Goal: Communication & Community: Answer question/provide support

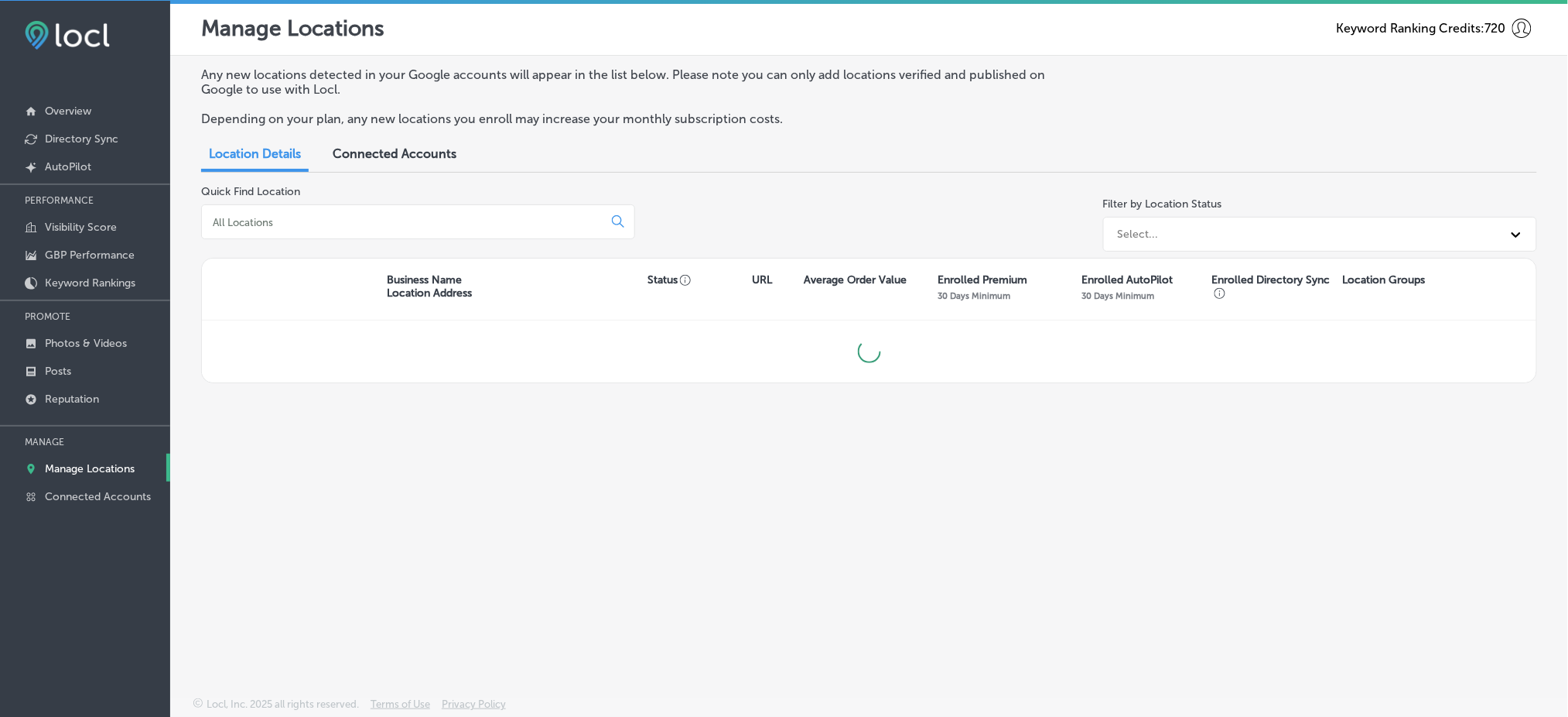
click at [309, 222] on input at bounding box center [405, 223] width 389 height 14
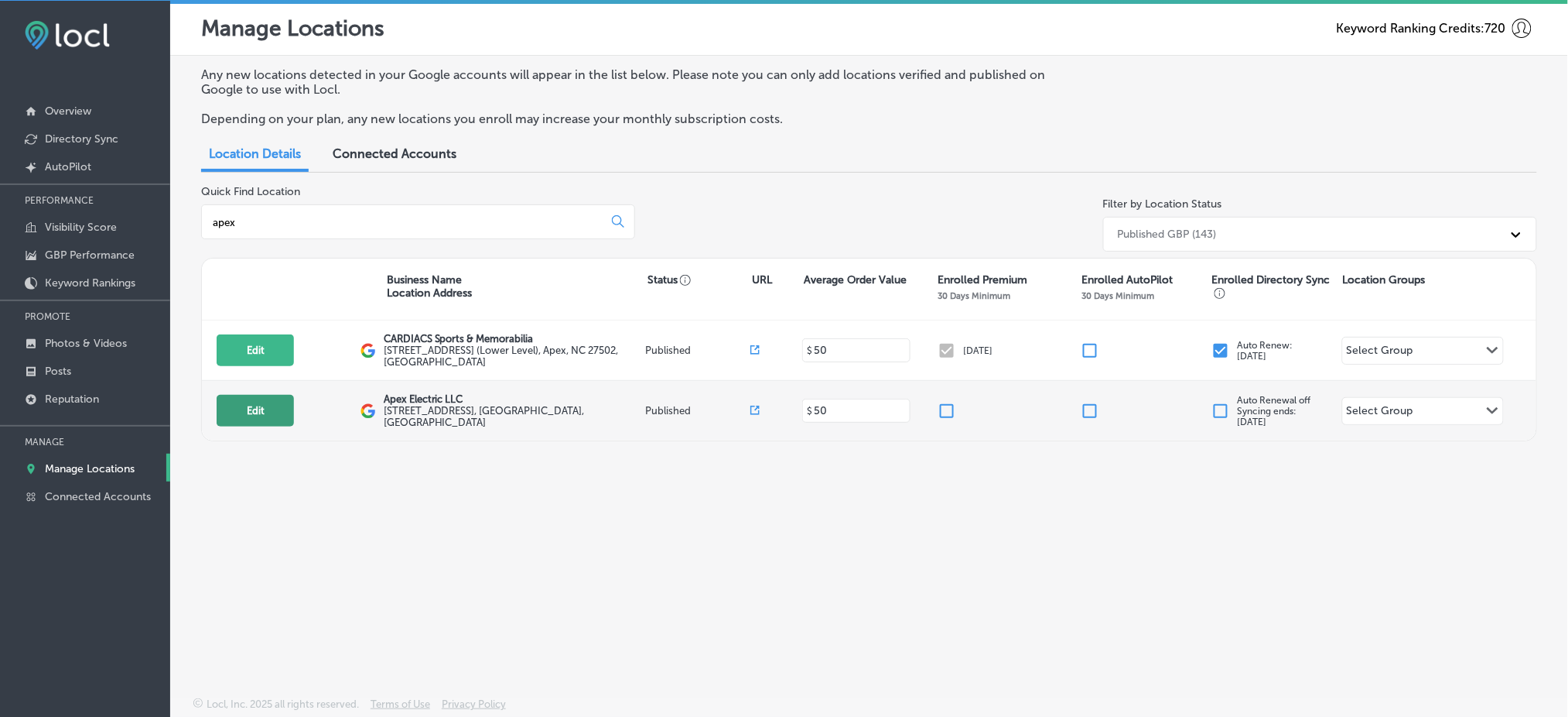
type input "apex"
click at [236, 404] on button "Edit" at bounding box center [255, 409] width 78 height 31
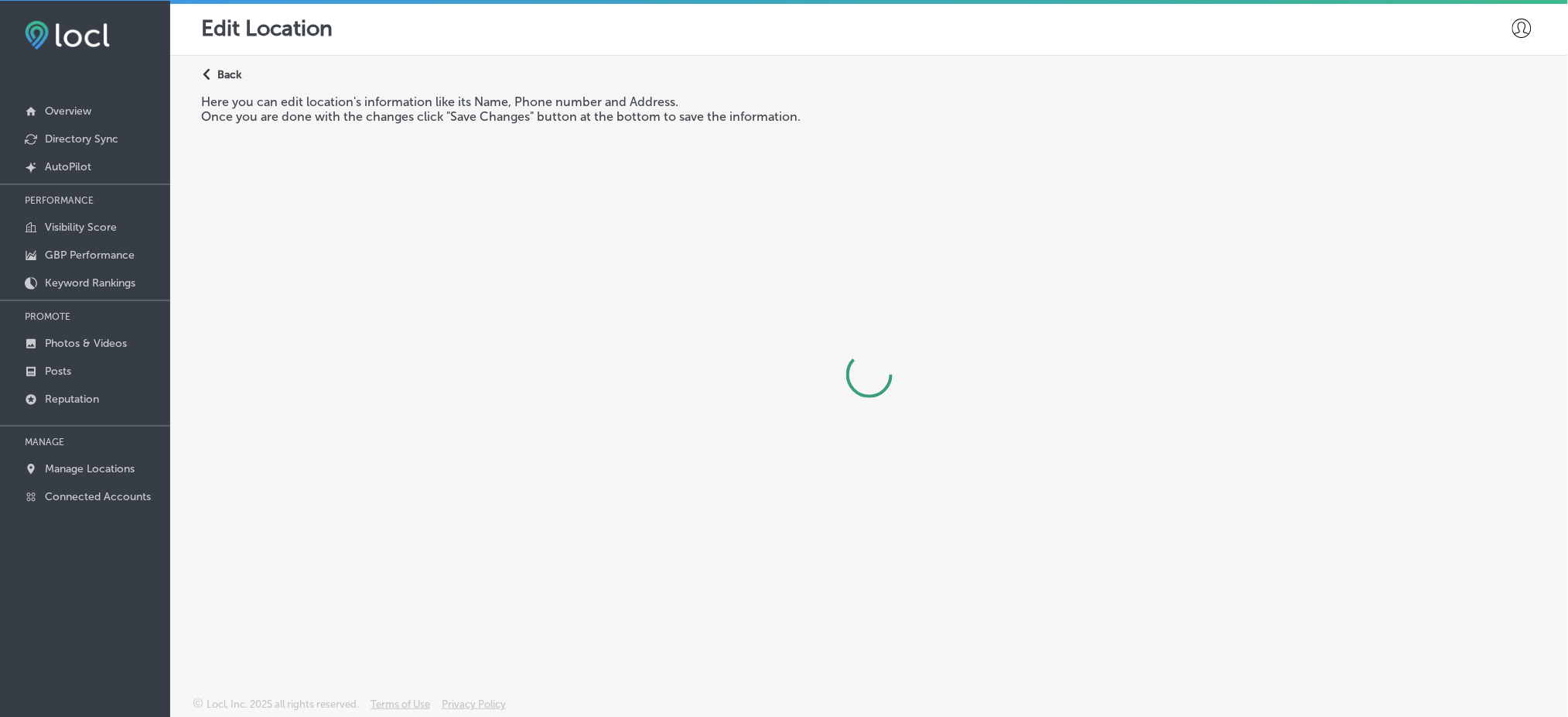
select select "US"
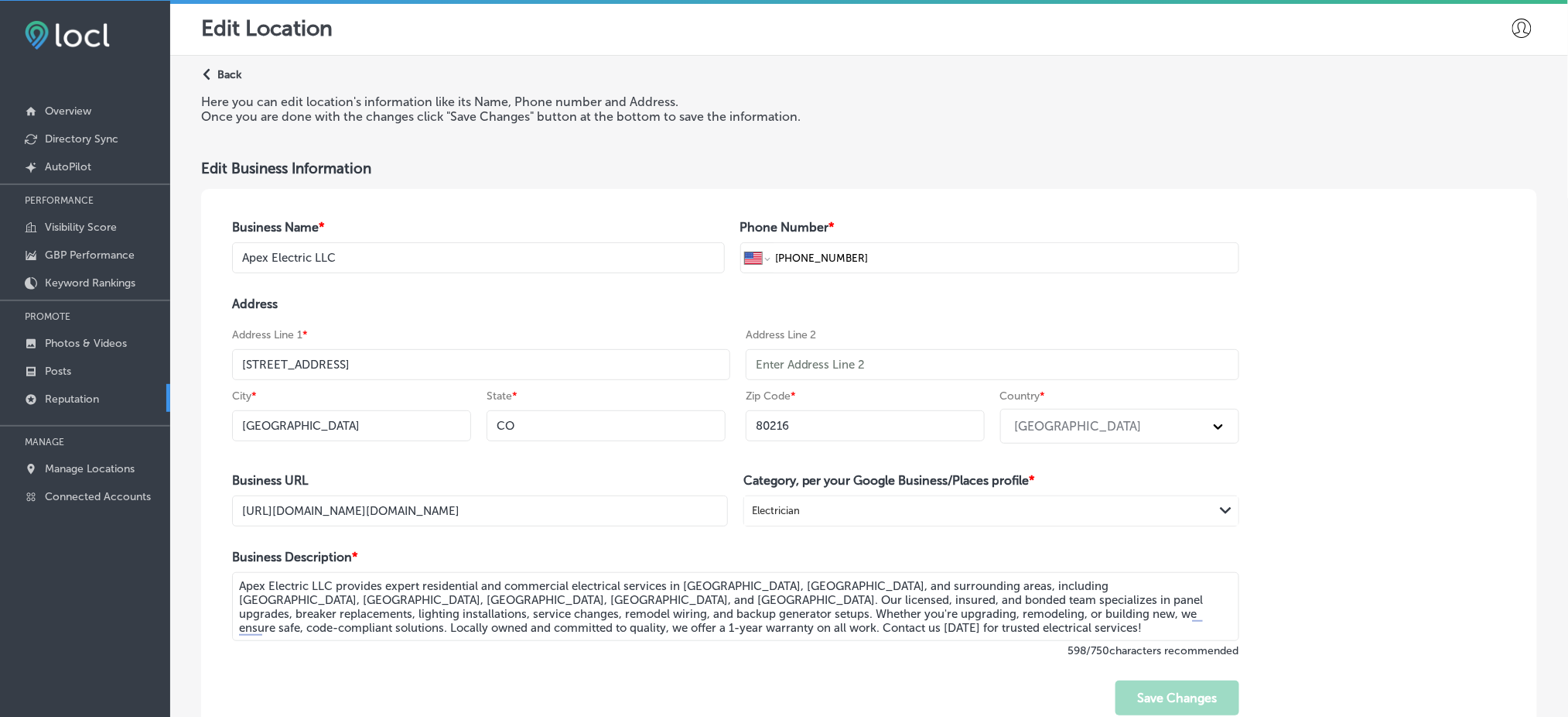
click at [129, 394] on link "Reputation" at bounding box center [85, 397] width 170 height 28
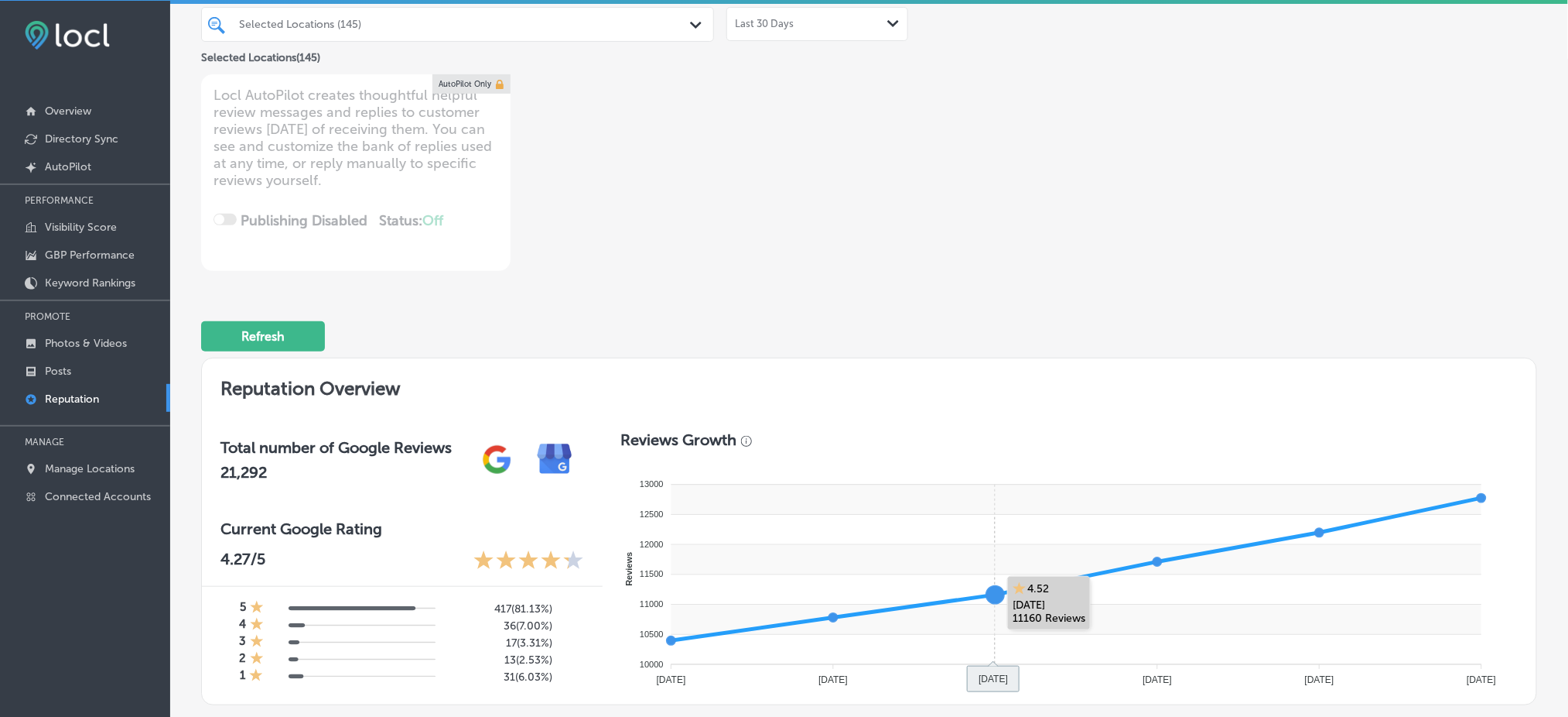
scroll to position [412, 0]
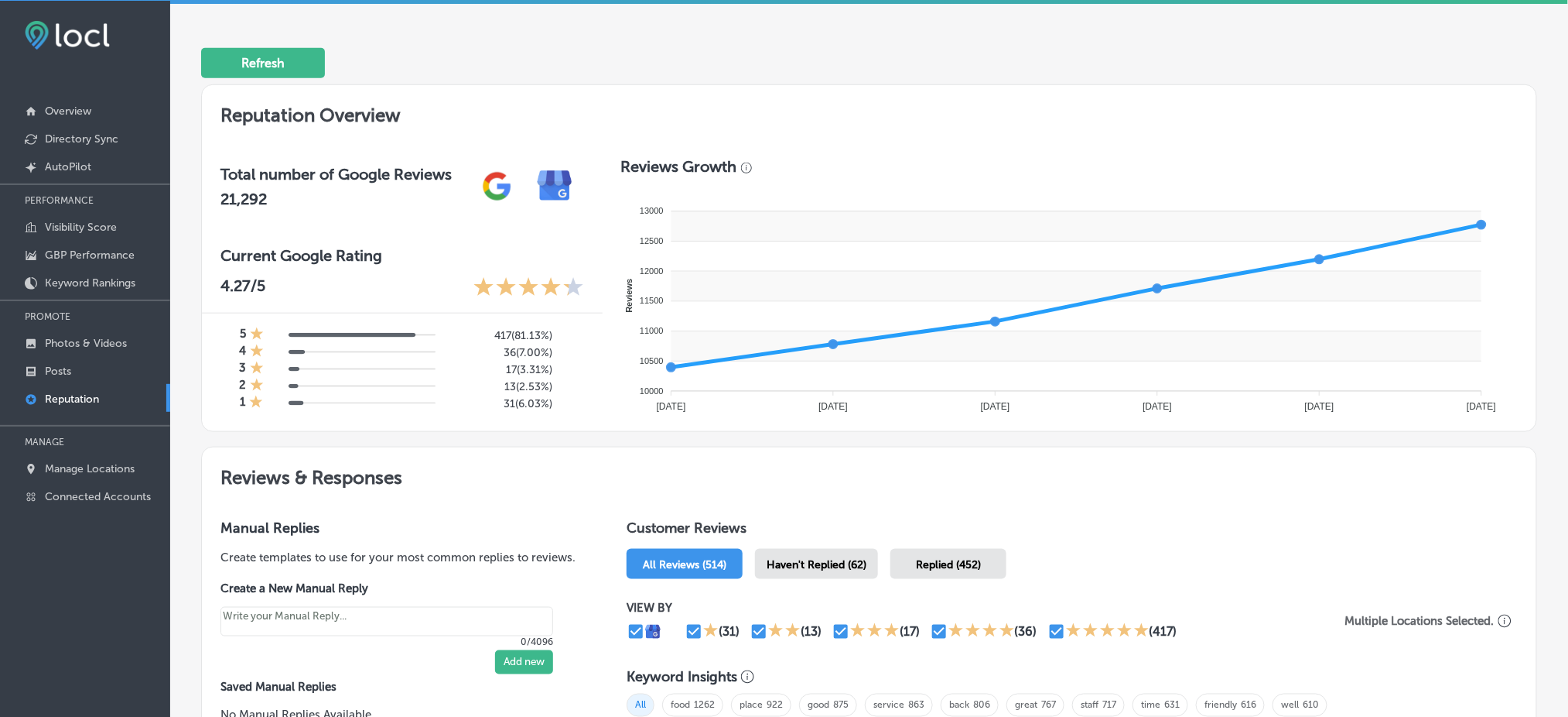
click at [810, 564] on span "Haven't Replied (62)" at bounding box center [817, 564] width 100 height 13
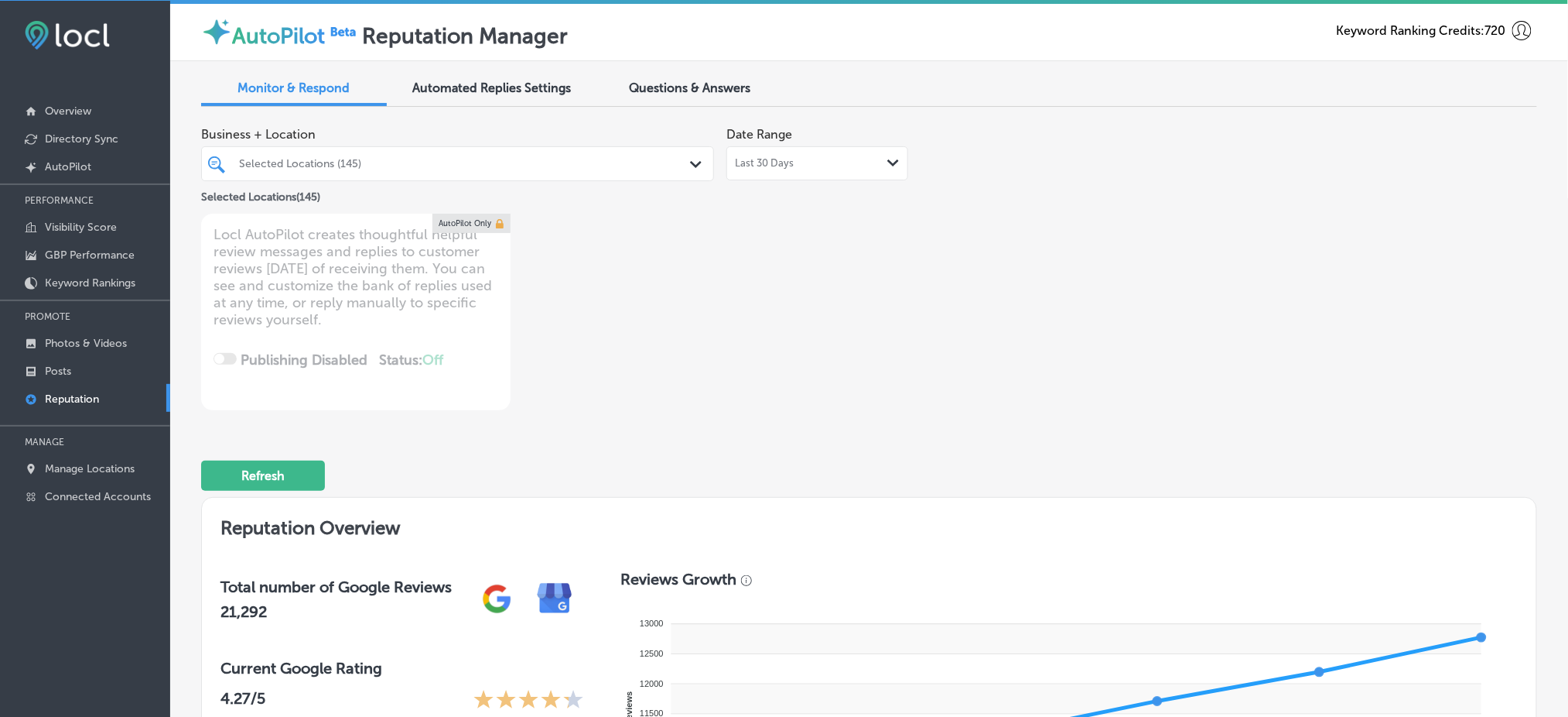
click at [492, 162] on div "Selected Locations (145)" at bounding box center [465, 164] width 452 height 13
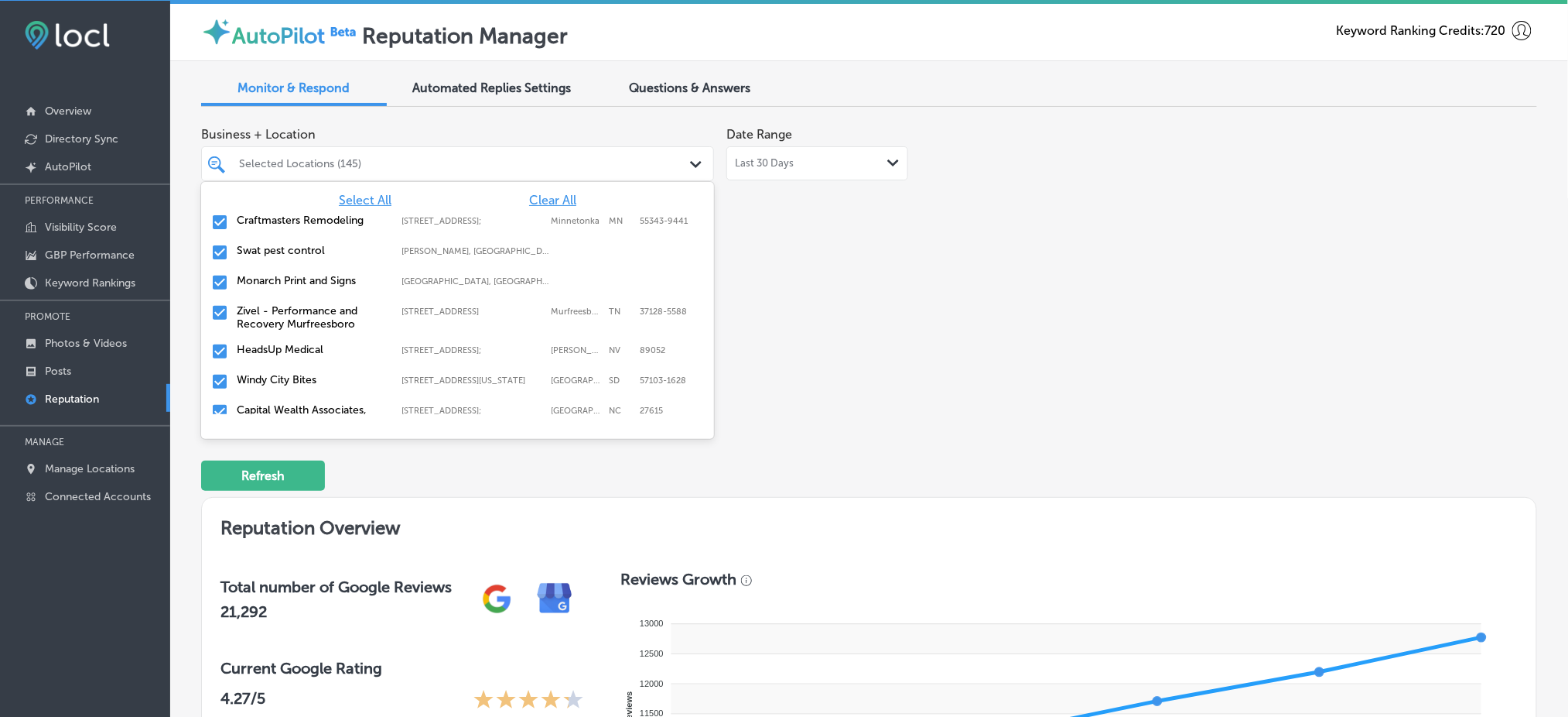
click at [550, 195] on span "Clear All" at bounding box center [552, 200] width 47 height 14
type textarea "x"
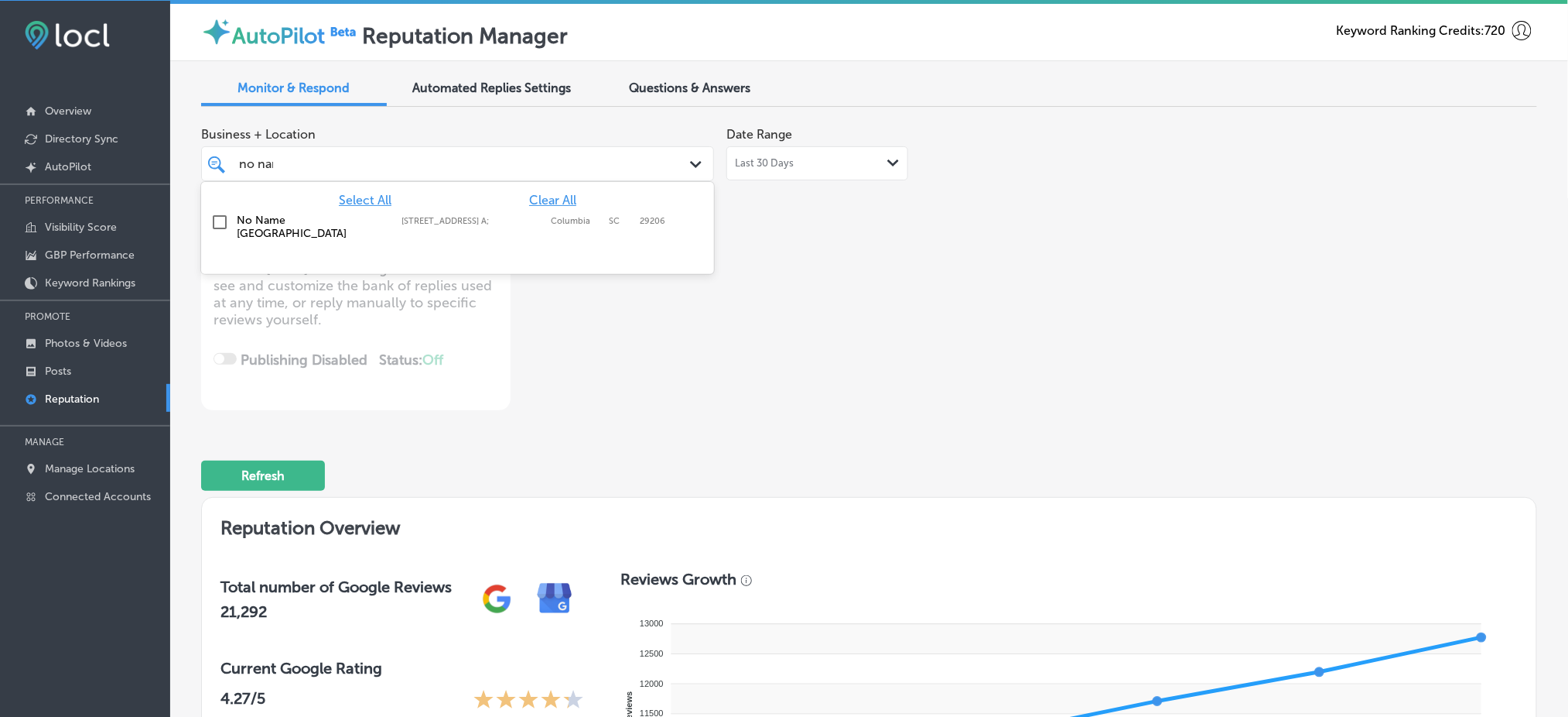
type input "no name"
click at [550, 216] on label "Columbia" at bounding box center [575, 221] width 50 height 10
type textarea "x"
type input "no name"
click at [1071, 350] on div "Business + Location option [STREET_ADDRESS] A; , selected. option [STREET_ADDRE…" at bounding box center [868, 264] width 1336 height 291
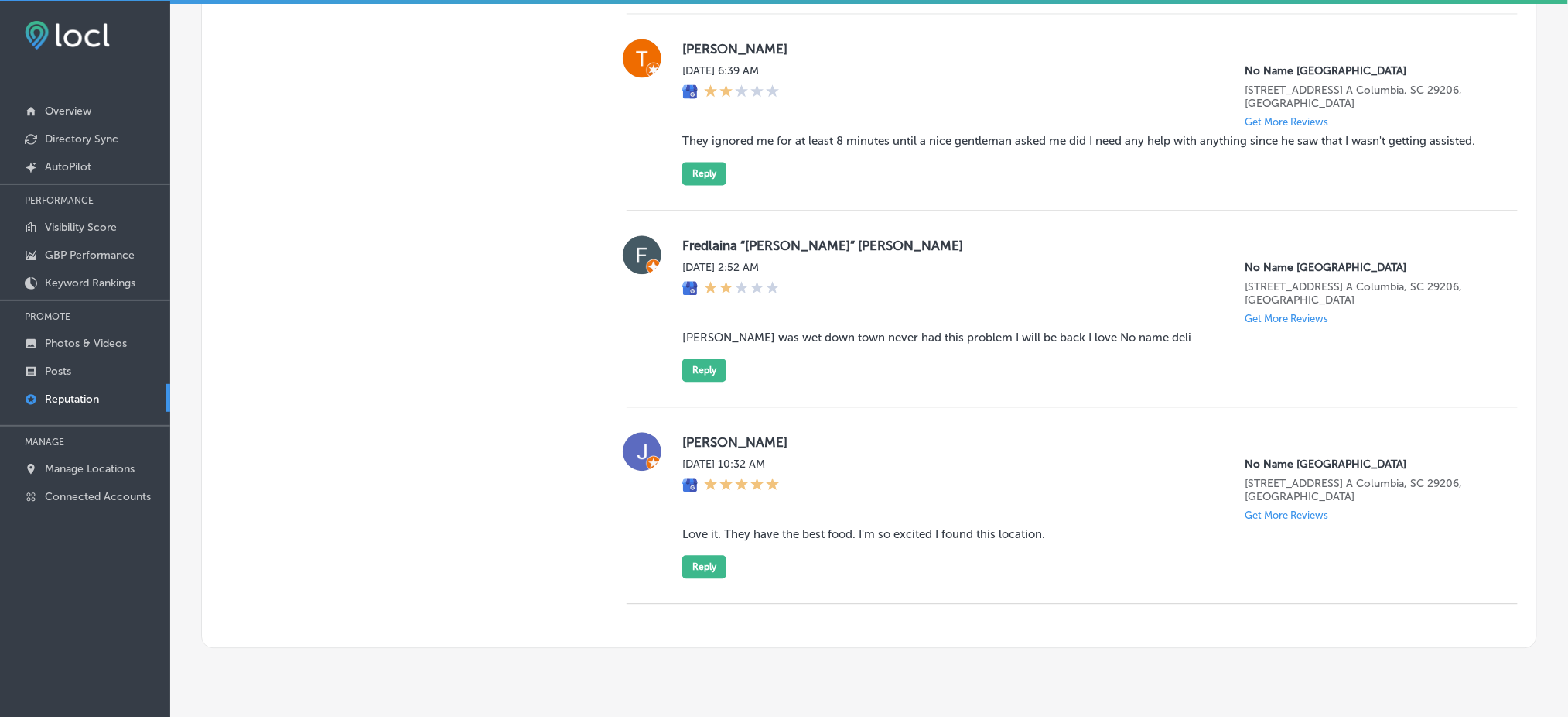
scroll to position [1145, 0]
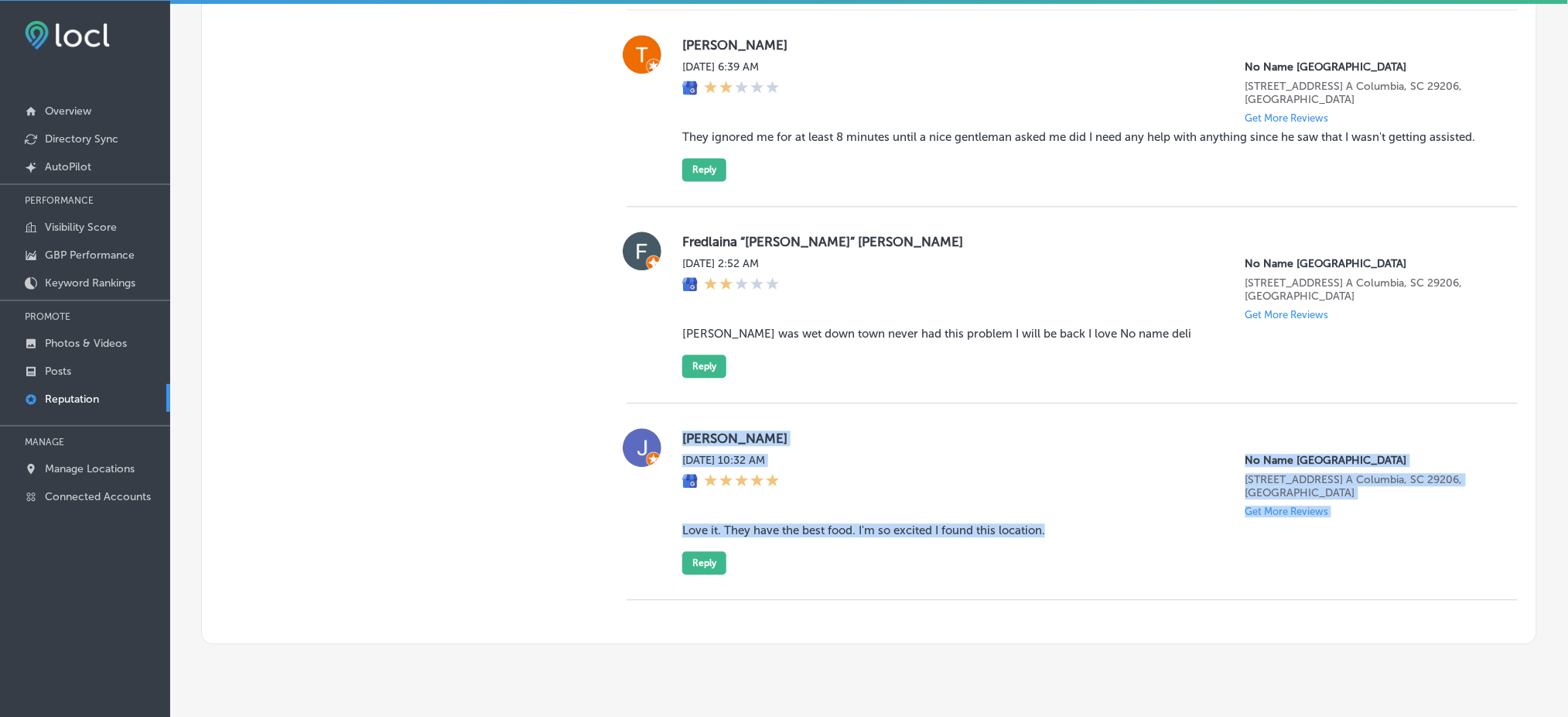
drag, startPoint x: 670, startPoint y: 395, endPoint x: 1044, endPoint y: 486, distance: 384.9
click at [1044, 486] on div "[PERSON_NAME][DATE] 10:32 AM No Name [GEOGRAPHIC_DATA] [STREET_ADDRESS] A Colum…" at bounding box center [1071, 502] width 891 height 147
copy div "[PERSON_NAME][DATE] 10:32 AM No Name [GEOGRAPHIC_DATA] [STREET_ADDRESS] A Colum…"
click at [696, 551] on button "Reply" at bounding box center [703, 562] width 44 height 23
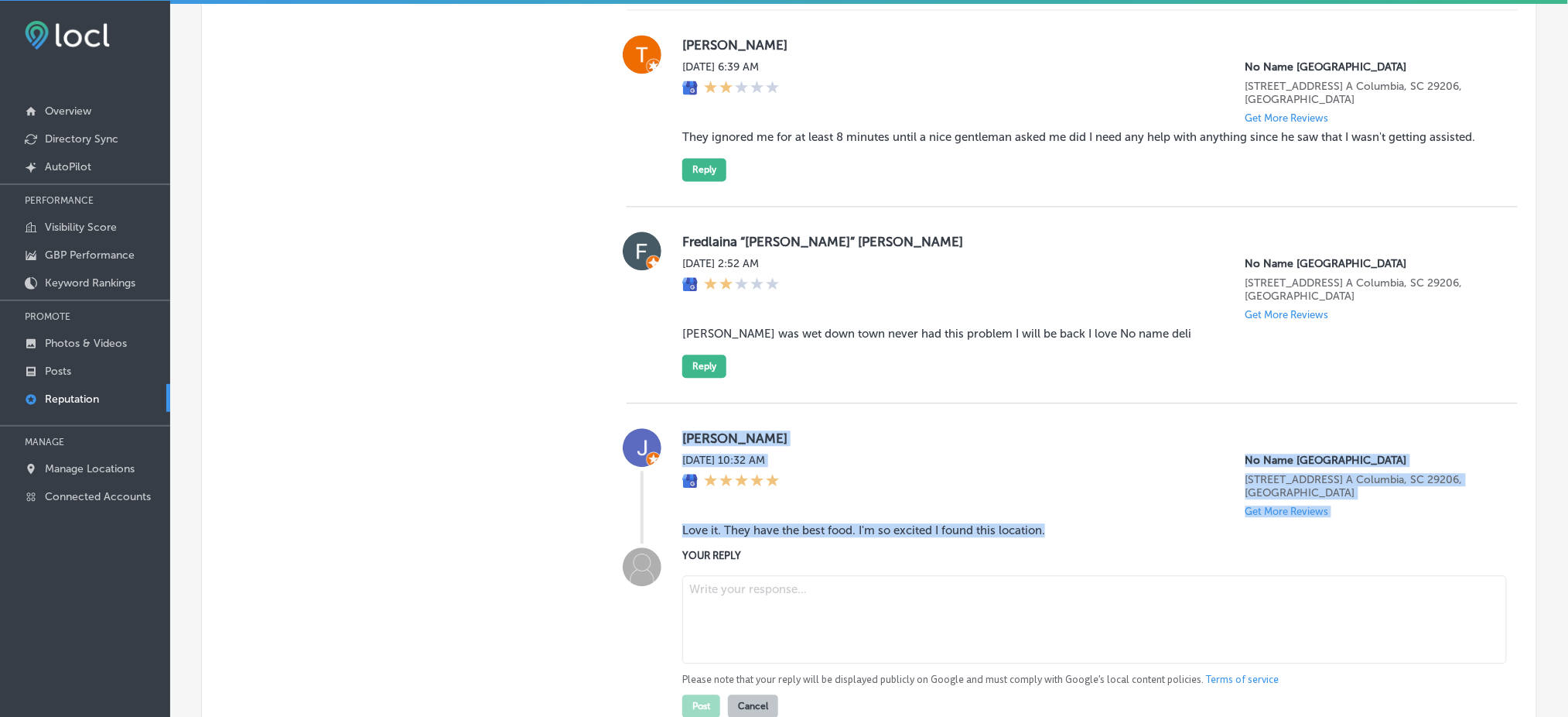
scroll to position [1143, 0]
click at [793, 577] on textarea at bounding box center [1094, 620] width 825 height 89
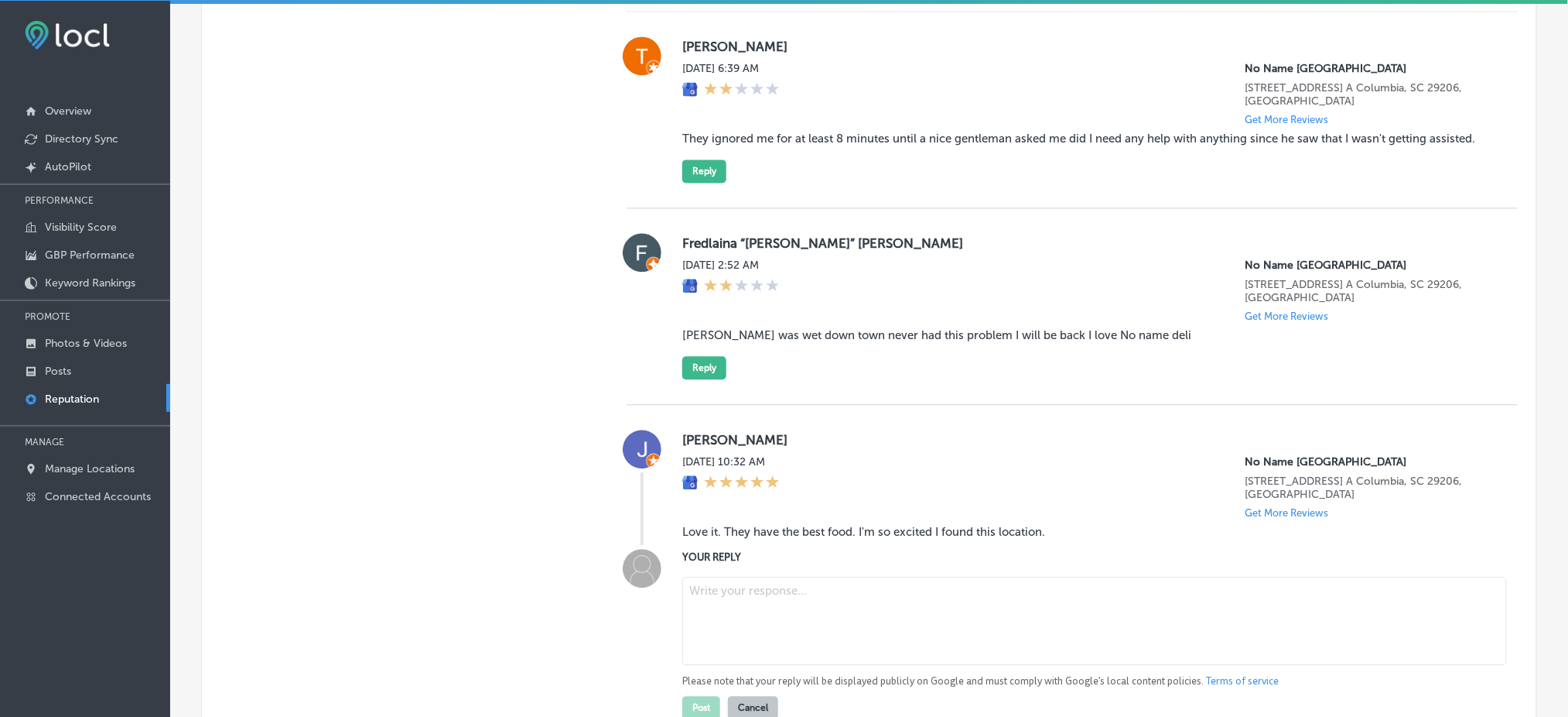
type textarea "x"
paste textarea "Thank you for the kind words, [PERSON_NAME]! We’re so happy to hear that you lo…"
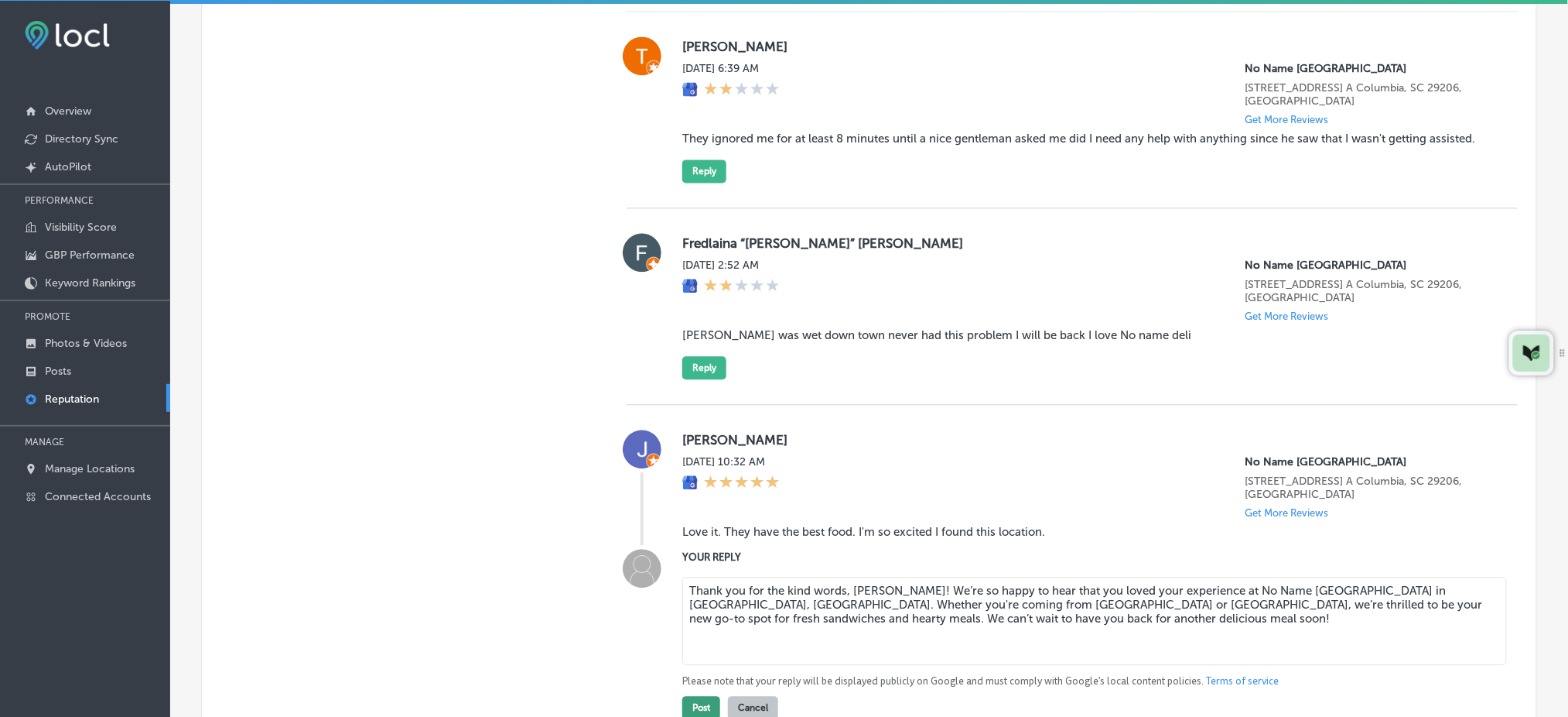
type textarea "Thank you for the kind words, [PERSON_NAME]! We’re so happy to hear that you lo…"
click at [700, 696] on button "Post" at bounding box center [700, 707] width 38 height 23
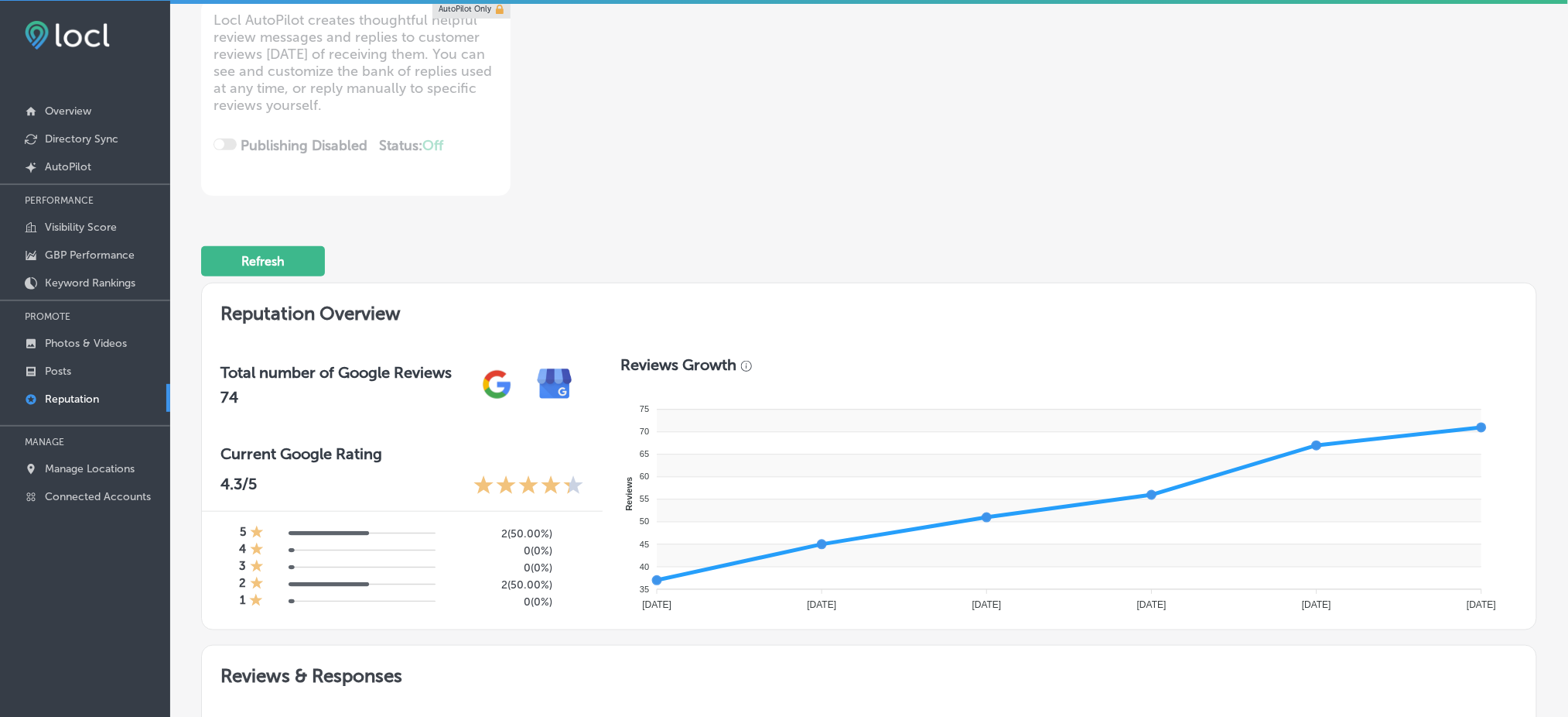
scroll to position [34, 0]
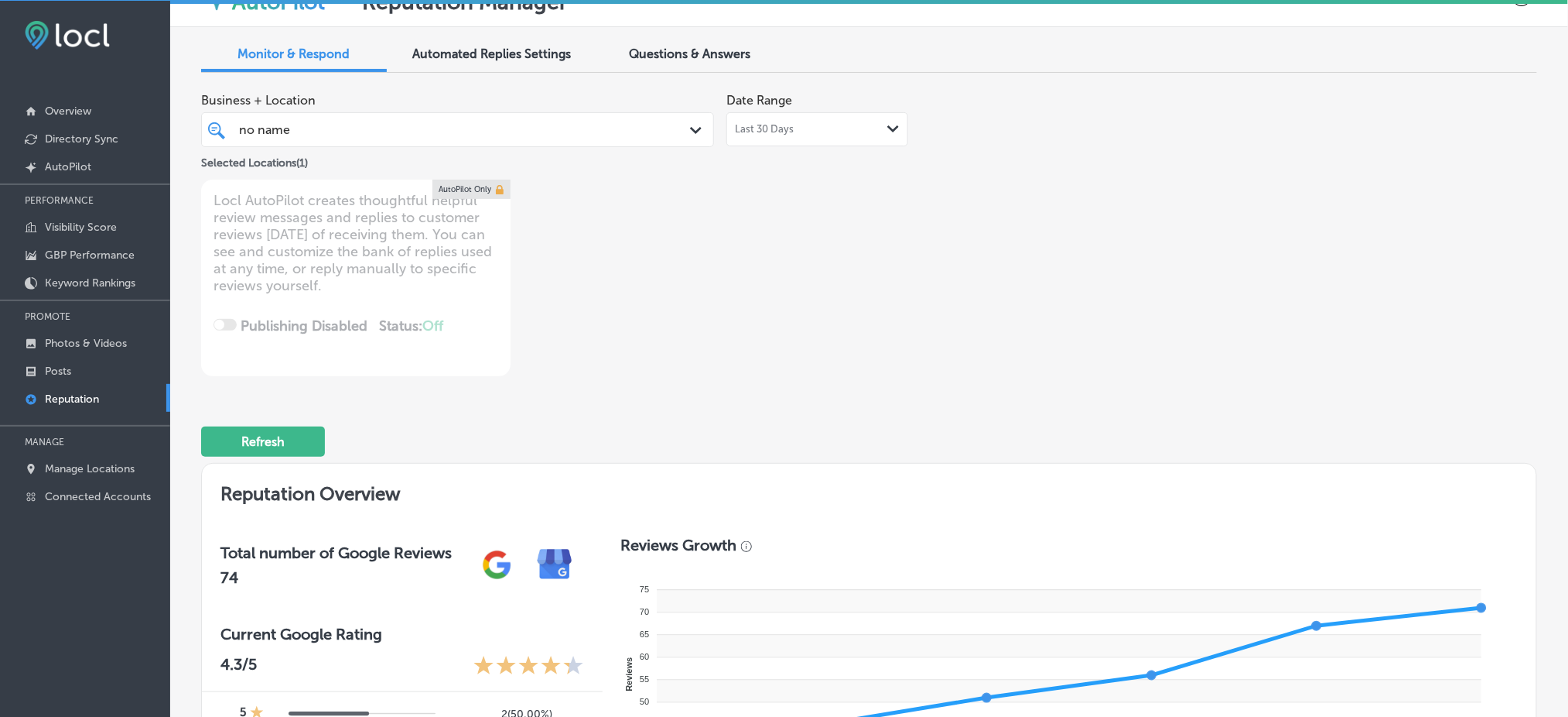
click at [404, 127] on div "no name no name" at bounding box center [435, 129] width 396 height 21
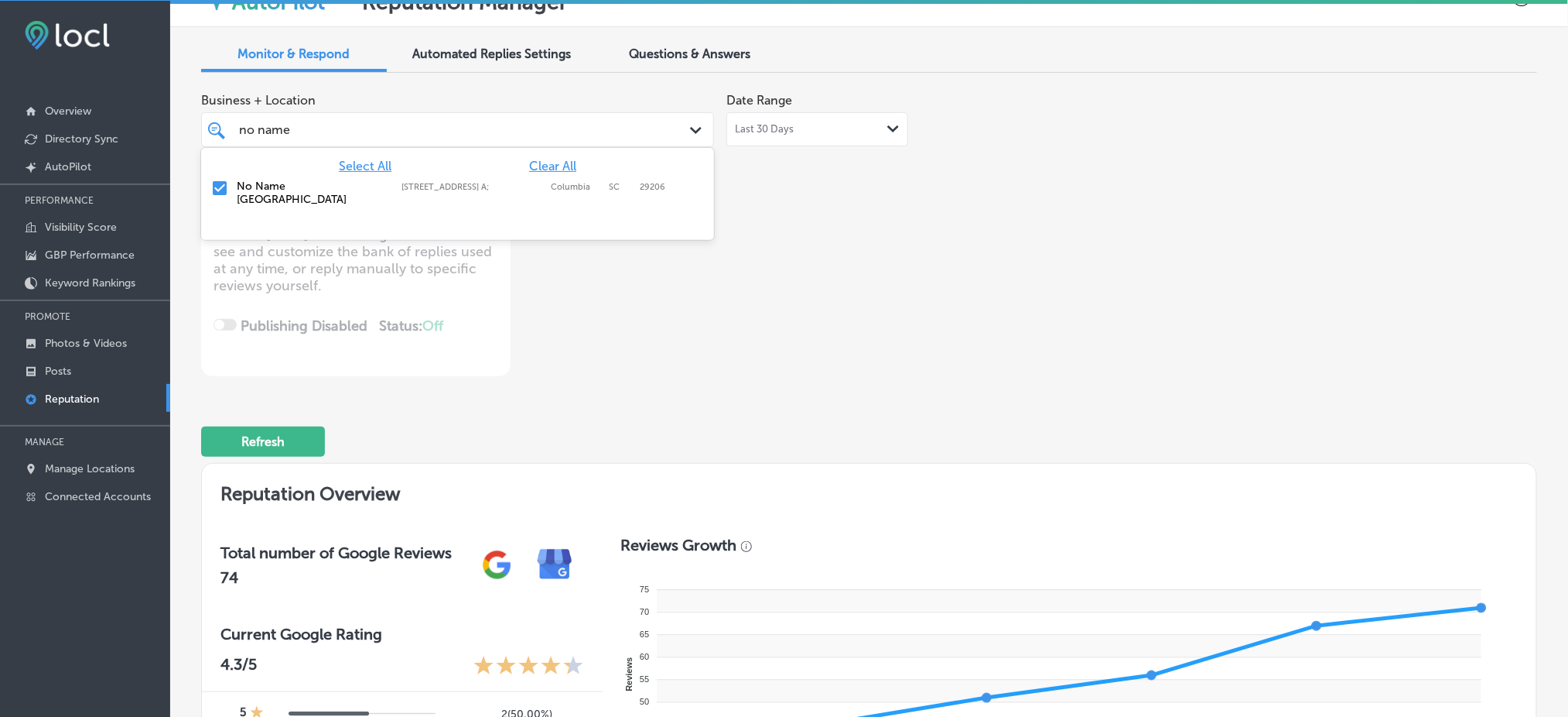
click at [549, 160] on span "Clear All" at bounding box center [552, 165] width 47 height 14
type textarea "x"
type input "n"
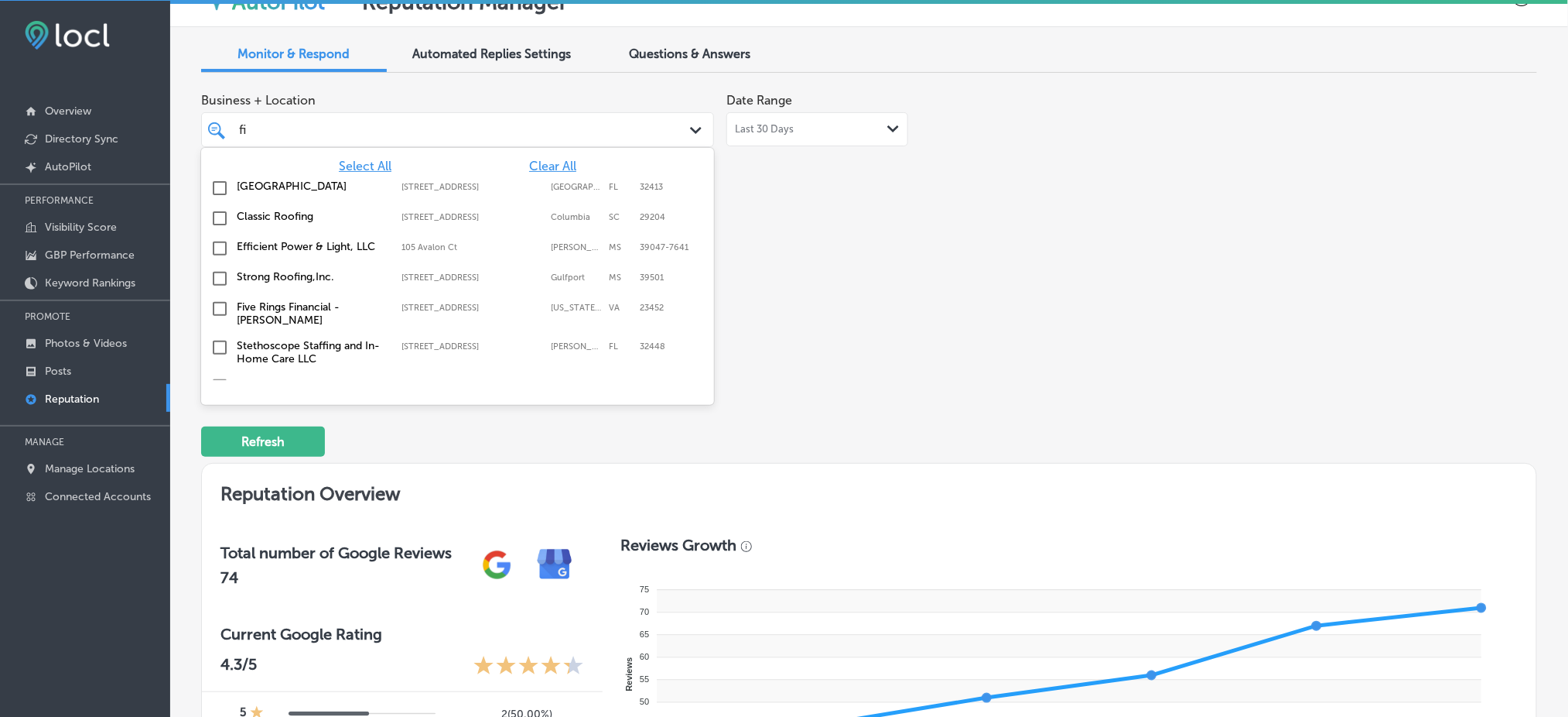
type input "fix"
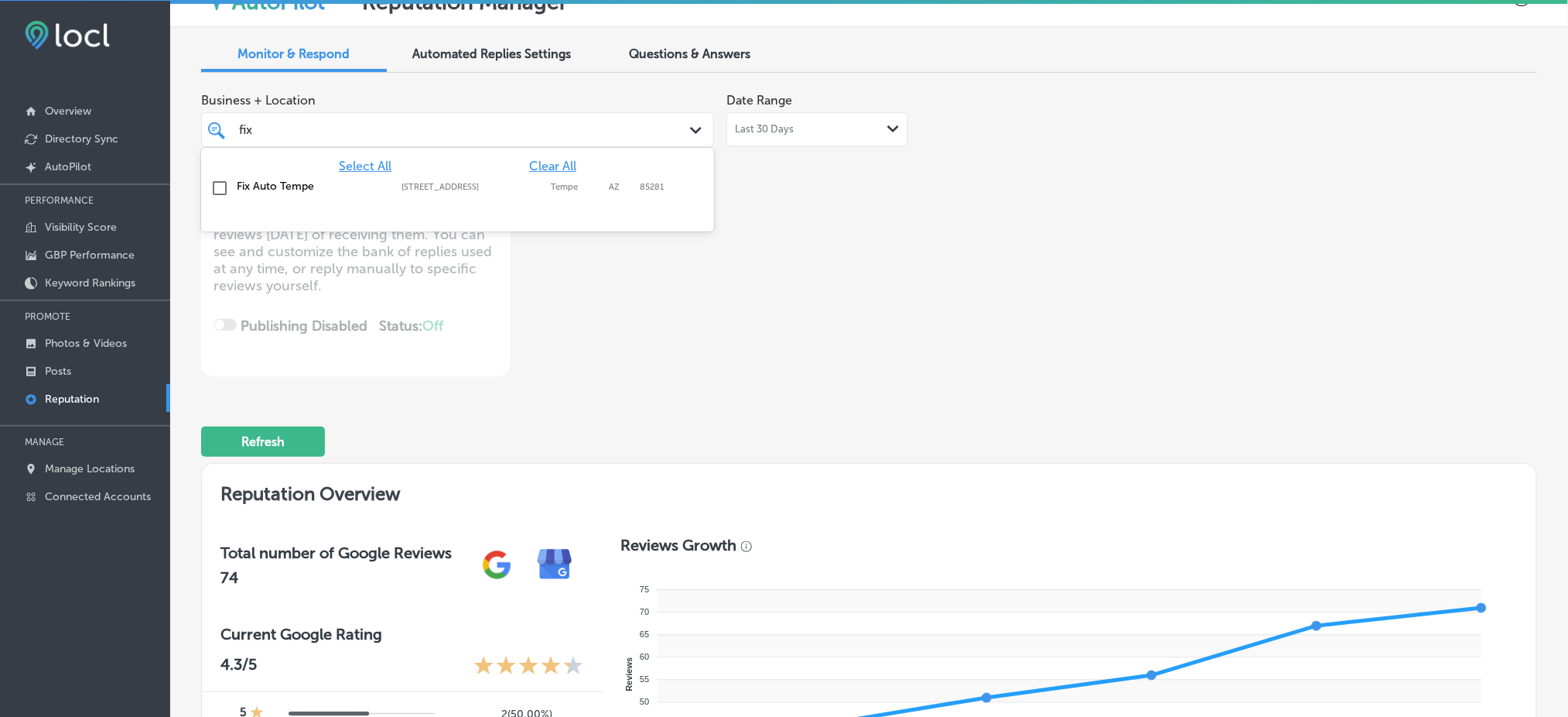
click at [458, 187] on label "[STREET_ADDRESS]" at bounding box center [472, 186] width 141 height 10
type textarea "x"
type input "fix"
click at [888, 196] on div "Business + Location option [STREET_ADDRESS]. option [STREET_ADDRESS]. 2 results…" at bounding box center [601, 230] width 801 height 291
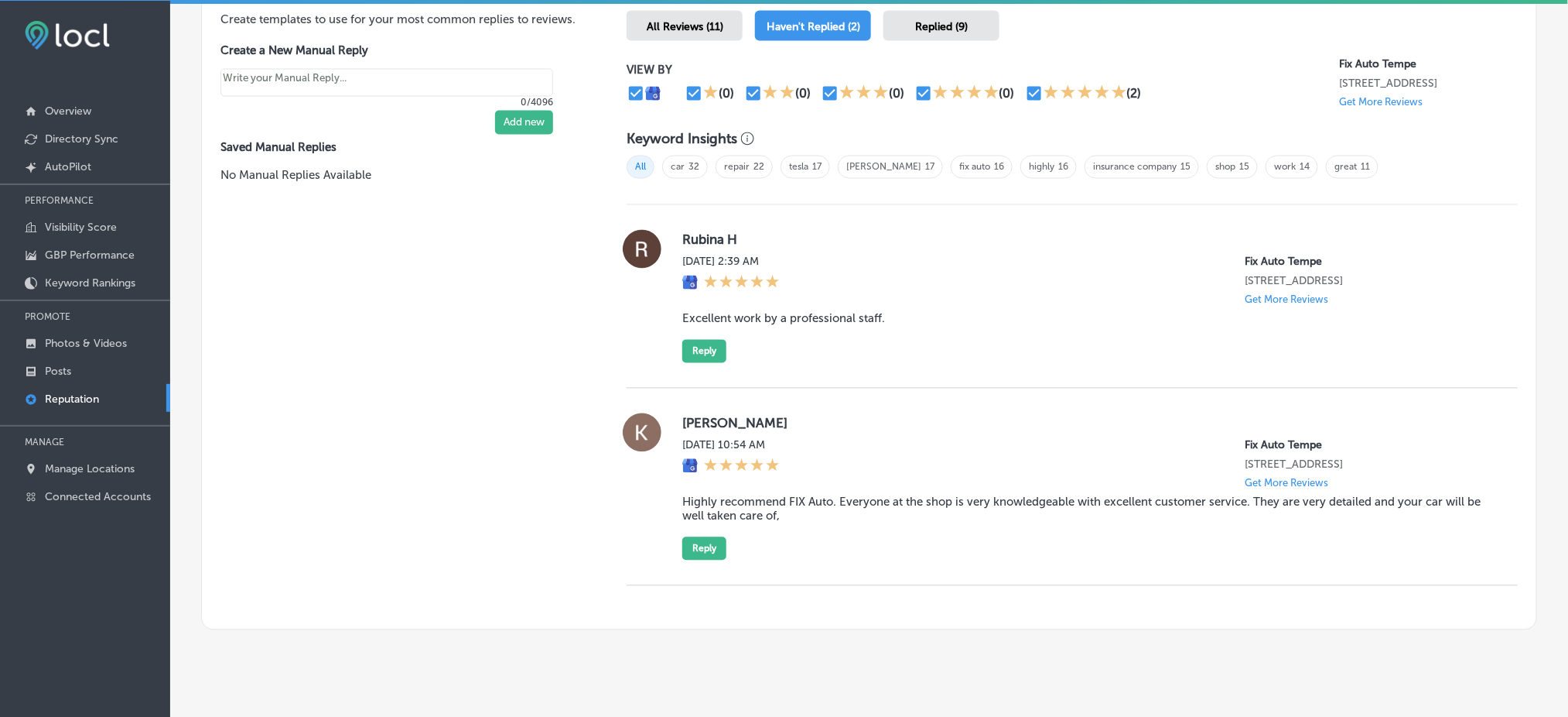
scroll to position [963, 0]
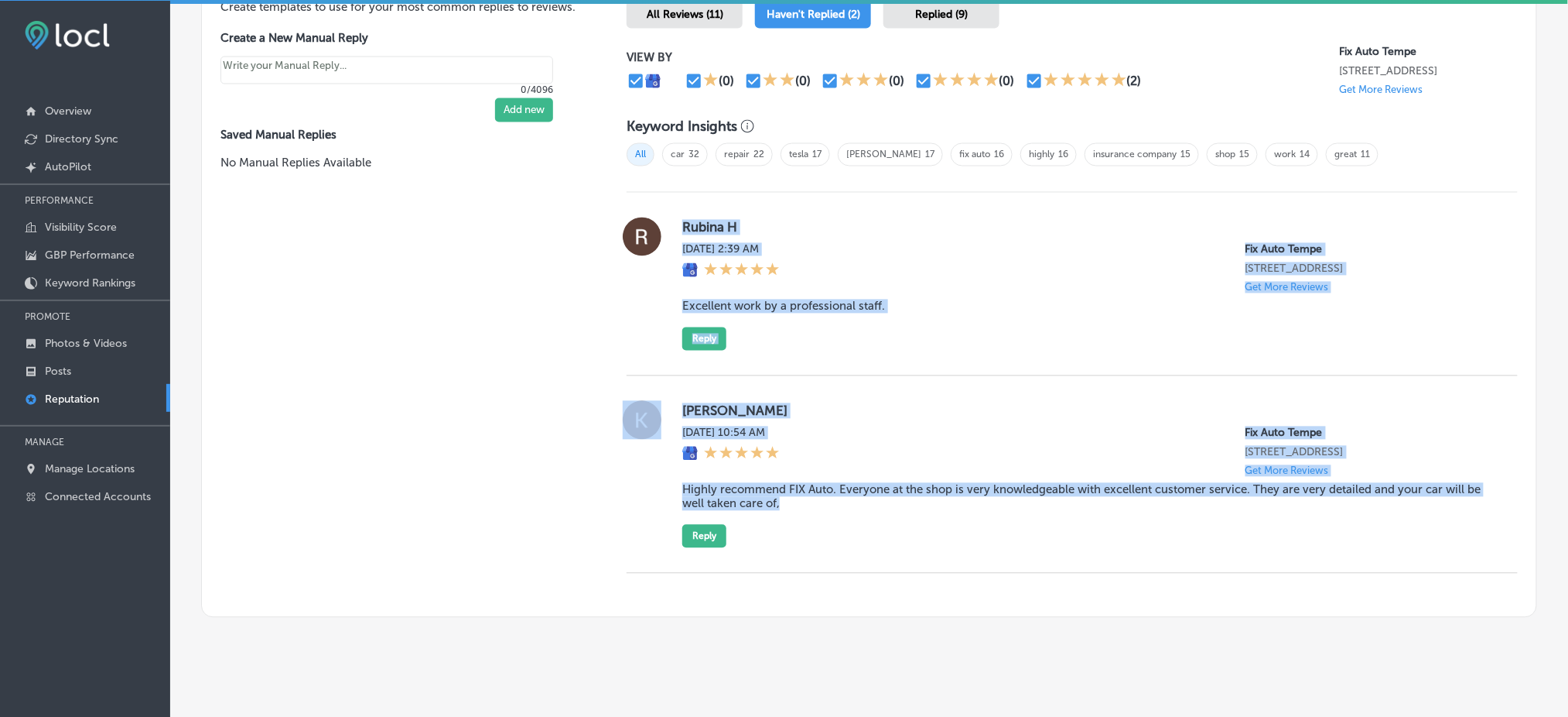
drag, startPoint x: 671, startPoint y: 215, endPoint x: 791, endPoint y: 503, distance: 312.0
click at [791, 503] on div "Rubina H [DATE] 2:39 AM Fix Auto Tempe [STREET_ADDRESS] Get More Reviews Excell…" at bounding box center [1071, 384] width 891 height 381
copy div "Rubina H [DATE] 2:39 AM Fix Auto Tempe [STREET_ADDRESS] Get More Reviews Excell…"
click at [810, 350] on div "Rubina H [DATE] 2:39 AM Fix Auto Tempe [STREET_ADDRESS] Get More Reviews Excell…" at bounding box center [1071, 284] width 891 height 183
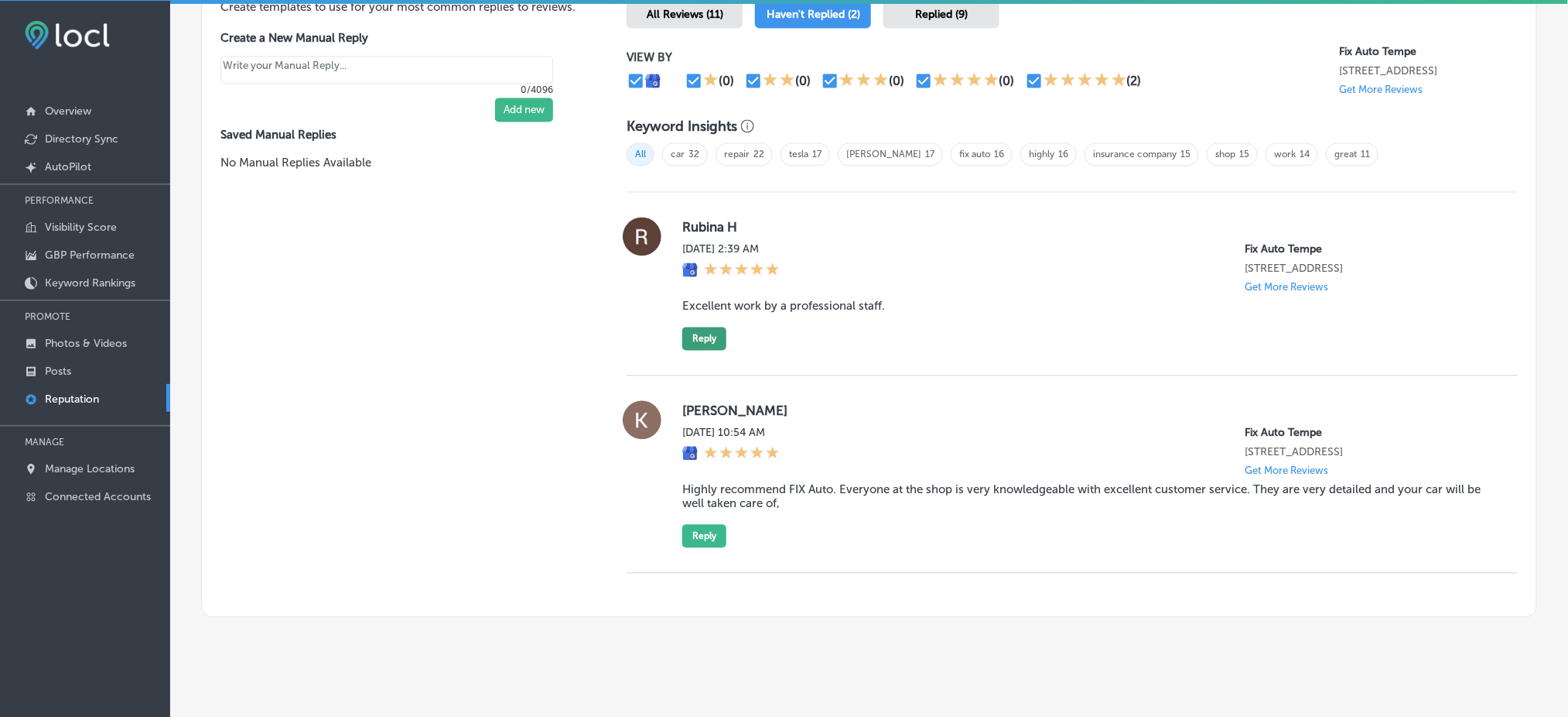
click at [701, 331] on button "Reply" at bounding box center [703, 339] width 44 height 23
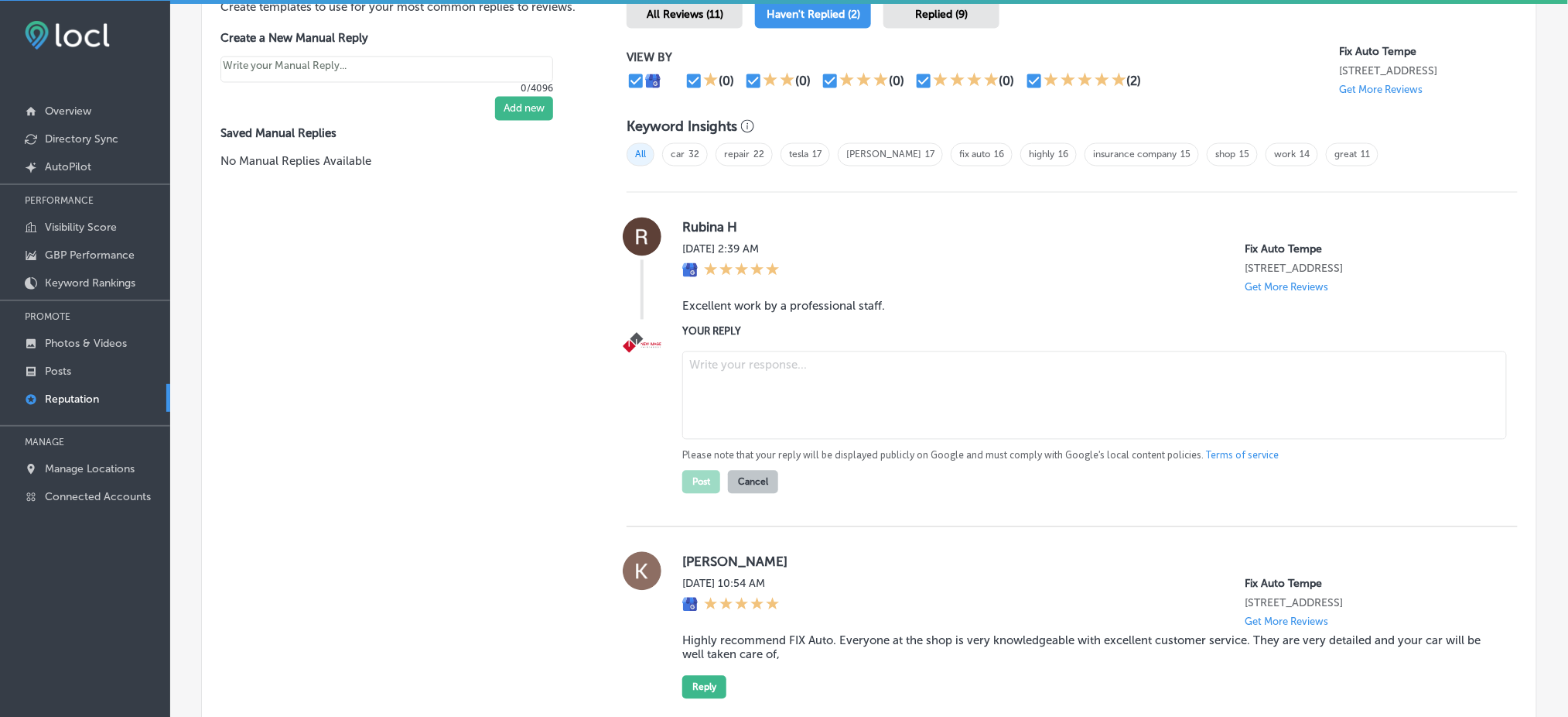
click at [768, 376] on textarea at bounding box center [1094, 395] width 825 height 89
type textarea "x"
paste textarea "Thank you for your fantastic 5-star review, [PERSON_NAME]! We’re grateful for y…"
type textarea "Thank you for your fantastic 5-star review, [PERSON_NAME]! We’re grateful for y…"
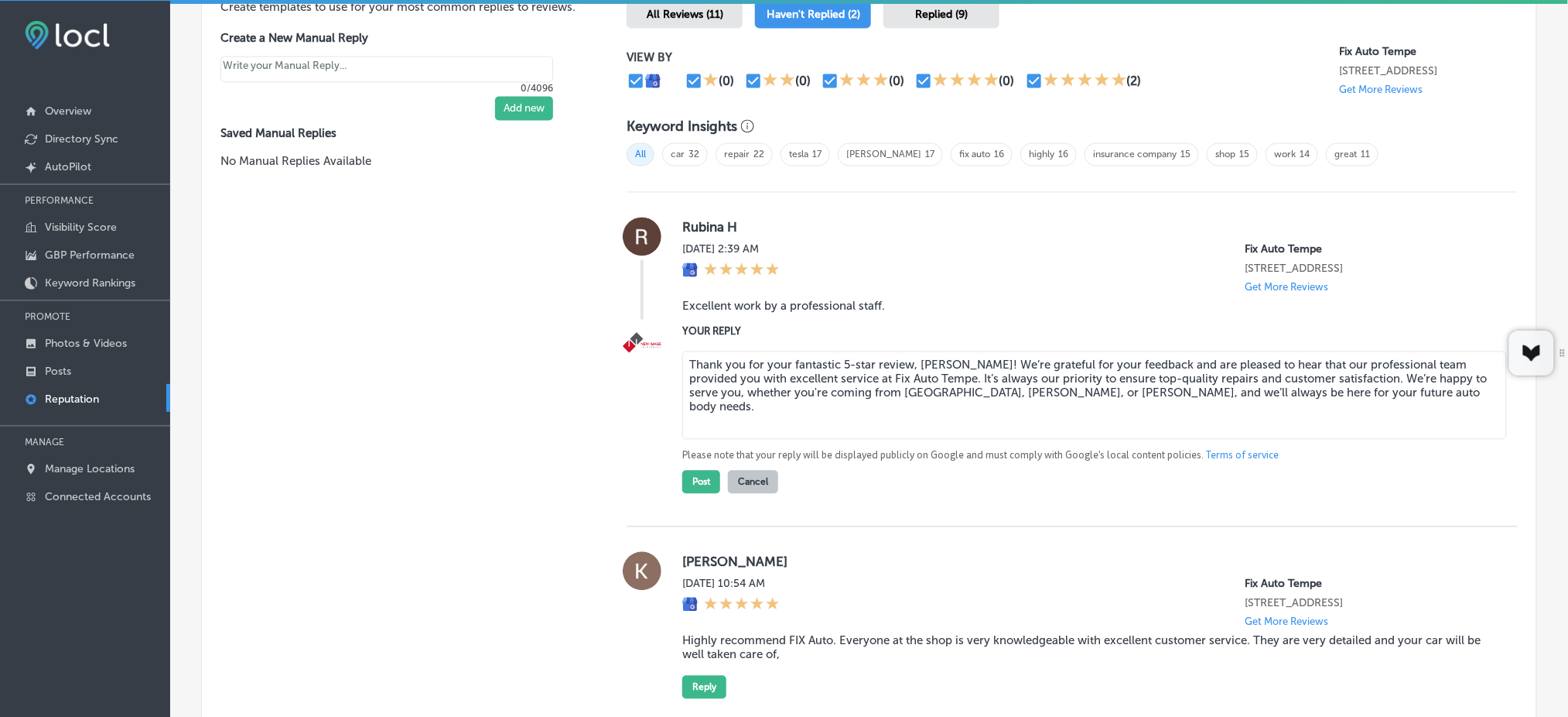
type textarea "x"
type textarea "Thank you for your fantastic 5-star review, [PERSON_NAME]! We’re grateful for y…"
click at [693, 481] on button "Post" at bounding box center [700, 482] width 38 height 23
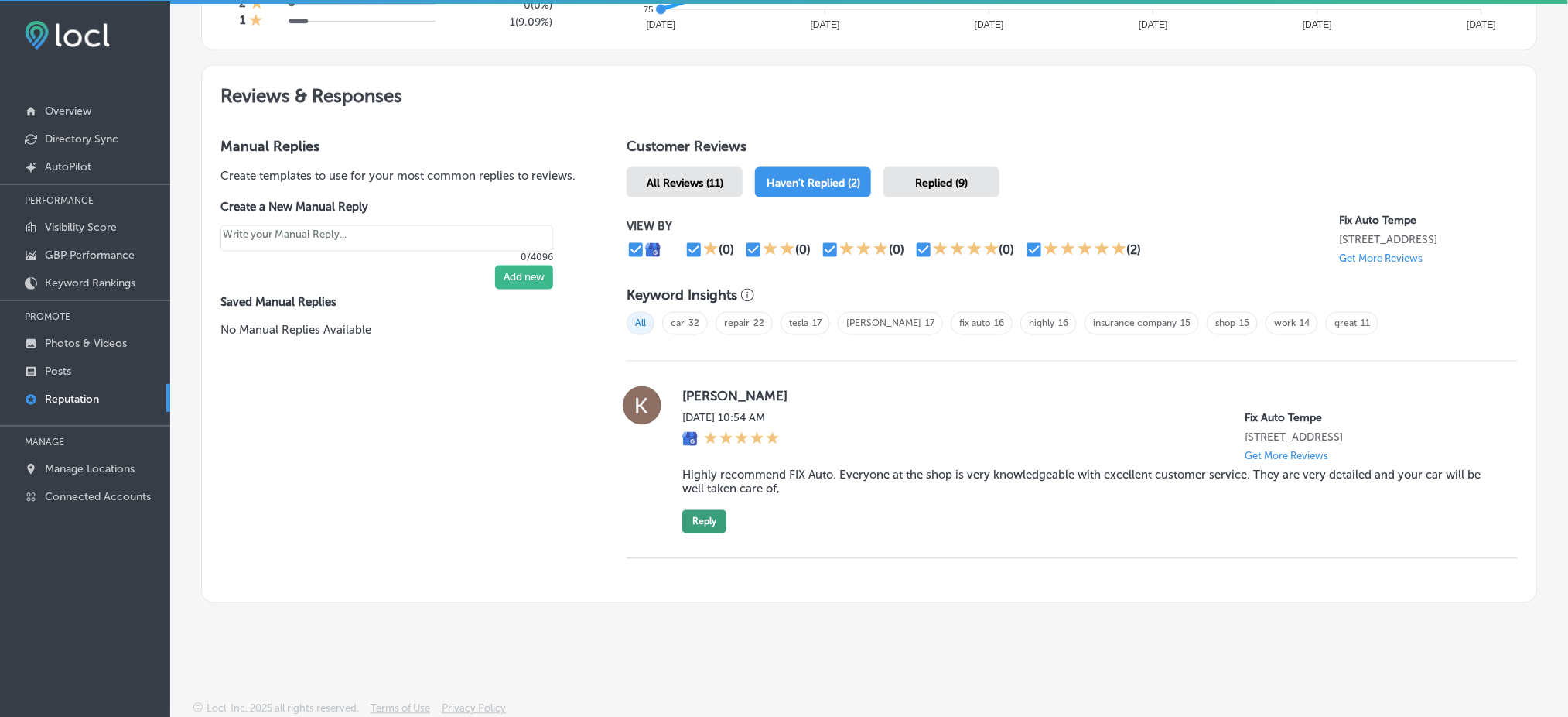
click at [711, 513] on button "Reply" at bounding box center [703, 521] width 44 height 23
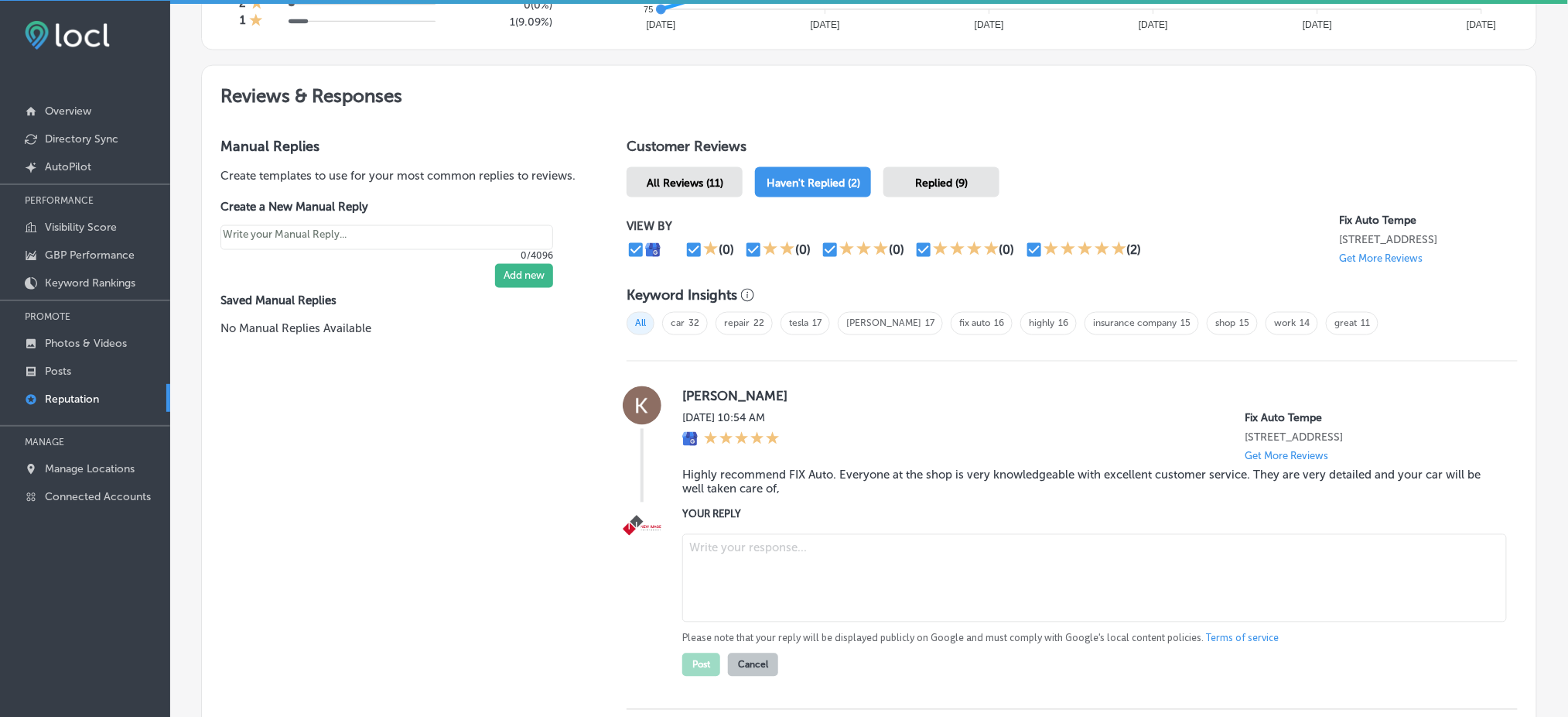
click at [743, 539] on textarea at bounding box center [1094, 578] width 825 height 89
type textarea "x"
paste textarea "Thank you for the glowing 5-star review, [PERSON_NAME]! We’re so happy to hear …"
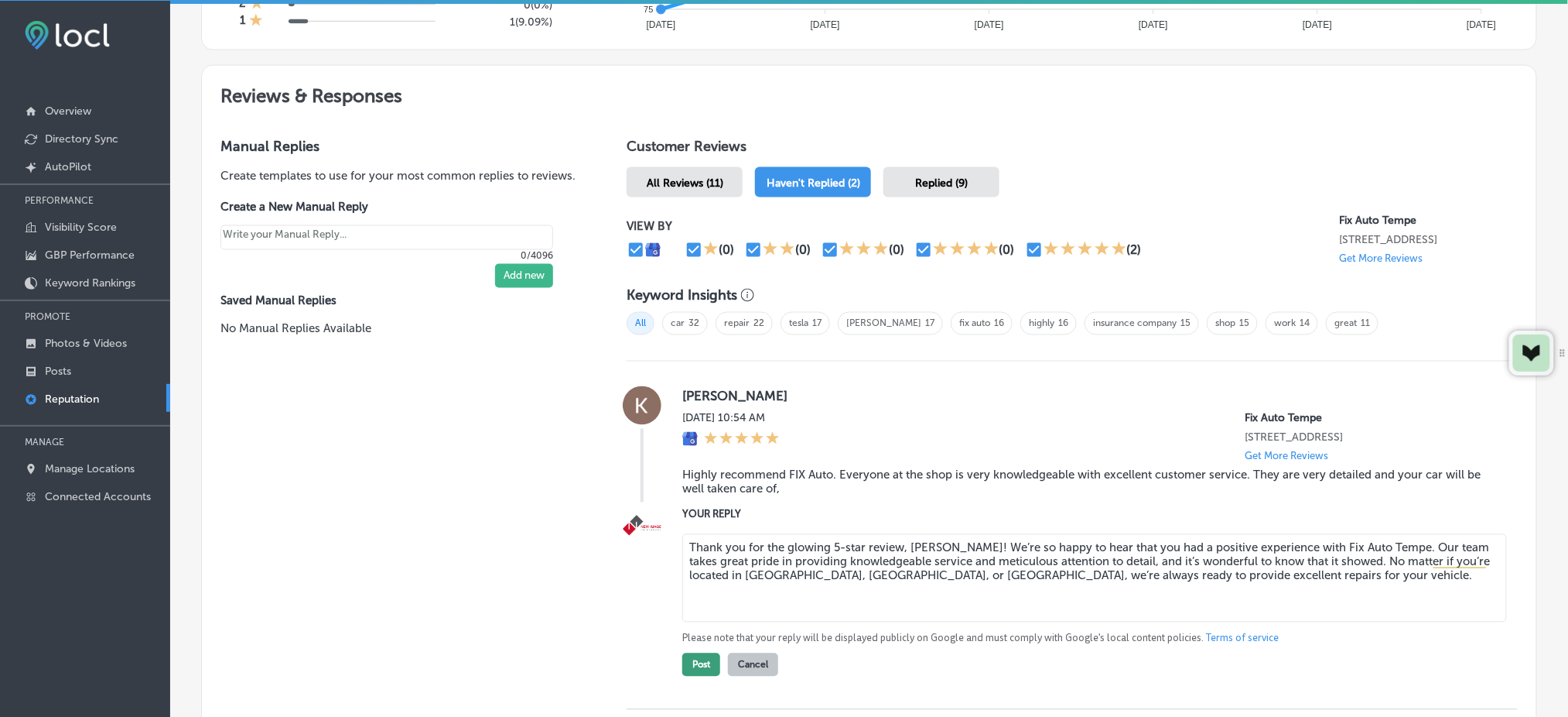
type textarea "Thank you for the glowing 5-star review, [PERSON_NAME]! We’re so happy to hear …"
click at [694, 655] on button "Post" at bounding box center [700, 665] width 38 height 23
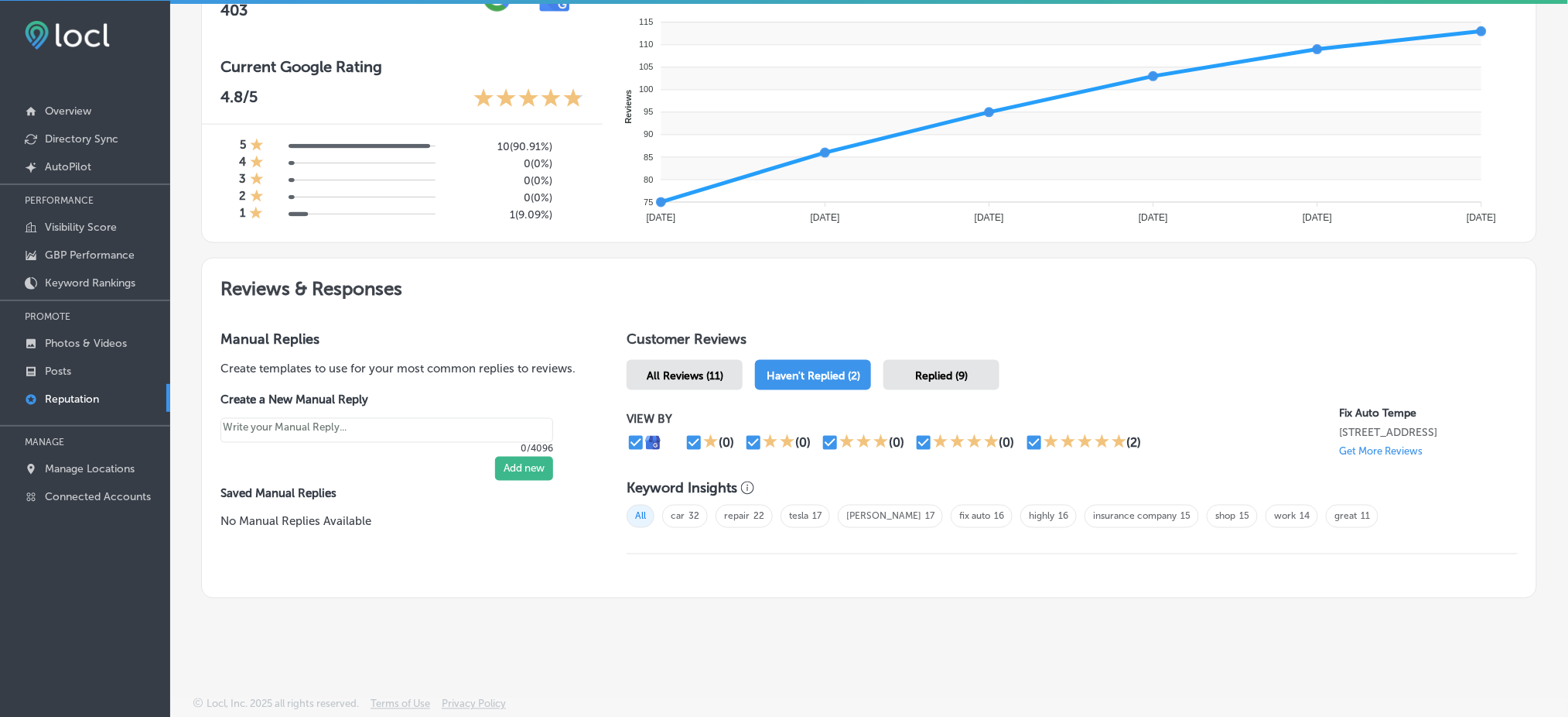
scroll to position [597, 0]
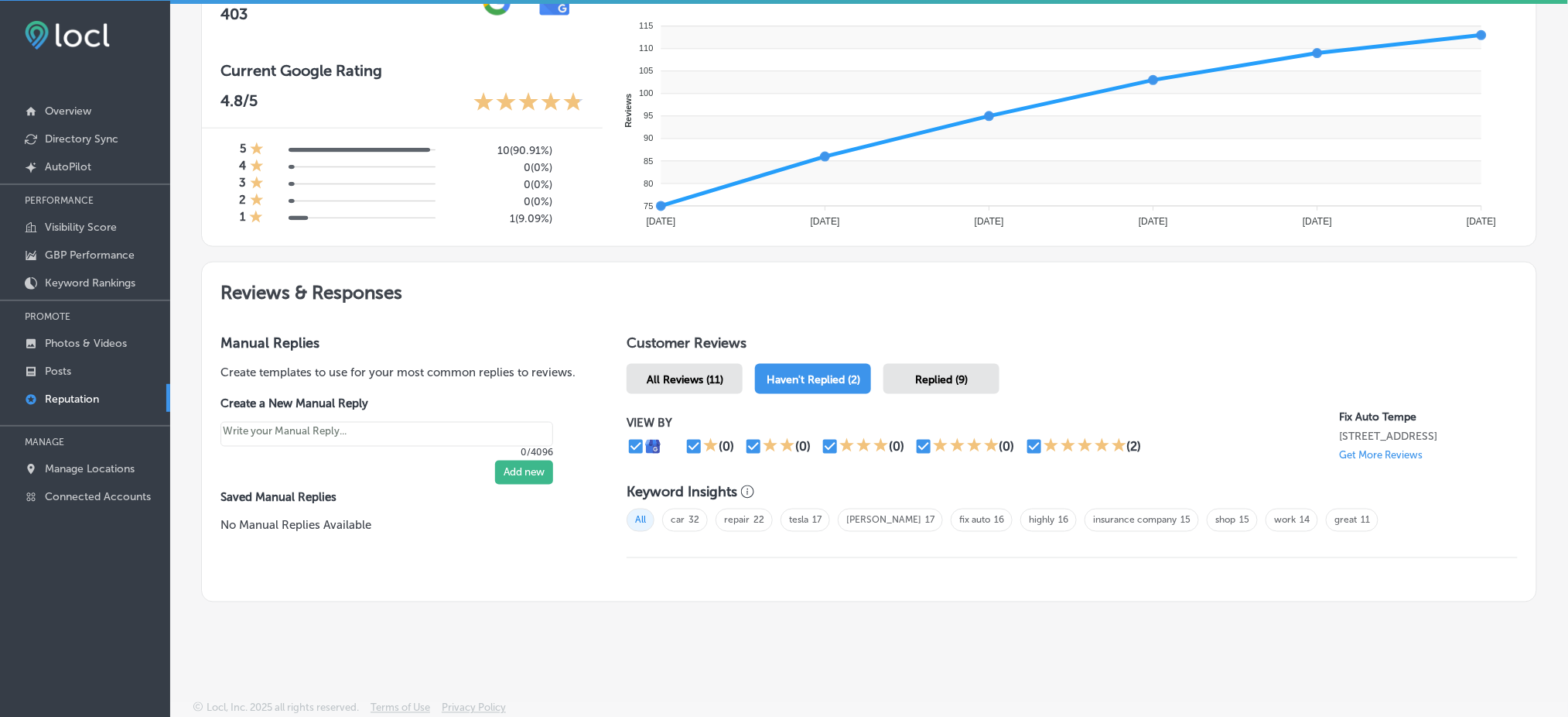
click at [937, 364] on div "Replied (9)" at bounding box center [942, 379] width 116 height 30
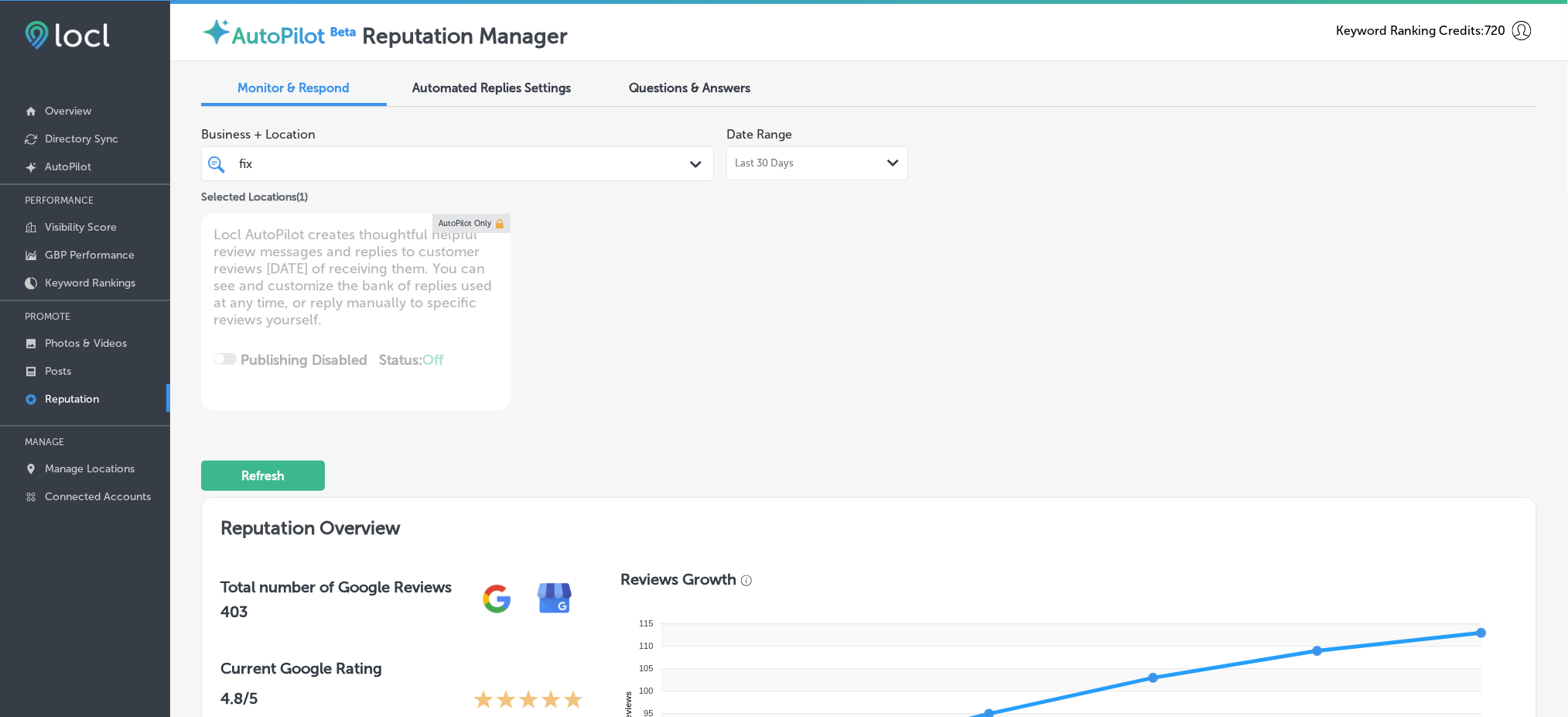
click at [523, 170] on div "fix fix" at bounding box center [435, 163] width 396 height 21
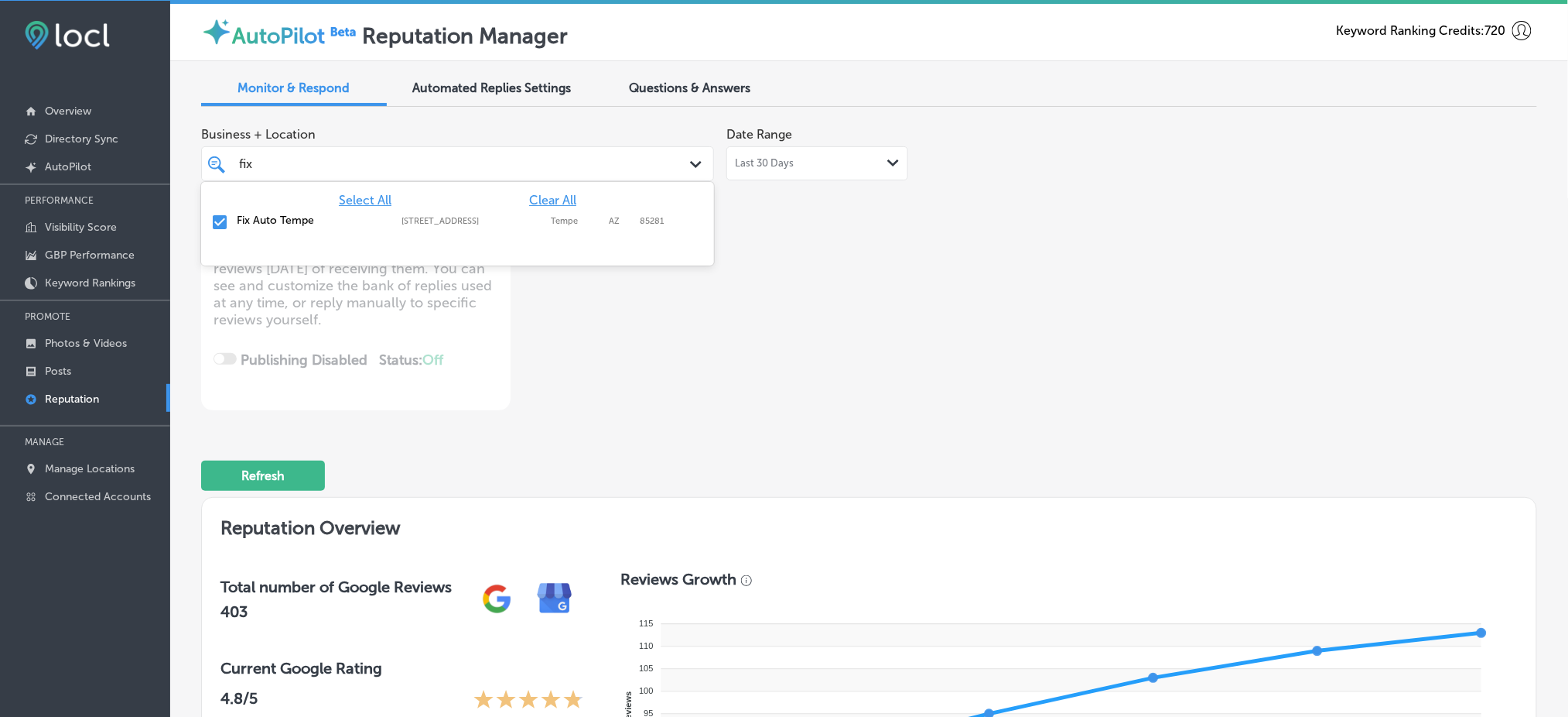
click at [558, 198] on span "Clear All" at bounding box center [552, 200] width 47 height 14
type textarea "x"
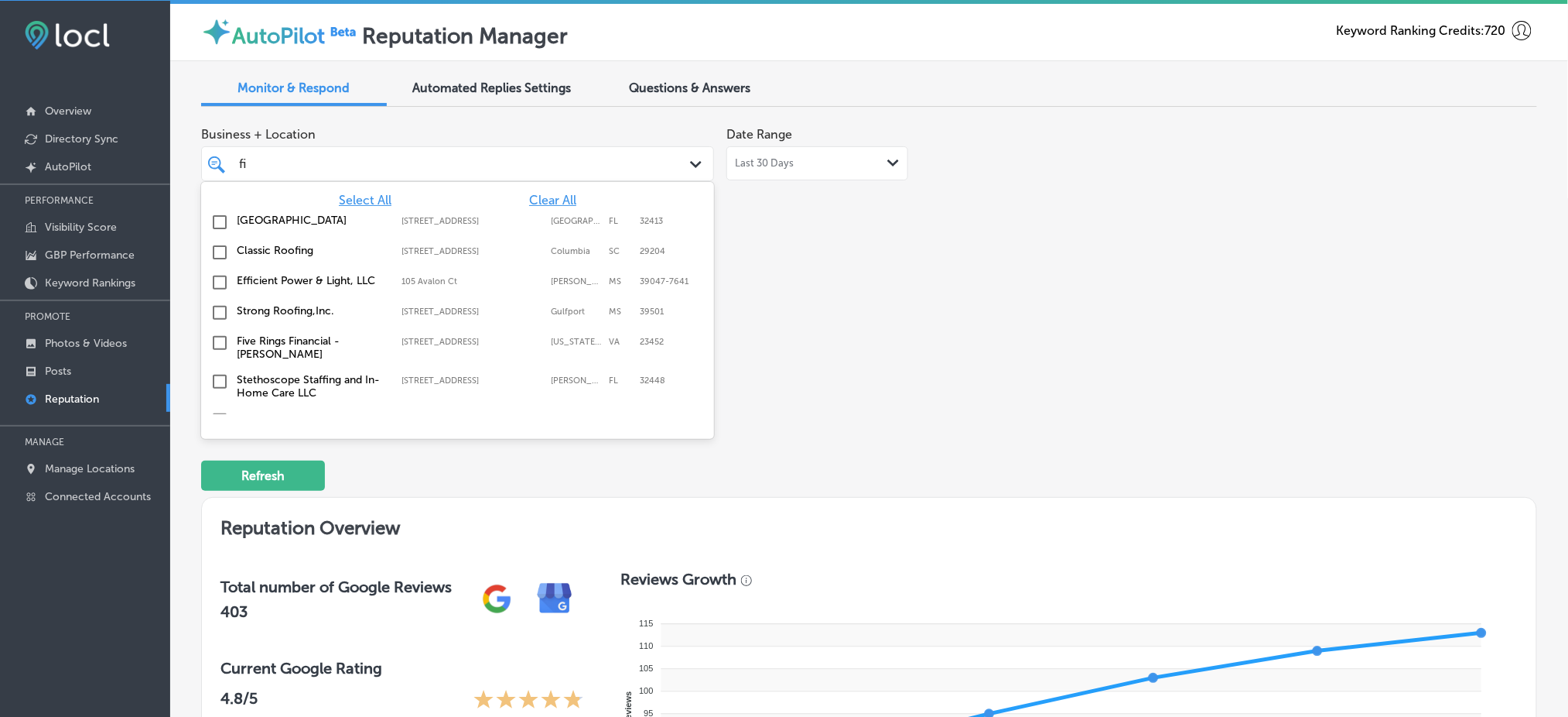
type input "f"
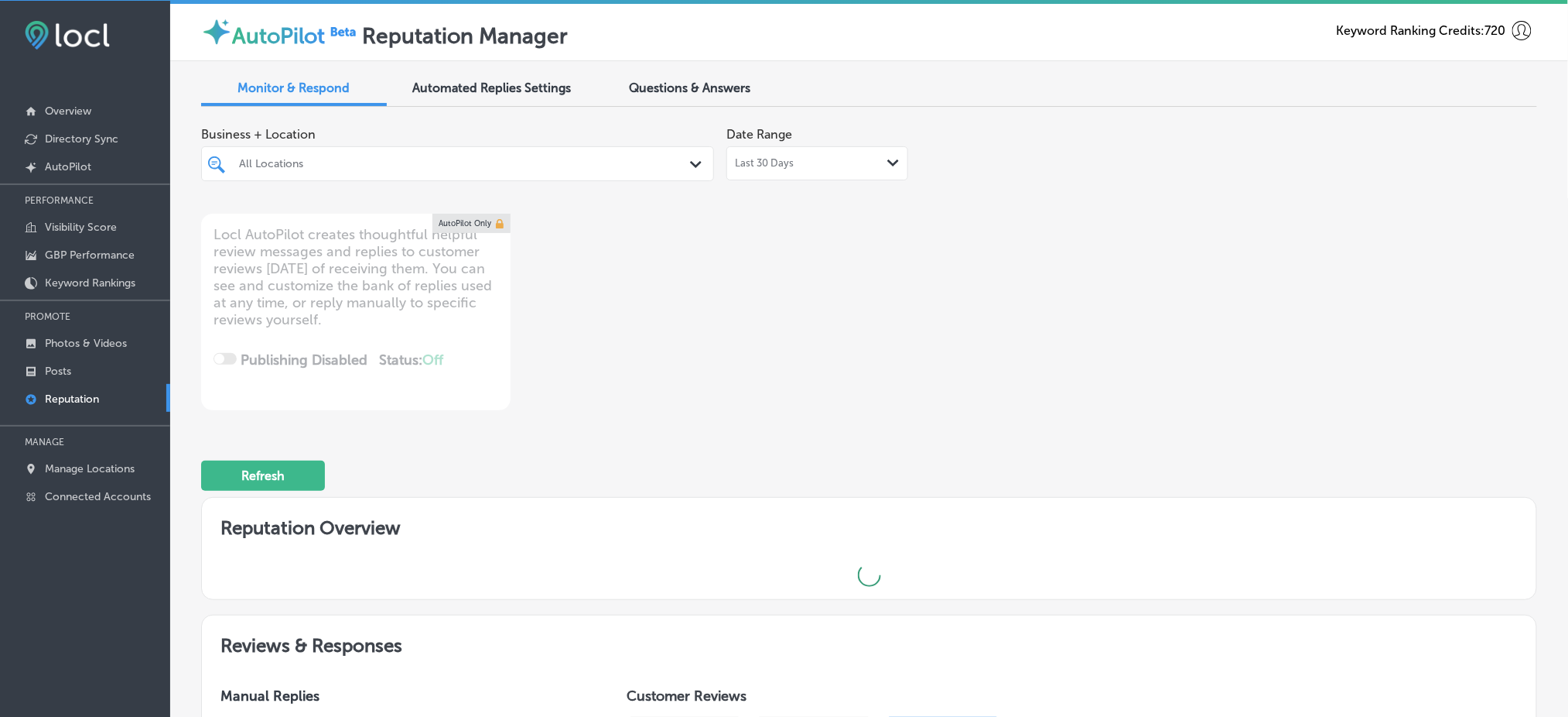
type textarea "x"
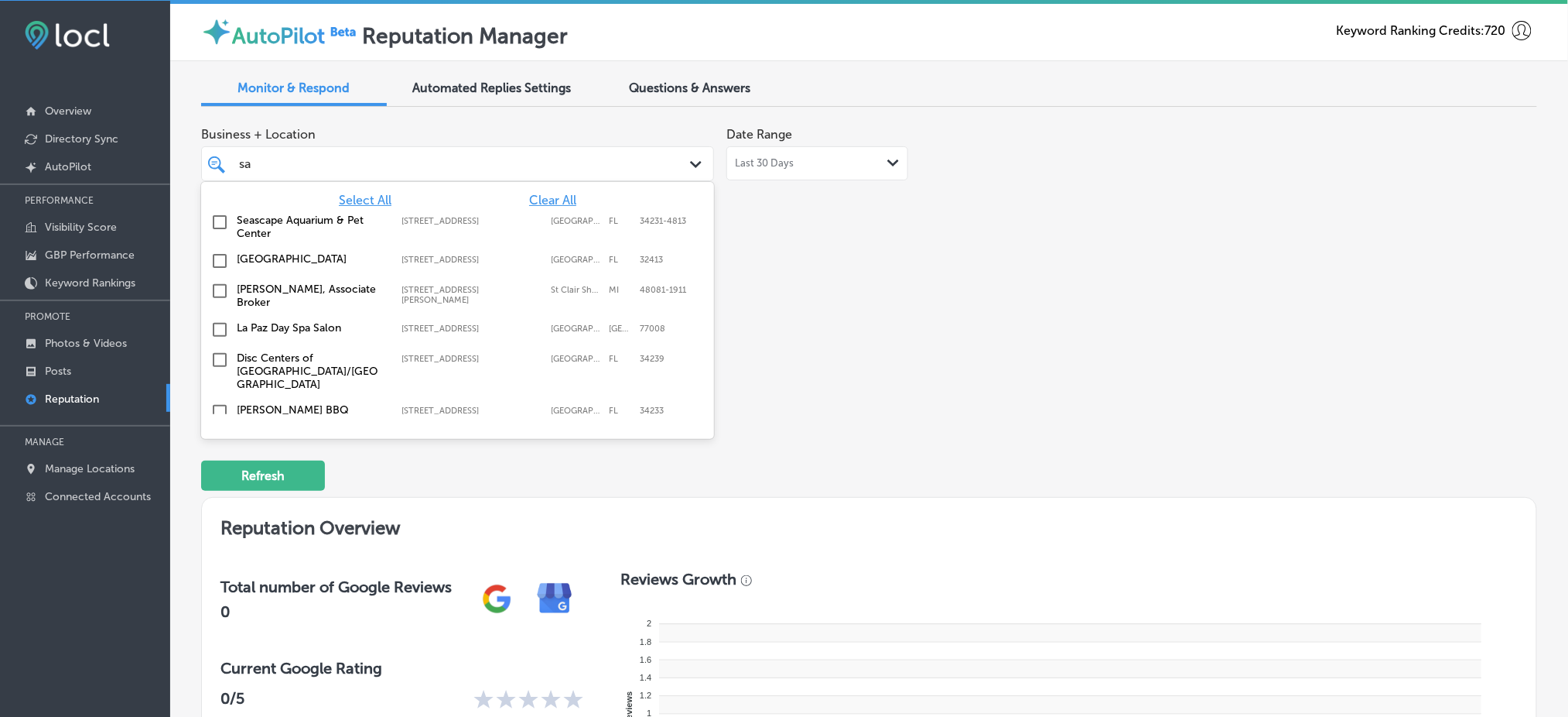
type input "saw"
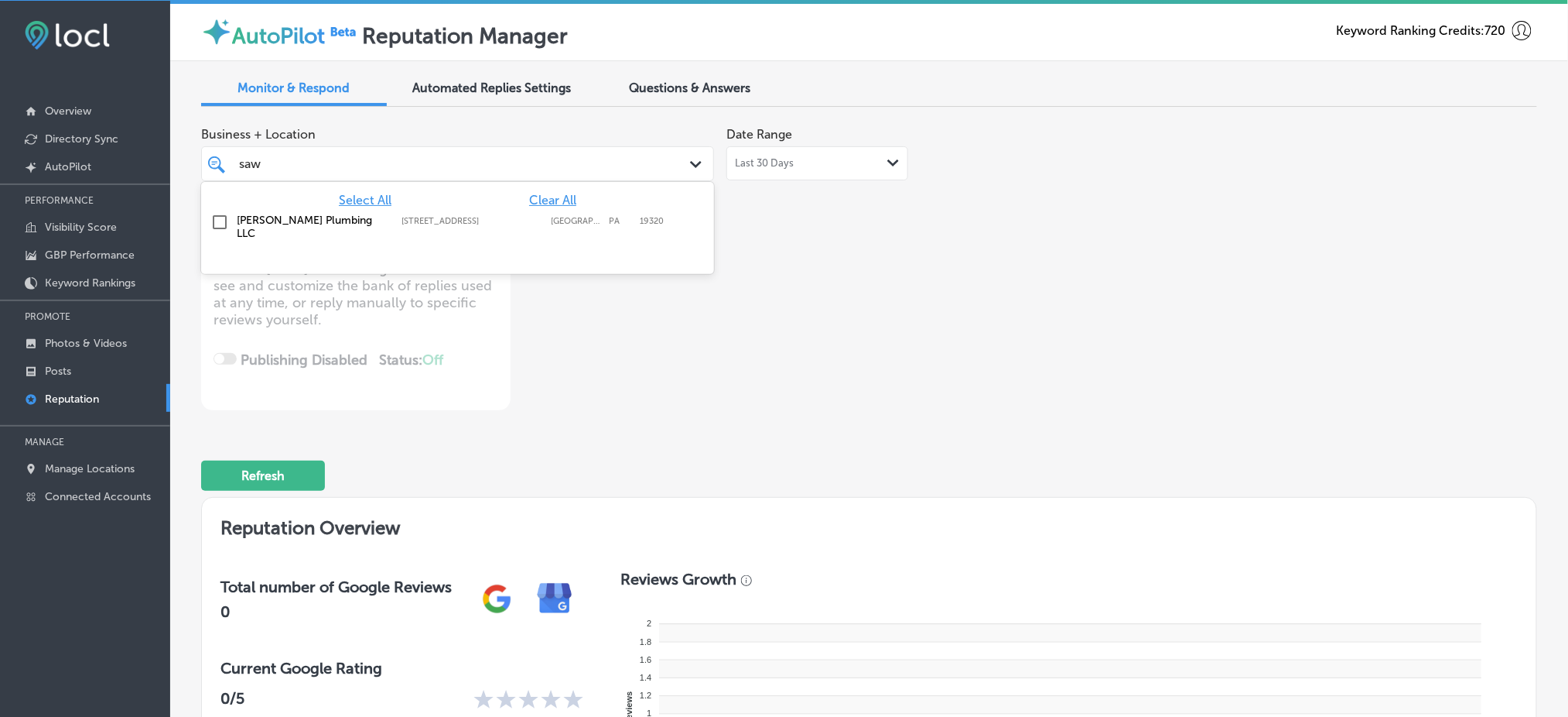
click at [465, 217] on label "[STREET_ADDRESS]" at bounding box center [472, 221] width 141 height 10
type textarea "x"
type input "saw"
click at [876, 251] on div "Business + Location option [STREET_ADDRESS]. option [STREET_ADDRESS]. 2 results…" at bounding box center [601, 264] width 801 height 291
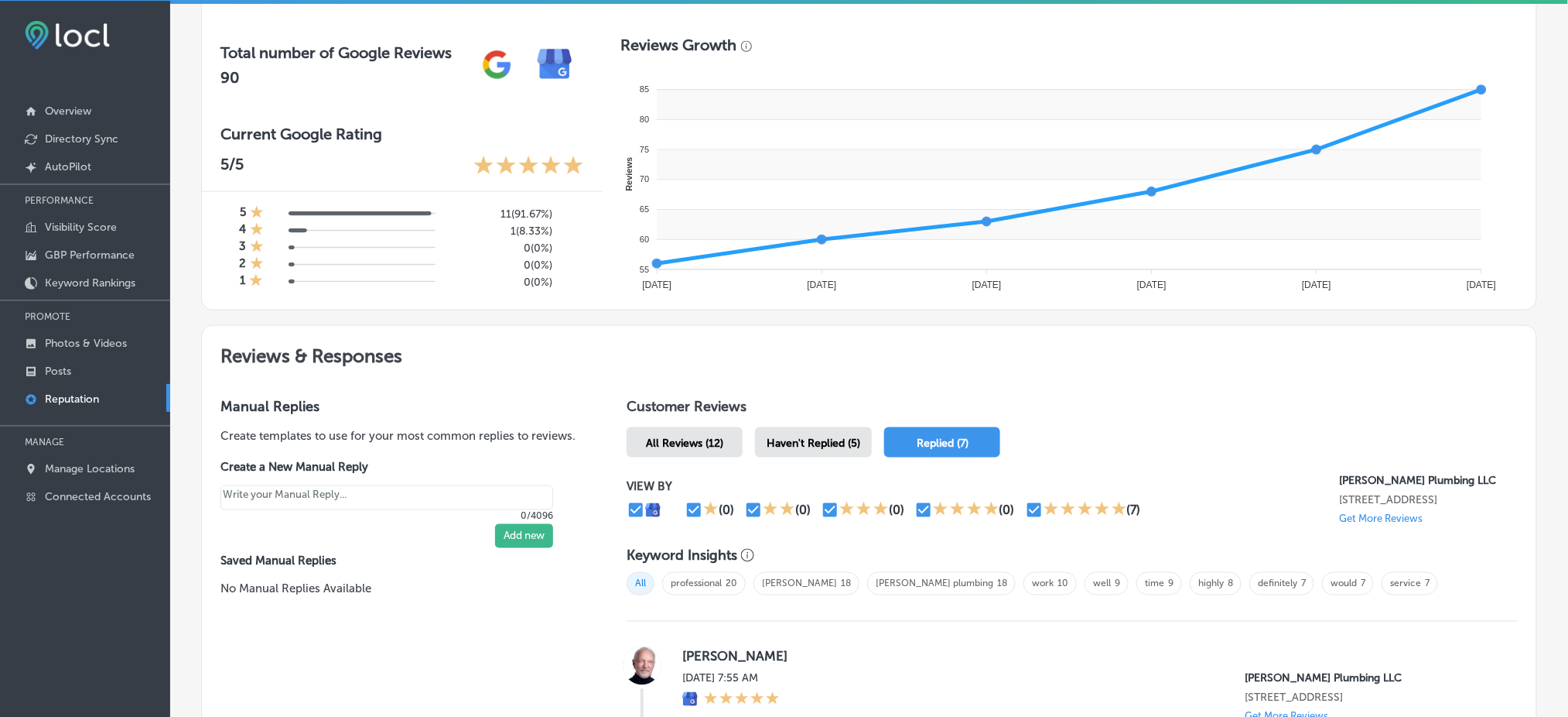
scroll to position [620, 0]
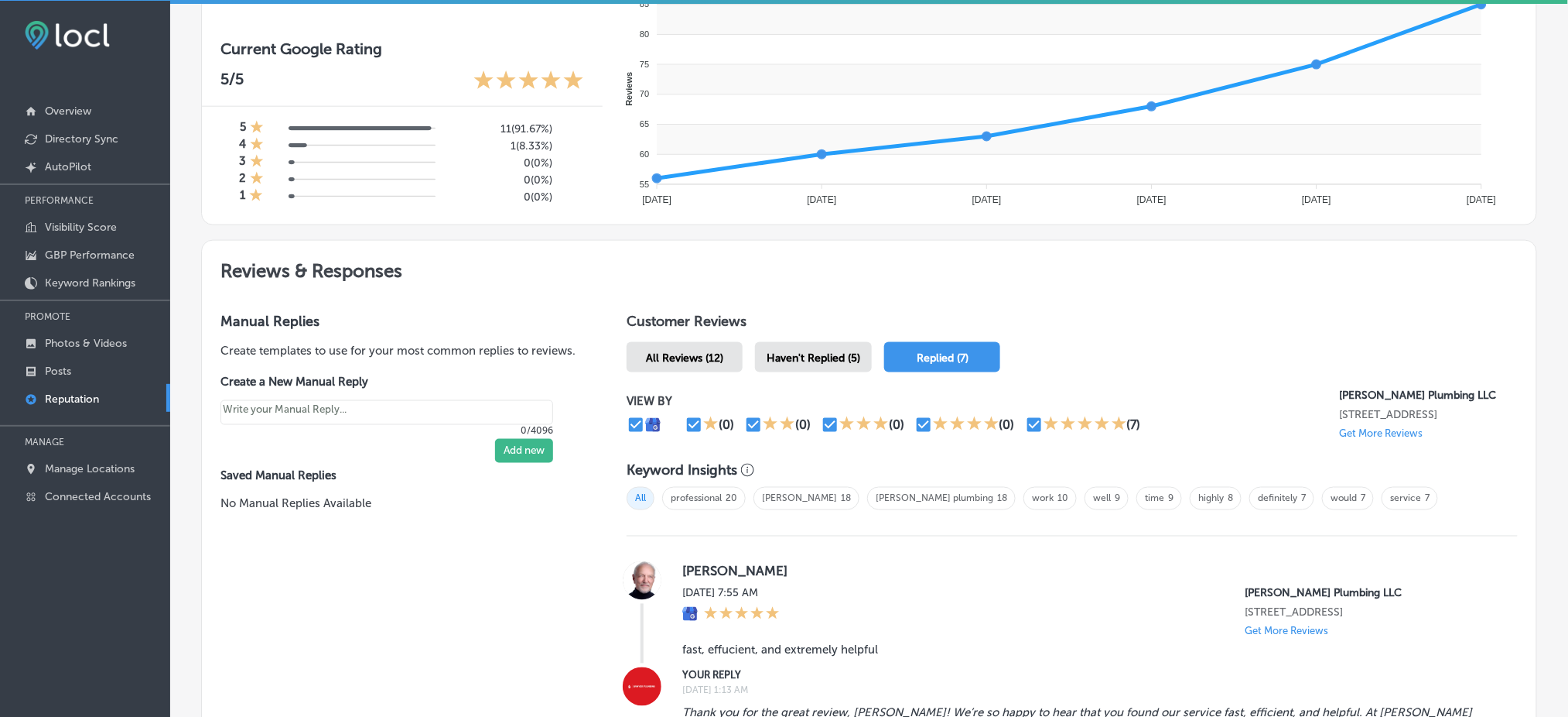
click at [800, 351] on span "Haven't Replied (5)" at bounding box center [813, 358] width 94 height 13
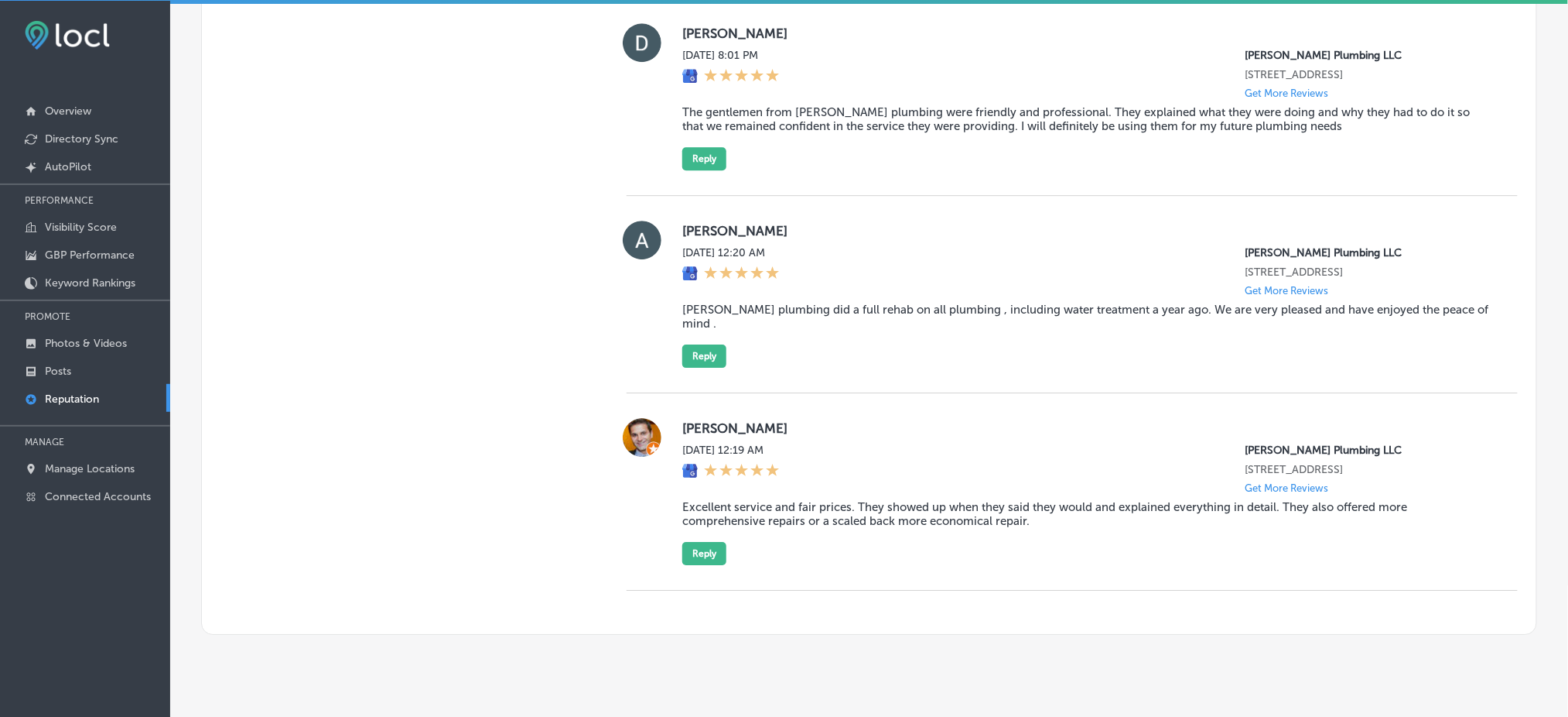
scroll to position [1595, 0]
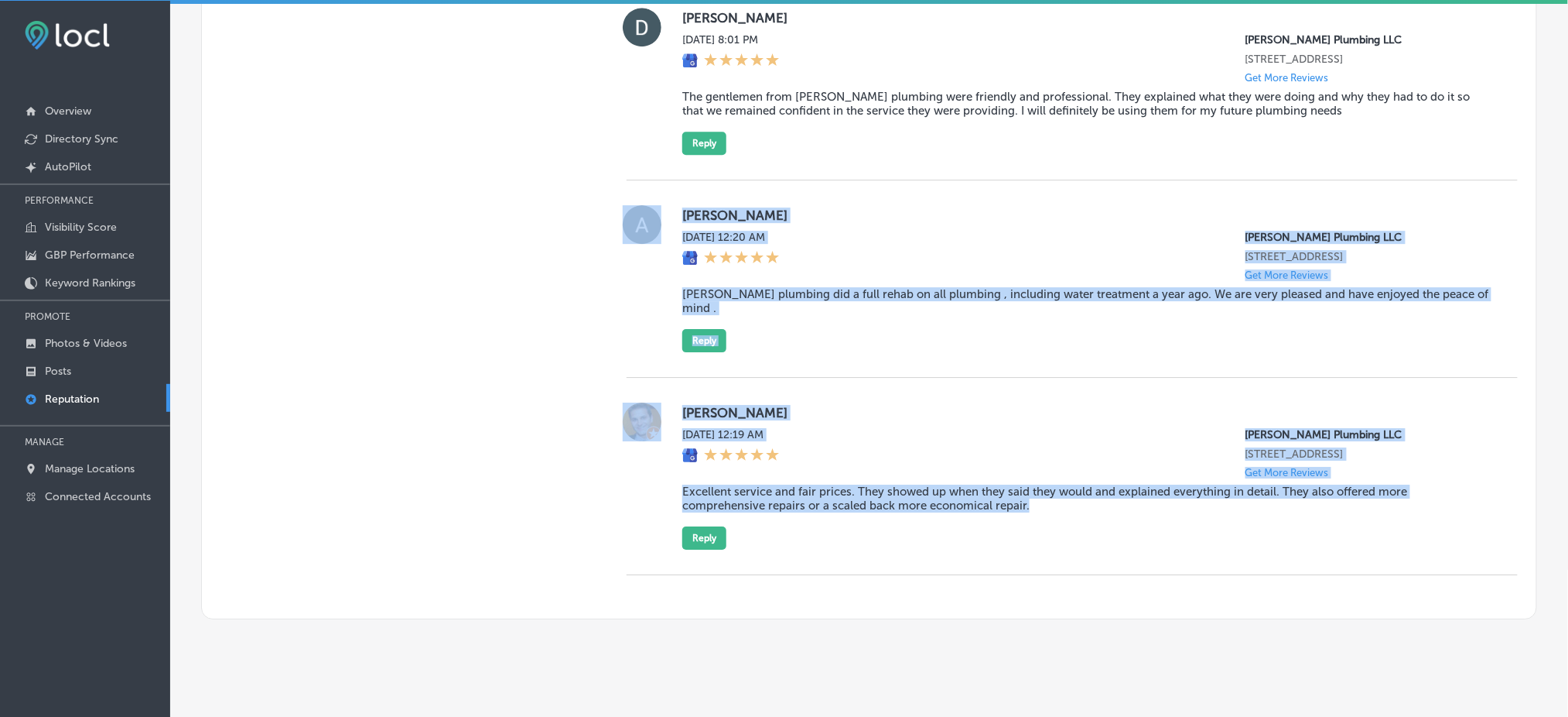
drag, startPoint x: 663, startPoint y: 208, endPoint x: 1035, endPoint y: 491, distance: 467.4
click at [1035, 491] on div "[PERSON_NAME] [DATE] 10:54 PM [PERSON_NAME] Plumbing LLC [STREET_ADDRESS] Get M…" at bounding box center [1071, 67] width 891 height 1015
copy div "[PERSON_NAME][DATE] 12:20 AM [PERSON_NAME] Plumbing LLC [STREET_ADDRESS] Get Mo…"
click at [823, 405] on label "[PERSON_NAME]" at bounding box center [1086, 412] width 810 height 15
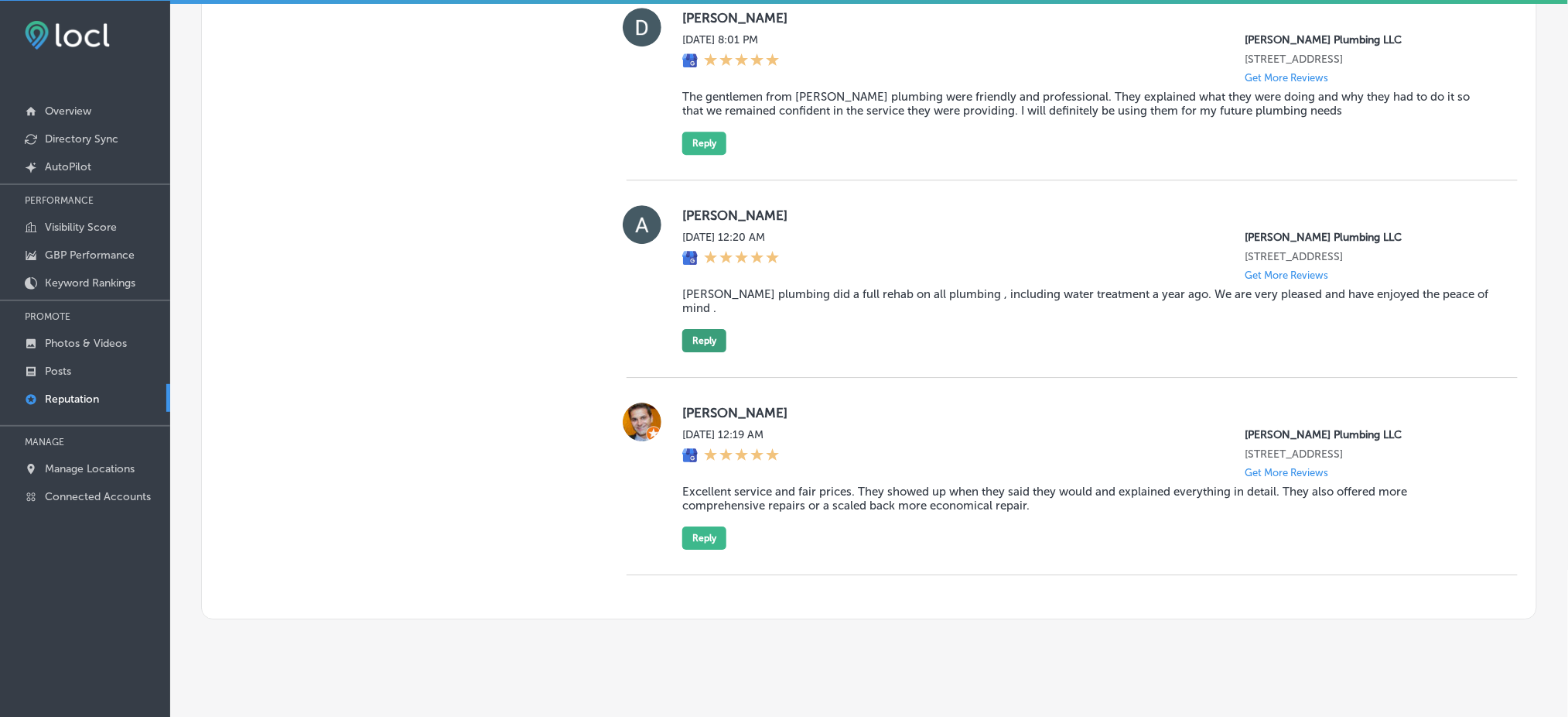
click at [702, 329] on button "Reply" at bounding box center [703, 341] width 44 height 23
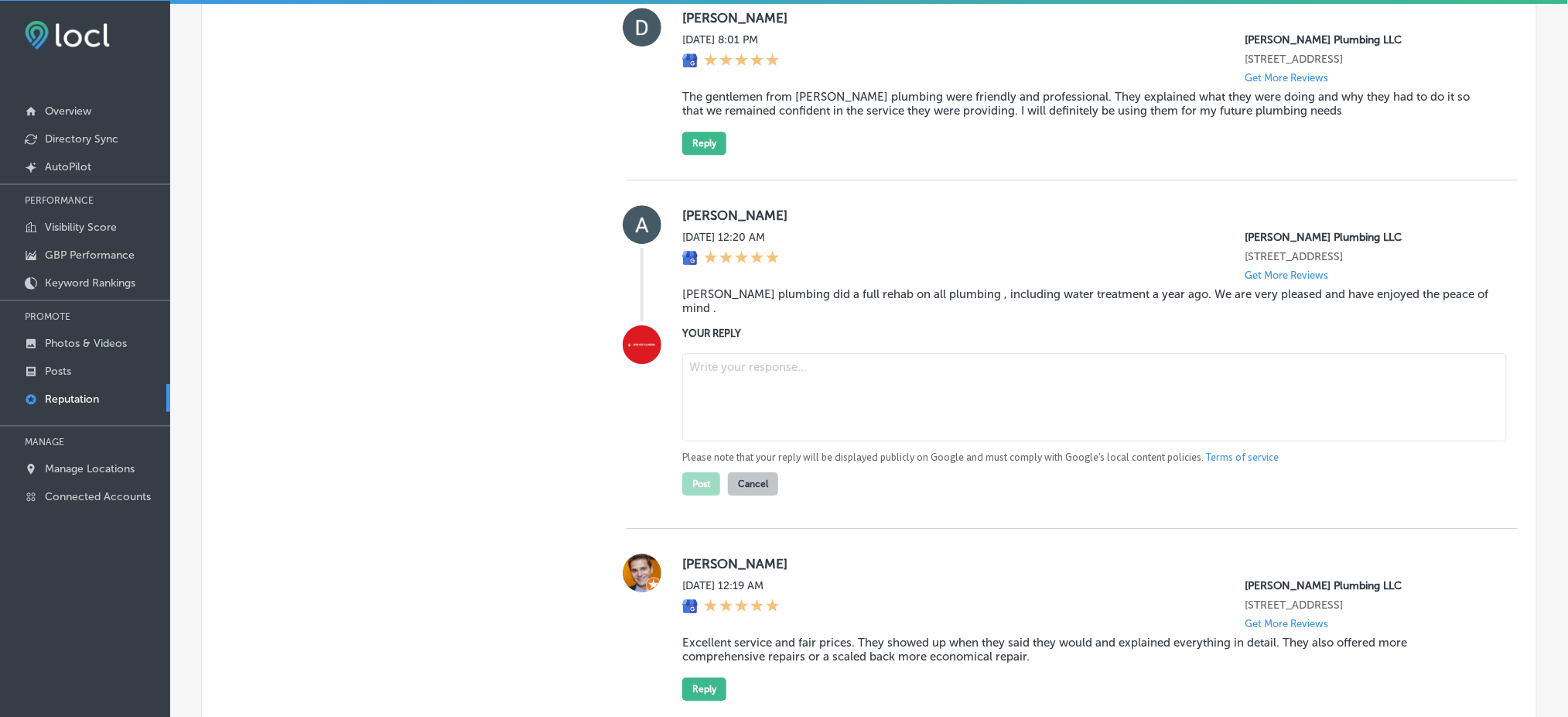
click at [770, 375] on textarea at bounding box center [1094, 397] width 825 height 89
type textarea "x"
paste textarea "Thank you for your fantastic review, [PERSON_NAME]! We’re so glad to hear that …"
type textarea "Thank you for your fantastic review, [PERSON_NAME]! We’re so glad to hear that …"
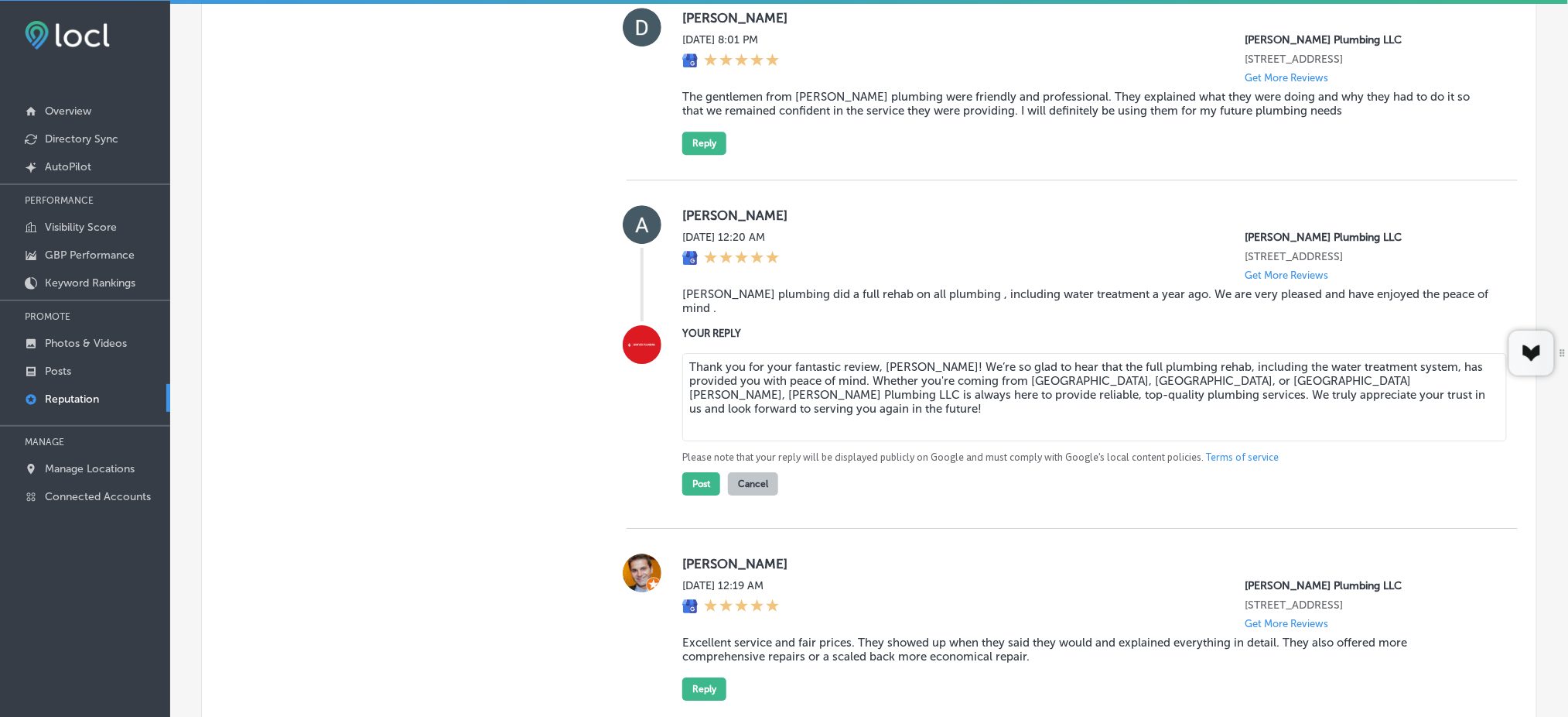
type textarea "x"
type textarea "Thank you for your fantastic review, [PERSON_NAME]! We’re so glad to hear that …"
click at [694, 472] on button "Post" at bounding box center [700, 484] width 38 height 23
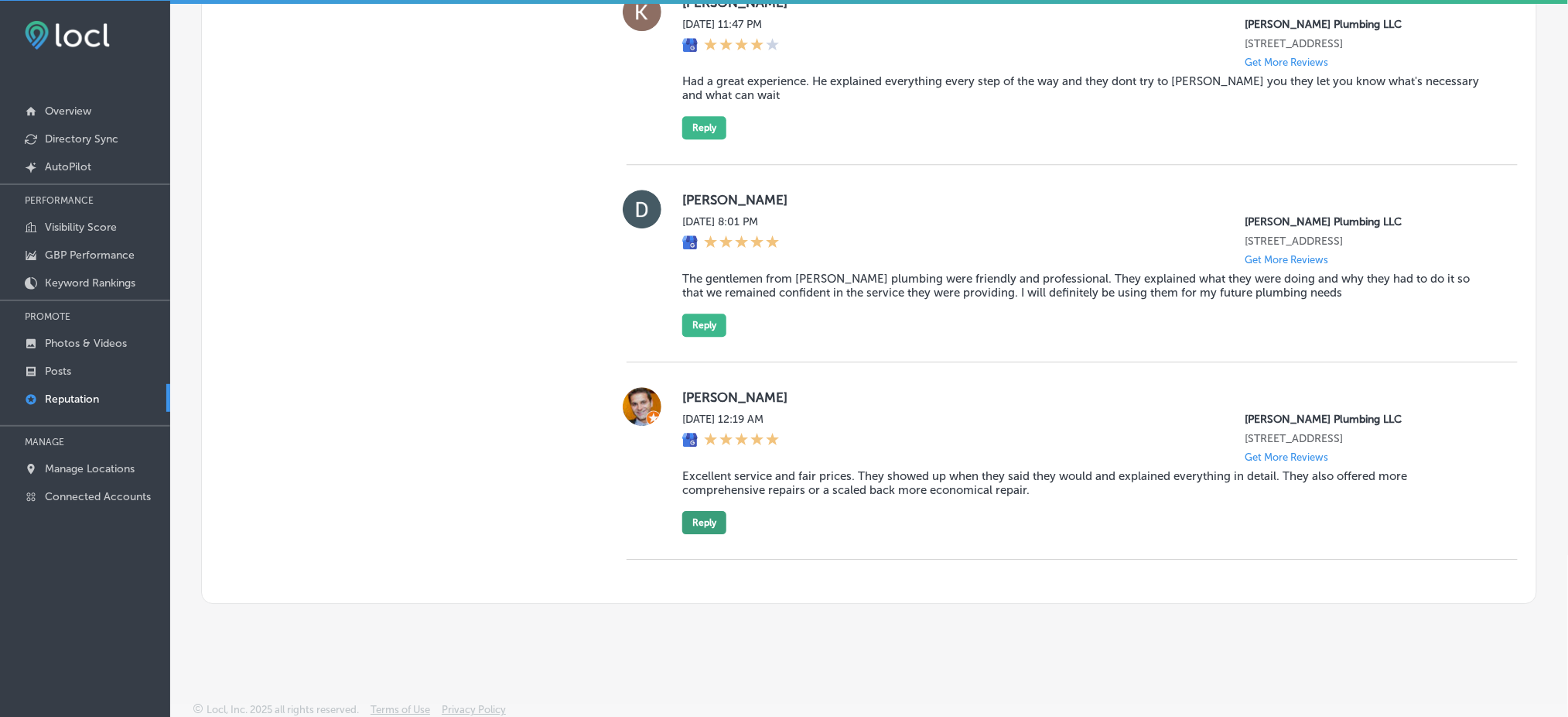
click at [710, 521] on button "Reply" at bounding box center [703, 522] width 44 height 23
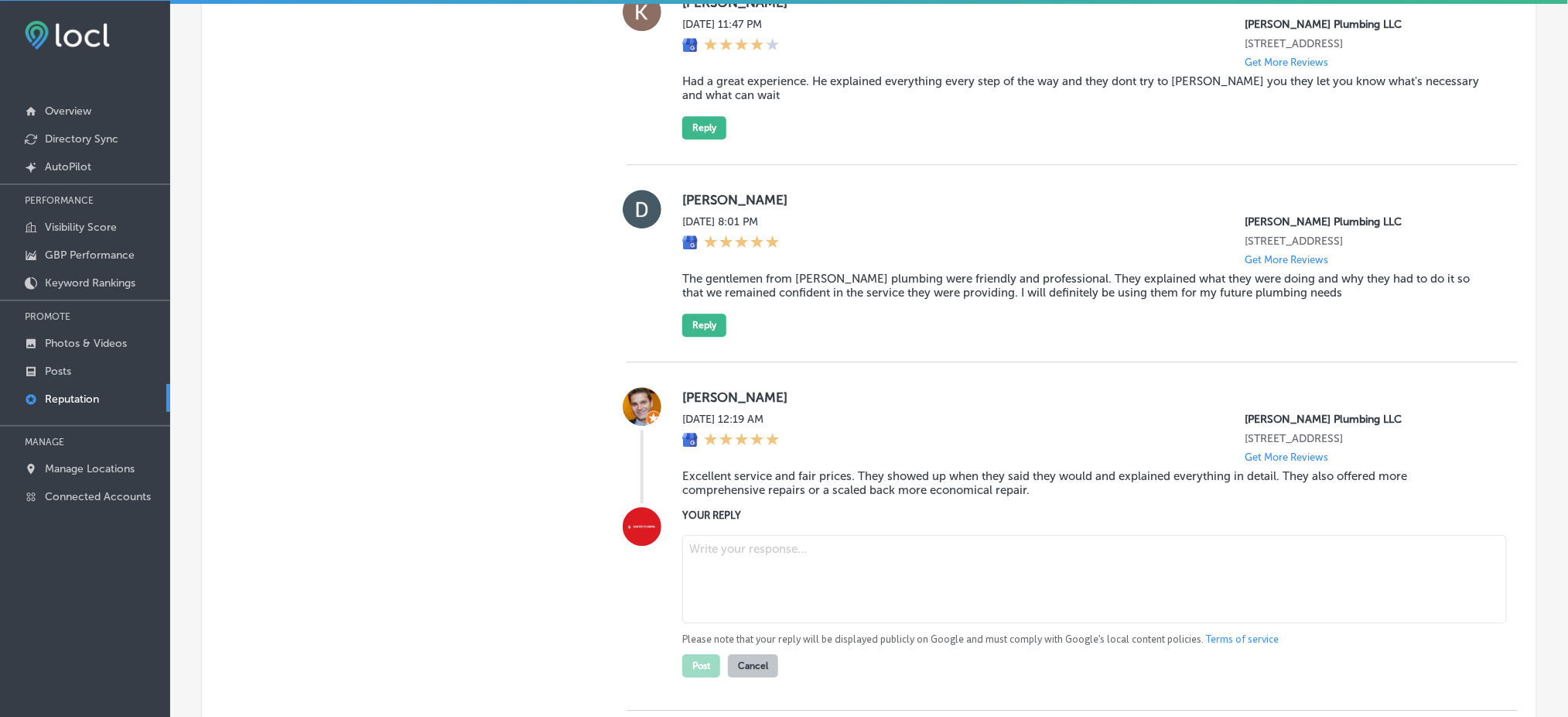
click at [740, 557] on textarea at bounding box center [1094, 578] width 825 height 89
type textarea "x"
paste textarea "Thank you for the kind words, Evyeni! We're happy to hear that you were pleased…"
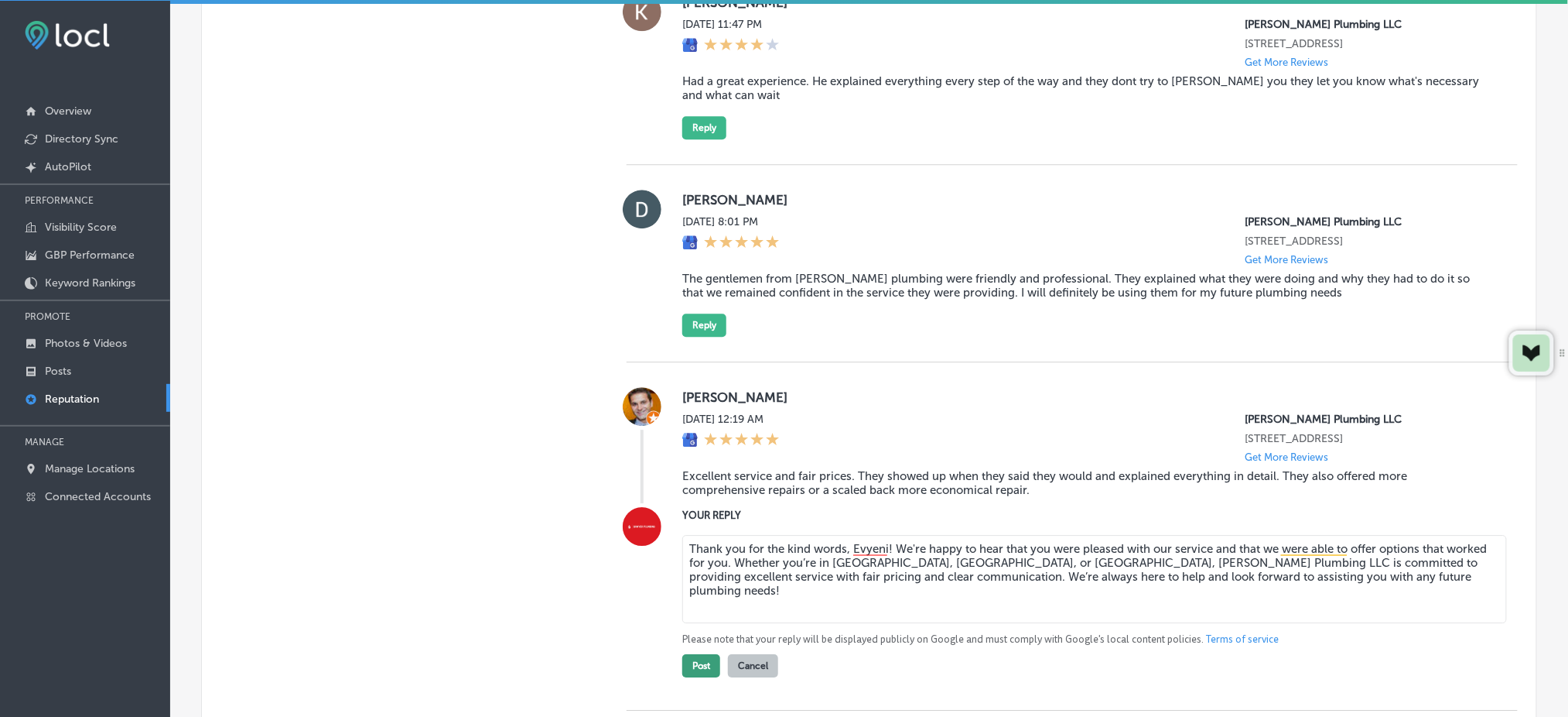
type textarea "Thank you for the kind words, Evyeni! We're happy to hear that you were pleased…"
click at [700, 660] on button "Post" at bounding box center [700, 665] width 38 height 23
type textarea "x"
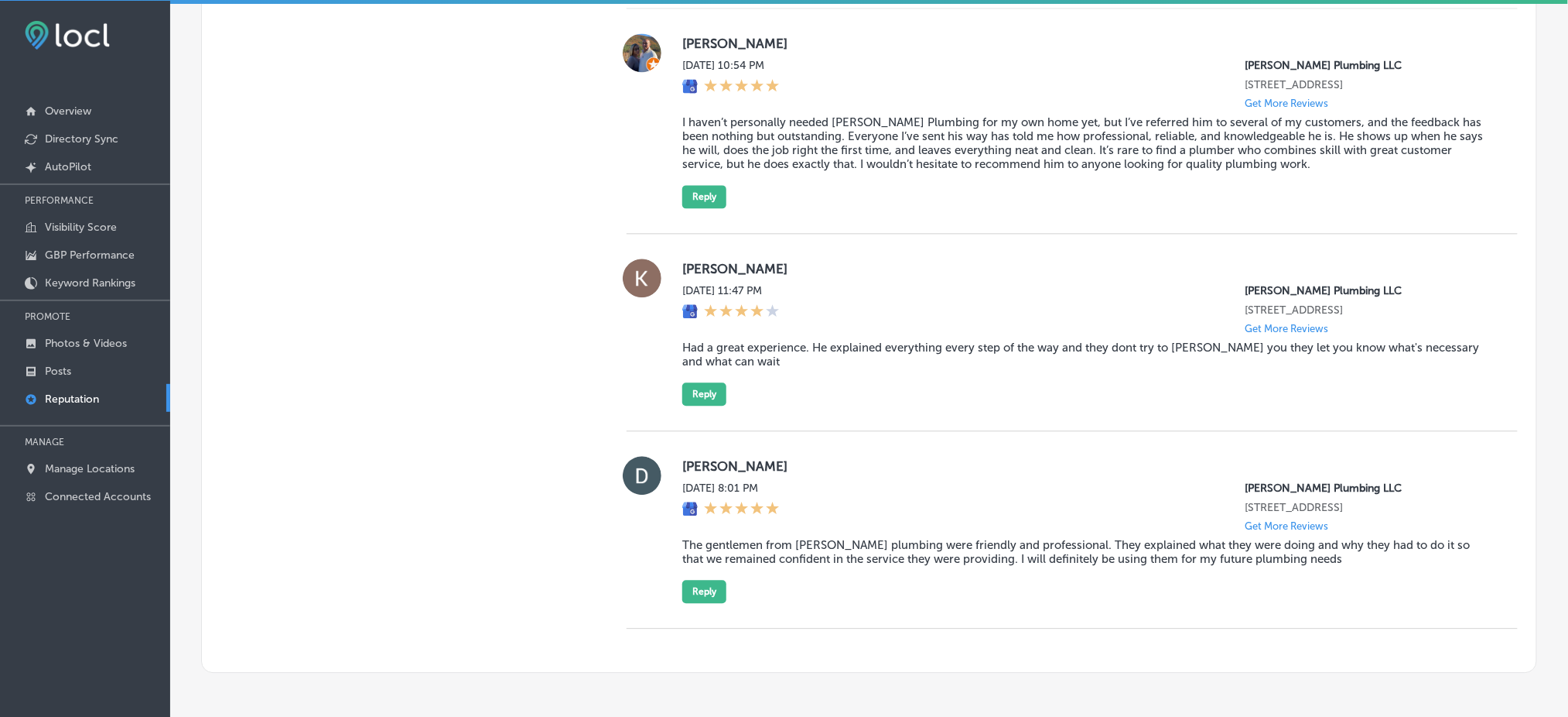
scroll to position [1112, 0]
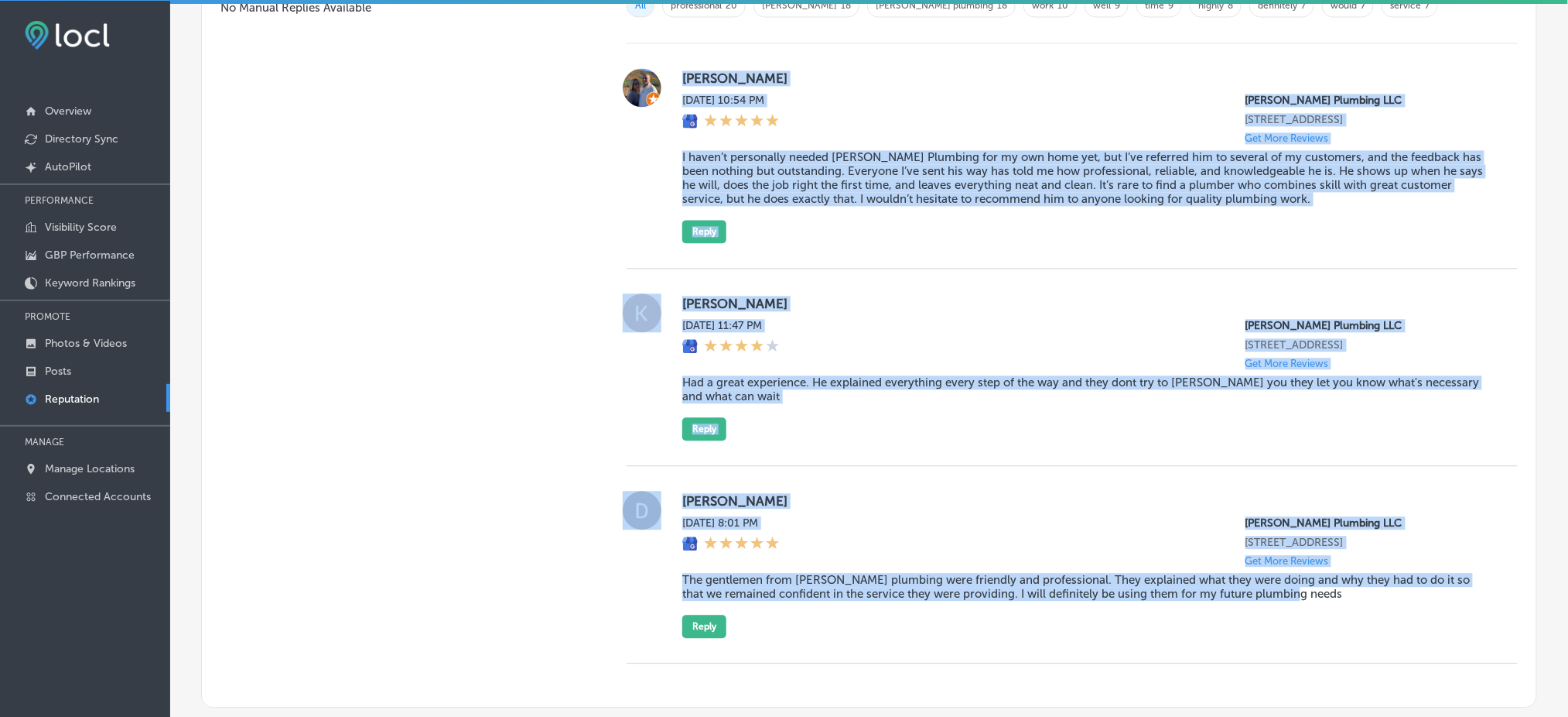
drag, startPoint x: 674, startPoint y: 67, endPoint x: 1517, endPoint y: 650, distance: 1025.0
click at [1517, 650] on div "Customer Reviews All Reviews (12) Haven't Replied (5) Replied (7) VIEW BY (0) (…" at bounding box center [1071, 254] width 928 height 906
copy div "Lore Ipsumdo Sit, Ame 6, 6087 86:92 CO Adipis Elitsedd EIU 104 Tem Inc Ut Labor…"
click at [95, 470] on link "Manage Locations" at bounding box center [85, 467] width 170 height 28
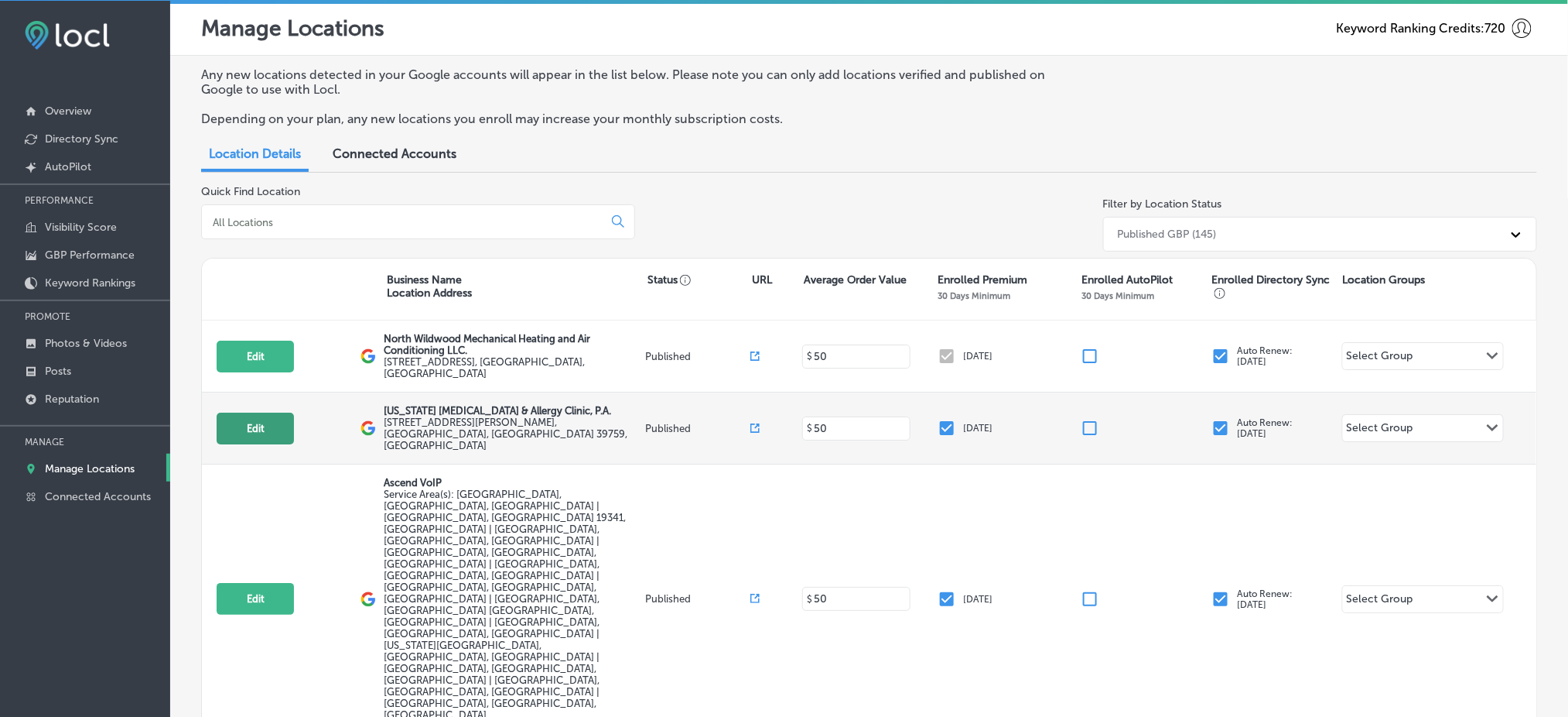
click at [233, 416] on button "Edit" at bounding box center [255, 427] width 78 height 31
select select "US"
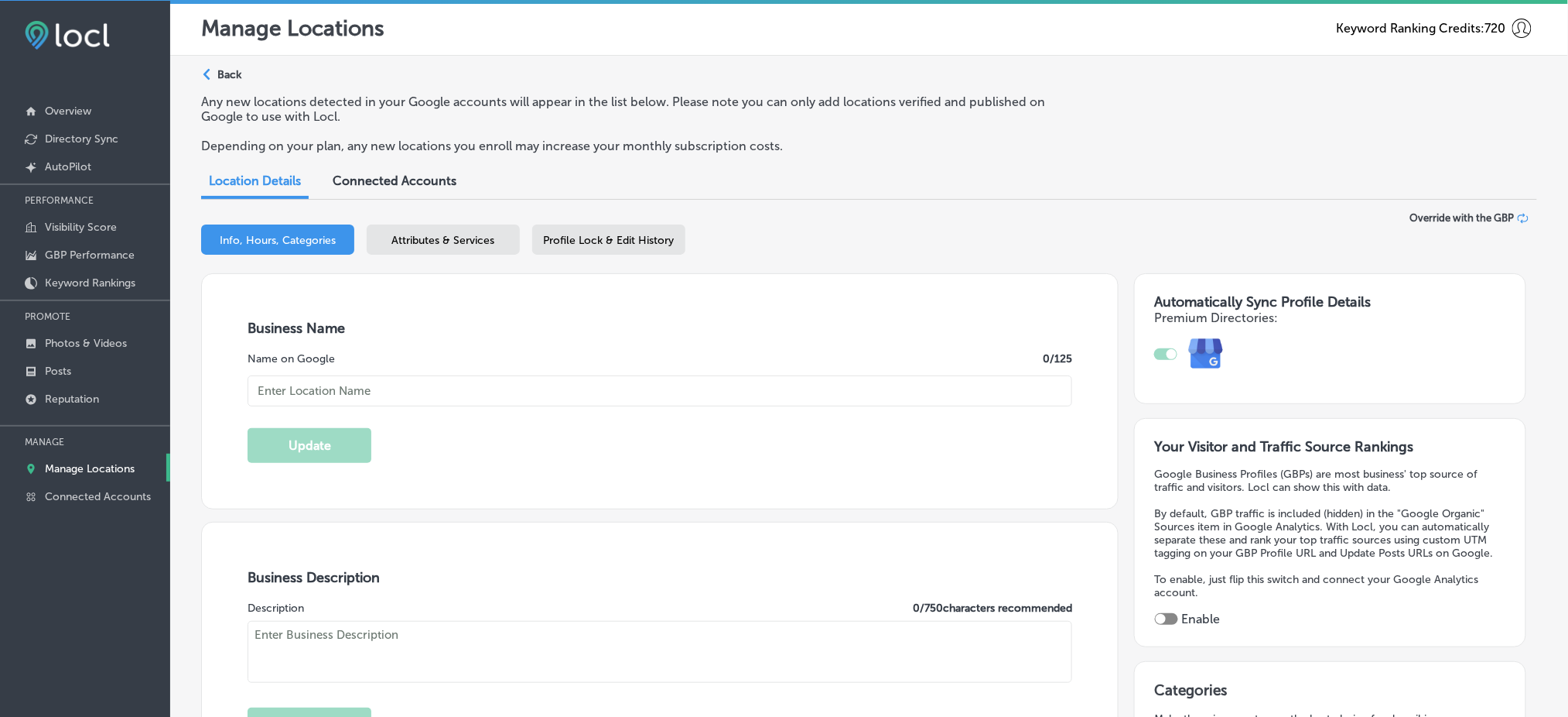
type input "[US_STATE] [MEDICAL_DATA] & Allergy Clinic, P.A."
type input "[STREET_ADDRESS][PERSON_NAME]"
type input "[GEOGRAPHIC_DATA]"
type input "39759"
type input "US"
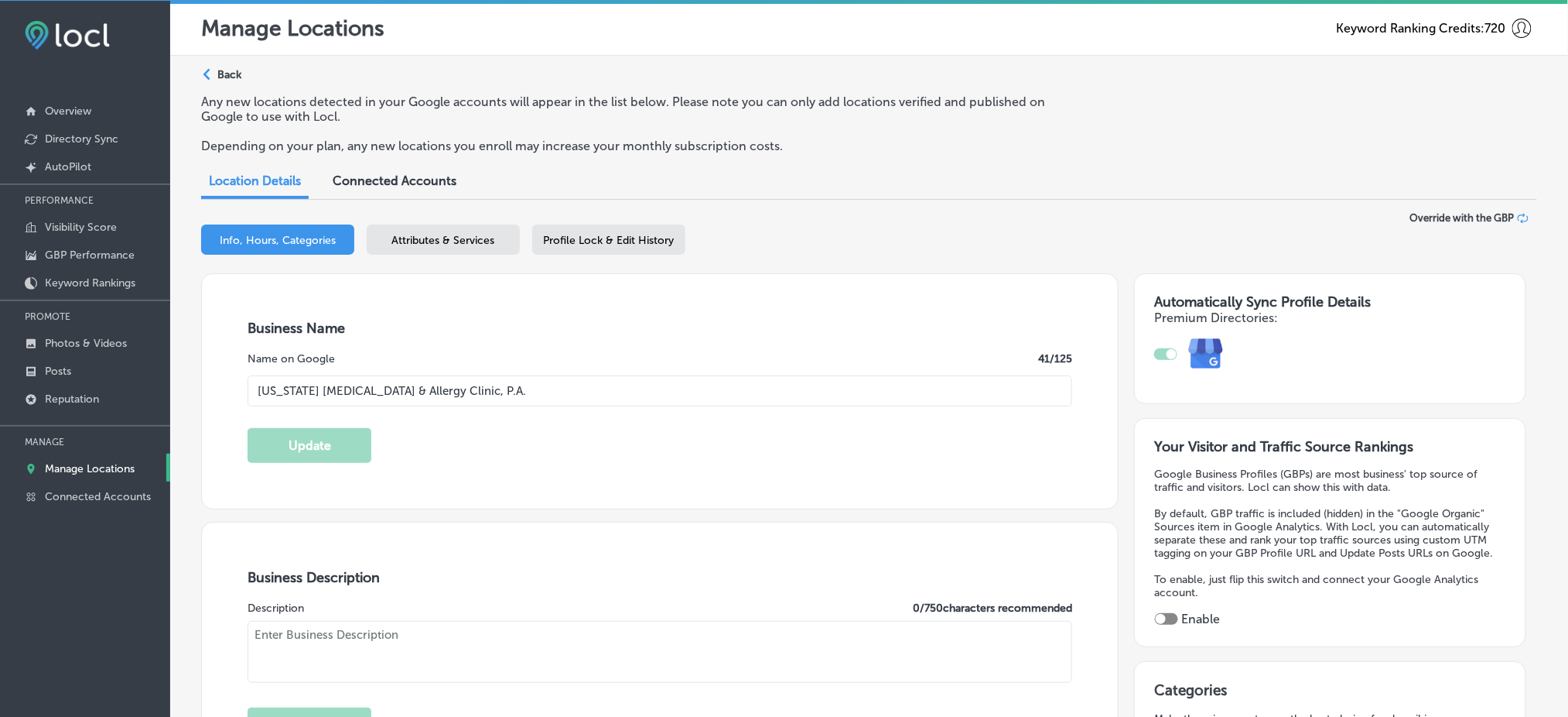
type input "[URL][DOMAIN_NAME]"
checkbox input "true"
type textarea "At [US_STATE] [MEDICAL_DATA] & Allergy Clinic, we’re passionate about helping y…"
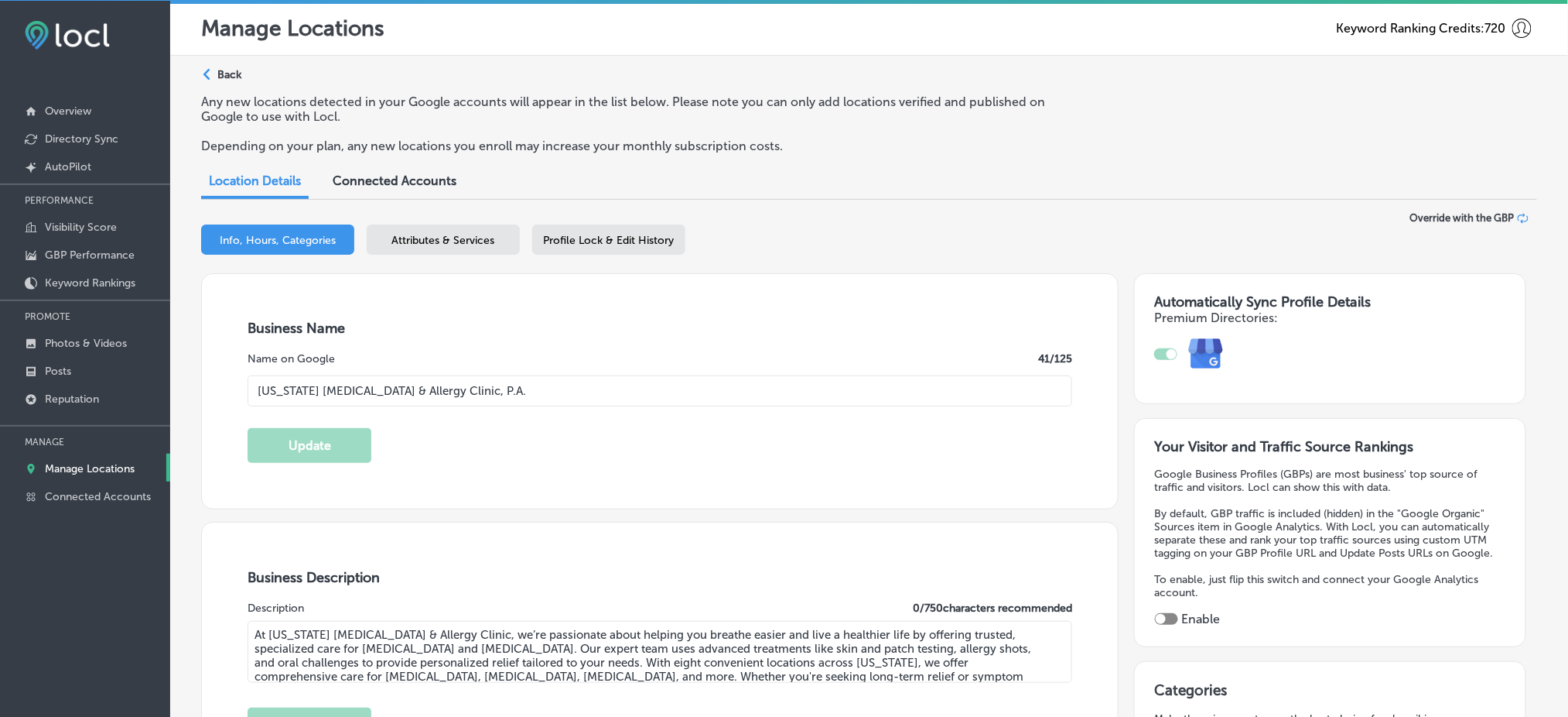
type input "[PHONE_NUMBER]"
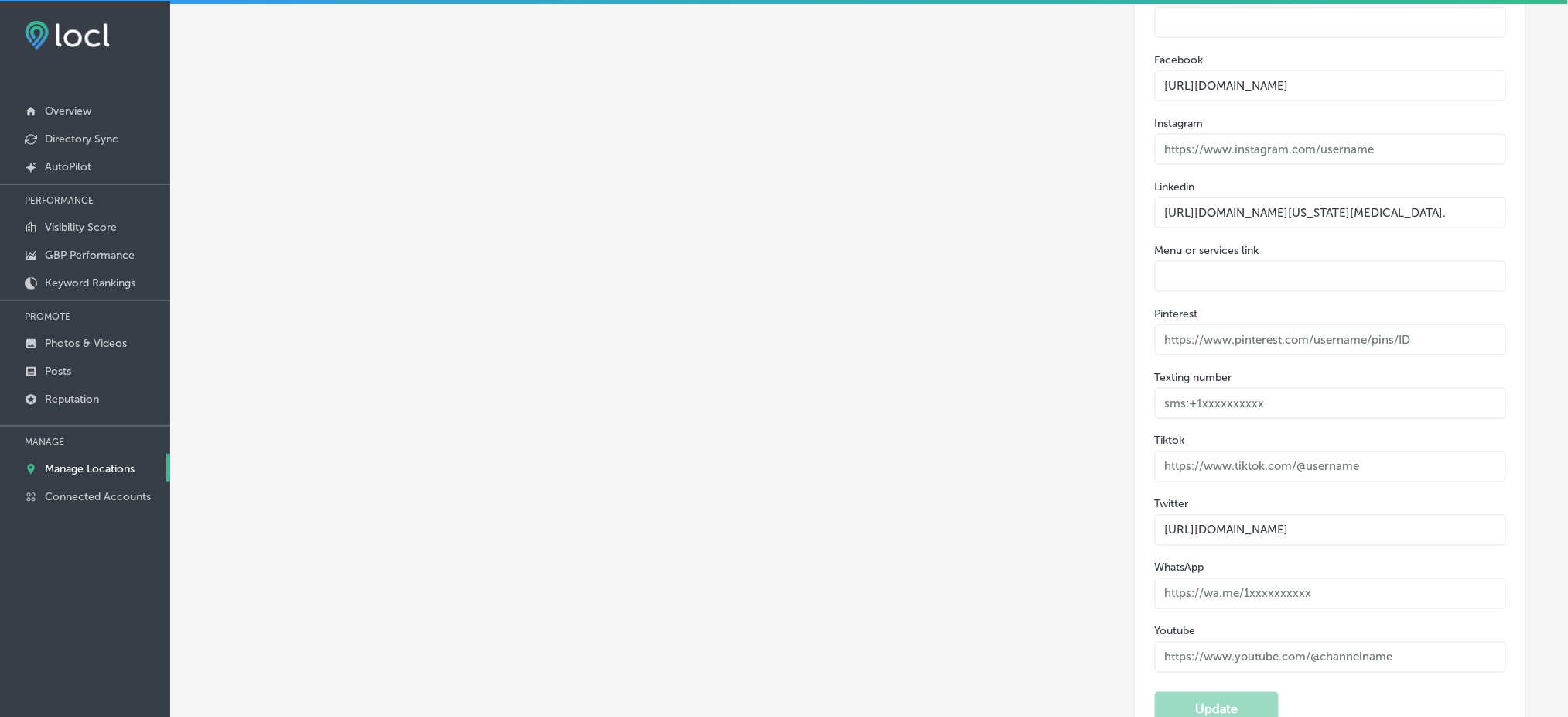
scroll to position [2892, 0]
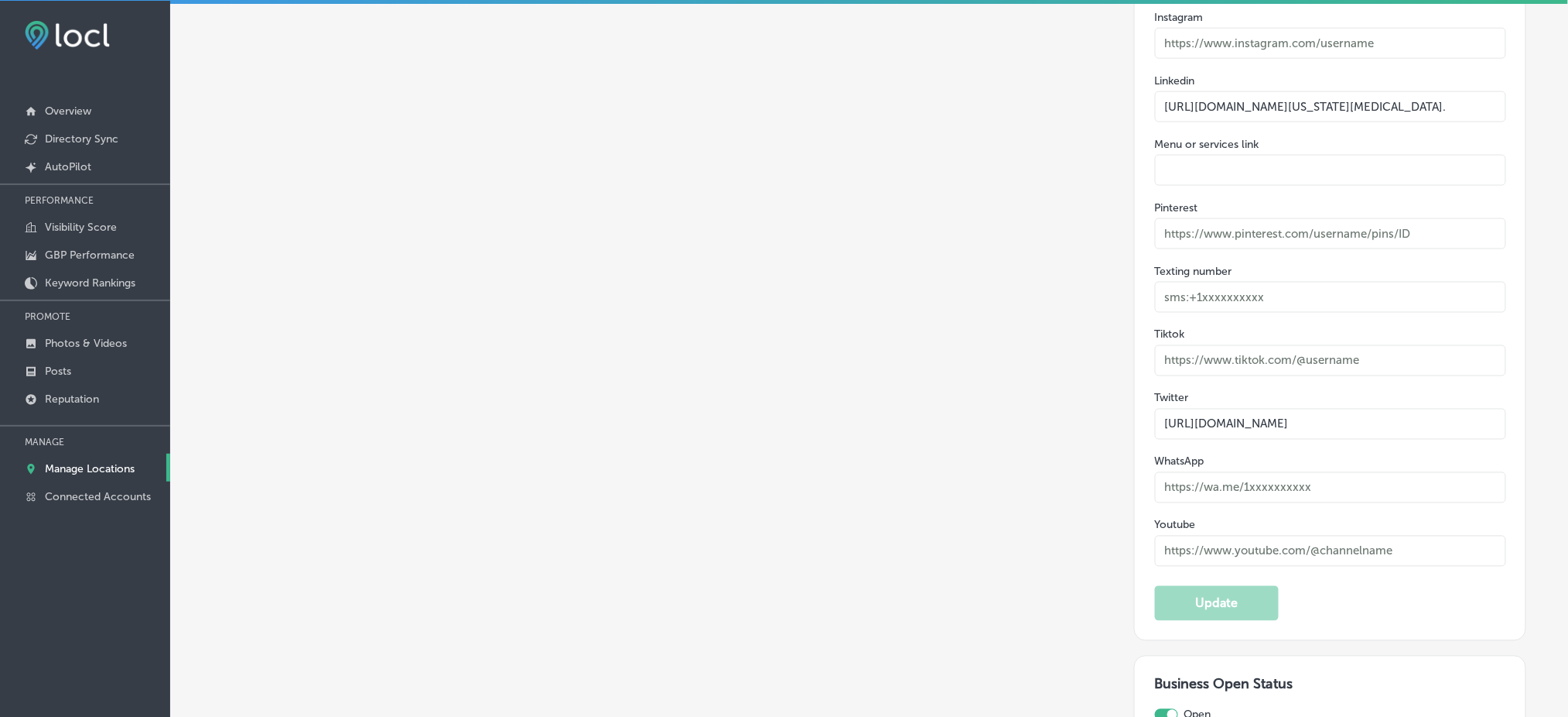
click at [125, 463] on p "Manage Locations" at bounding box center [89, 468] width 89 height 13
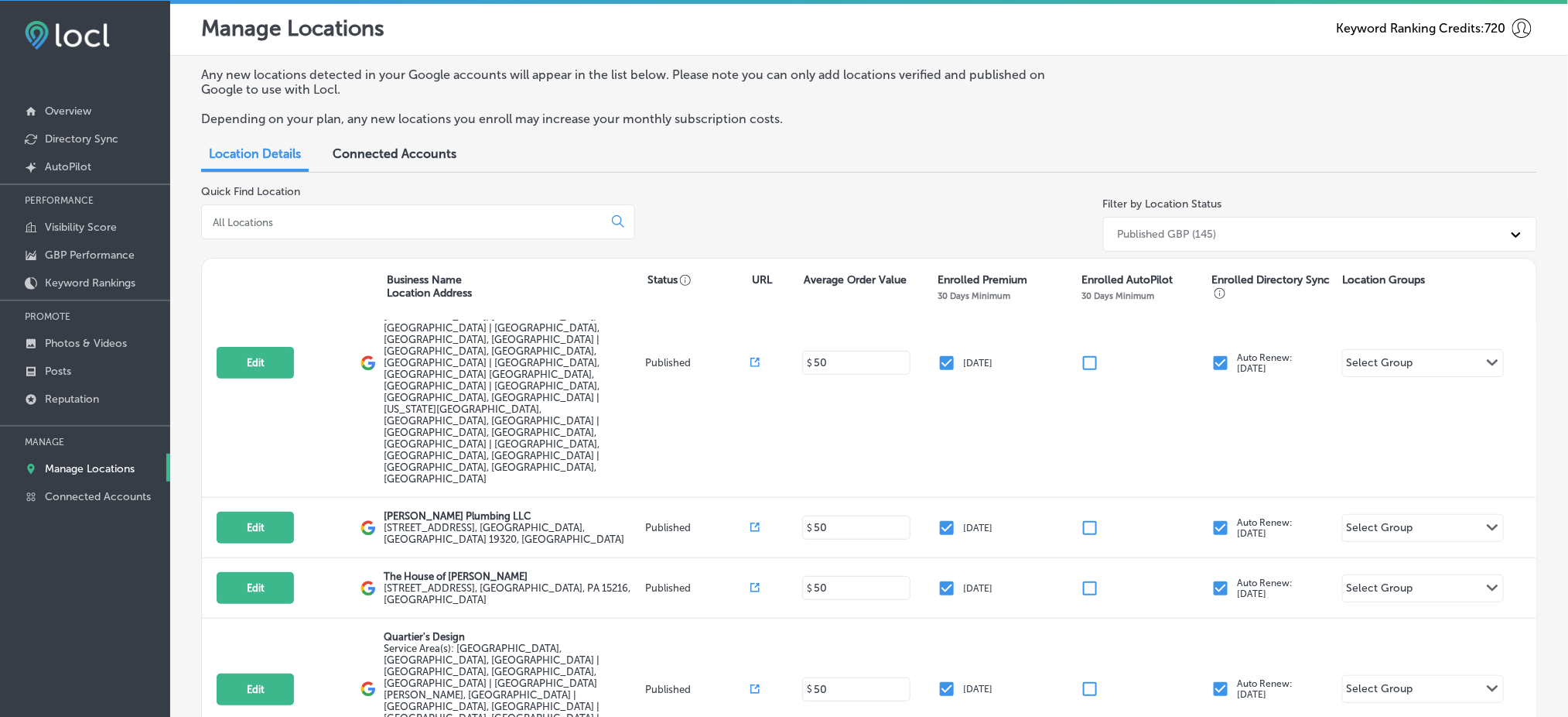
scroll to position [206, 0]
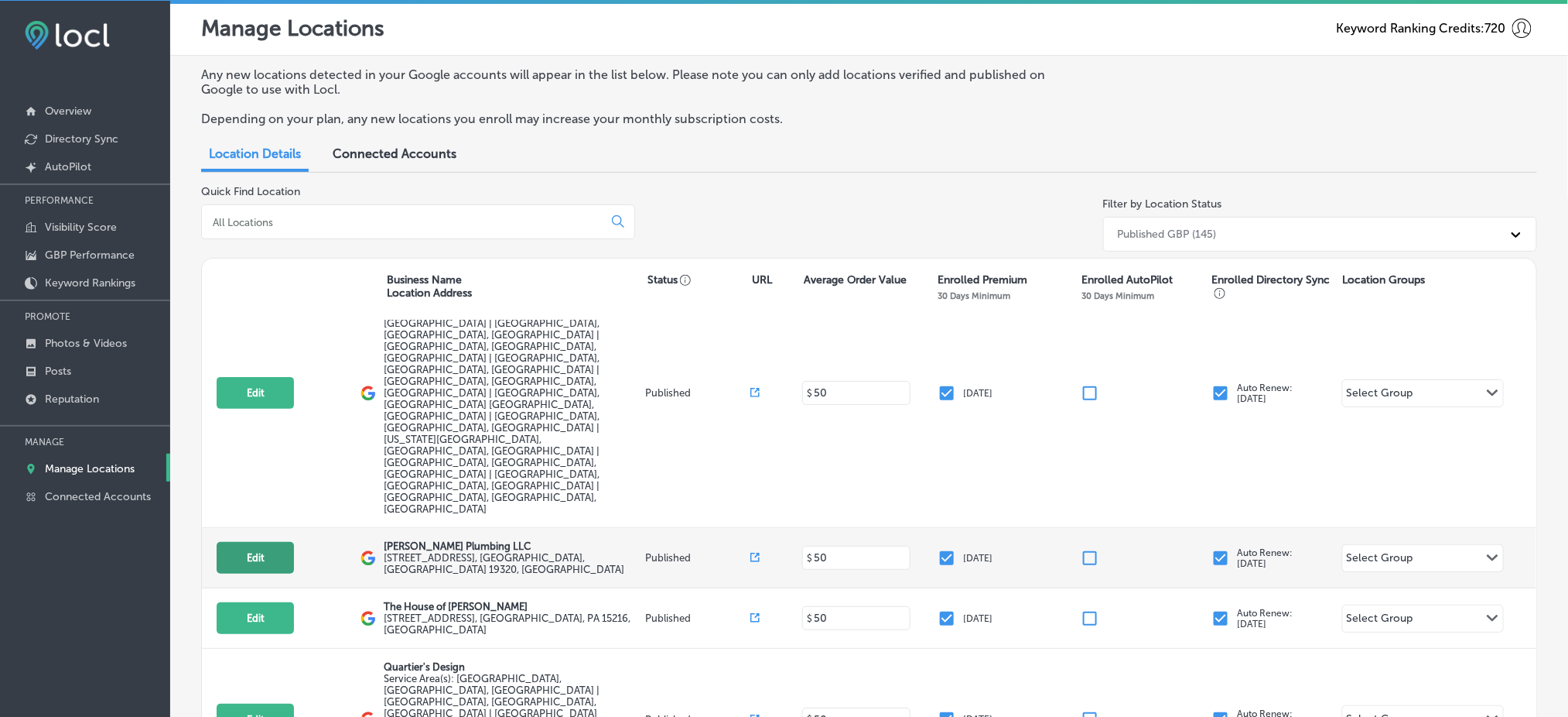
click at [262, 542] on button "Edit" at bounding box center [255, 557] width 78 height 31
select select "US"
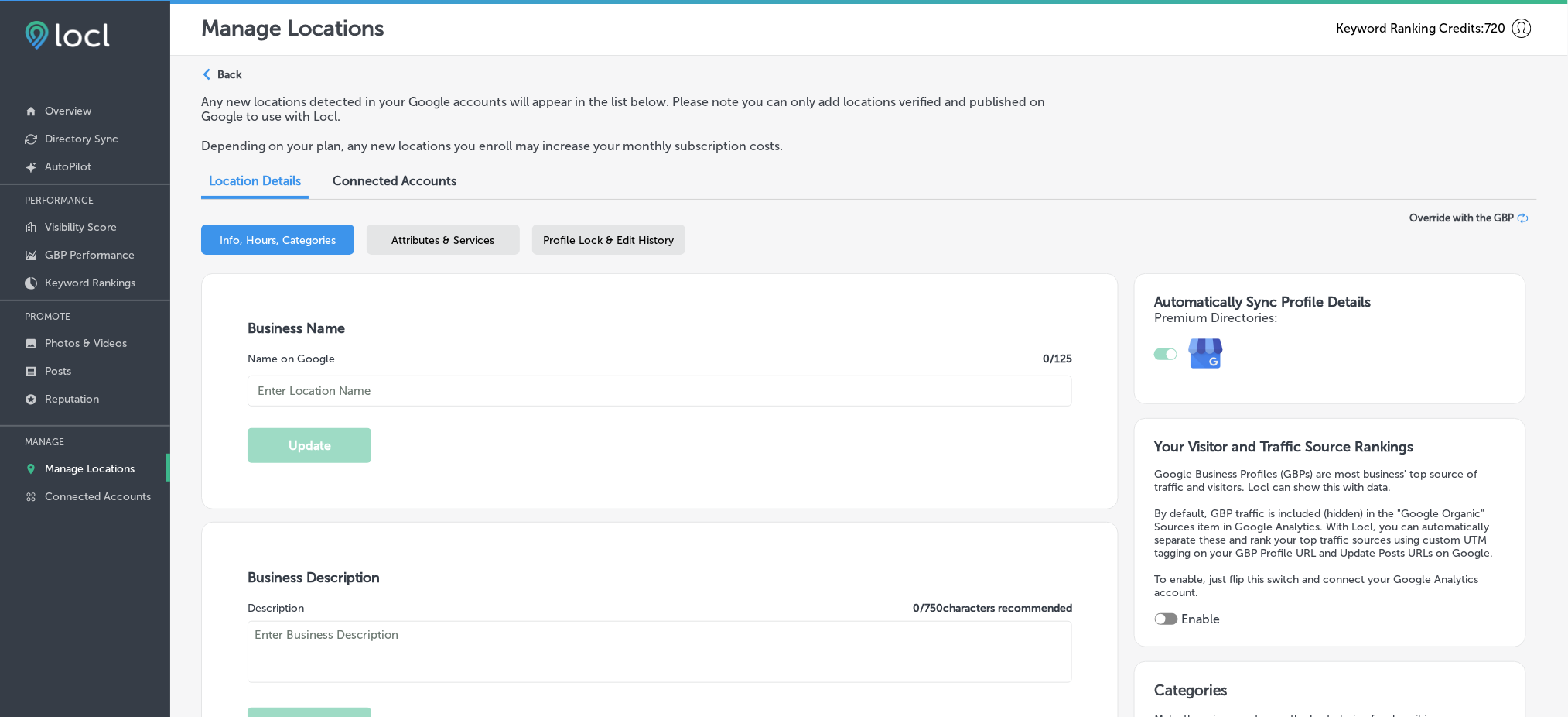
checkbox input "true"
type input "[PERSON_NAME] Plumbing LLC"
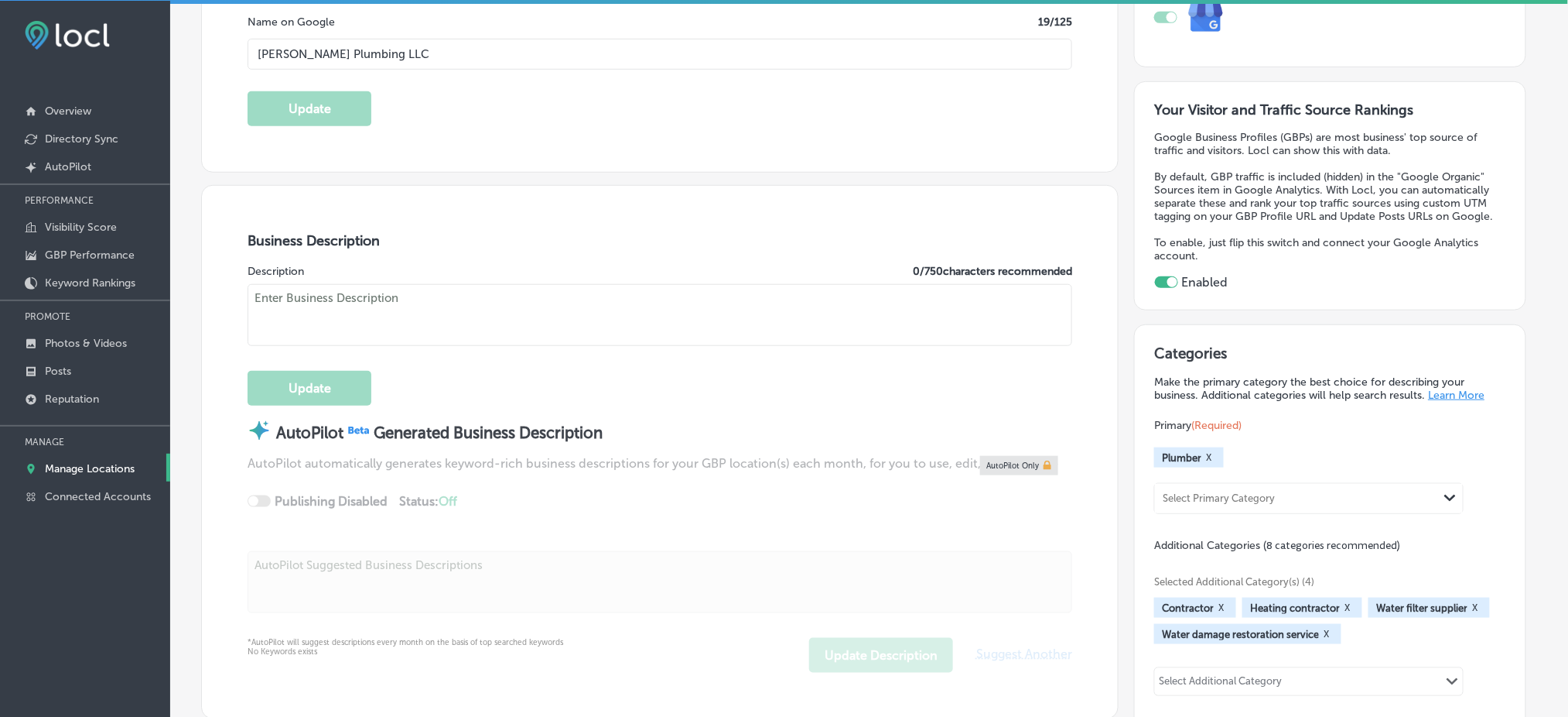
type input "[STREET_ADDRESS]"
type input "[GEOGRAPHIC_DATA]"
type input "19320"
type input "US"
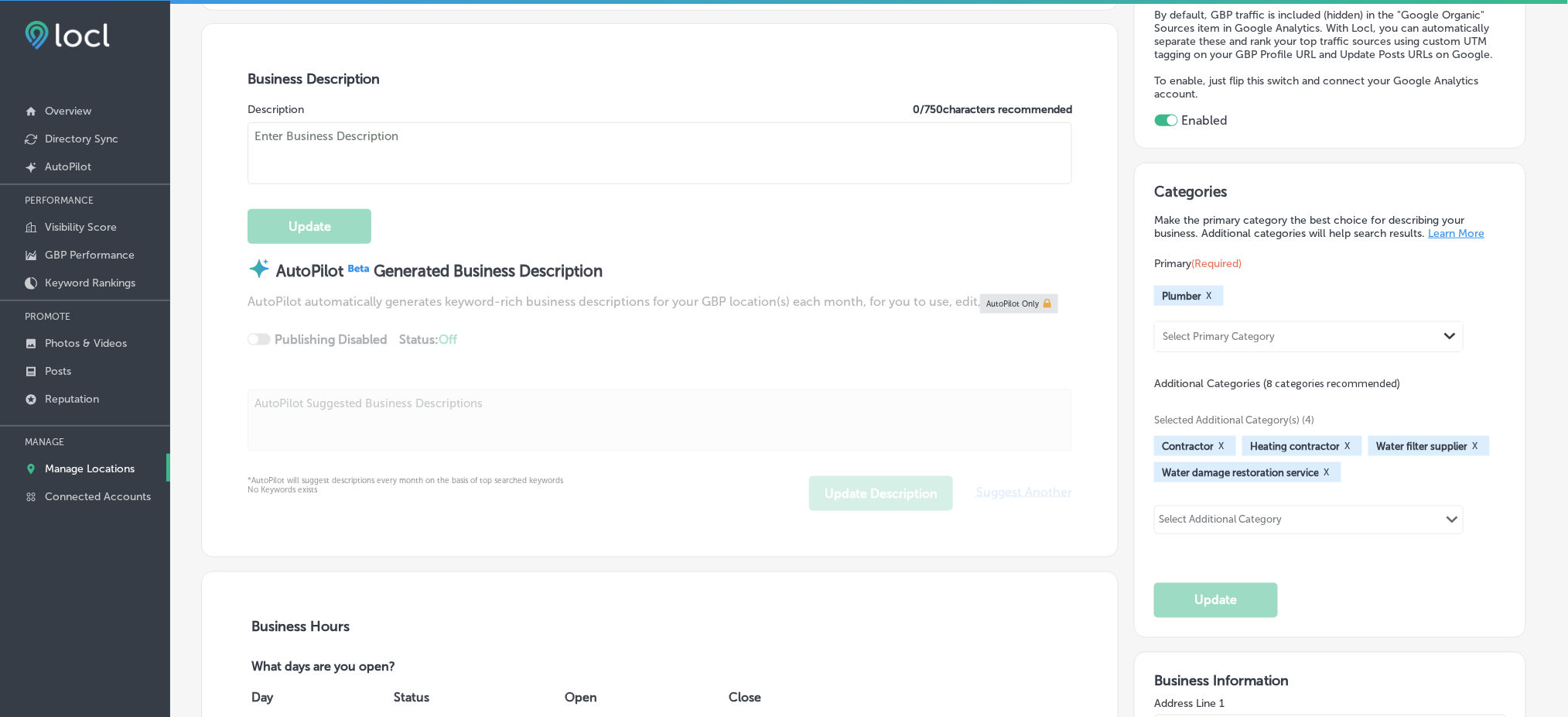
type input "[URL][DOMAIN_NAME]"
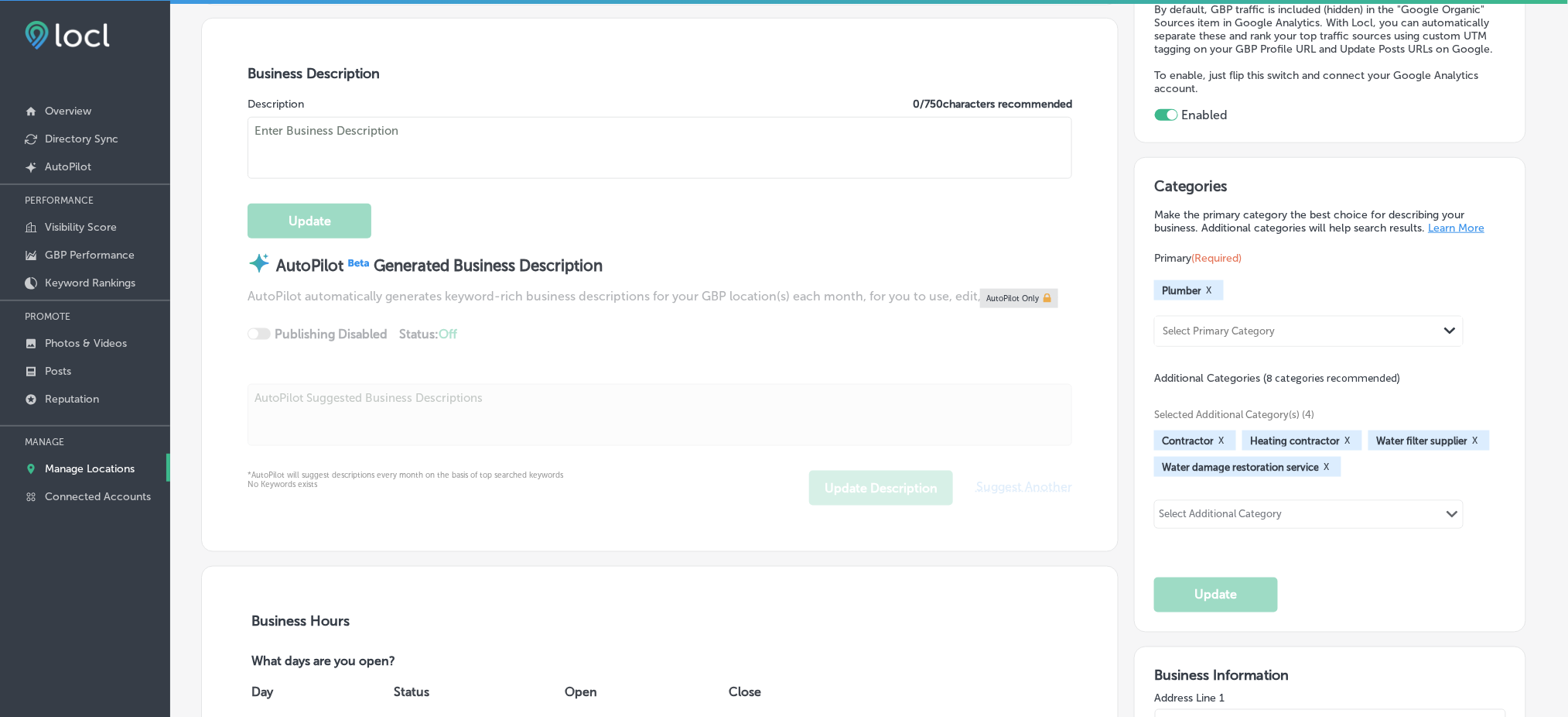
type textarea "Are you looking for a reliable, trustworthy, and affordable plumber in [GEOGRAP…"
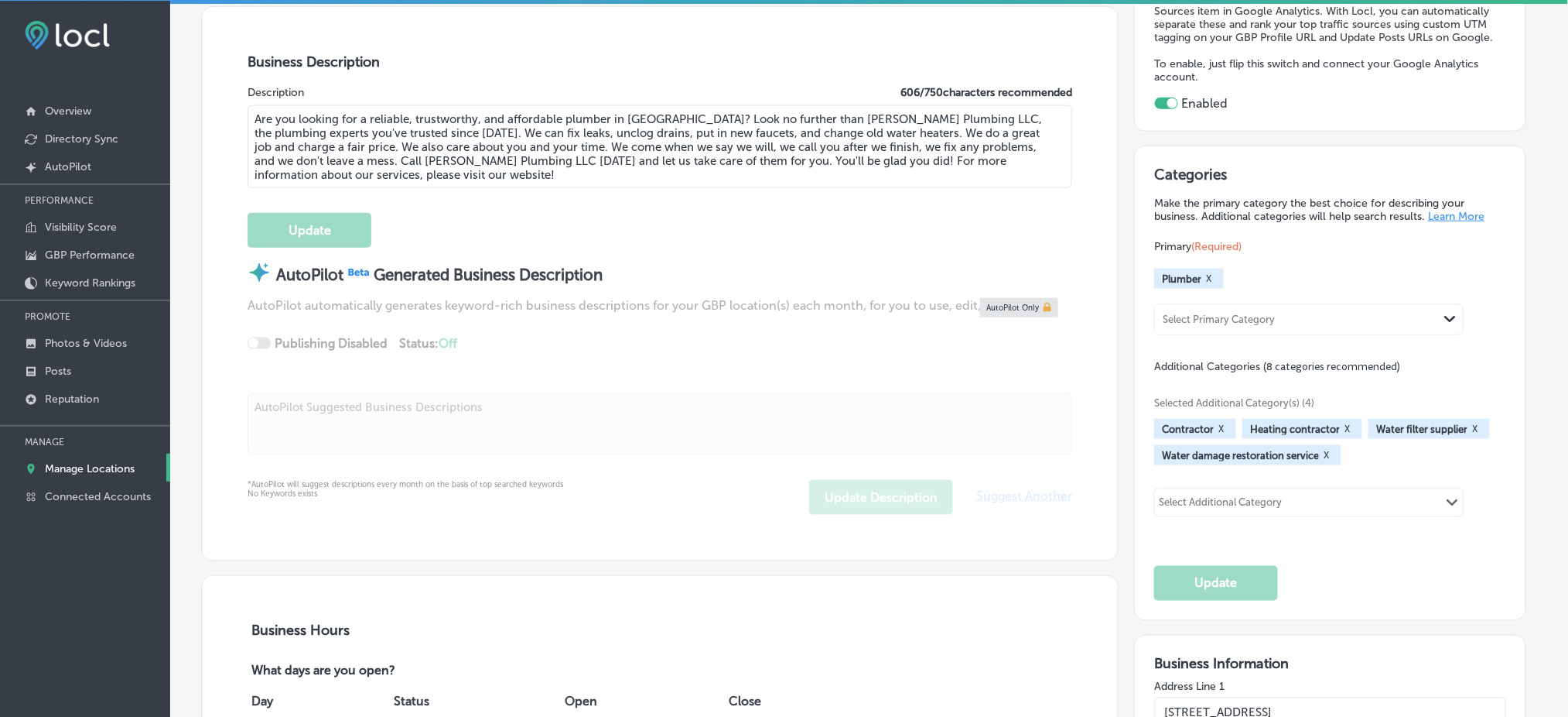
type input "[PHONE_NUMBER]"
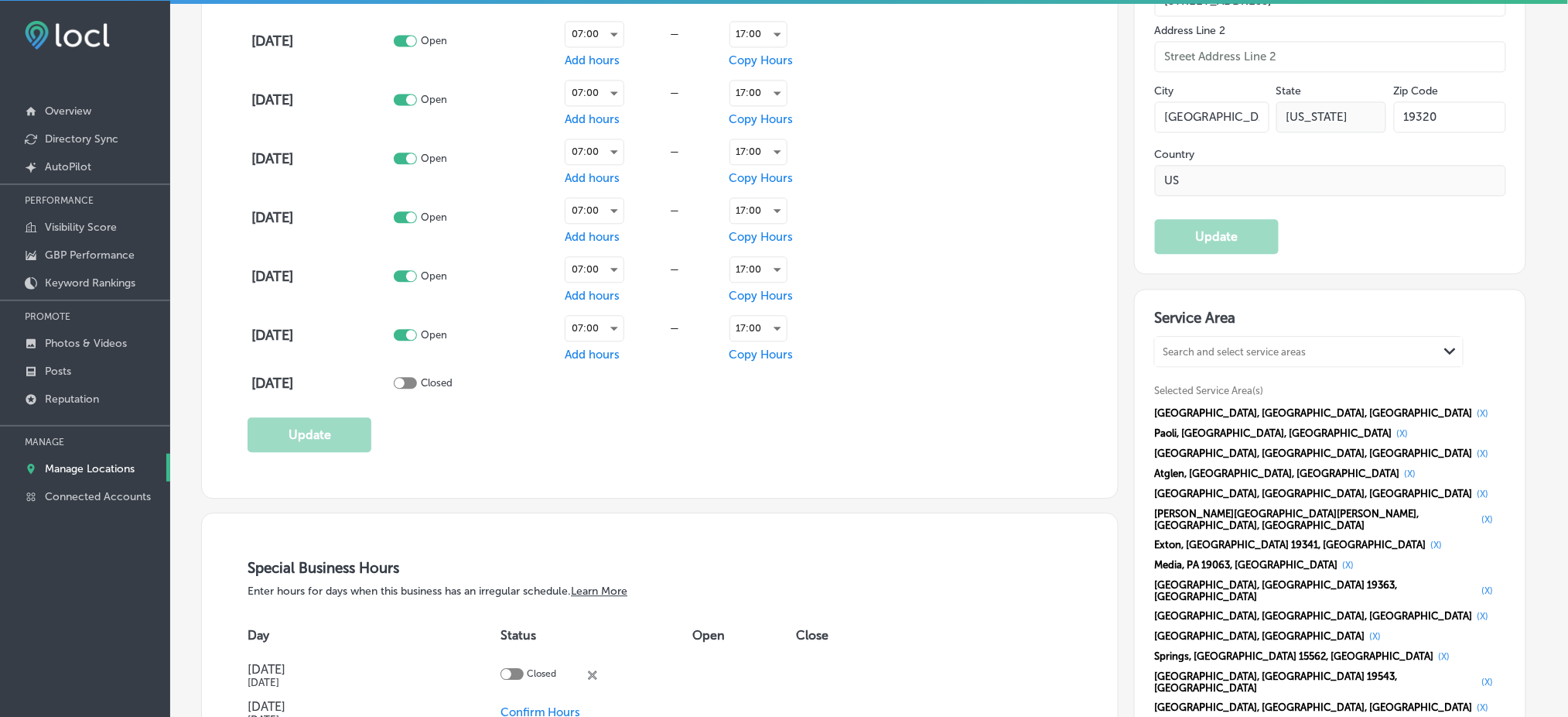
scroll to position [1238, 0]
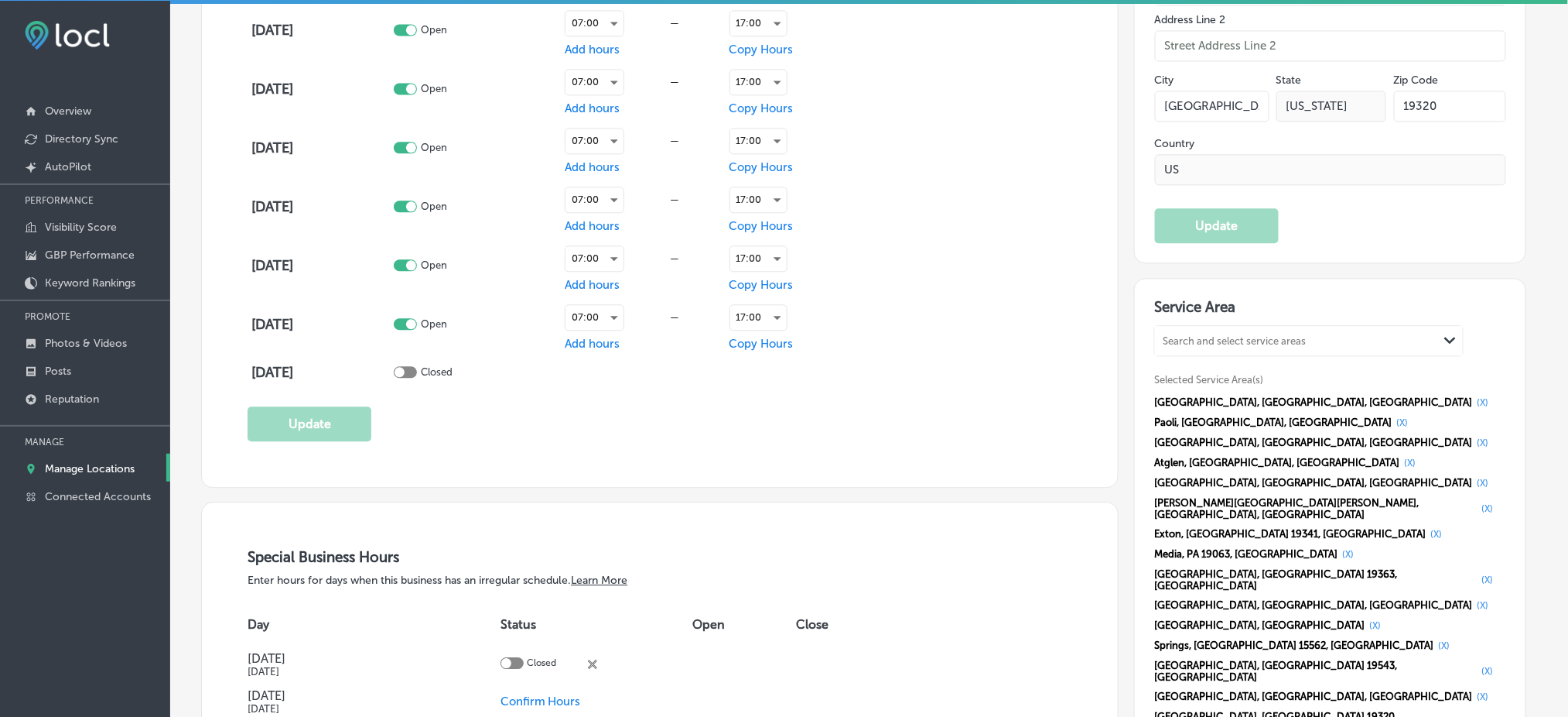
click at [93, 462] on p "Manage Locations" at bounding box center [89, 468] width 89 height 13
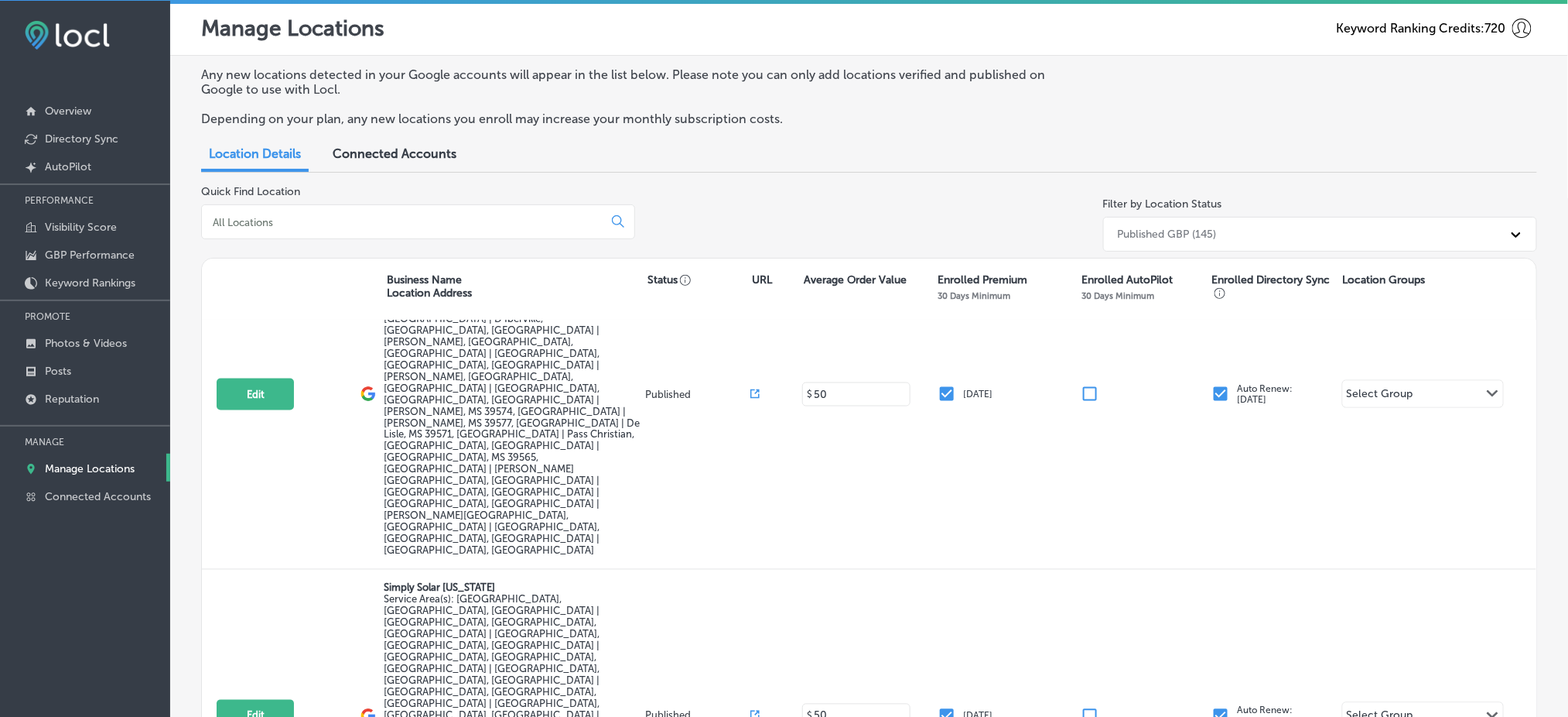
scroll to position [992, 0]
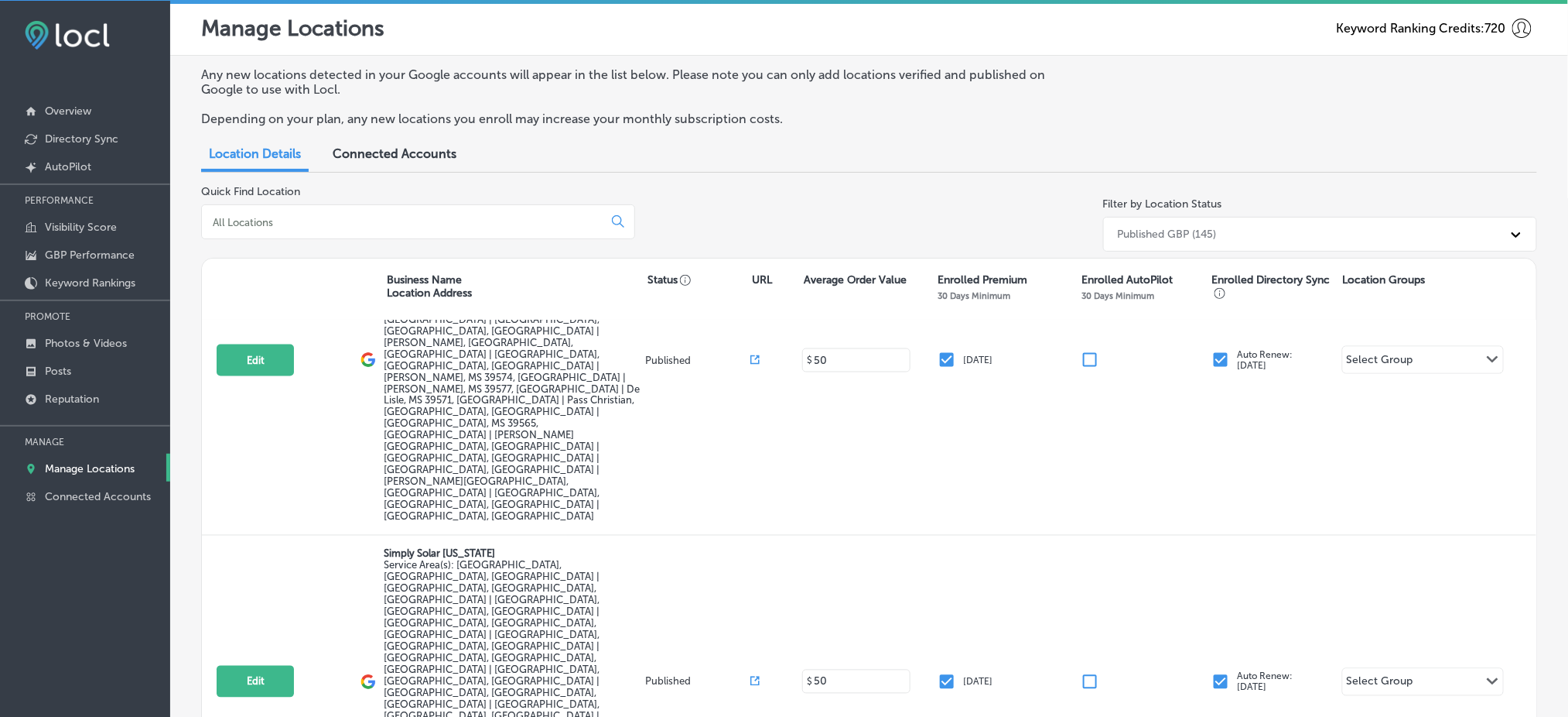
select select "US"
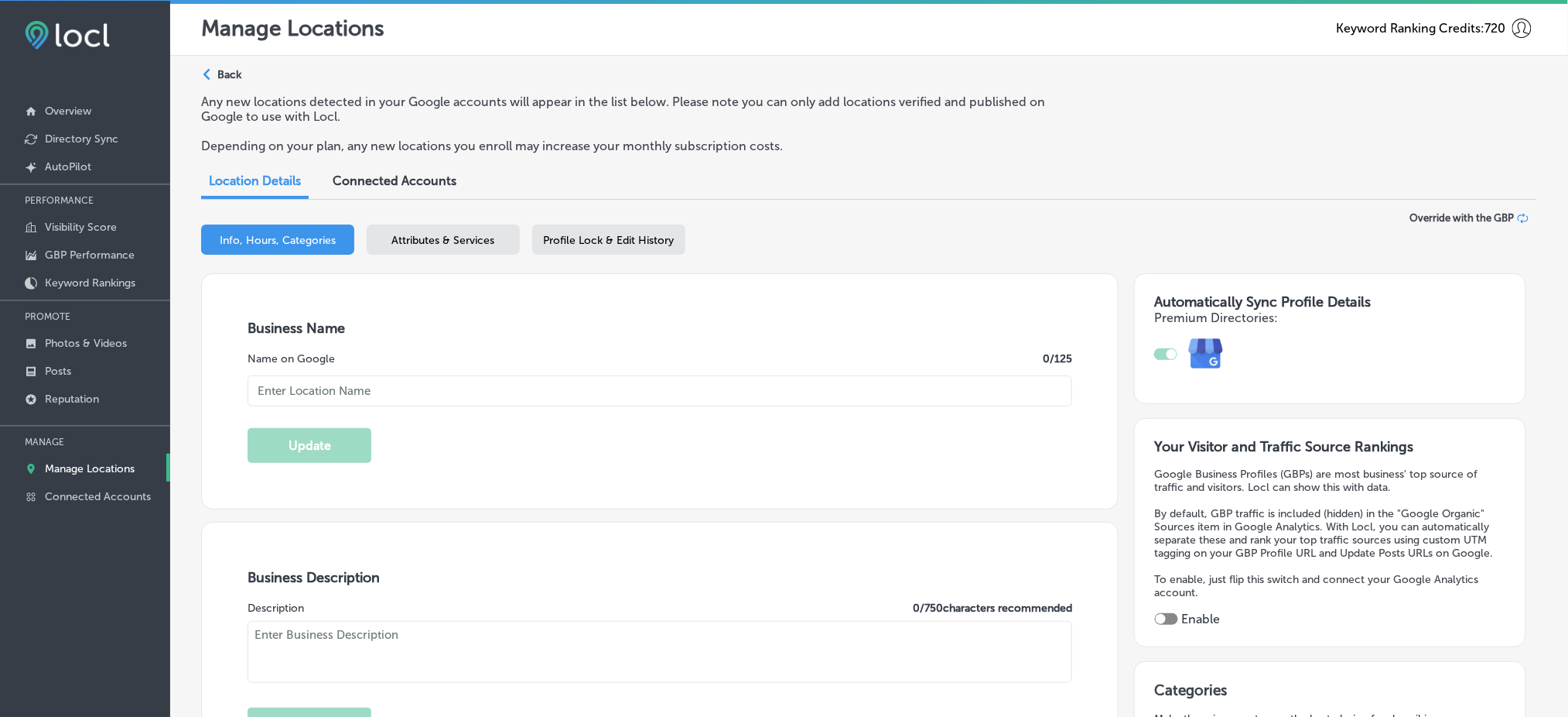
checkbox input "true"
type input "Hot Pot BBQ"
type input "[STREET_ADDRESS]"
type input "[GEOGRAPHIC_DATA][PERSON_NAME]"
type input "33966"
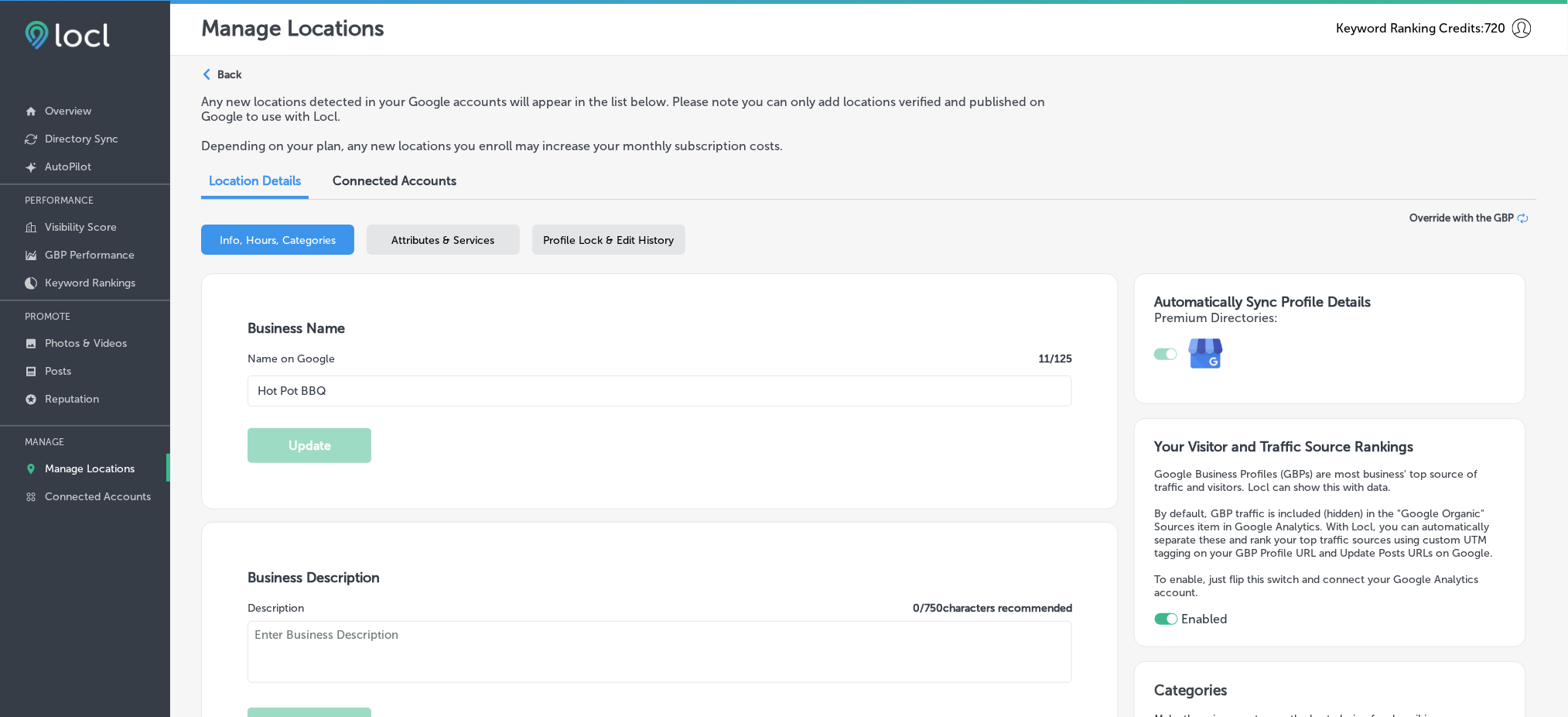
type input "US"
type input "[URL][DOMAIN_NAME]"
type textarea "Hot Pot & BBQ in [GEOGRAPHIC_DATA][PERSON_NAME], [GEOGRAPHIC_DATA] offers a uni…"
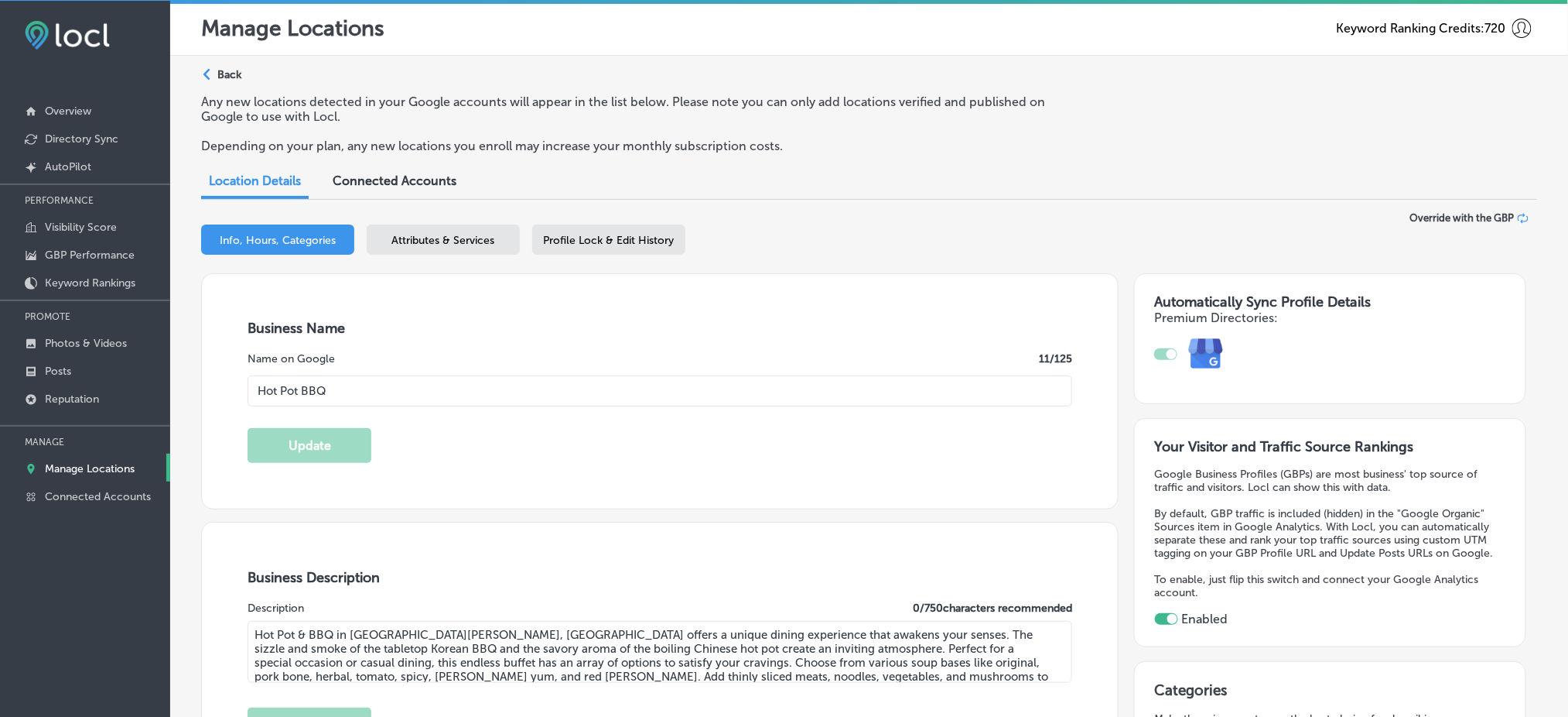
type input "[PHONE_NUMBER]"
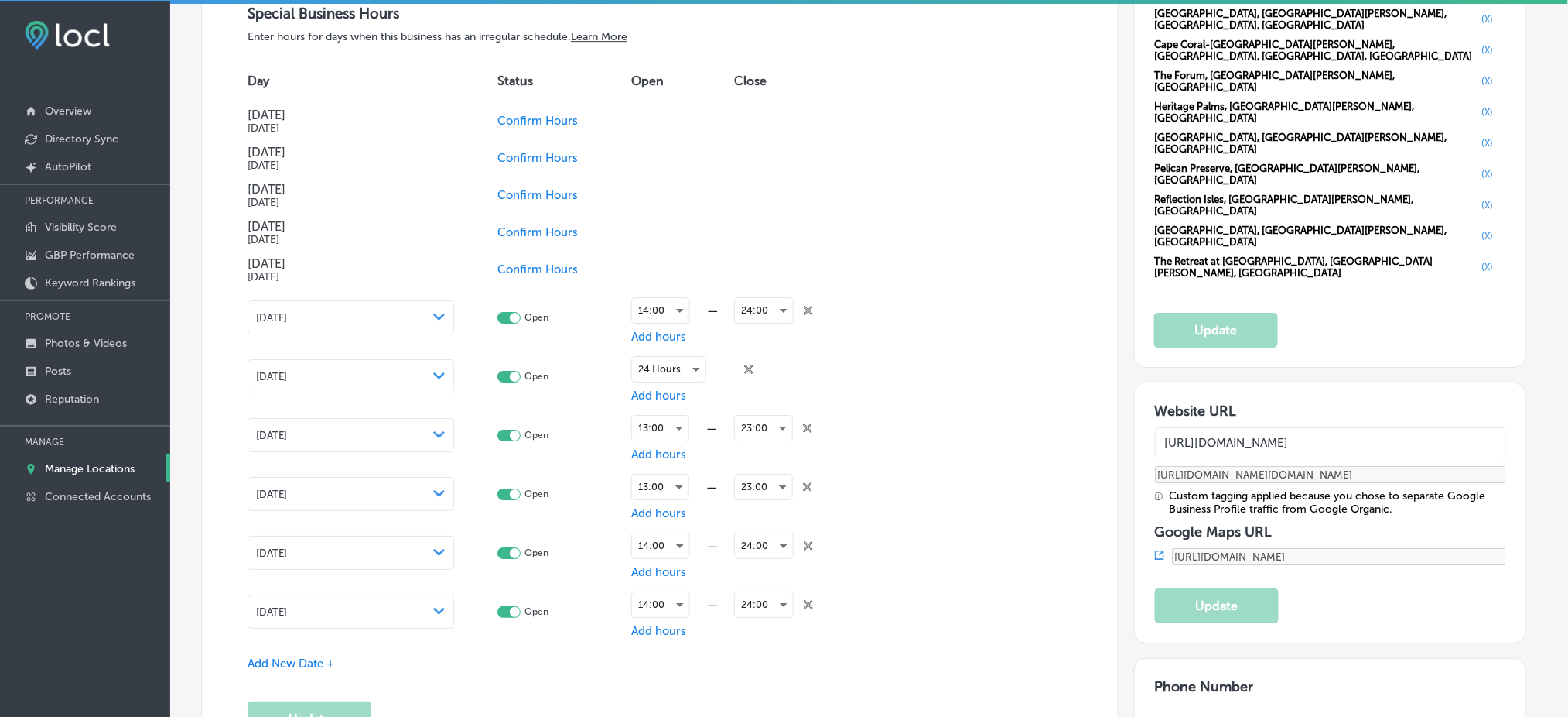
scroll to position [1858, 0]
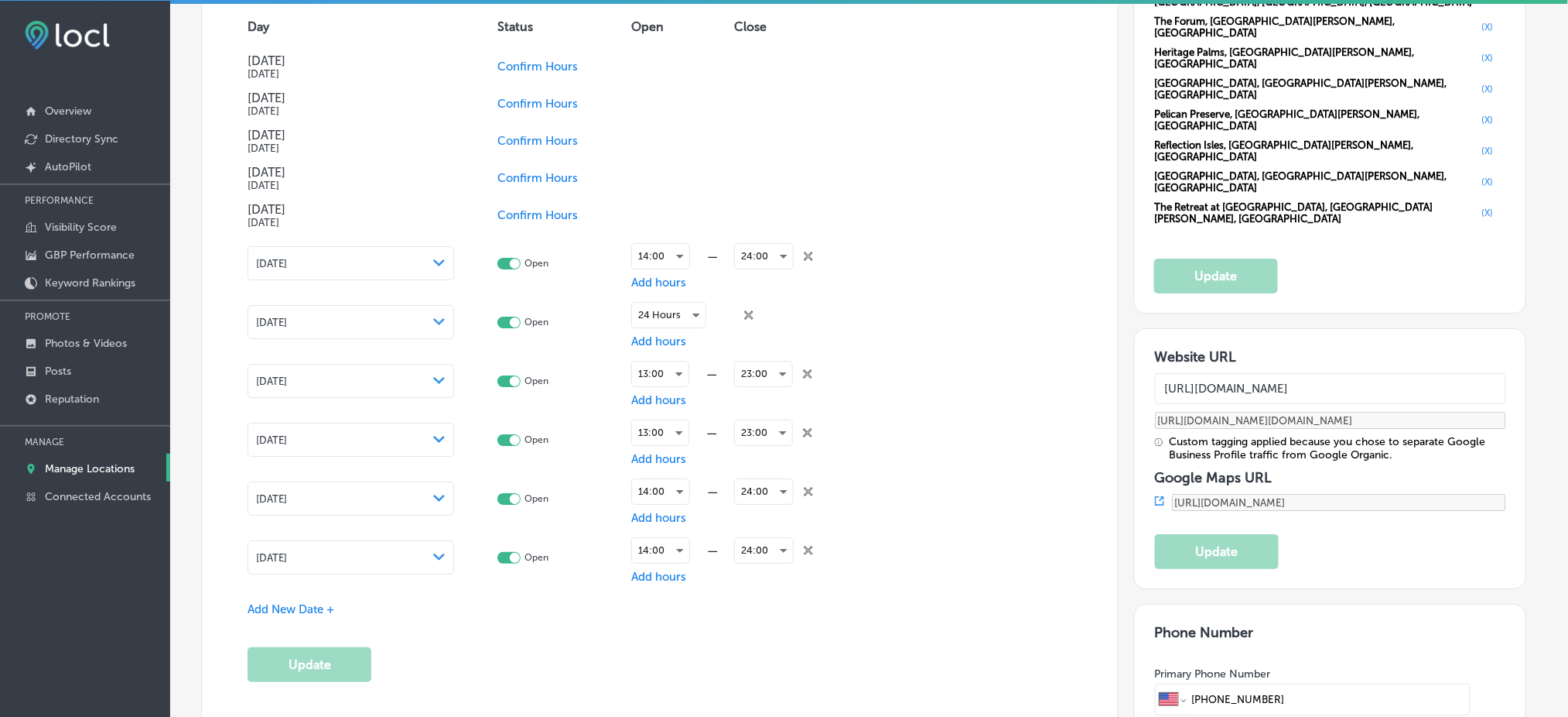
click at [84, 462] on p "Manage Locations" at bounding box center [89, 468] width 89 height 13
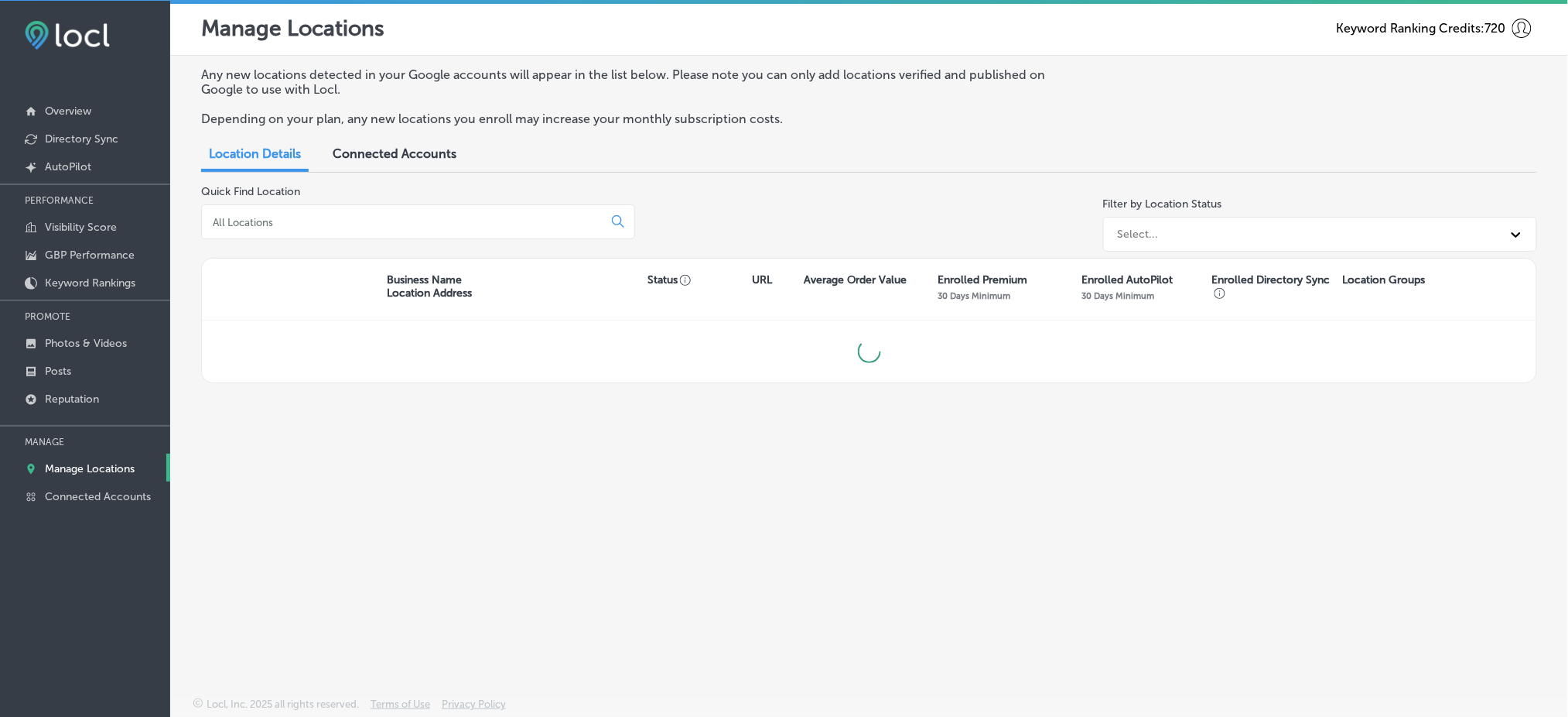
click at [370, 222] on input at bounding box center [405, 223] width 389 height 14
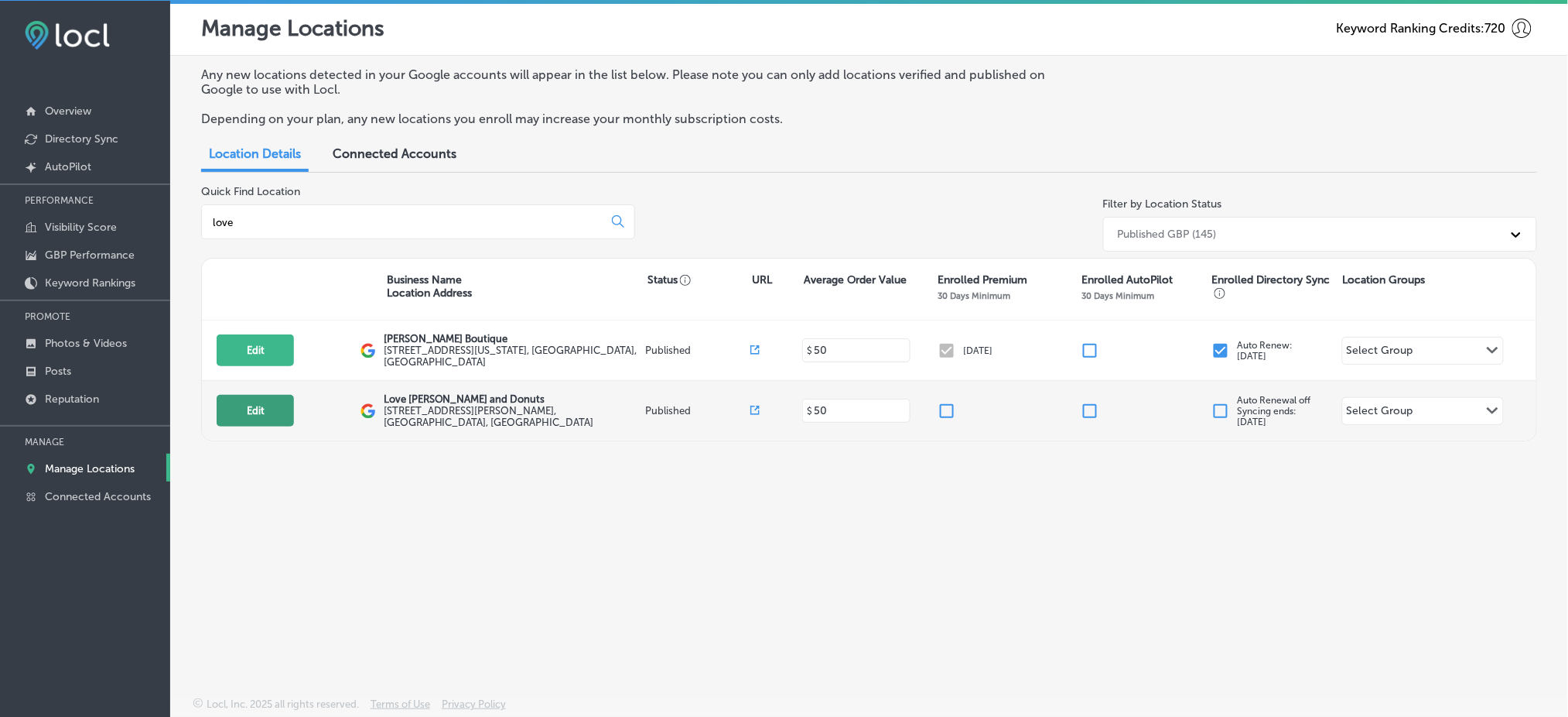
type input "love"
click at [255, 396] on button "Edit" at bounding box center [255, 409] width 78 height 31
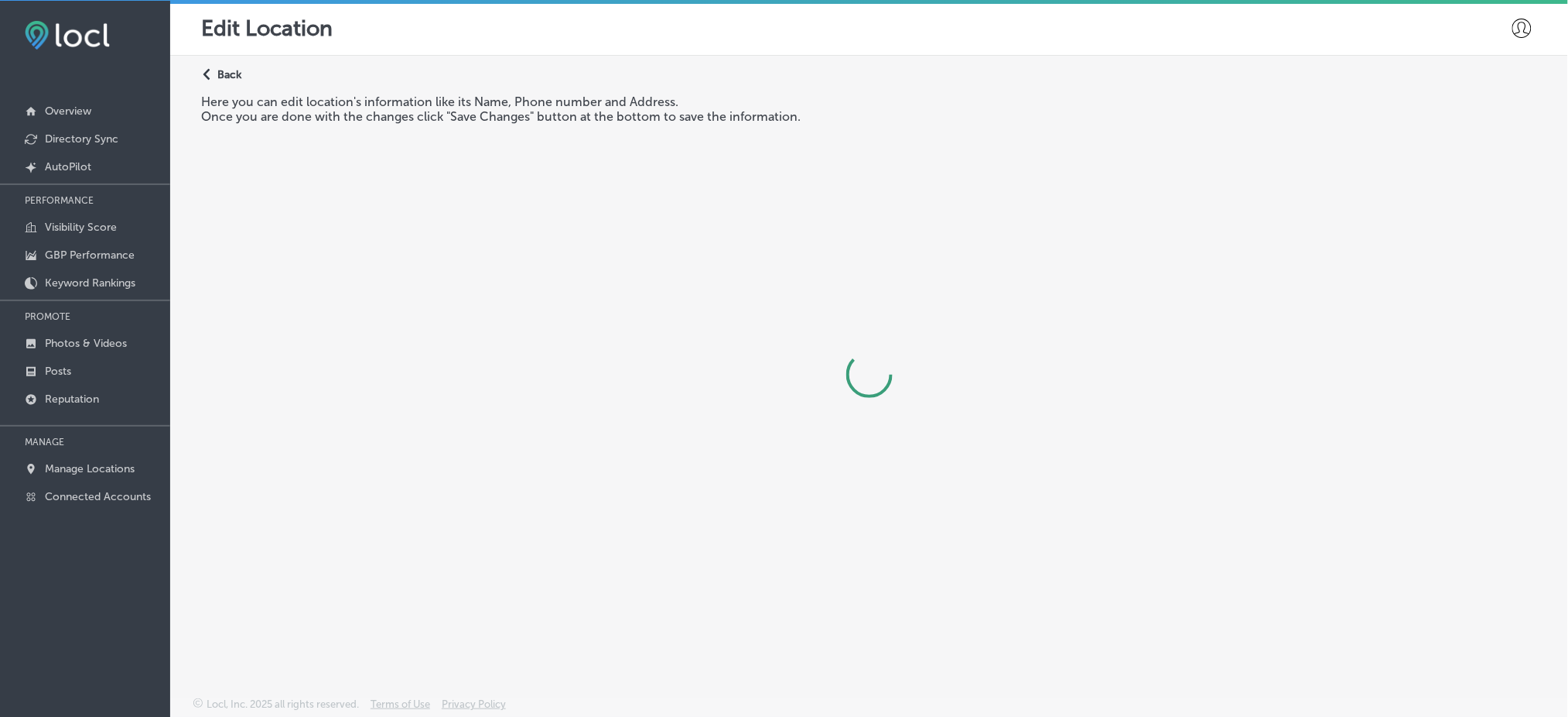
select select "US"
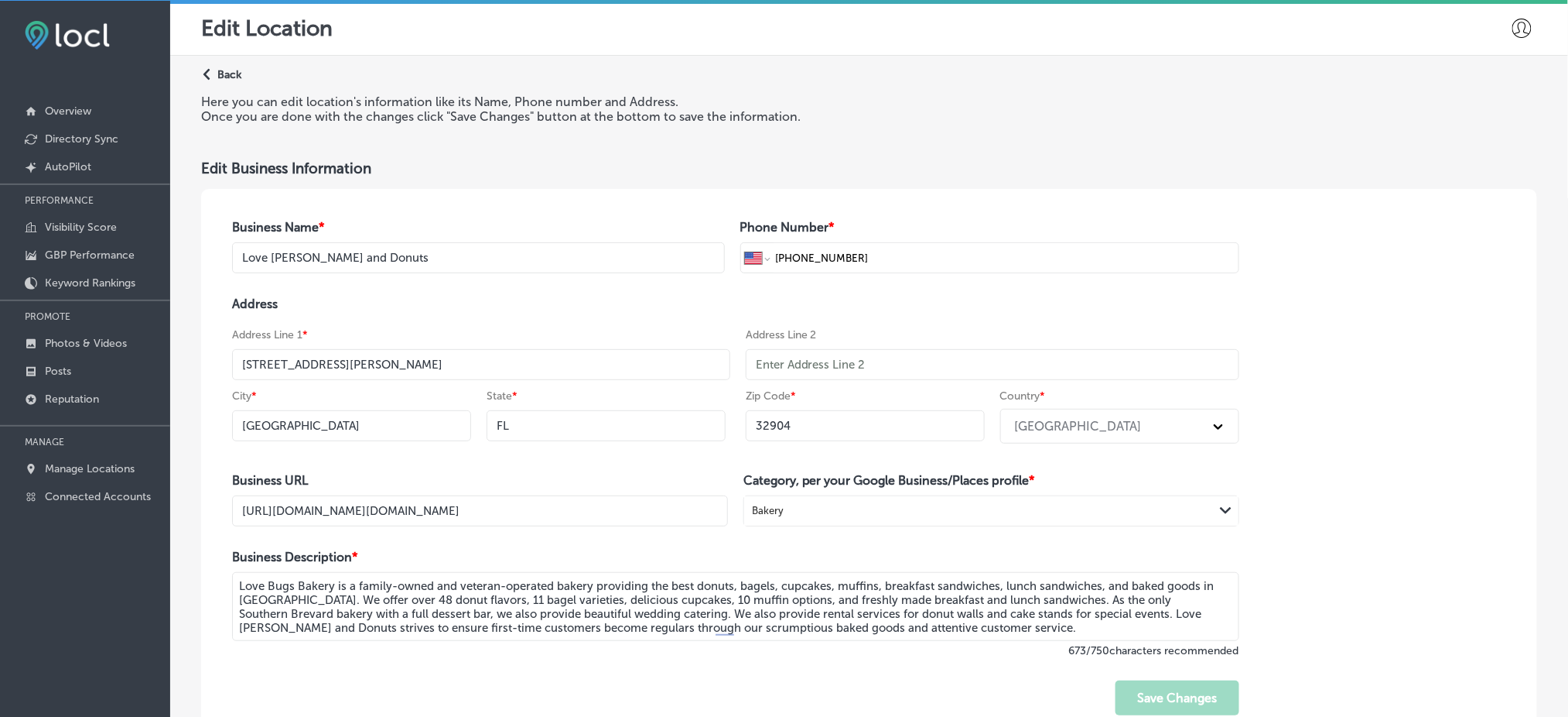
click at [232, 69] on p "Back" at bounding box center [229, 74] width 24 height 13
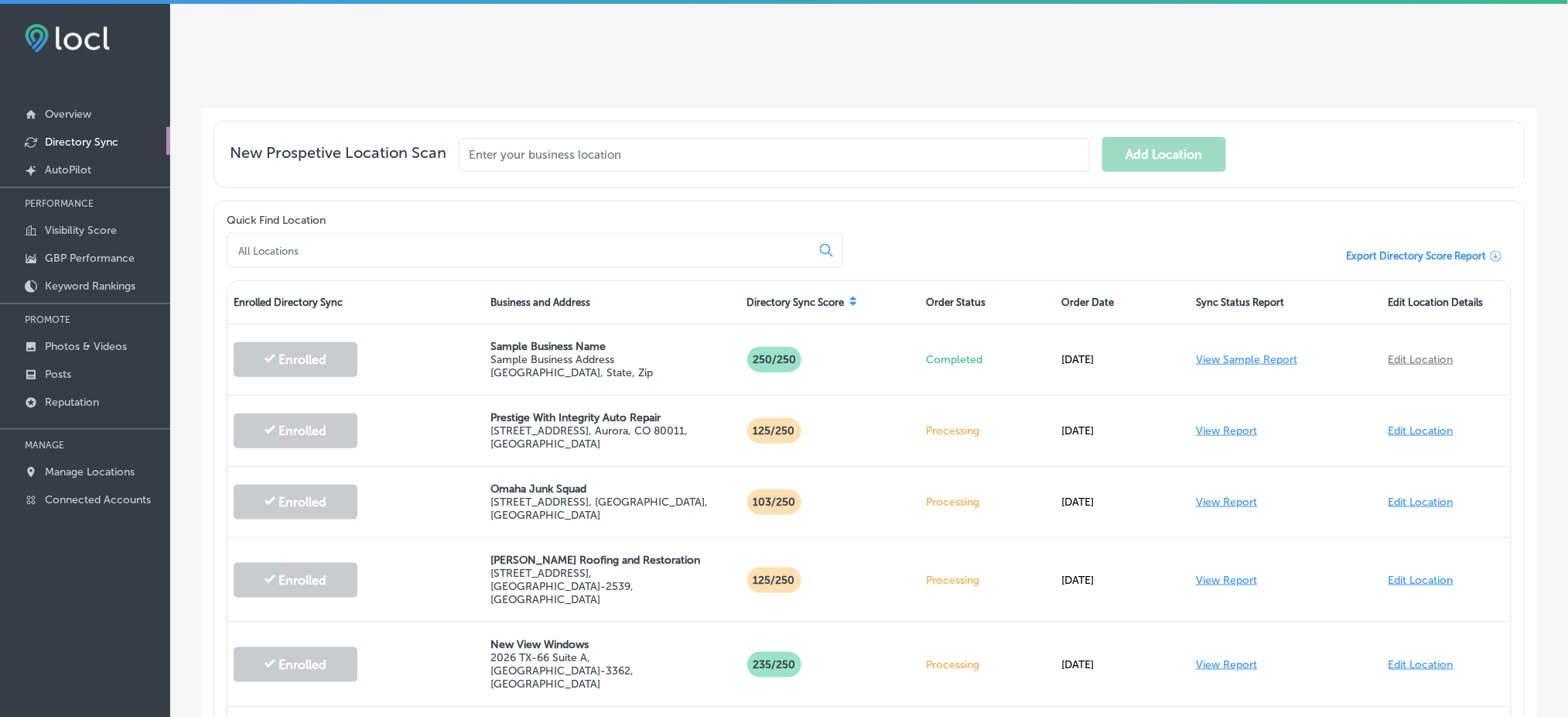
scroll to position [412, 0]
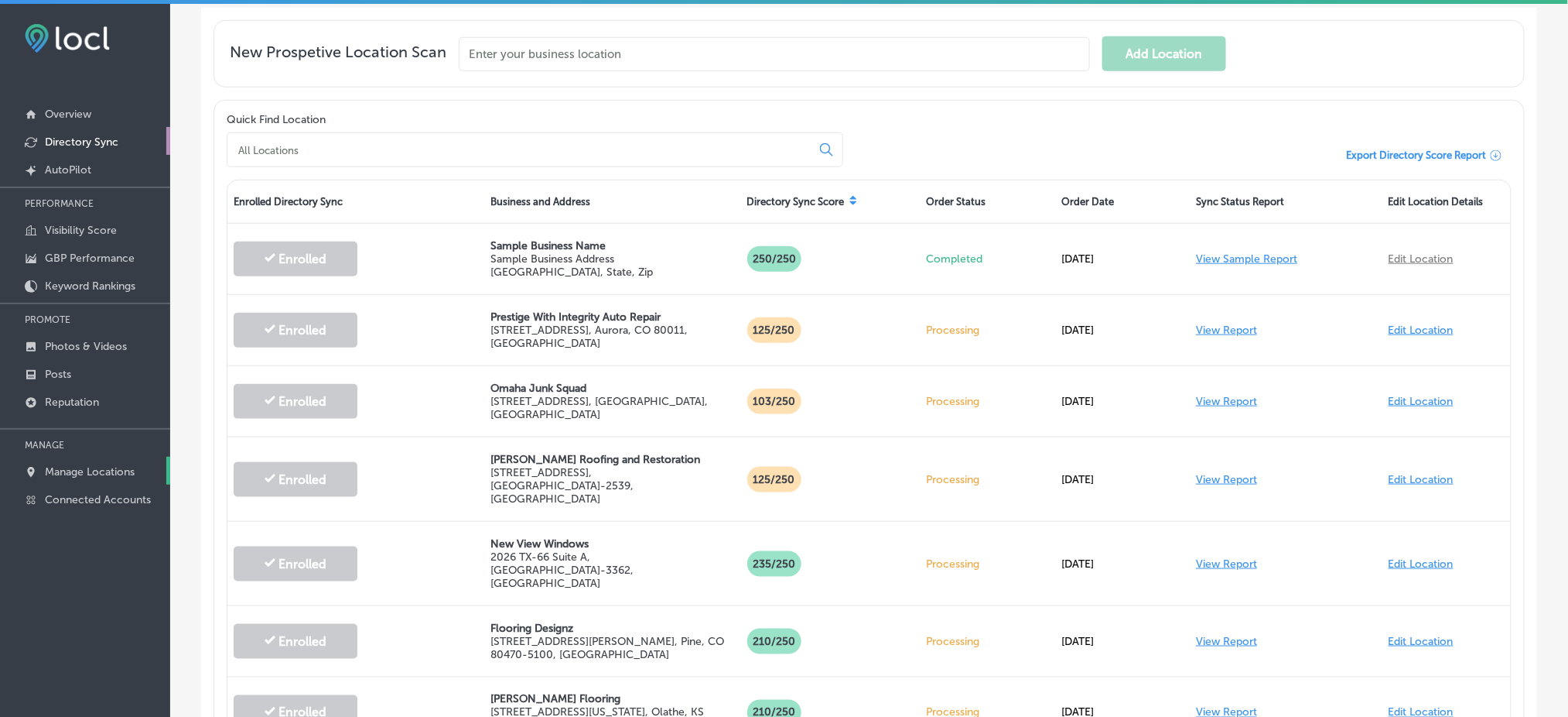
click at [101, 465] on p "Manage Locations" at bounding box center [89, 471] width 89 height 13
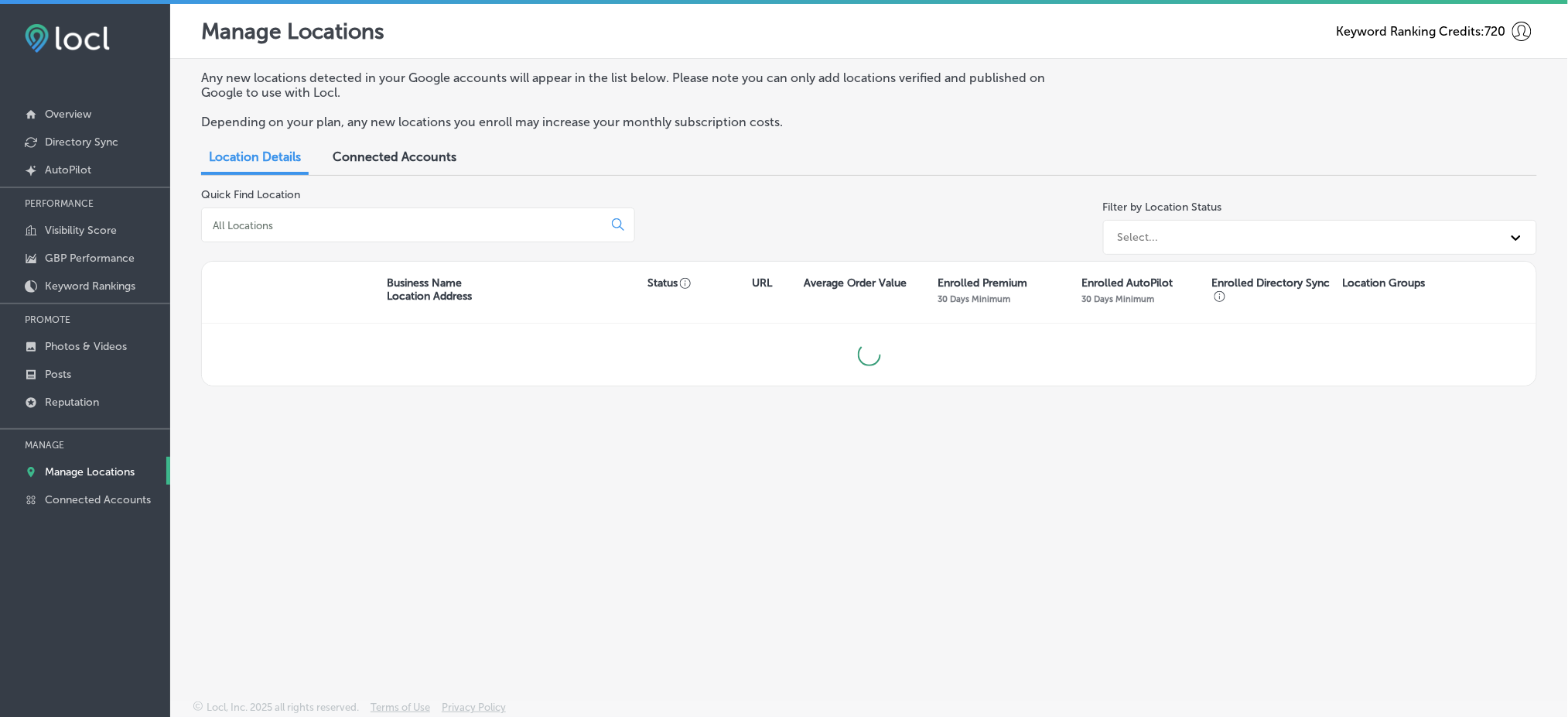
click at [387, 224] on input at bounding box center [405, 225] width 389 height 14
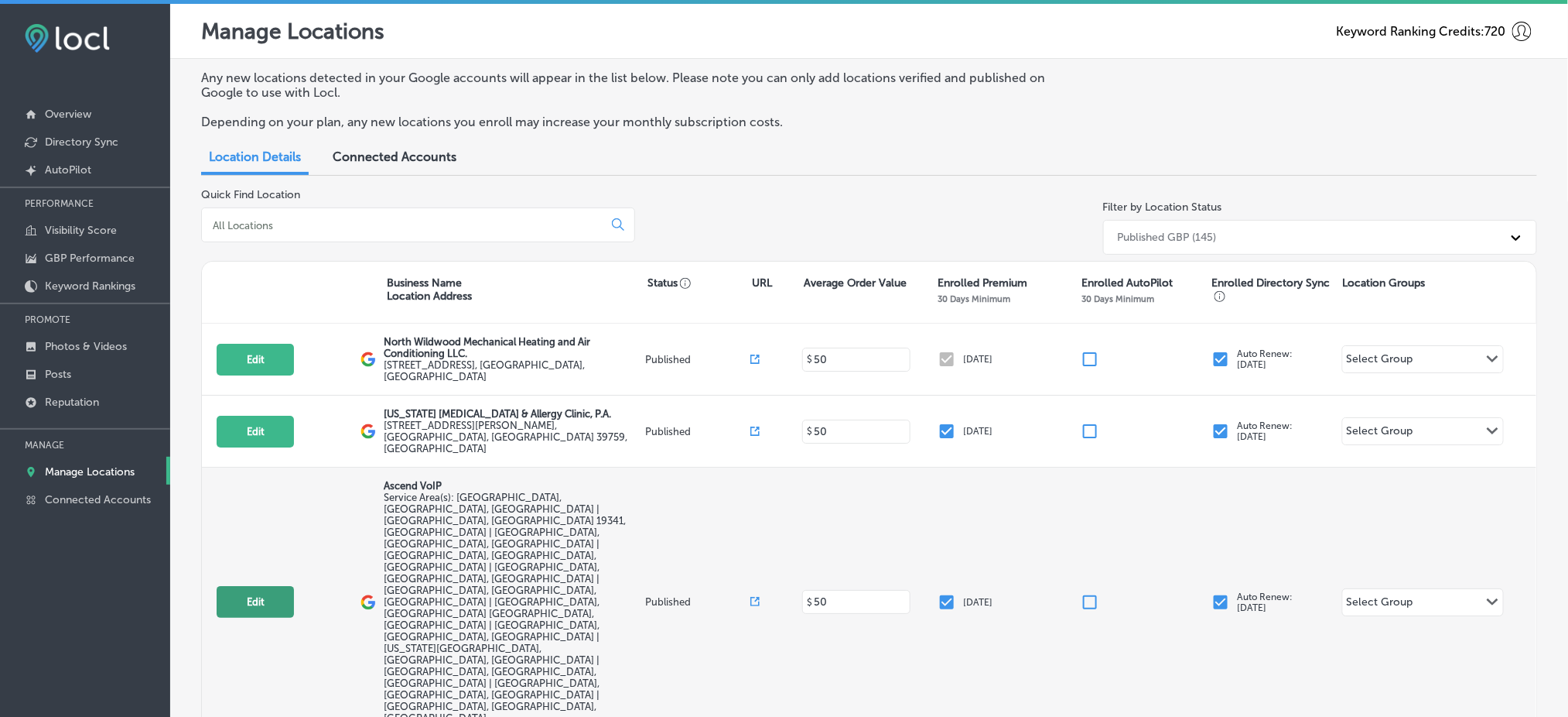
click at [267, 586] on button "Edit" at bounding box center [255, 601] width 78 height 31
select select "US"
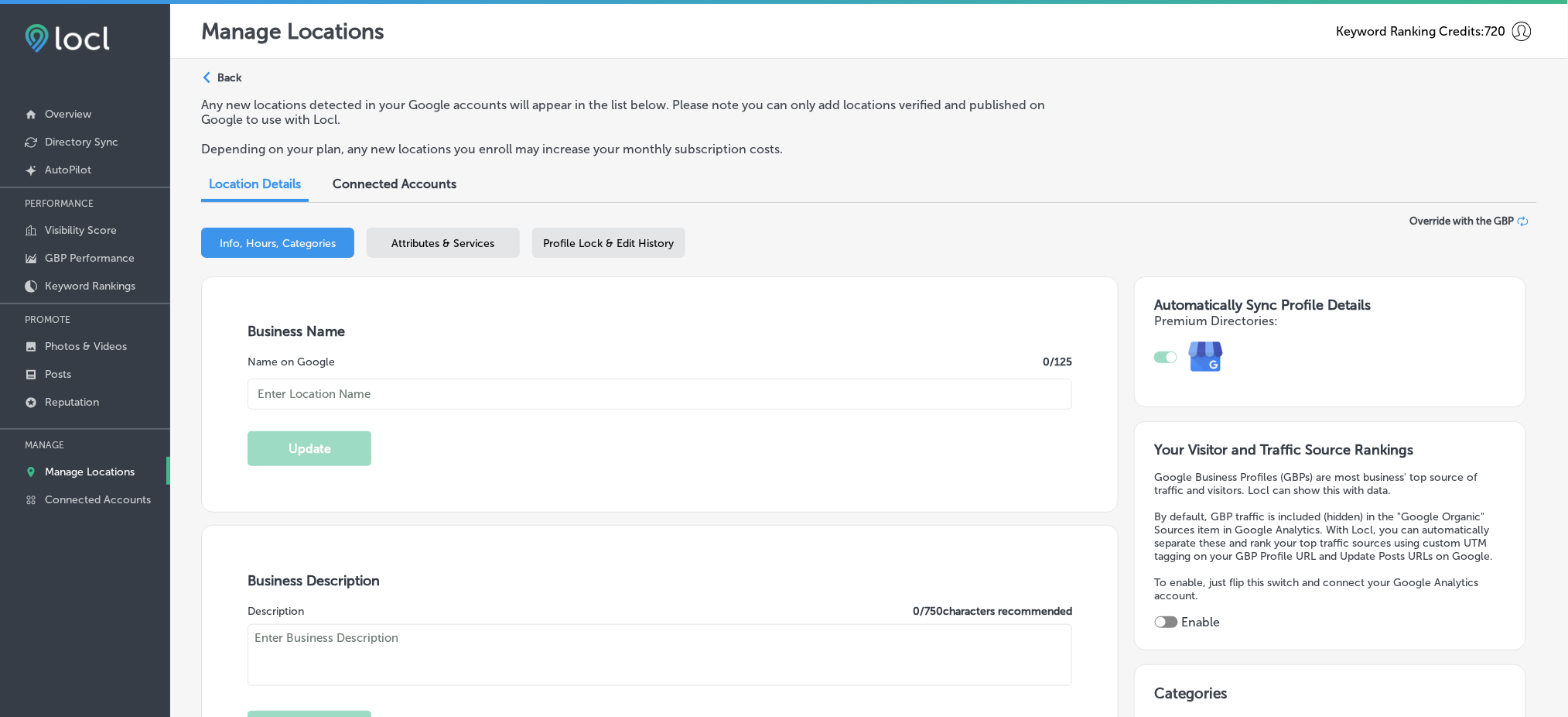
checkbox input "true"
type textarea "Ascend VoIP is a leading telecommunications service provider in [GEOGRAPHIC_DAT…"
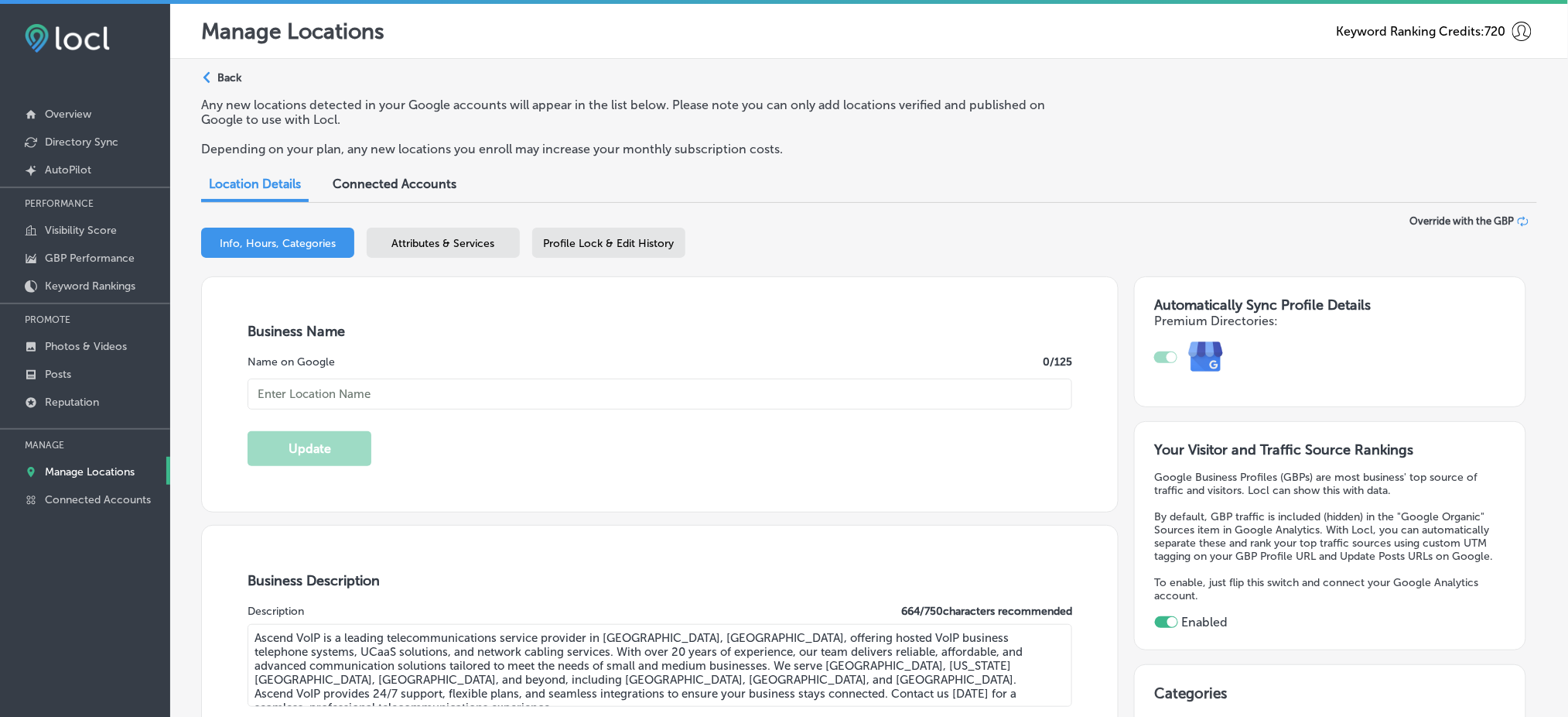
type input "[PHONE_NUMBER]"
type input "[URL][DOMAIN_NAME]"
type input "Ascend VoIP"
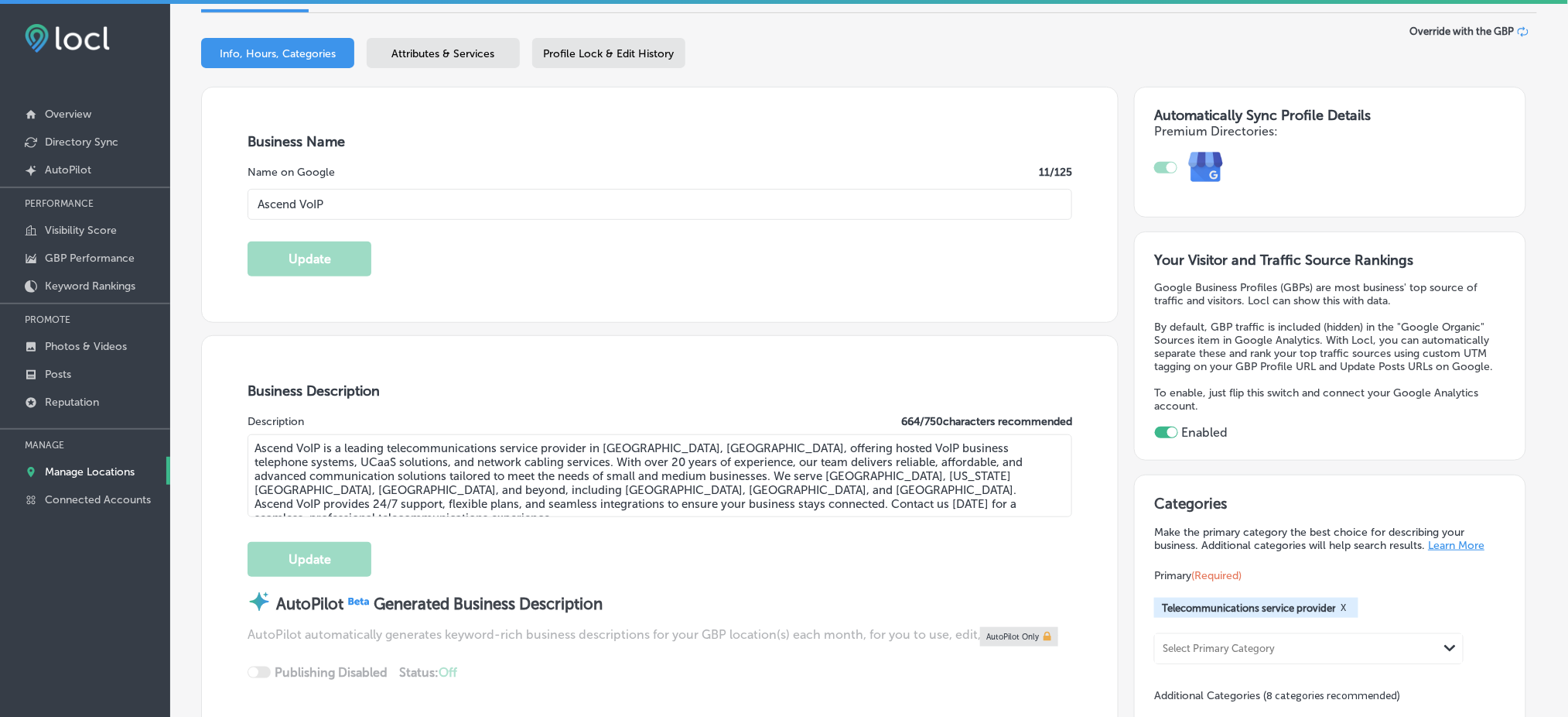
type input "[STREET_ADDRESS]"
type input "[GEOGRAPHIC_DATA][PERSON_NAME]"
type input "19382"
type input "US"
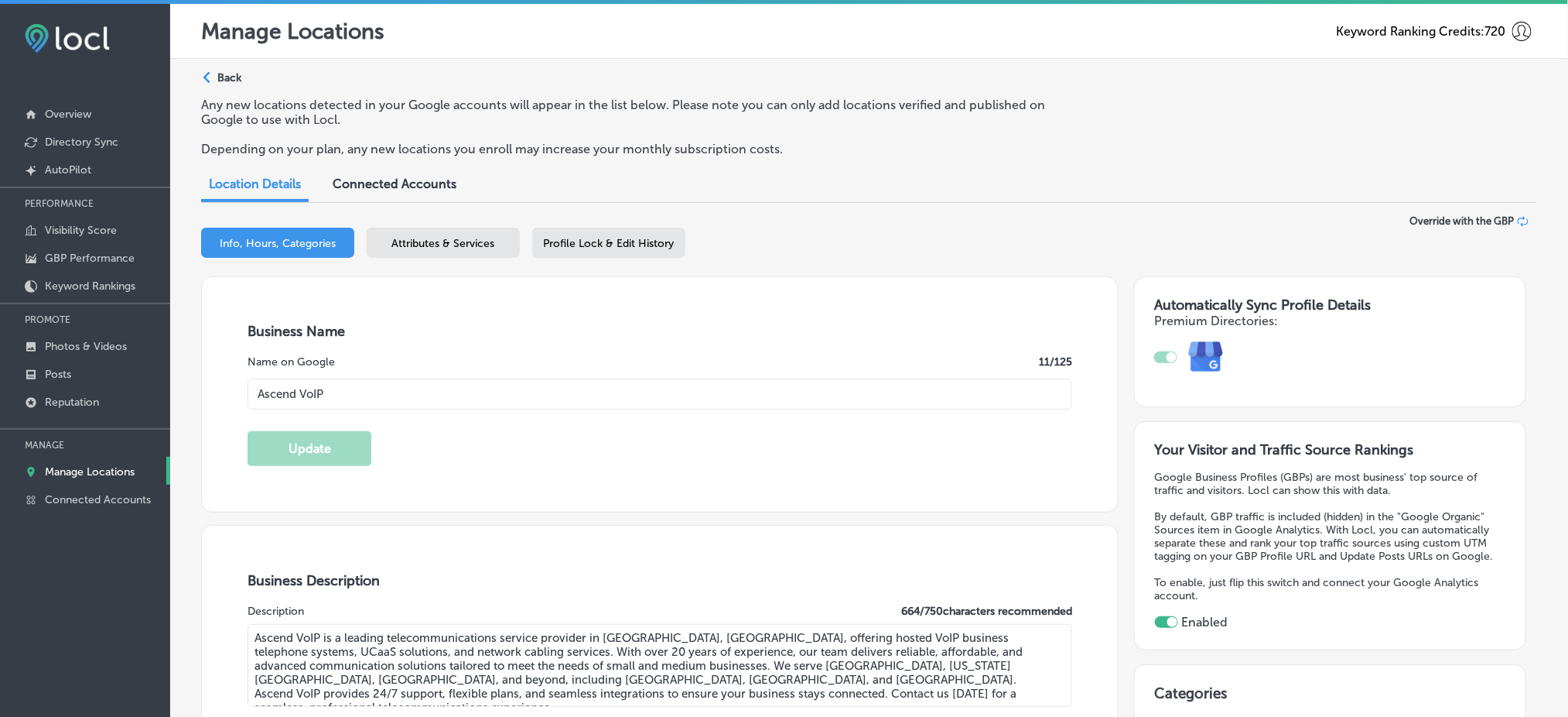
click at [231, 71] on div "Path Created with Sketch. Back" at bounding box center [221, 84] width 40 height 27
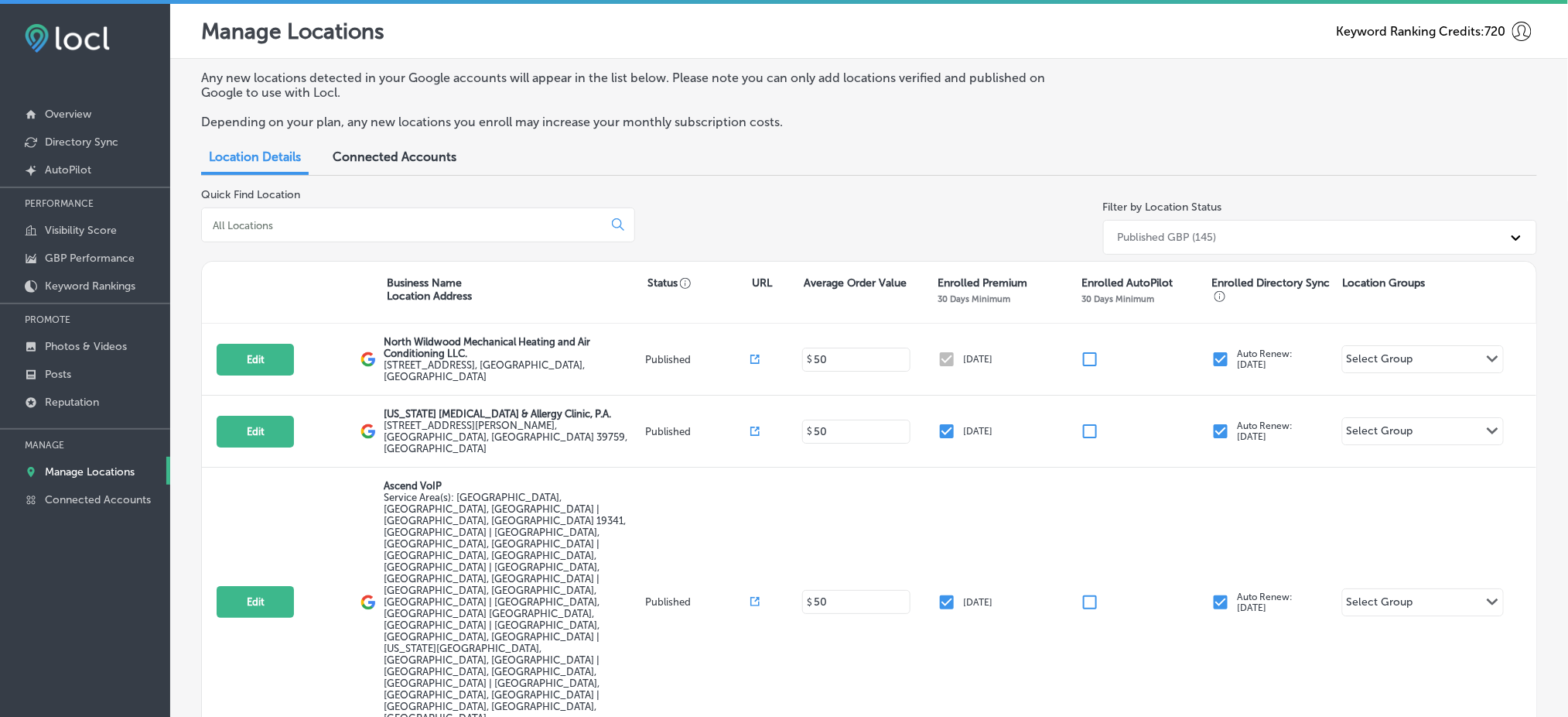
click at [513, 219] on input at bounding box center [405, 225] width 389 height 14
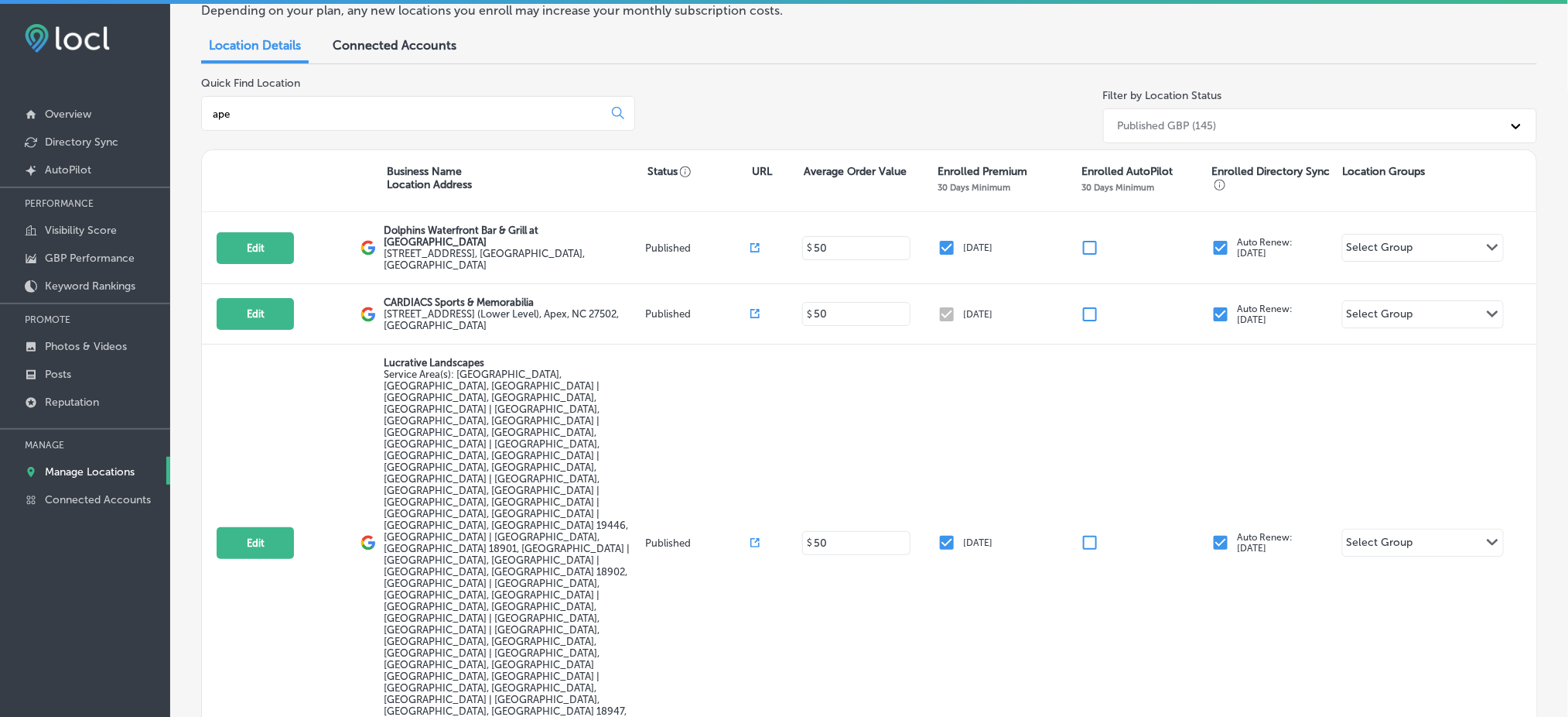
scroll to position [114, 0]
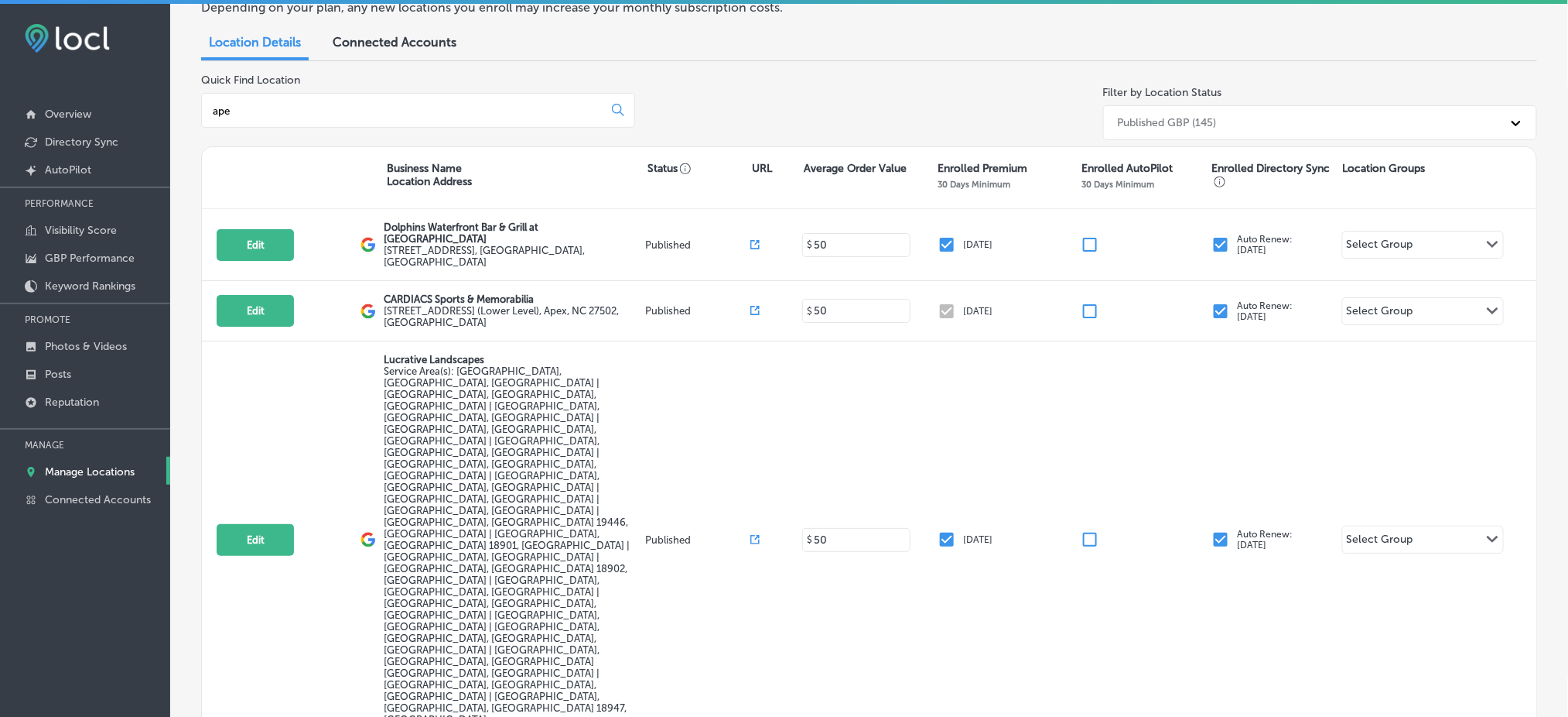
type input "ape"
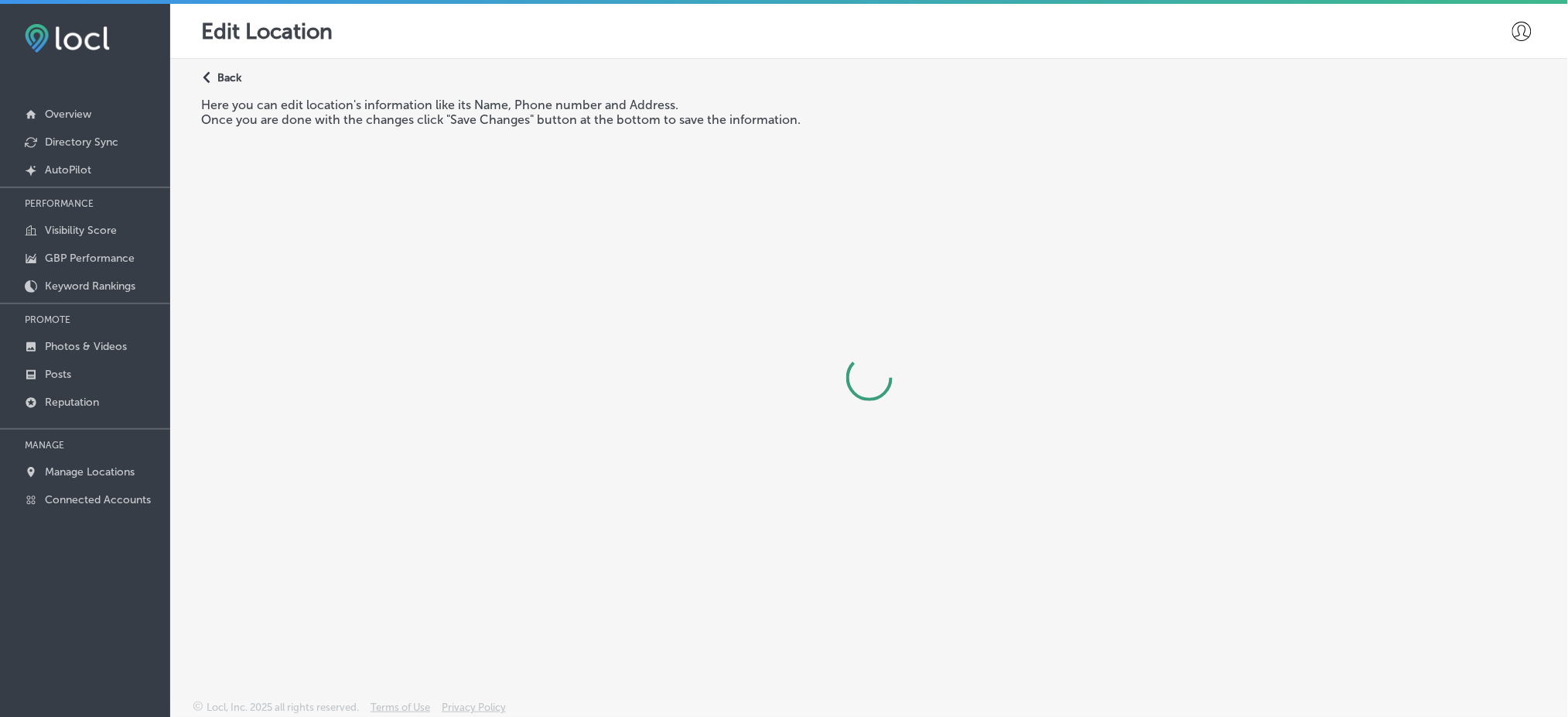
select select "US"
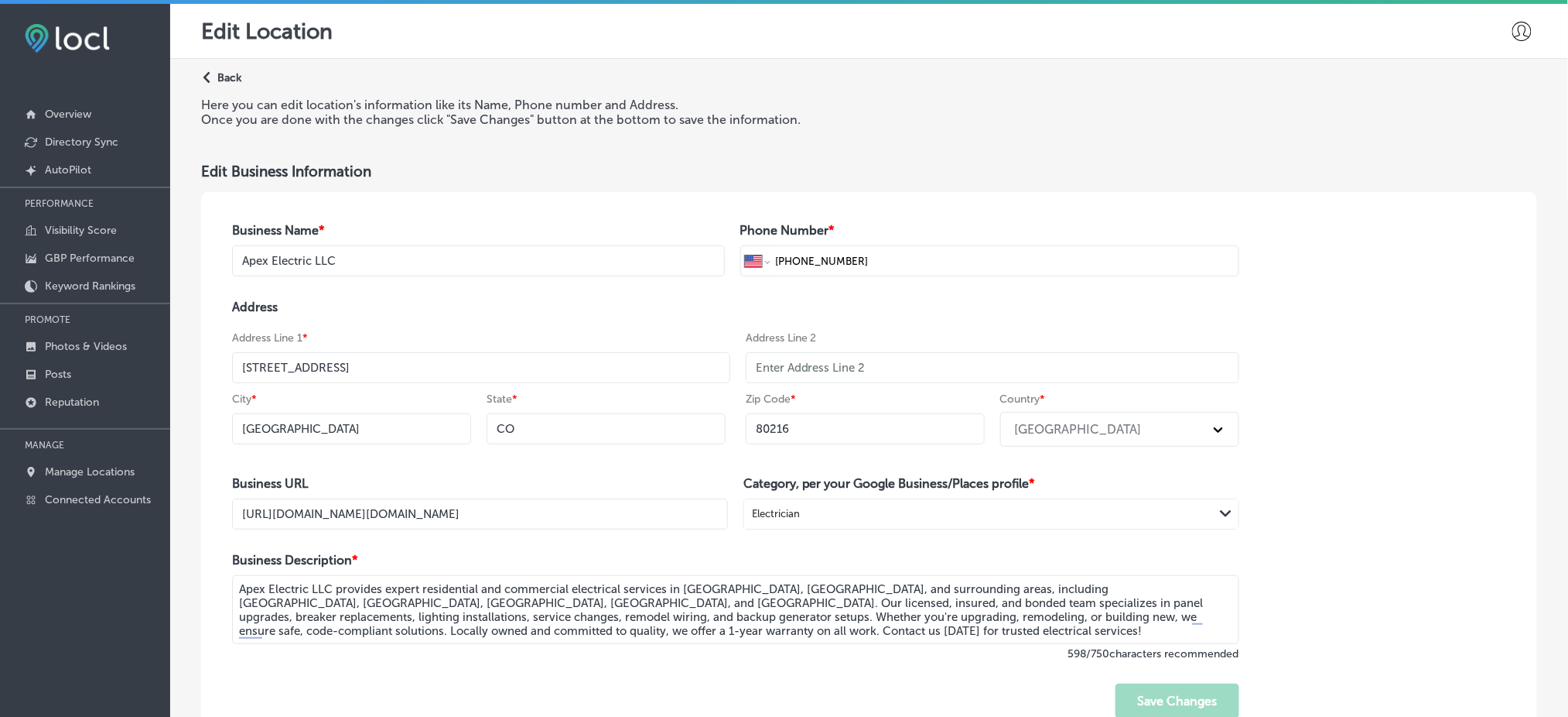
click at [228, 86] on div "Path Created with Sketch. Back" at bounding box center [221, 84] width 40 height 27
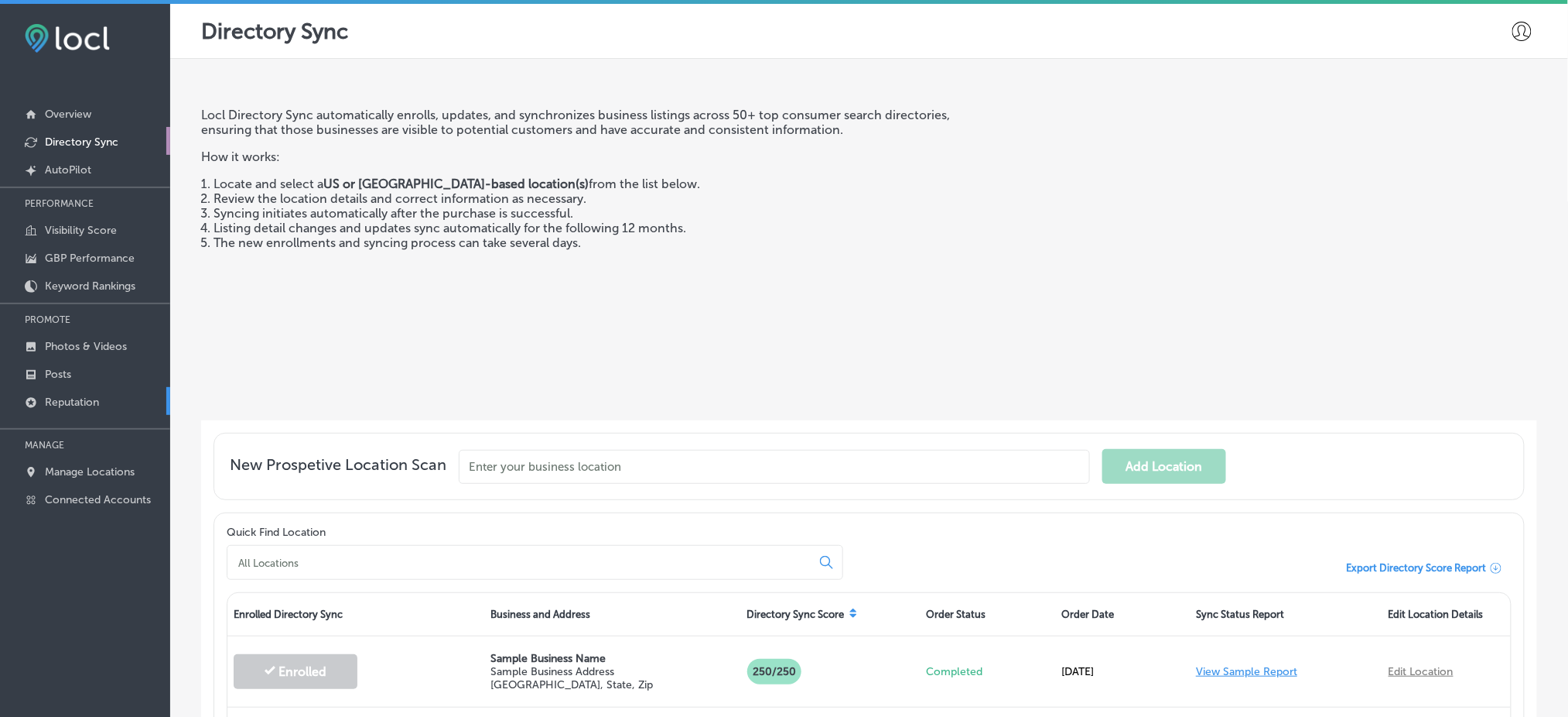
click at [69, 395] on p "Reputation" at bounding box center [71, 401] width 55 height 13
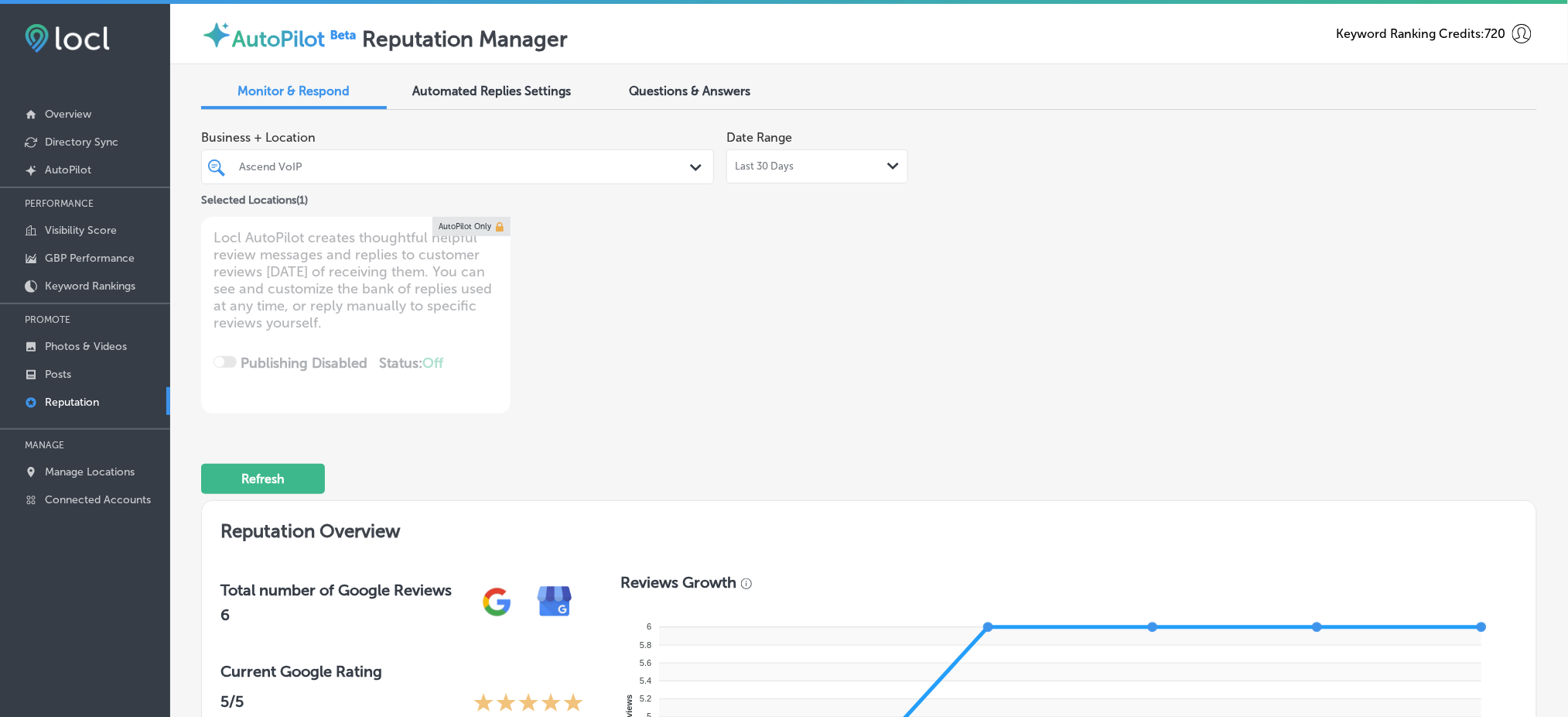
click at [274, 158] on div at bounding box center [435, 166] width 396 height 21
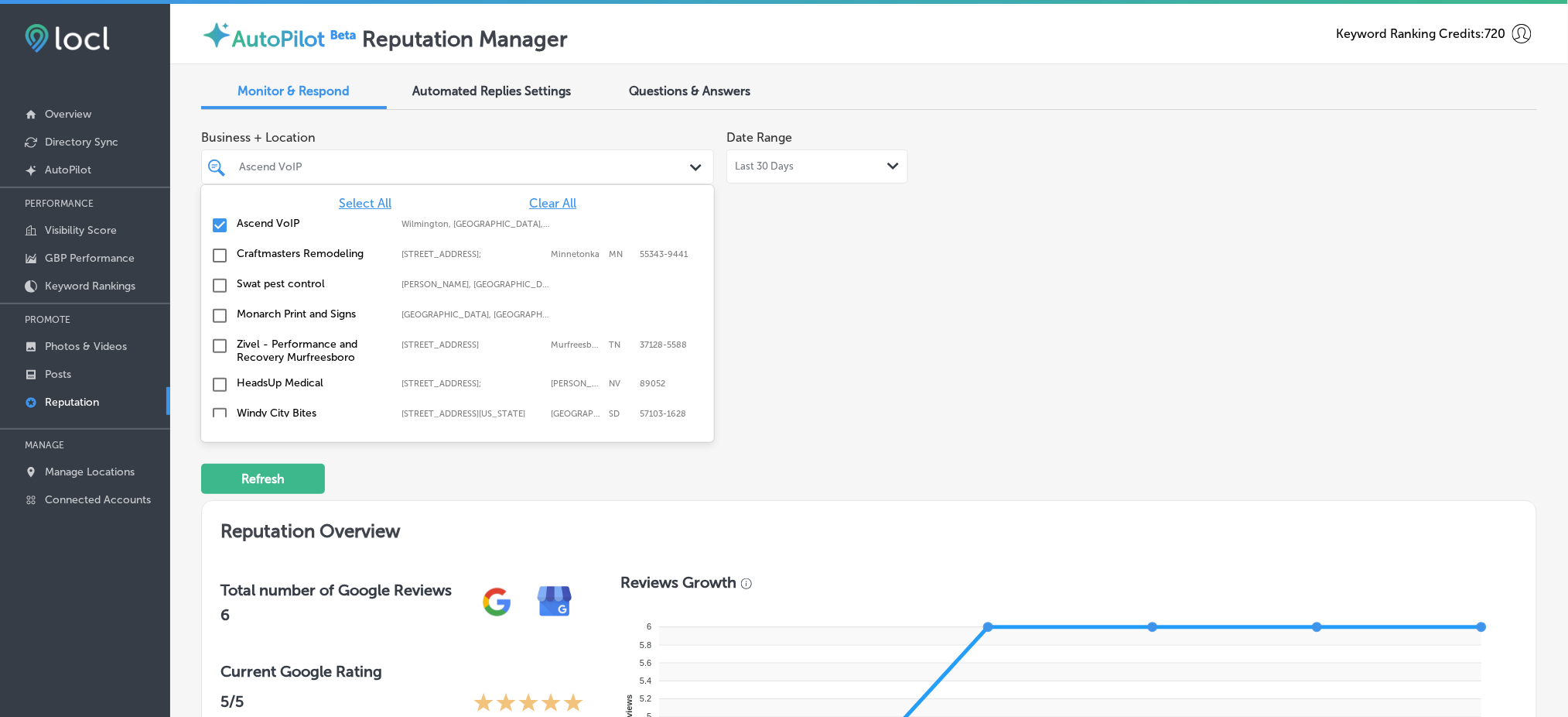
click at [529, 199] on span "Clear All" at bounding box center [552, 203] width 47 height 14
type textarea "x"
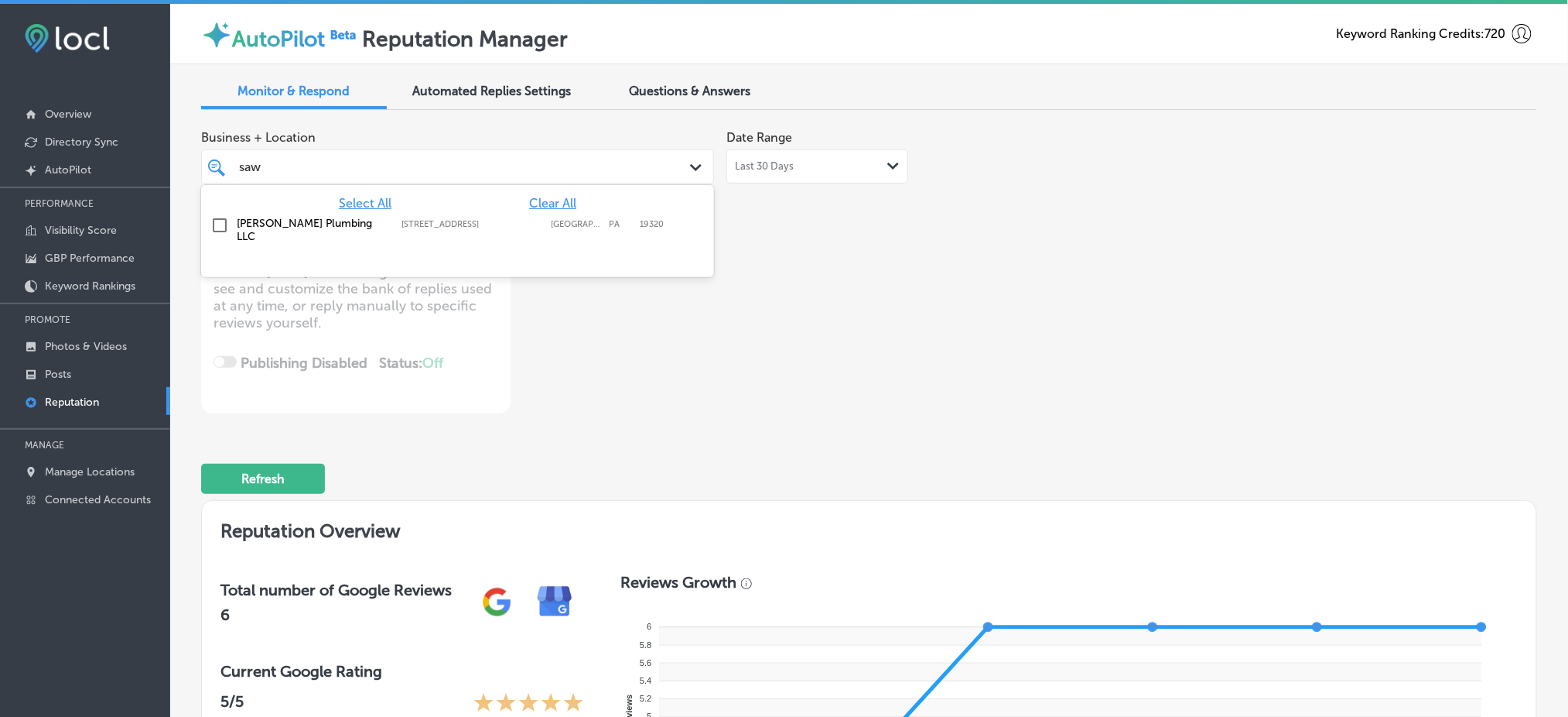
type input "sawy"
click at [538, 226] on label "[STREET_ADDRESS]" at bounding box center [472, 224] width 141 height 10
type textarea "x"
type input "sawy"
click at [958, 184] on div "Business + Location option [STREET_ADDRESS]. option [STREET_ADDRESS]. 2 results…" at bounding box center [601, 165] width 801 height 87
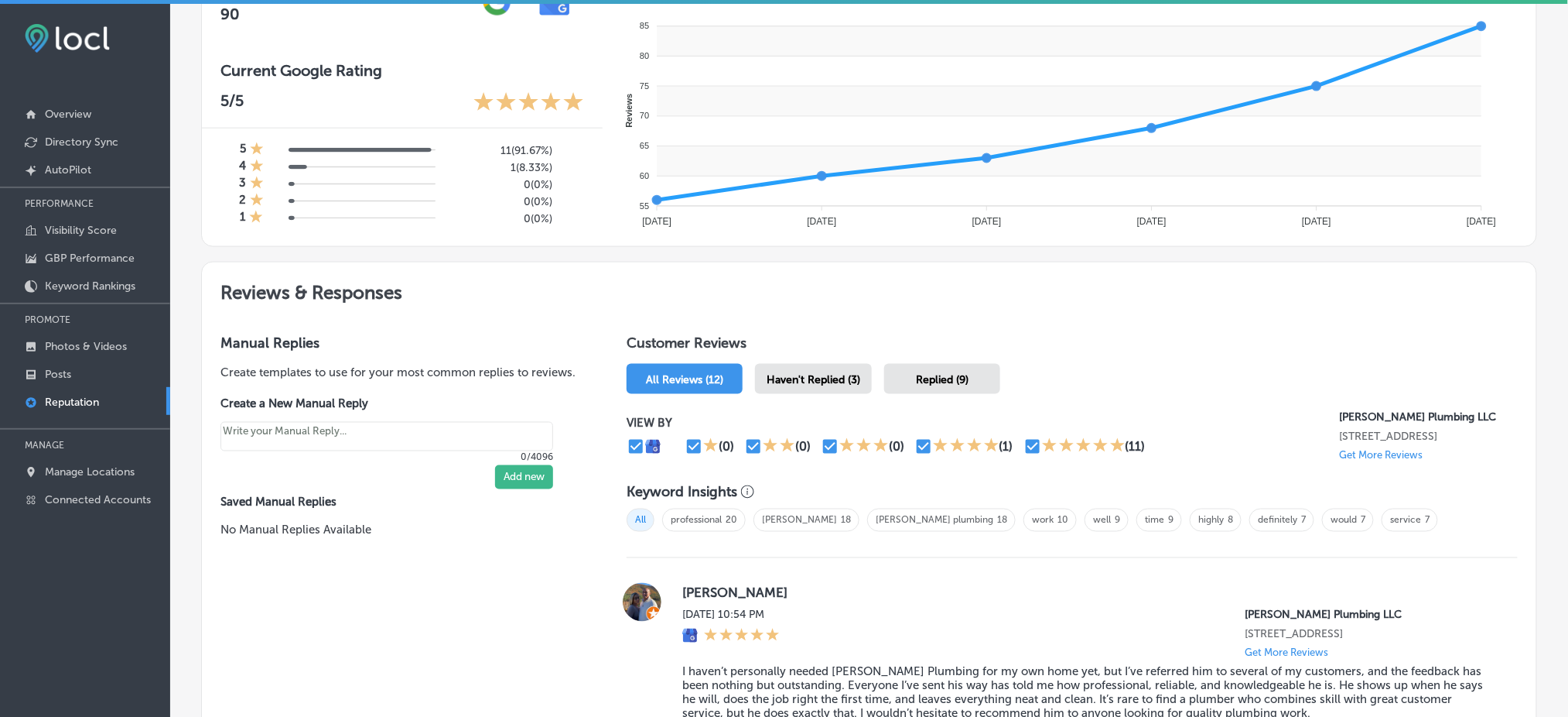
scroll to position [620, 0]
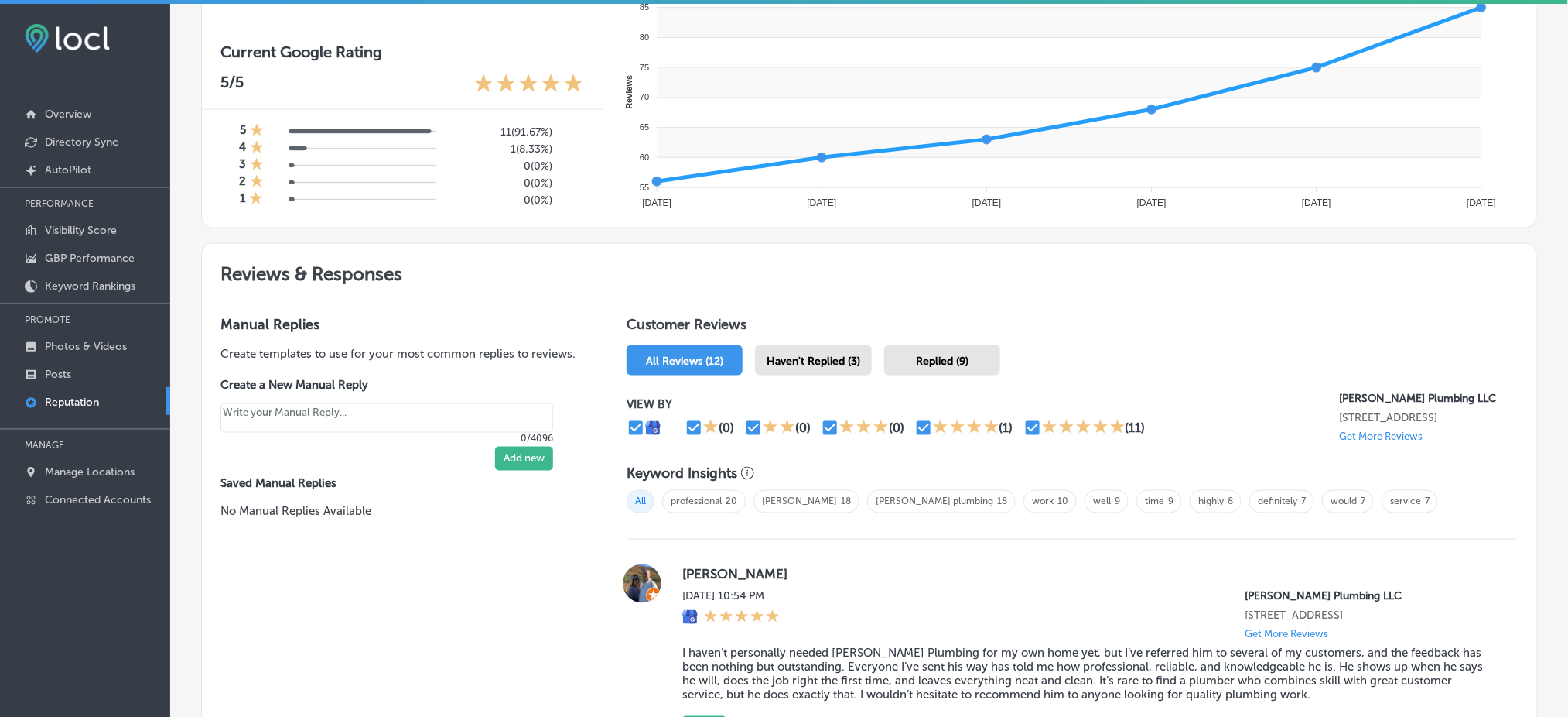
click at [807, 354] on span "Haven't Replied (3)" at bounding box center [813, 360] width 94 height 13
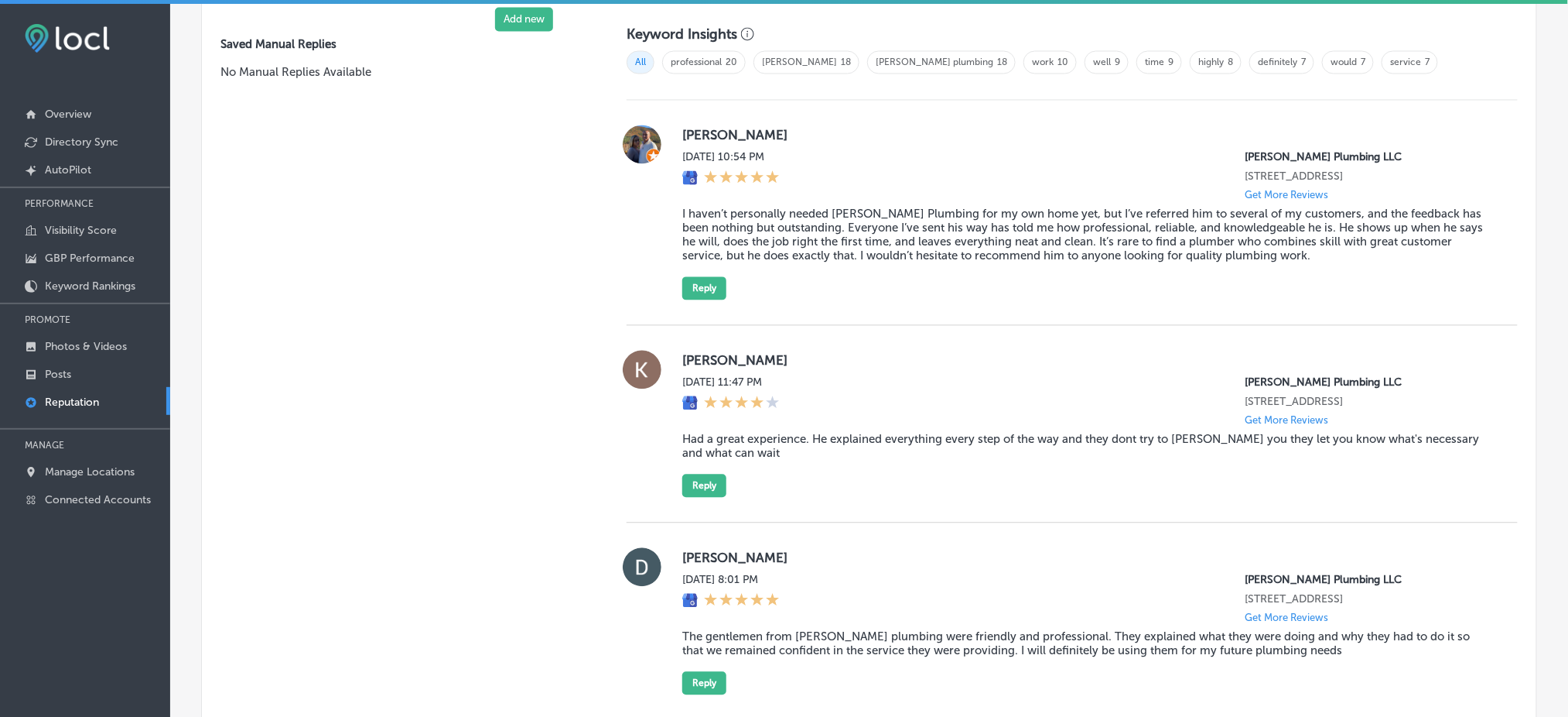
scroll to position [1135, 0]
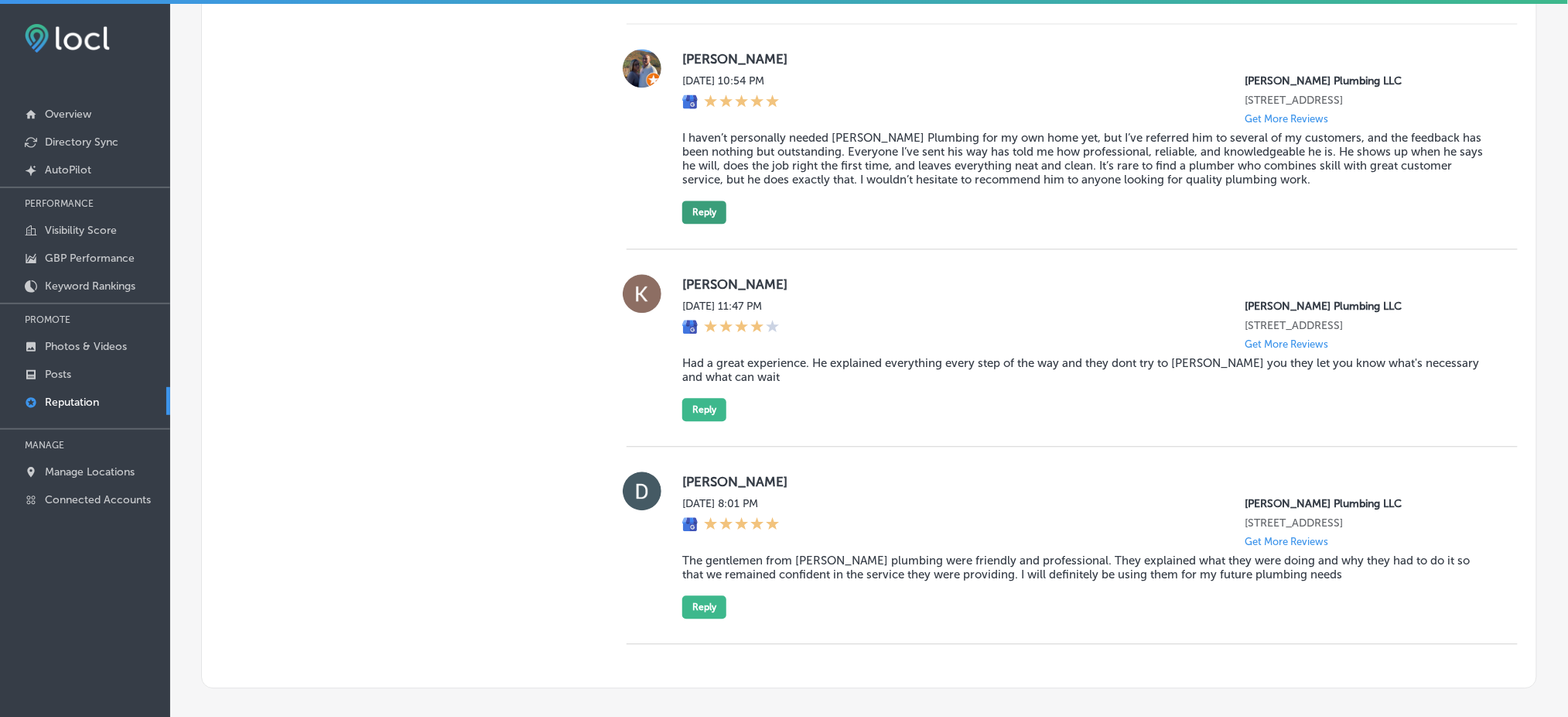
click at [702, 204] on button "Reply" at bounding box center [703, 212] width 44 height 23
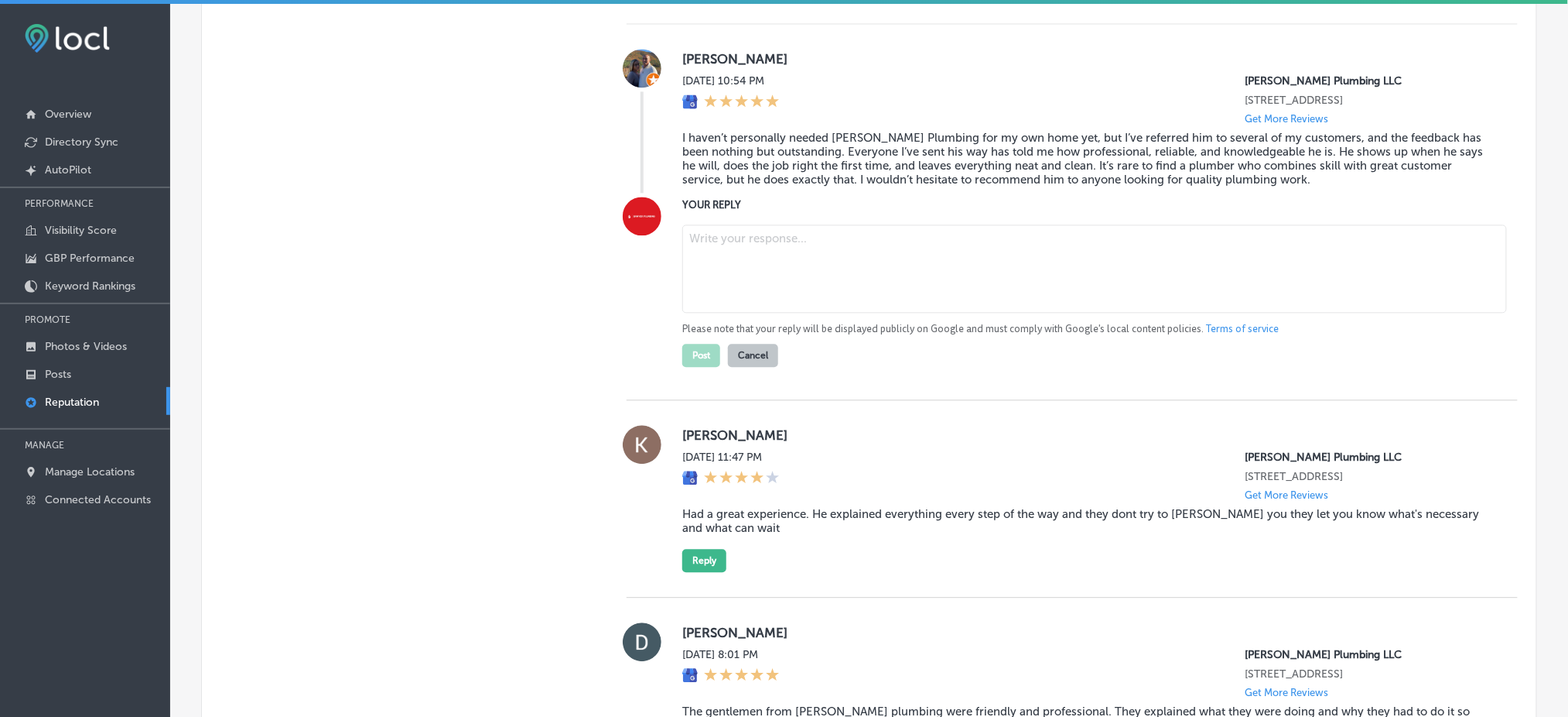
scroll to position [1133, 0]
click at [769, 246] on textarea at bounding box center [1094, 270] width 825 height 89
type textarea "x"
paste textarea "Thank you for the wonderful review, [PERSON_NAME]! We’re thrilled to hear that …"
type textarea "Thank you for the wonderful review, [PERSON_NAME]! We’re thrilled to hear that …"
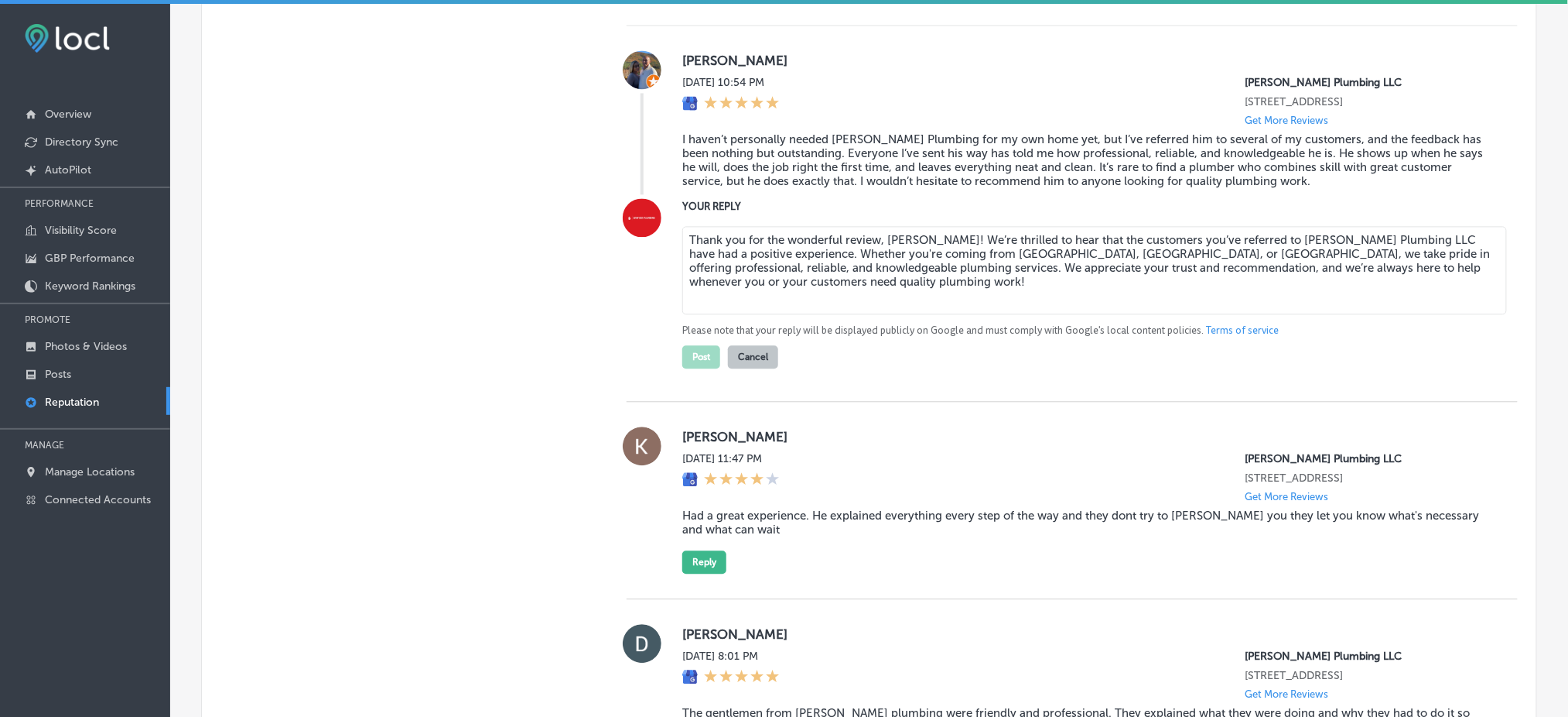
type textarea "x"
type textarea "Thank you for the wonderful review, [PERSON_NAME]! We’re thrilled to hear that …"
click at [697, 356] on button "Post" at bounding box center [700, 357] width 38 height 23
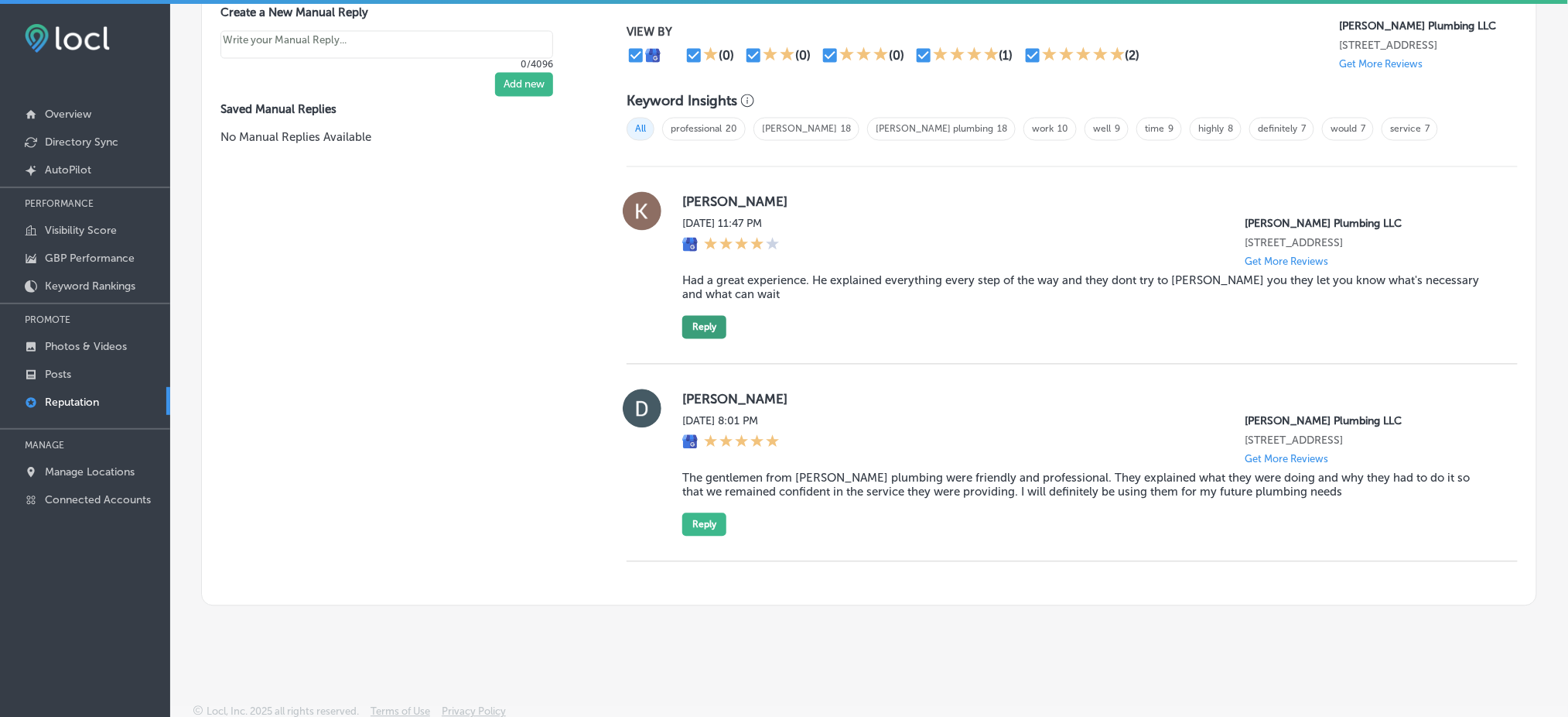
click at [703, 320] on button "Reply" at bounding box center [703, 327] width 44 height 23
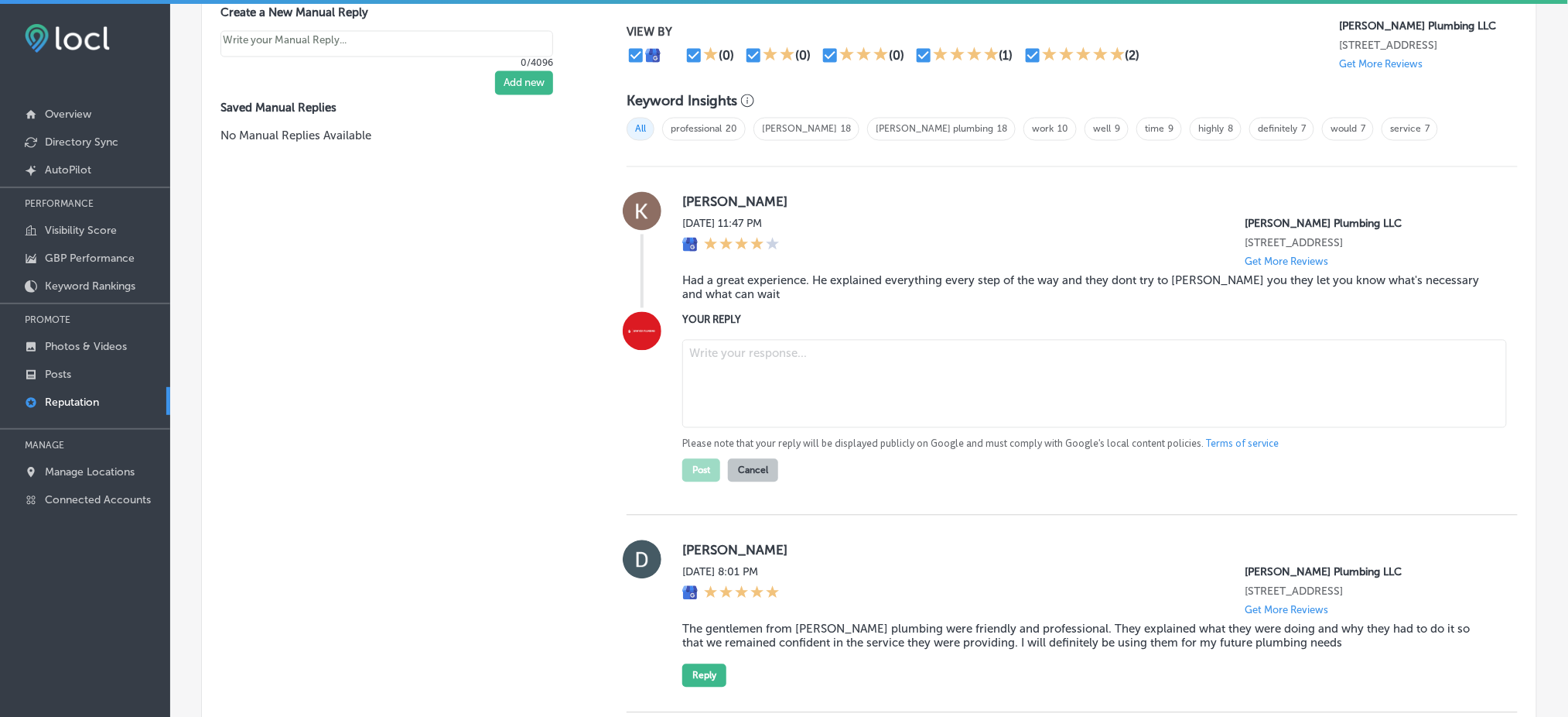
click at [805, 383] on textarea at bounding box center [1094, 384] width 825 height 89
type textarea "x"
paste textarea "Thank you for sharing your feedback, [PERSON_NAME]! We’re happy to hear that yo…"
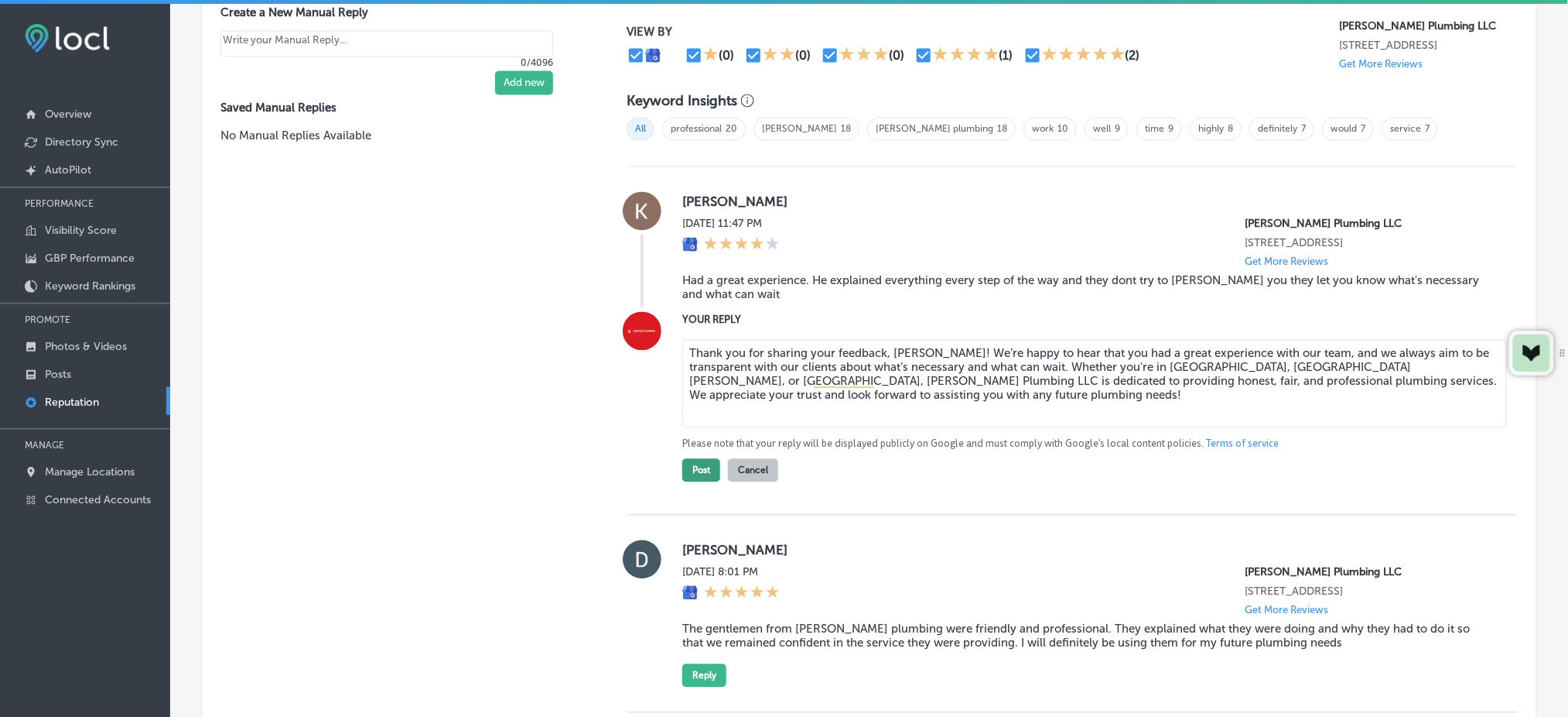
type textarea "Thank you for sharing your feedback, [PERSON_NAME]! We’re happy to hear that yo…"
click at [703, 471] on button "Post" at bounding box center [700, 470] width 38 height 23
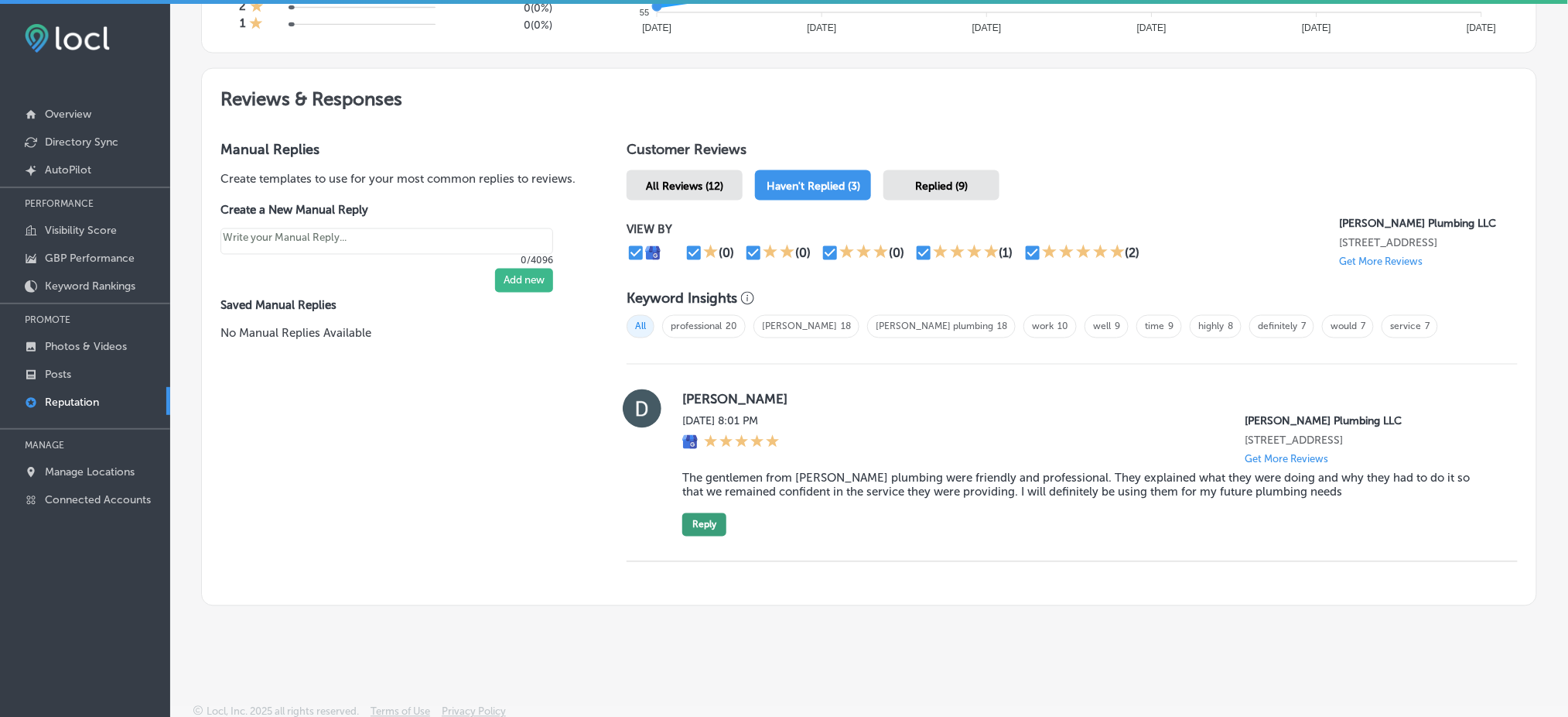
click at [701, 521] on button "Reply" at bounding box center [703, 525] width 44 height 23
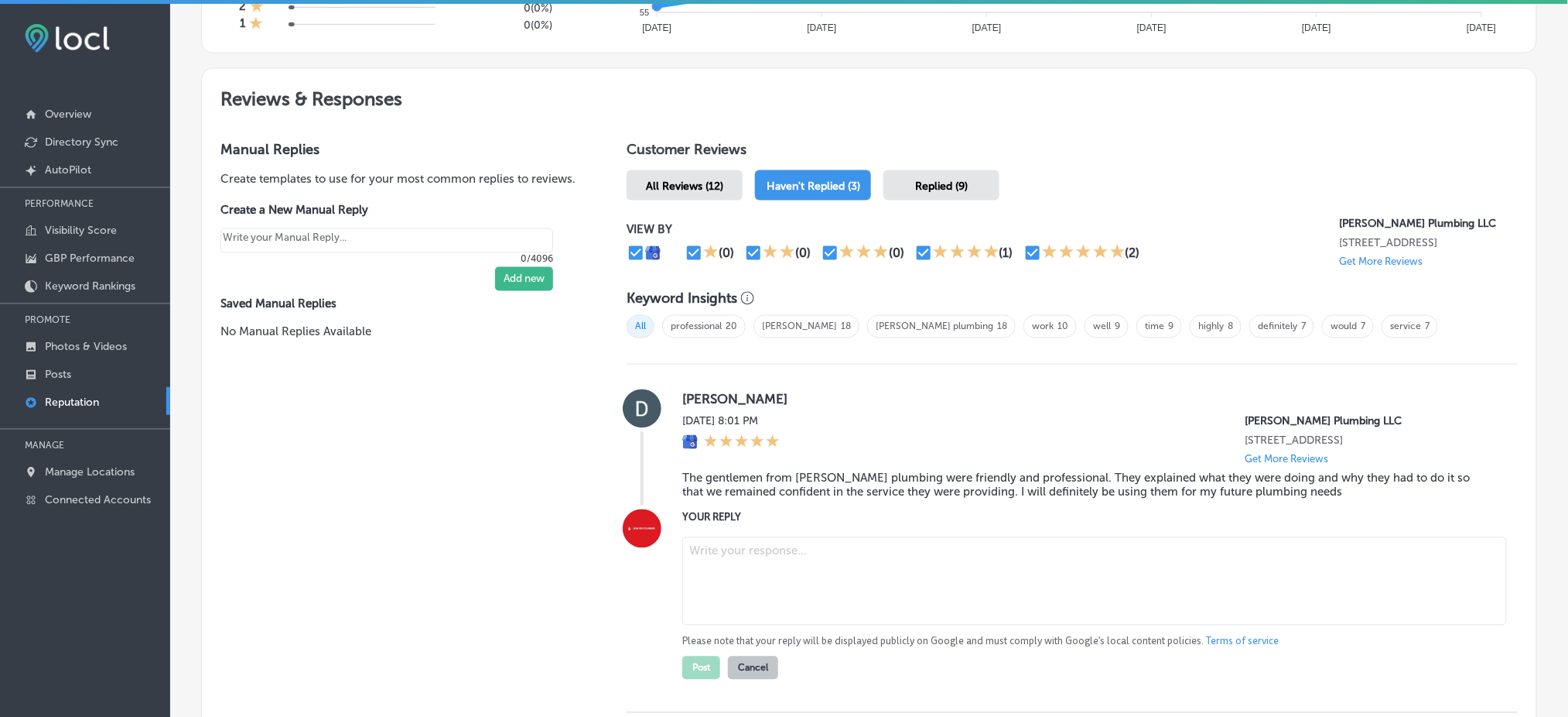
click at [745, 548] on textarea at bounding box center [1094, 581] width 825 height 89
type textarea "x"
paste textarea "Thank you for the kind words, [PERSON_NAME]! We’re glad to hear that you felt c…"
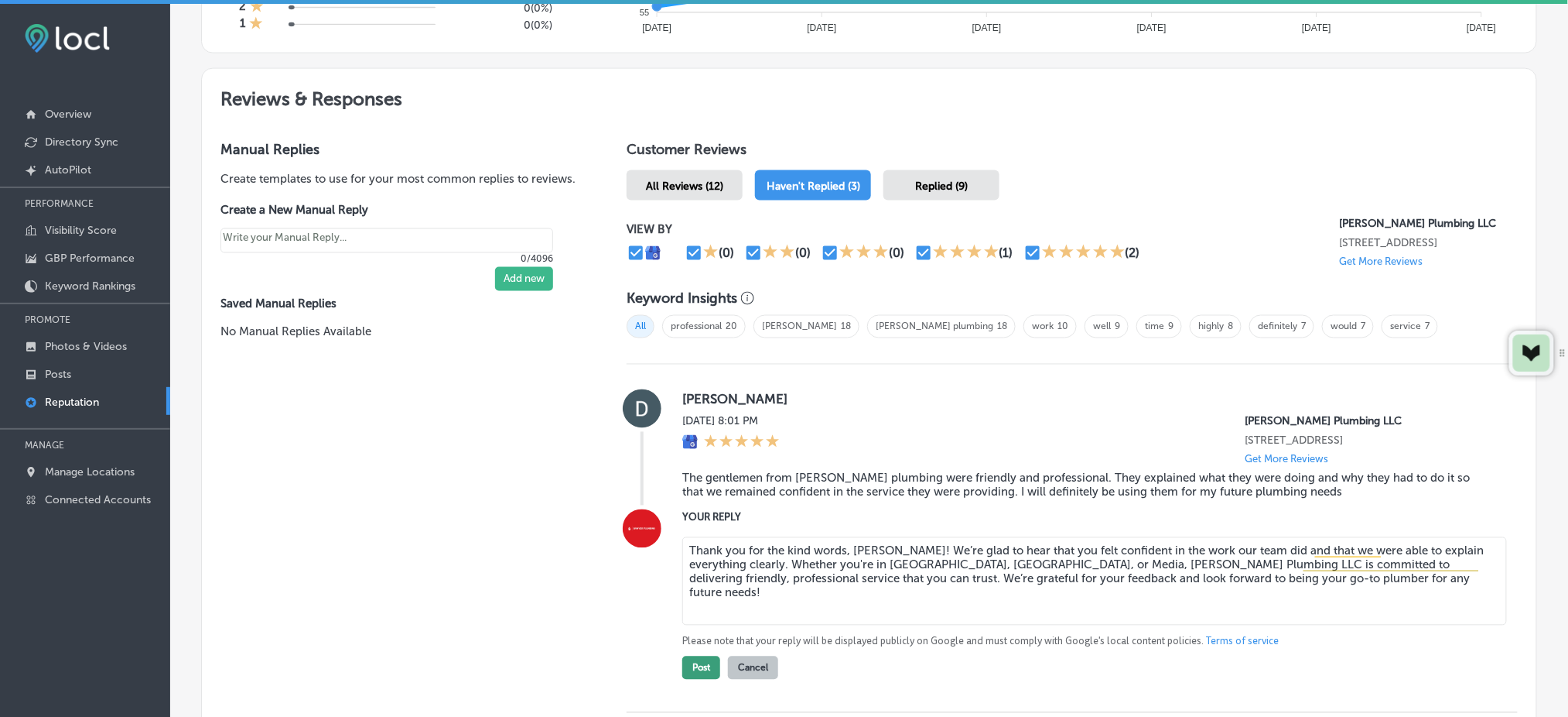
type textarea "Thank you for the kind words, [PERSON_NAME]! We’re glad to hear that you felt c…"
click at [700, 665] on button "Post" at bounding box center [700, 668] width 38 height 23
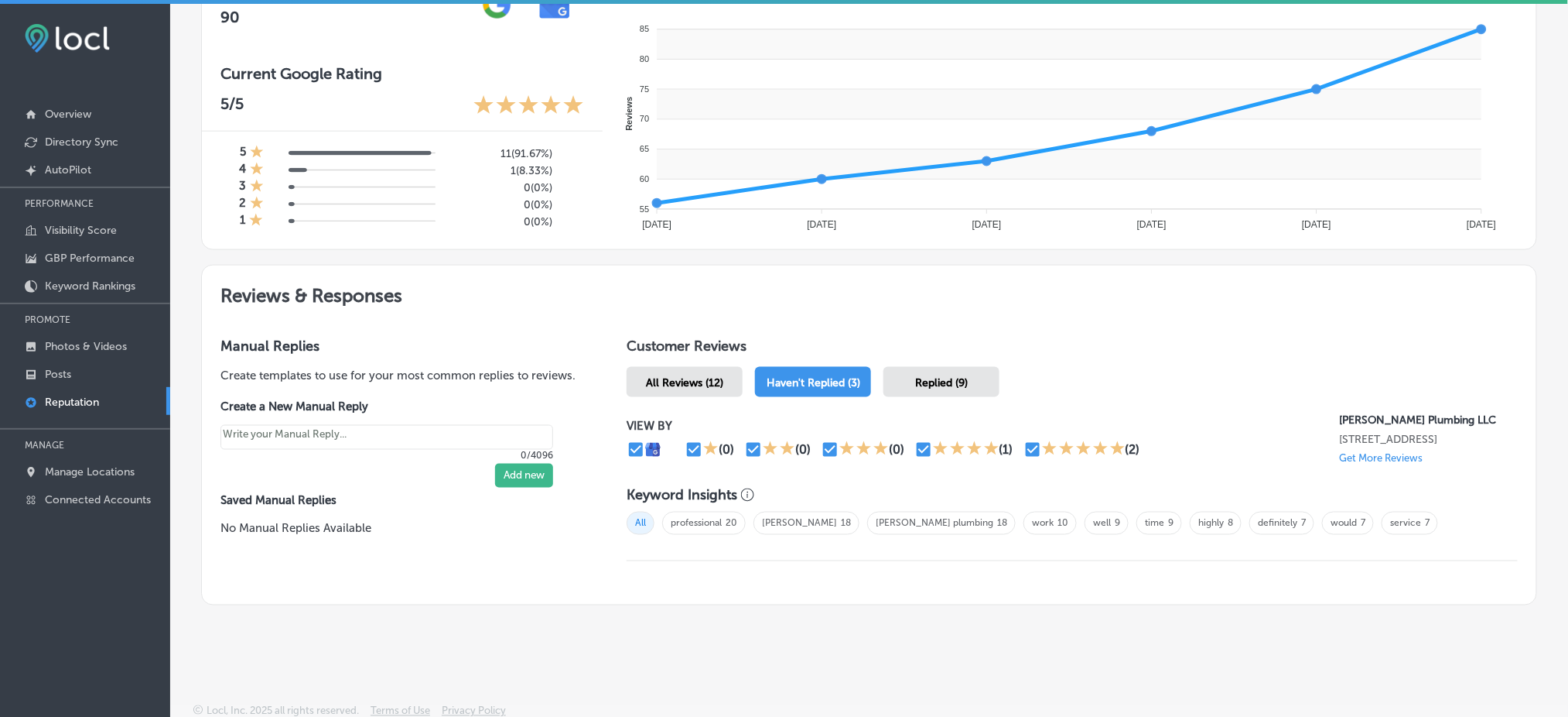
scroll to position [0, 0]
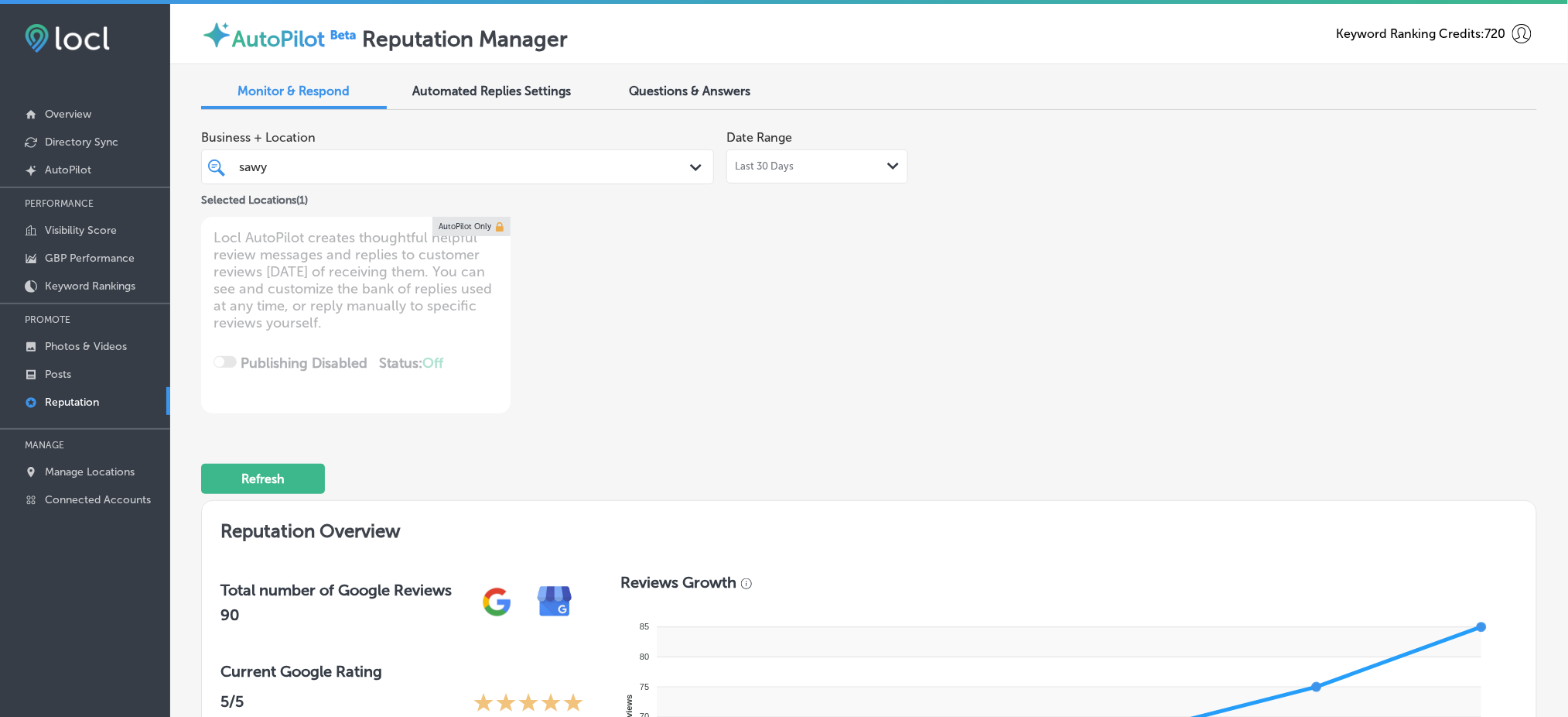
click at [404, 173] on div "sawy sawy" at bounding box center [435, 166] width 396 height 21
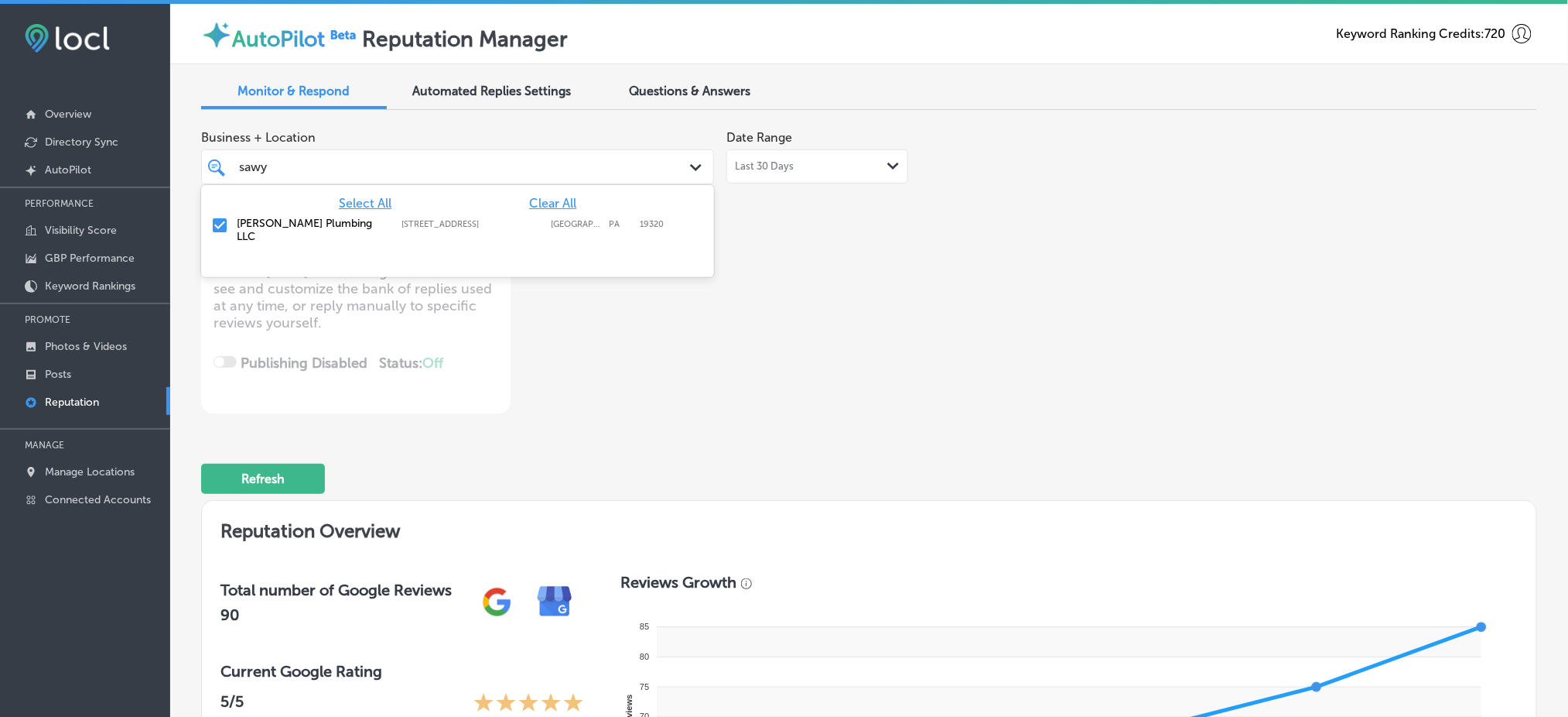
click at [547, 199] on span "Clear All" at bounding box center [552, 203] width 47 height 14
type textarea "x"
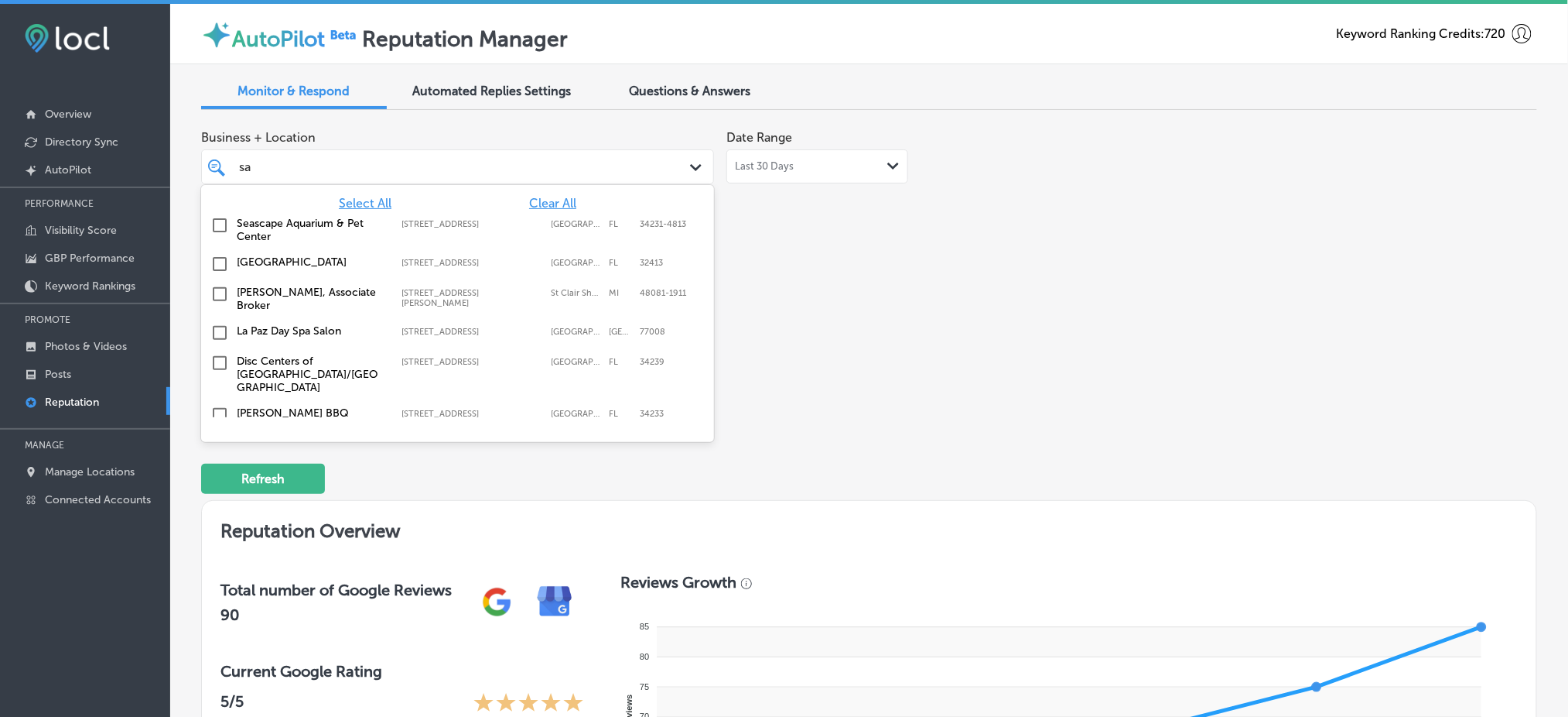
type input "s"
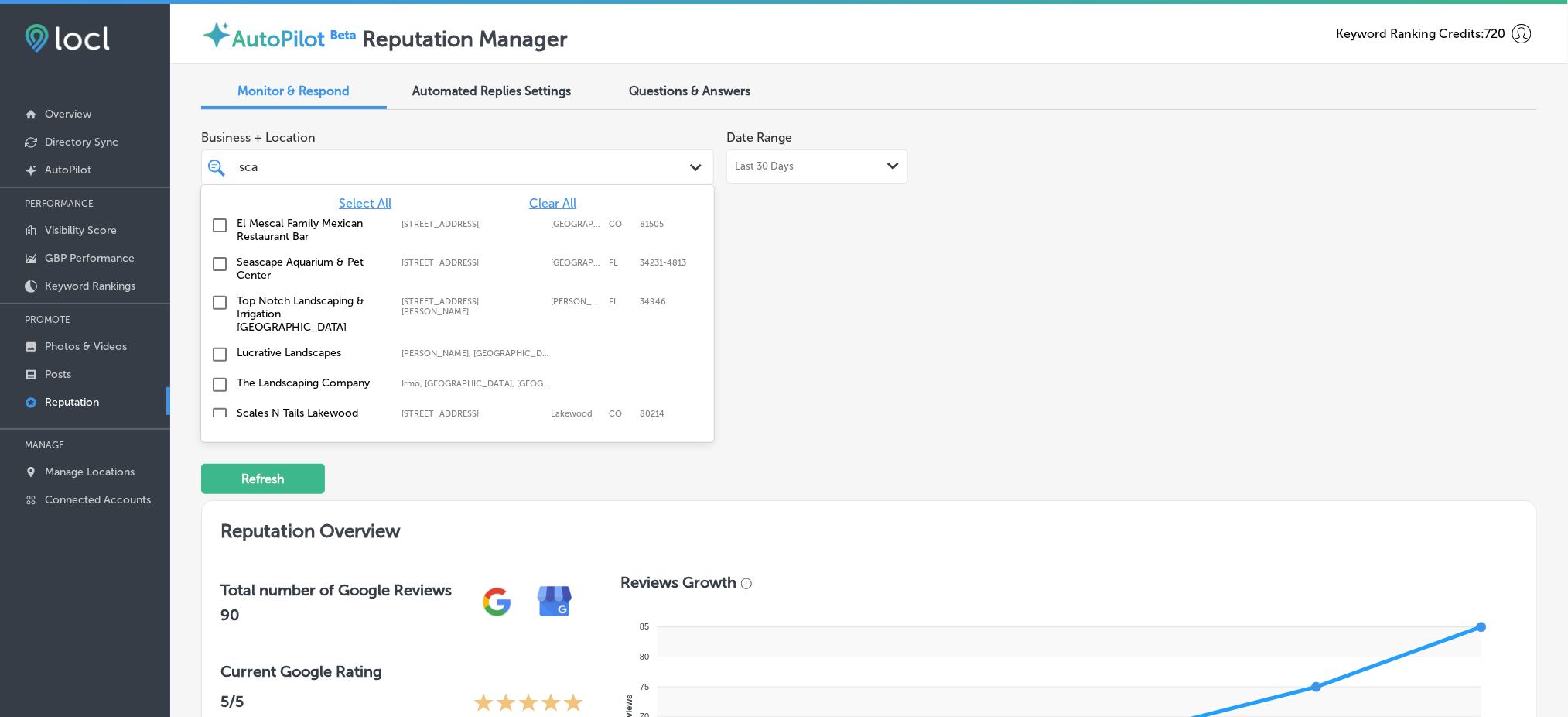
type input "scal"
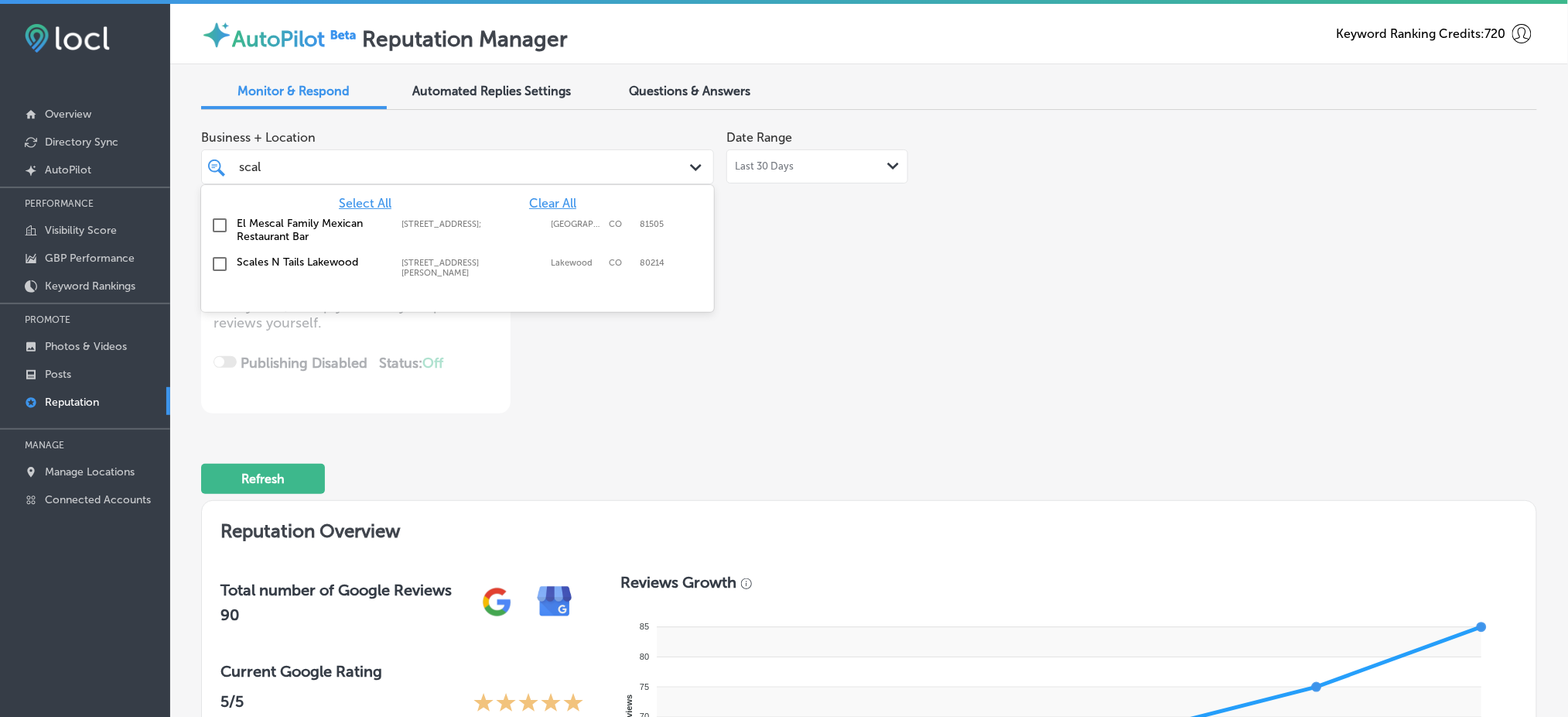
click at [527, 257] on label "[STREET_ADDRESS][PERSON_NAME]" at bounding box center [472, 267] width 141 height 21
type textarea "x"
type input "scal"
click at [1086, 259] on div "Business + Location option [STREET_ADDRESS][PERSON_NAME]. option [STREET_ADDRES…" at bounding box center [868, 267] width 1336 height 291
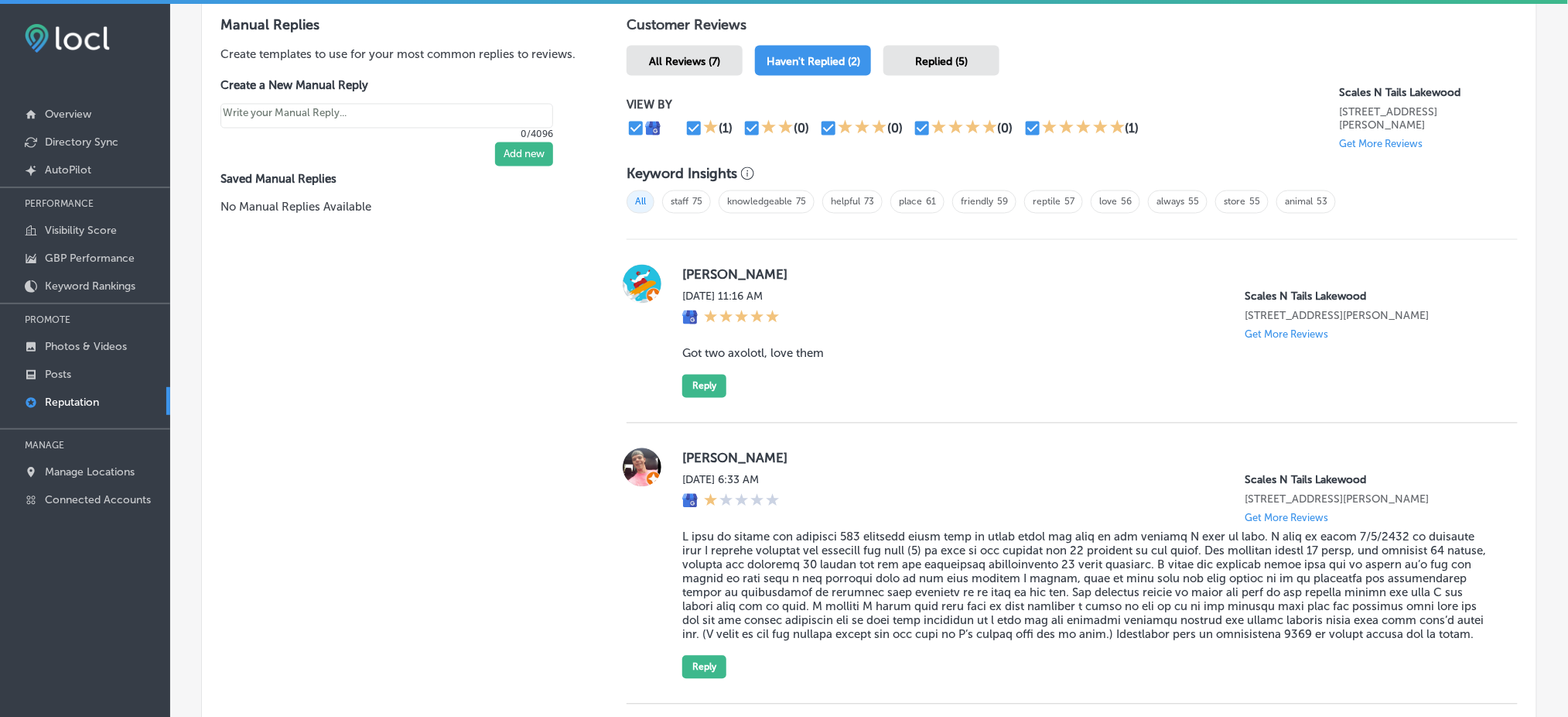
scroll to position [1032, 0]
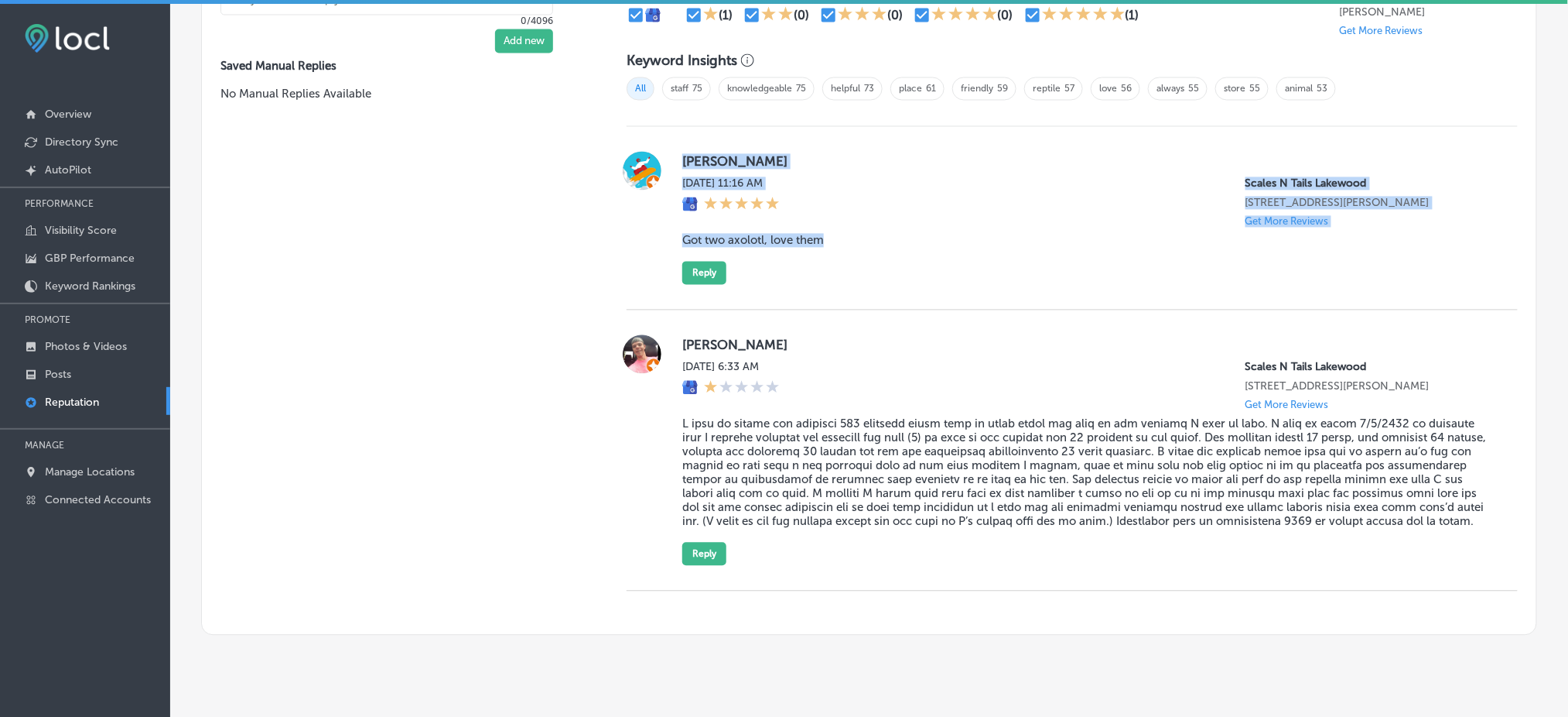
drag, startPoint x: 675, startPoint y: 148, endPoint x: 834, endPoint y: 245, distance: 186.3
click at [834, 245] on div "[PERSON_NAME][DATE] 11:16 AM Scales N [GEOGRAPHIC_DATA] [STREET_ADDRESS][PERSON…" at bounding box center [1071, 218] width 891 height 133
copy div "[PERSON_NAME] [DATE] 11:16 AM Scales N [GEOGRAPHIC_DATA] [STREET_ADDRESS][PERSO…"
click at [711, 267] on button "Reply" at bounding box center [703, 274] width 44 height 23
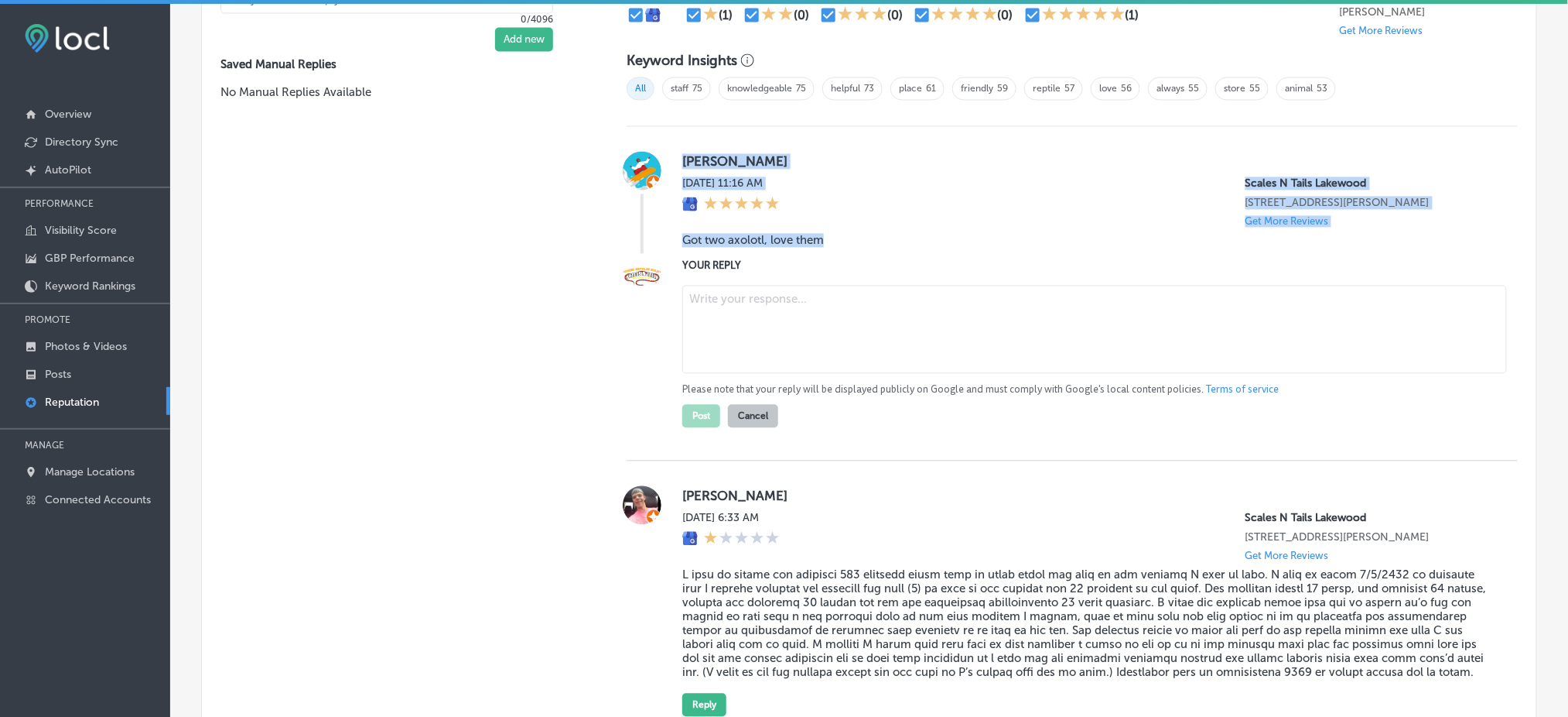
click at [741, 331] on textarea at bounding box center [1094, 329] width 825 height 89
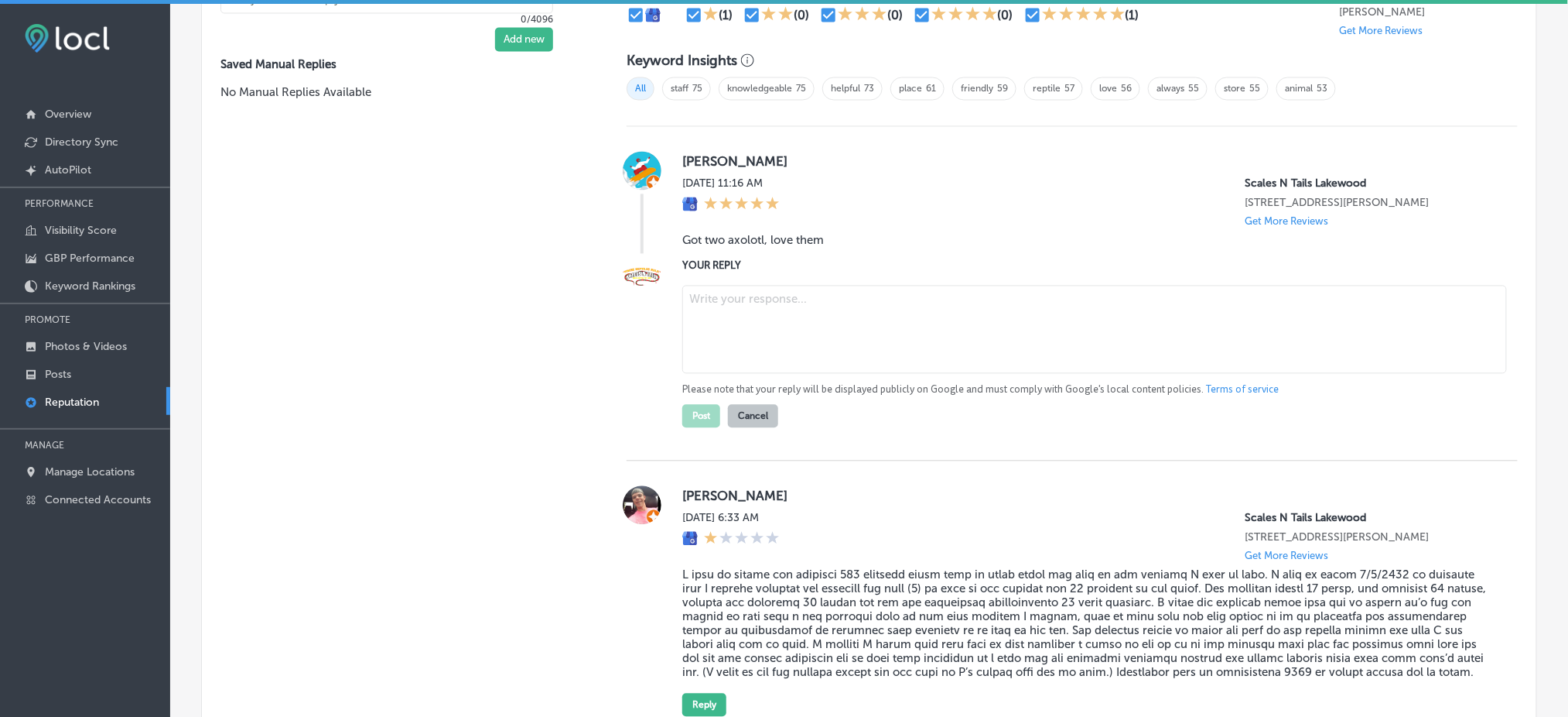
paste textarea "Thank you for the wonderful review, [PERSON_NAME]! We're so happy to hear that …"
type textarea "x"
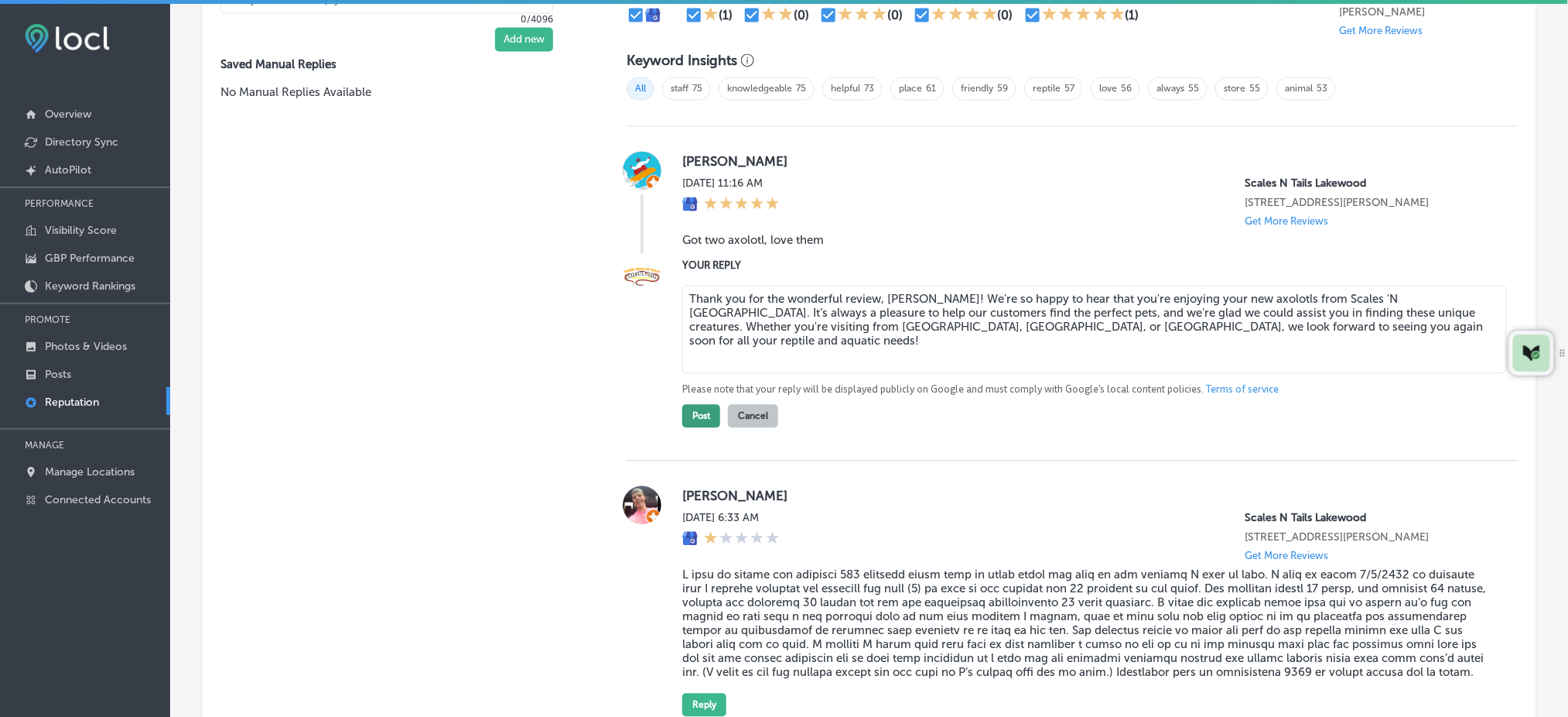
type textarea "Thank you for the wonderful review, [PERSON_NAME]! We're so happy to hear that …"
click at [693, 416] on button "Post" at bounding box center [700, 417] width 38 height 23
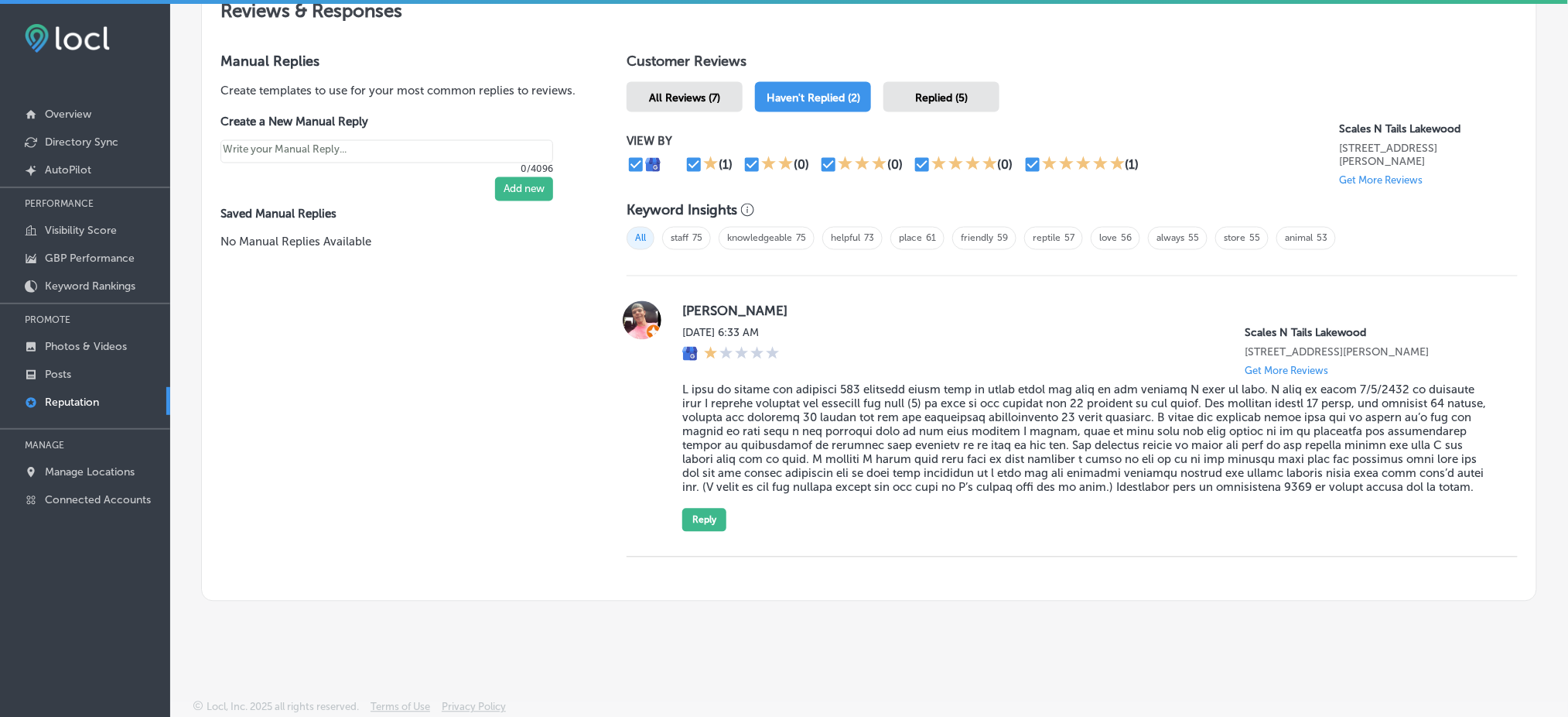
click at [934, 91] on span "Replied (5)" at bounding box center [941, 97] width 53 height 13
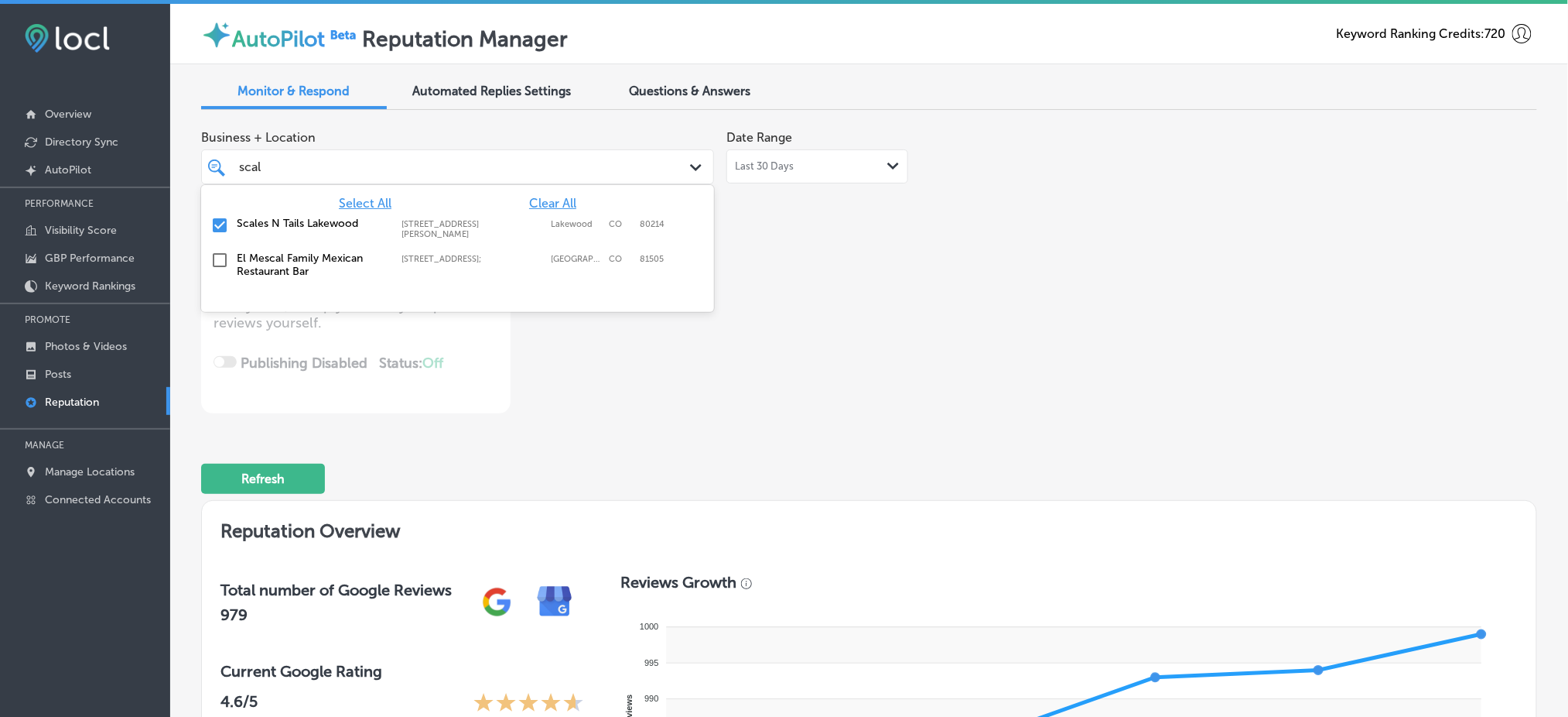
click at [340, 167] on div "scal scal" at bounding box center [435, 166] width 396 height 21
click at [564, 198] on span "Clear All" at bounding box center [552, 203] width 47 height 14
type textarea "x"
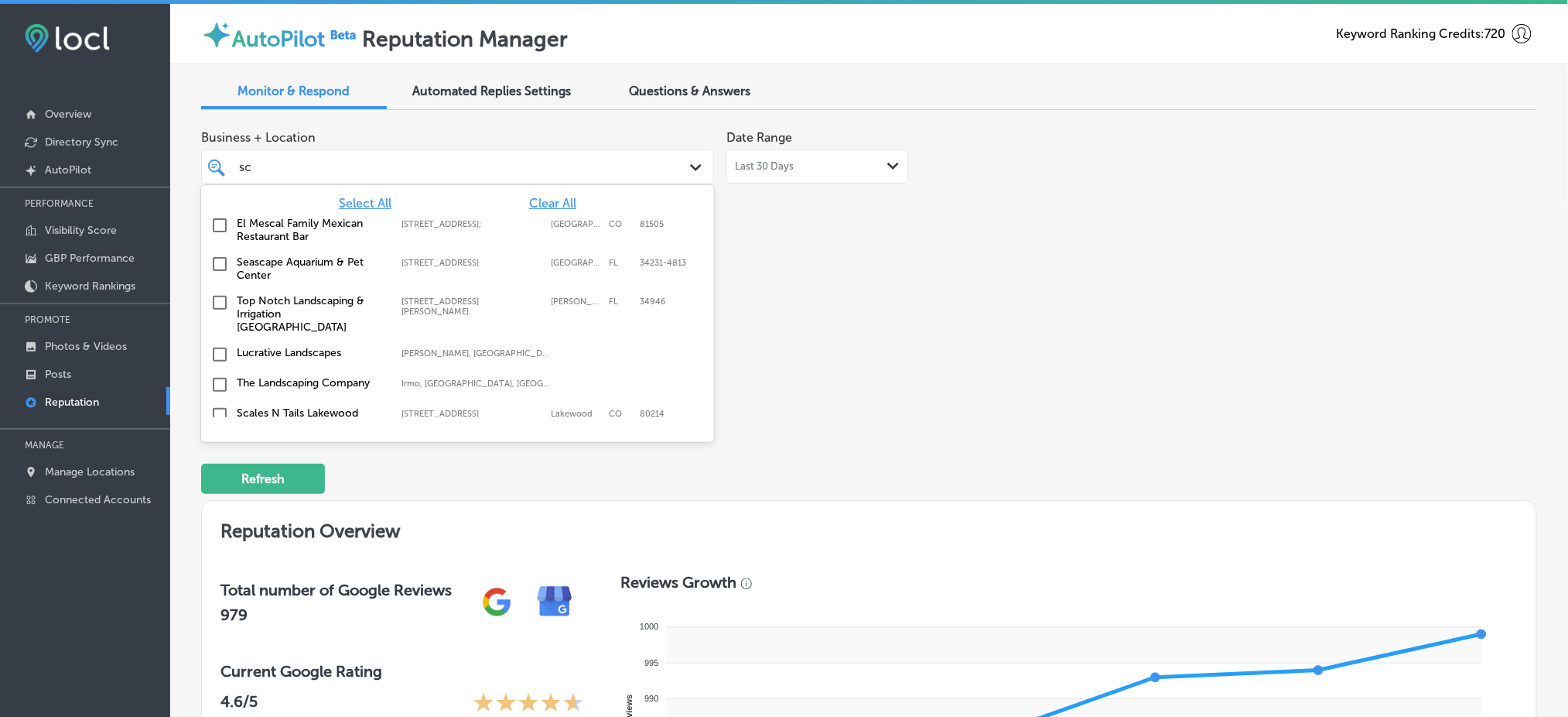
type input "s"
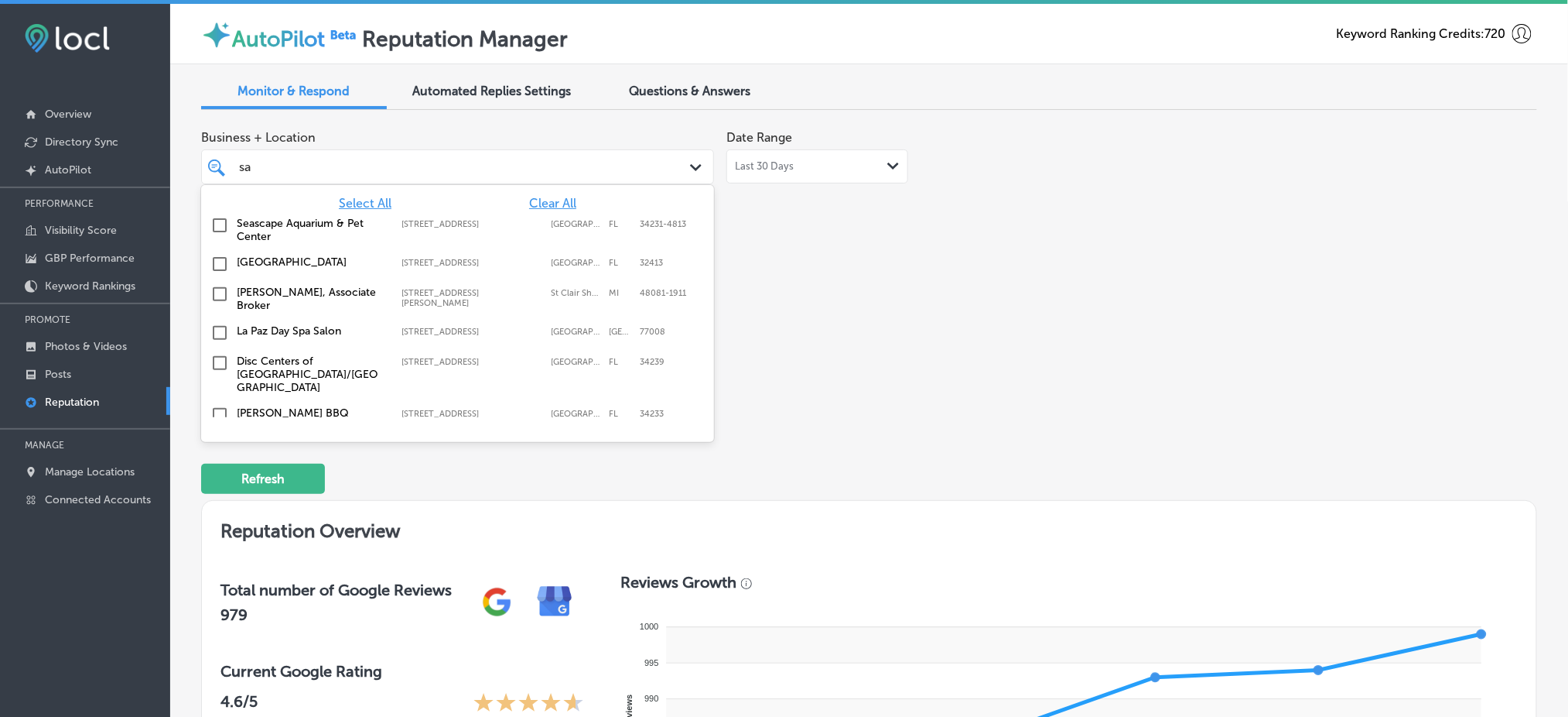
type input "saw"
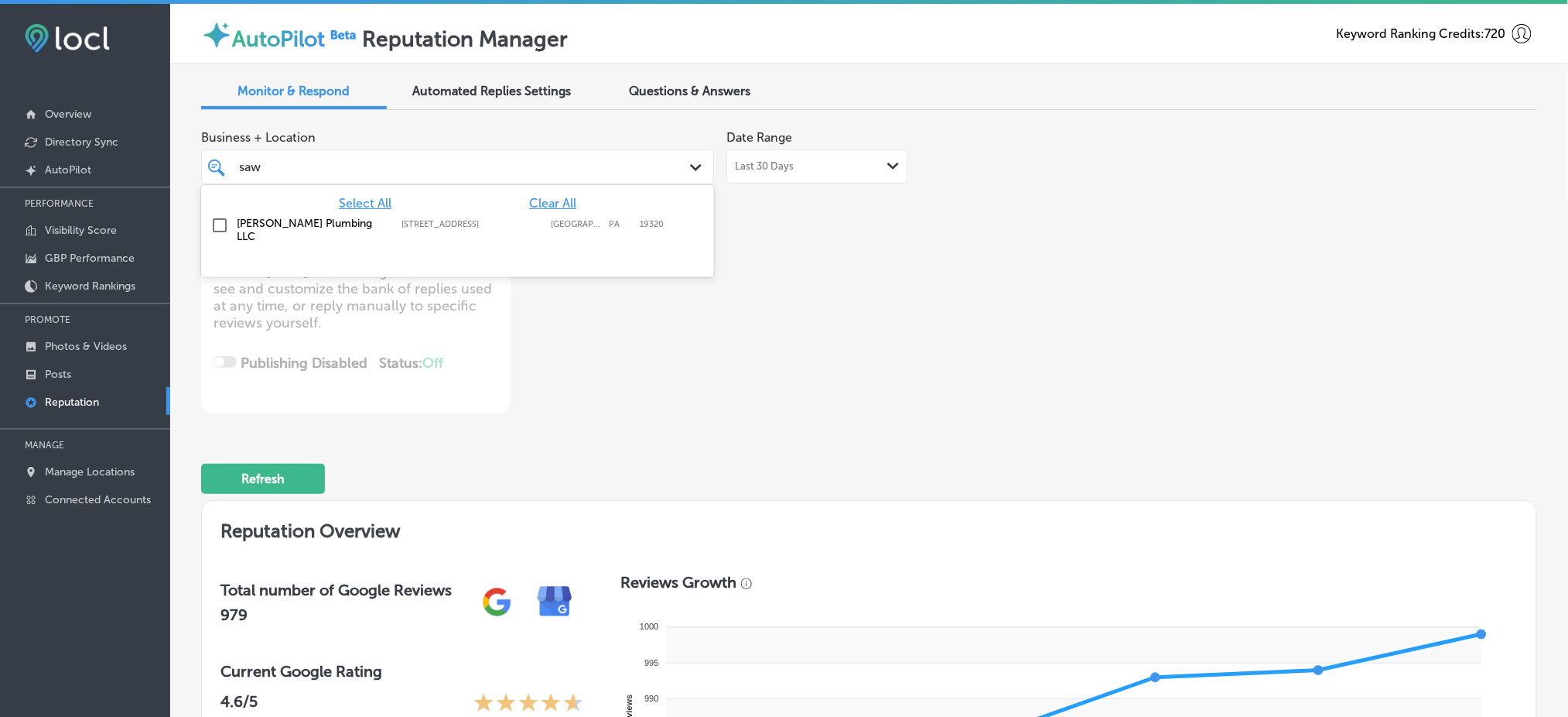
click at [567, 214] on div "[PERSON_NAME] Plumbing LLC [STREET_ADDRESS] [STREET_ADDRESS]" at bounding box center [457, 230] width 500 height 32
type textarea "x"
type input "saw"
click at [844, 251] on div "Business + Location option [STREET_ADDRESS]. option [STREET_ADDRESS]. 2 results…" at bounding box center [601, 267] width 801 height 291
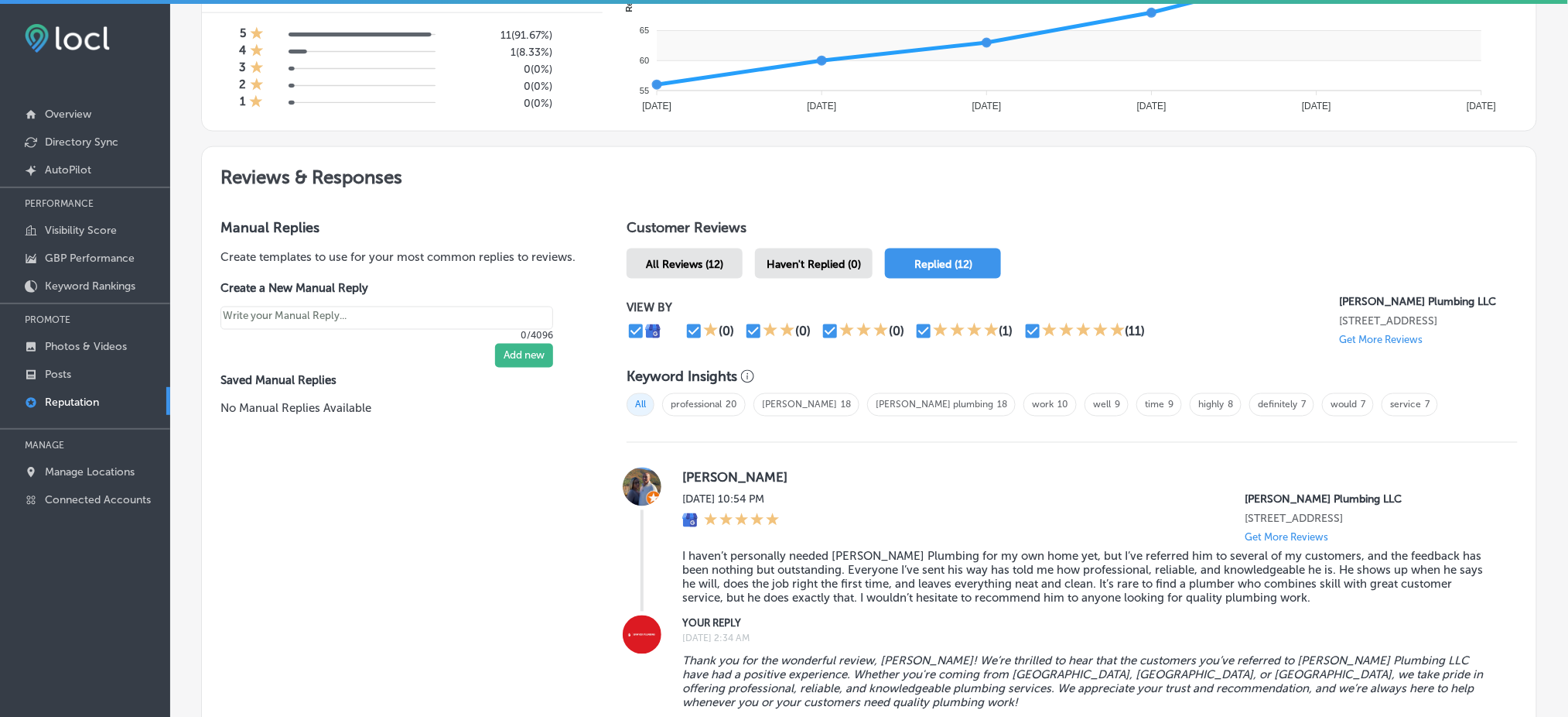
scroll to position [825, 0]
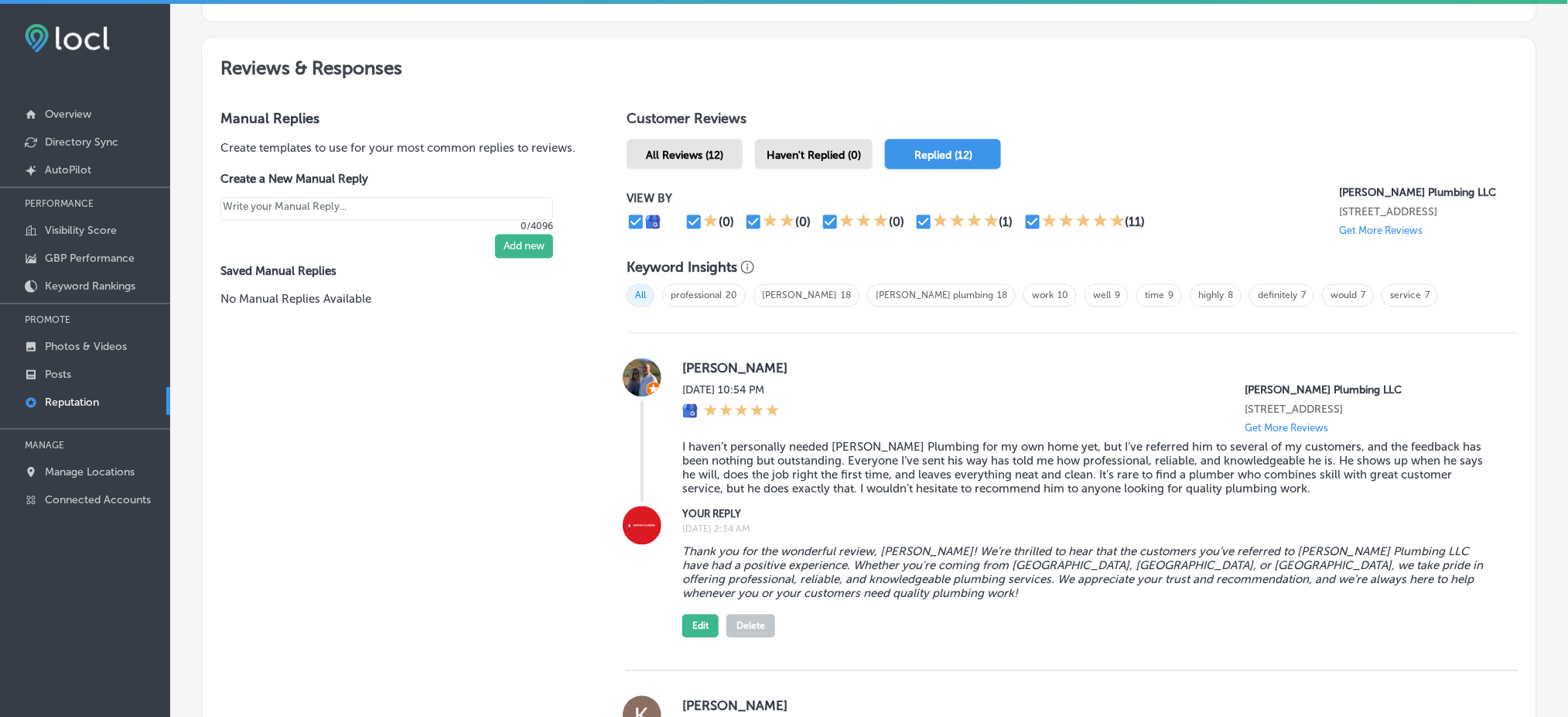
click at [826, 148] on span "Haven't Replied (0)" at bounding box center [814, 155] width 95 height 13
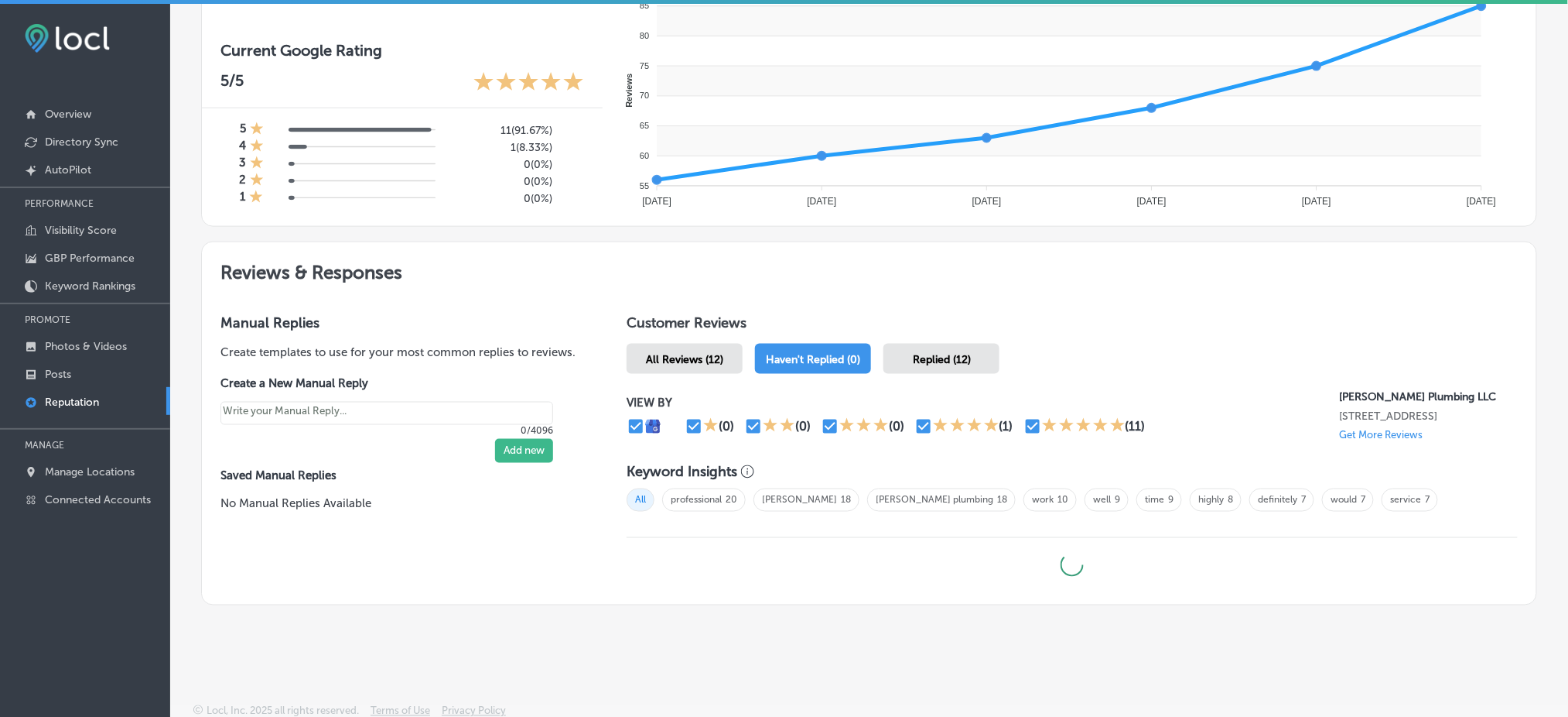
type textarea "x"
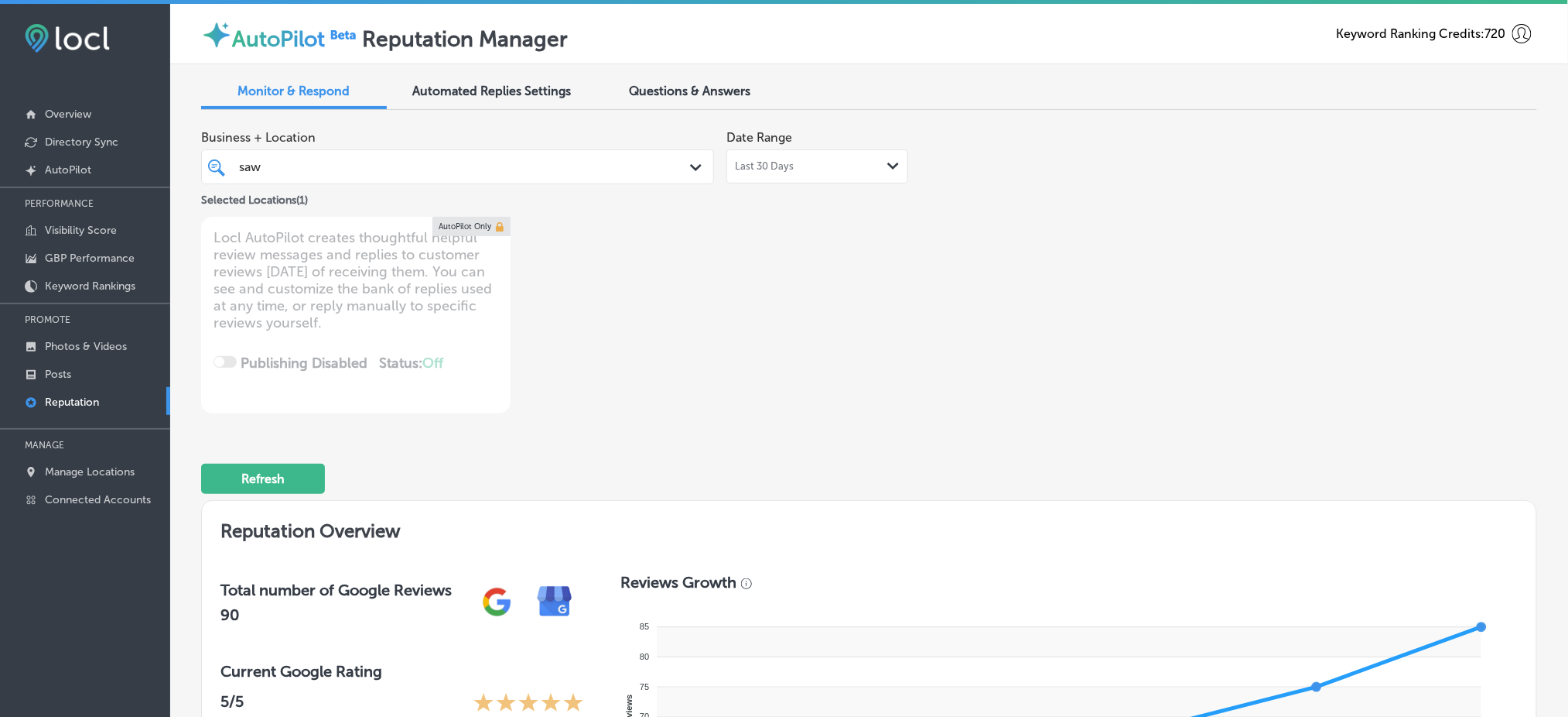
click at [478, 167] on div "saw saw" at bounding box center [435, 166] width 396 height 21
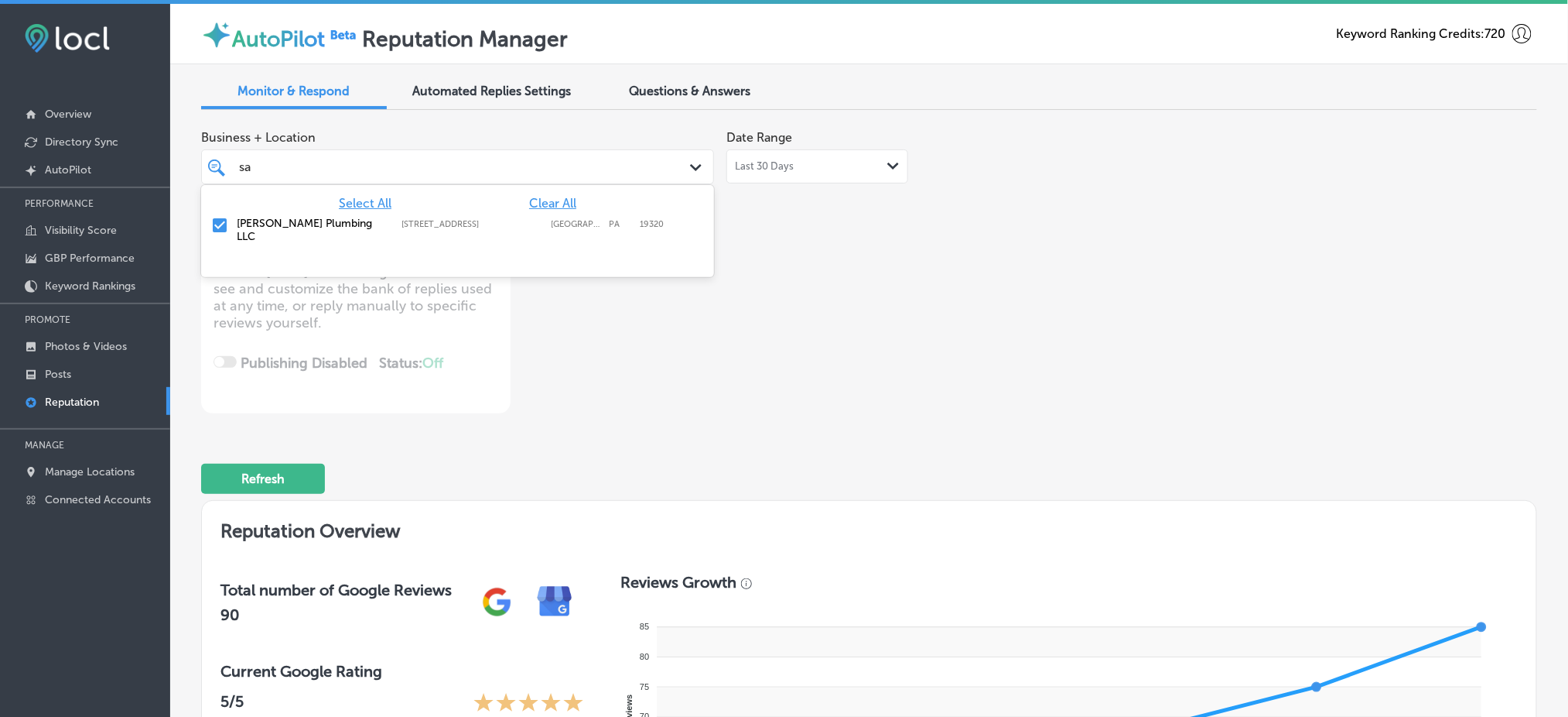
type input "s"
type input "miss"
click at [426, 222] on label "[STREET_ADDRESS][PERSON_NAME]" at bounding box center [472, 229] width 141 height 21
type textarea "x"
type input "miss"
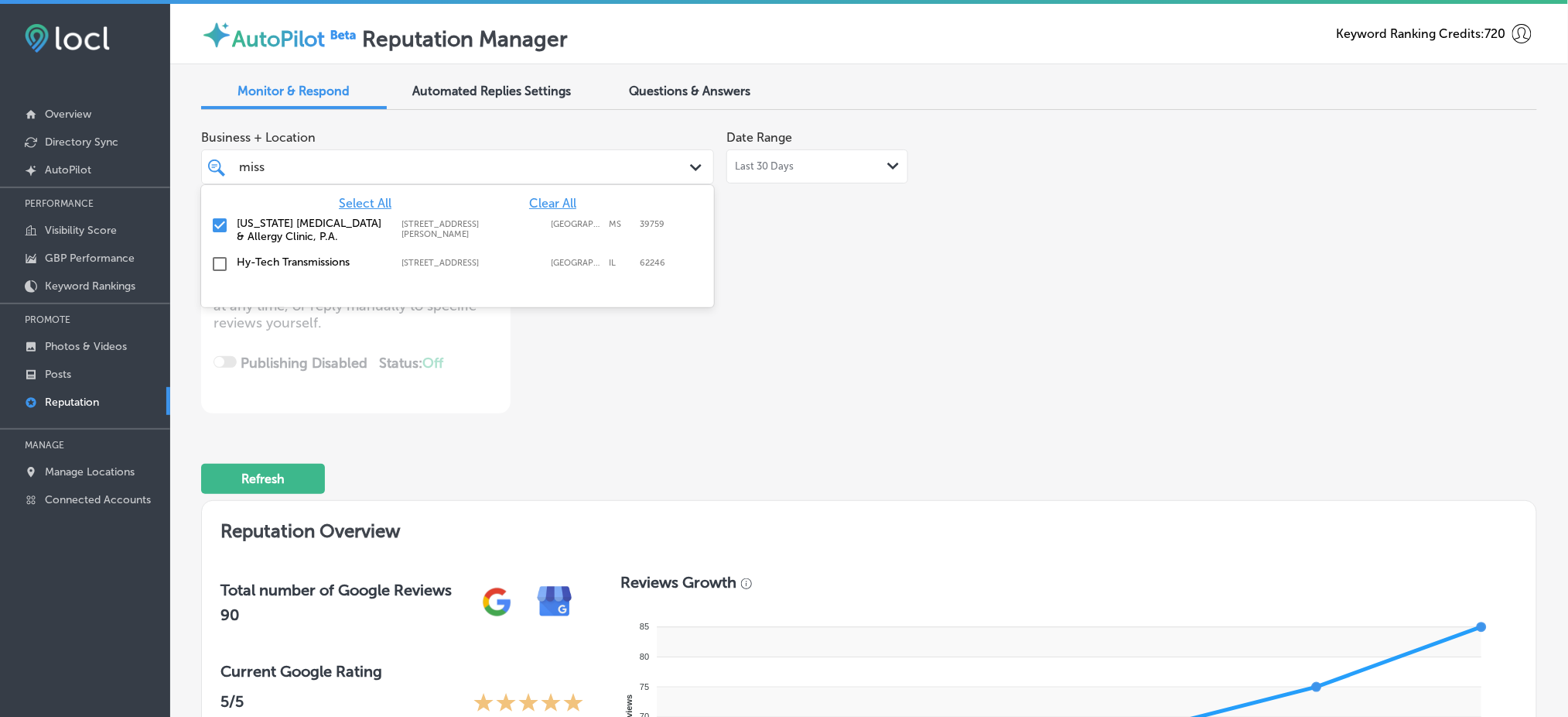
click at [778, 240] on div "Business + Location option [STREET_ADDRESS][PERSON_NAME]. option [STREET_ADDRES…" at bounding box center [601, 267] width 801 height 291
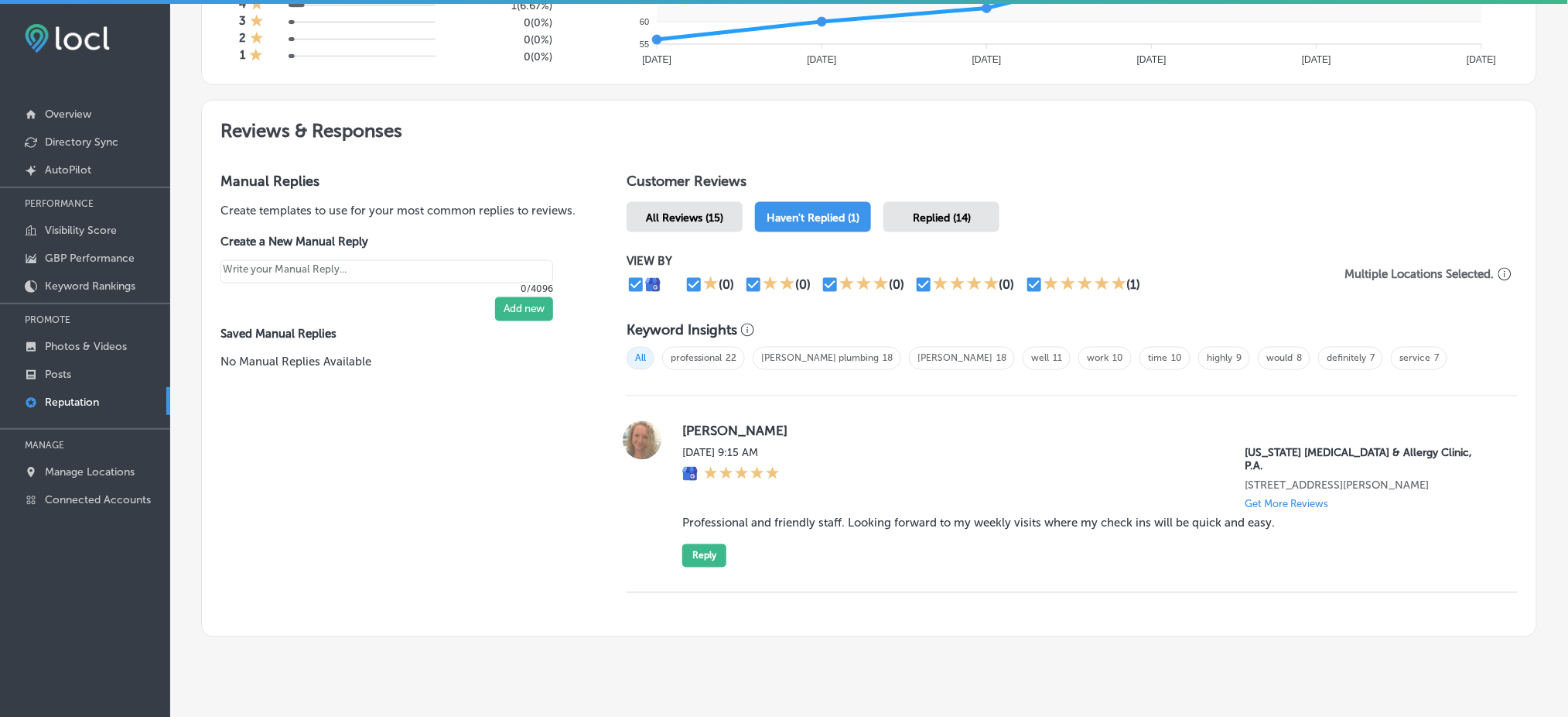
scroll to position [780, 0]
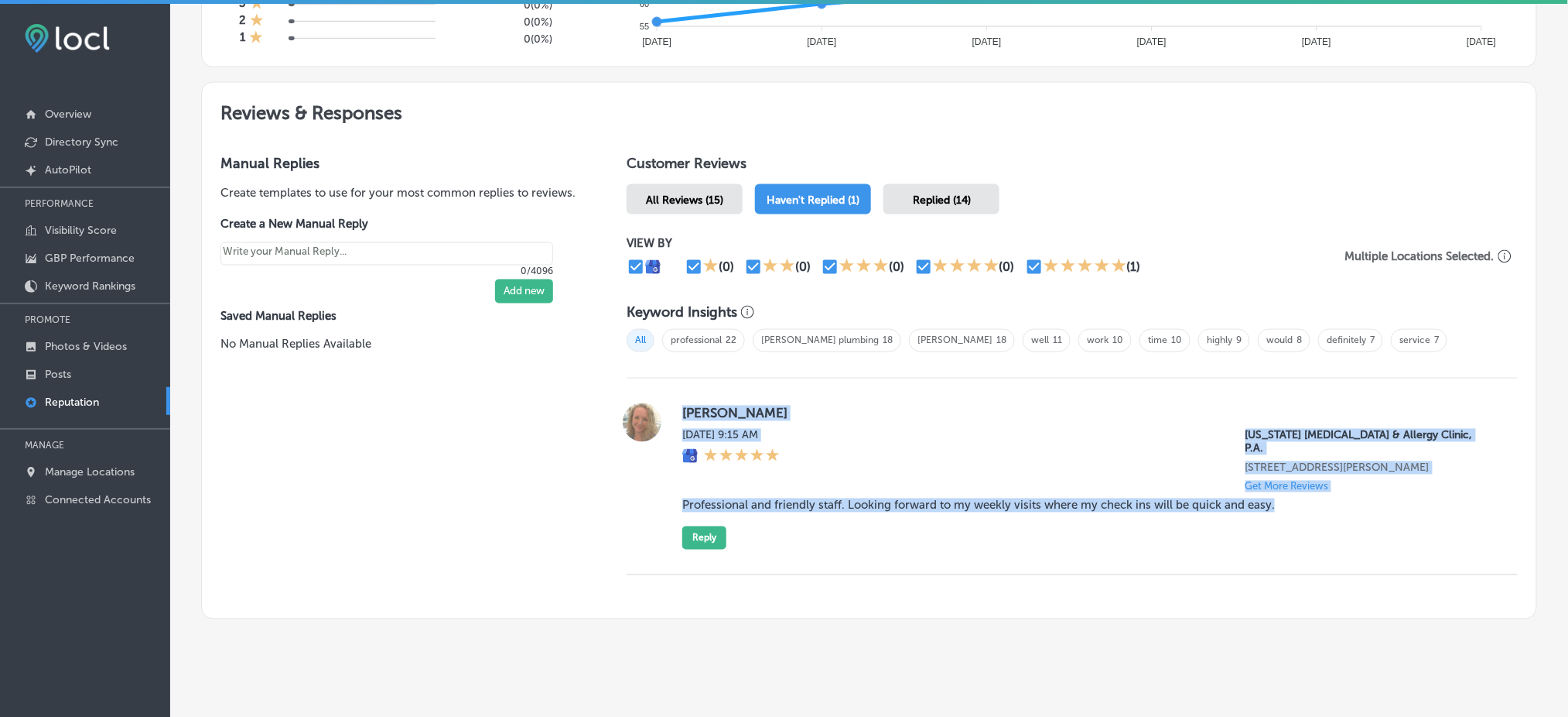
drag, startPoint x: 675, startPoint y: 403, endPoint x: 1301, endPoint y: 504, distance: 634.1
click at [1301, 504] on div "[PERSON_NAME] [DATE] 9:15 AM [US_STATE] [MEDICAL_DATA] & Allergy Clinic, P.A. […" at bounding box center [1071, 477] width 891 height 147
copy div "[PERSON_NAME] [DATE] 9:15 AM [US_STATE] [MEDICAL_DATA] & Allergy Clinic, P.A. […"
click at [809, 531] on div "[PERSON_NAME] [DATE] 9:15 AM [US_STATE] [MEDICAL_DATA] & Allergy Clinic, P.A. […" at bounding box center [1071, 477] width 891 height 197
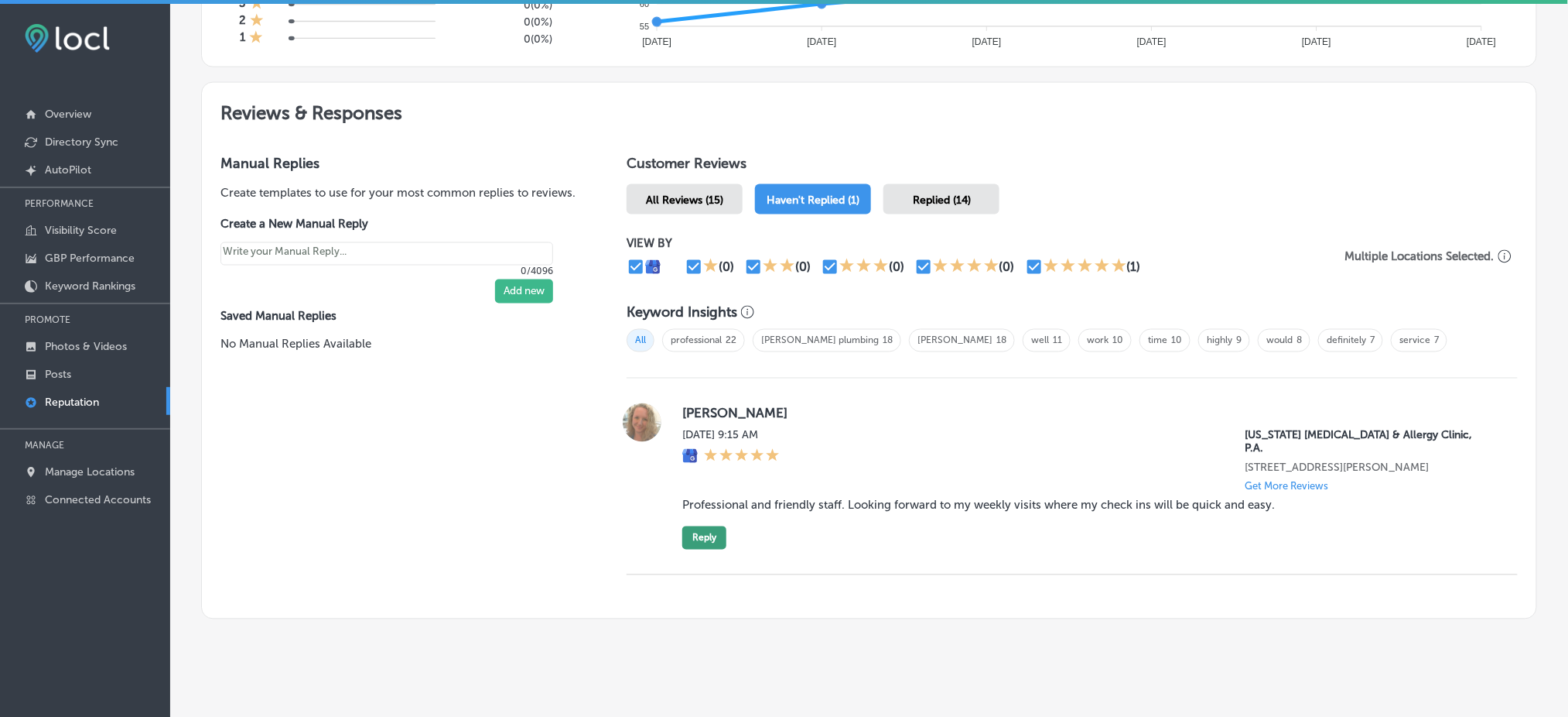
click at [687, 527] on button "Reply" at bounding box center [703, 538] width 44 height 23
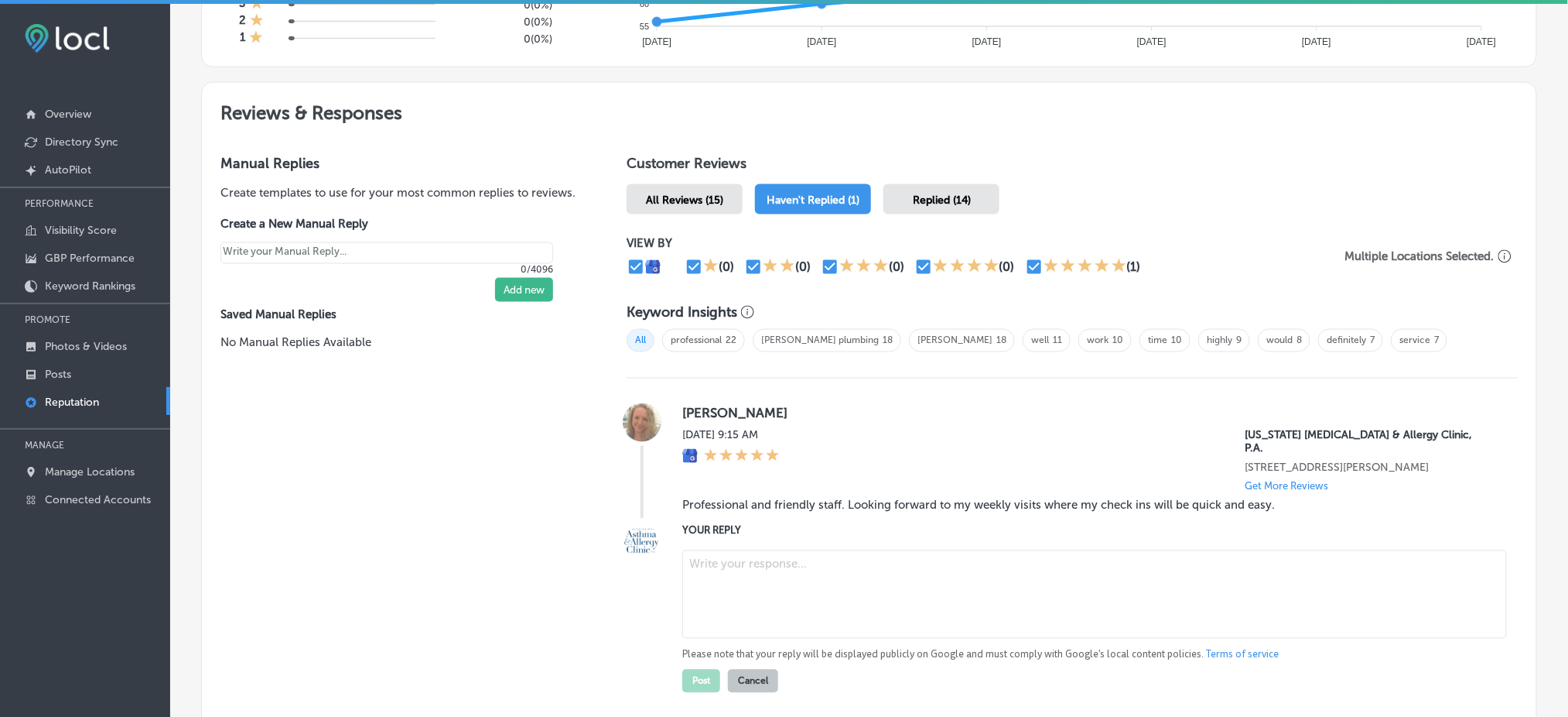
click at [727, 554] on textarea at bounding box center [1094, 594] width 825 height 89
type textarea "x"
paste textarea "Thank you for your kind review, Shera! We're so happy to hear that you’ve had a…"
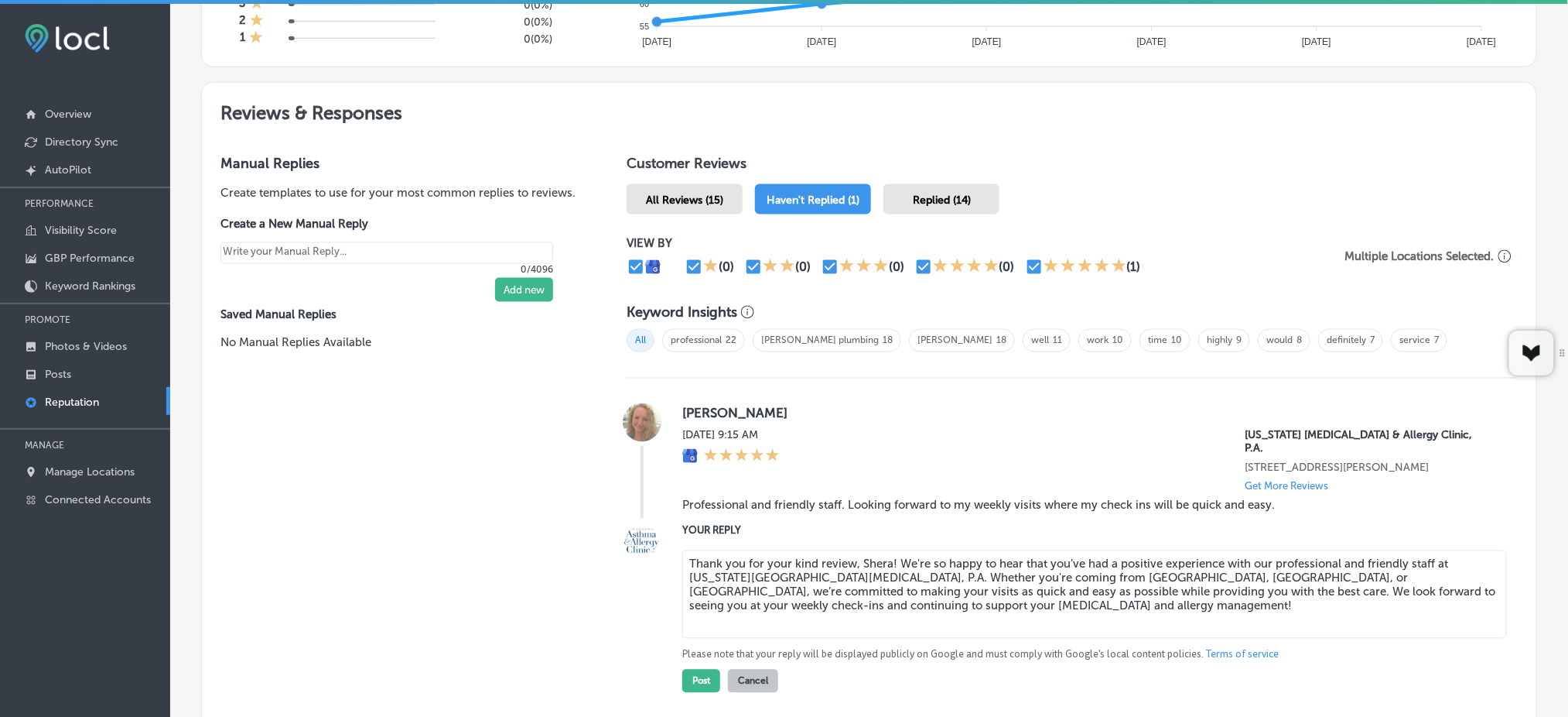
type textarea "Thank you for your kind review, Shera! We're so happy to hear that you’ve had a…"
type textarea "x"
type textarea "Thank you for your kind review, Shera! We're so happy to hear that you’ve had a…"
click at [695, 670] on button "Post" at bounding box center [700, 681] width 38 height 23
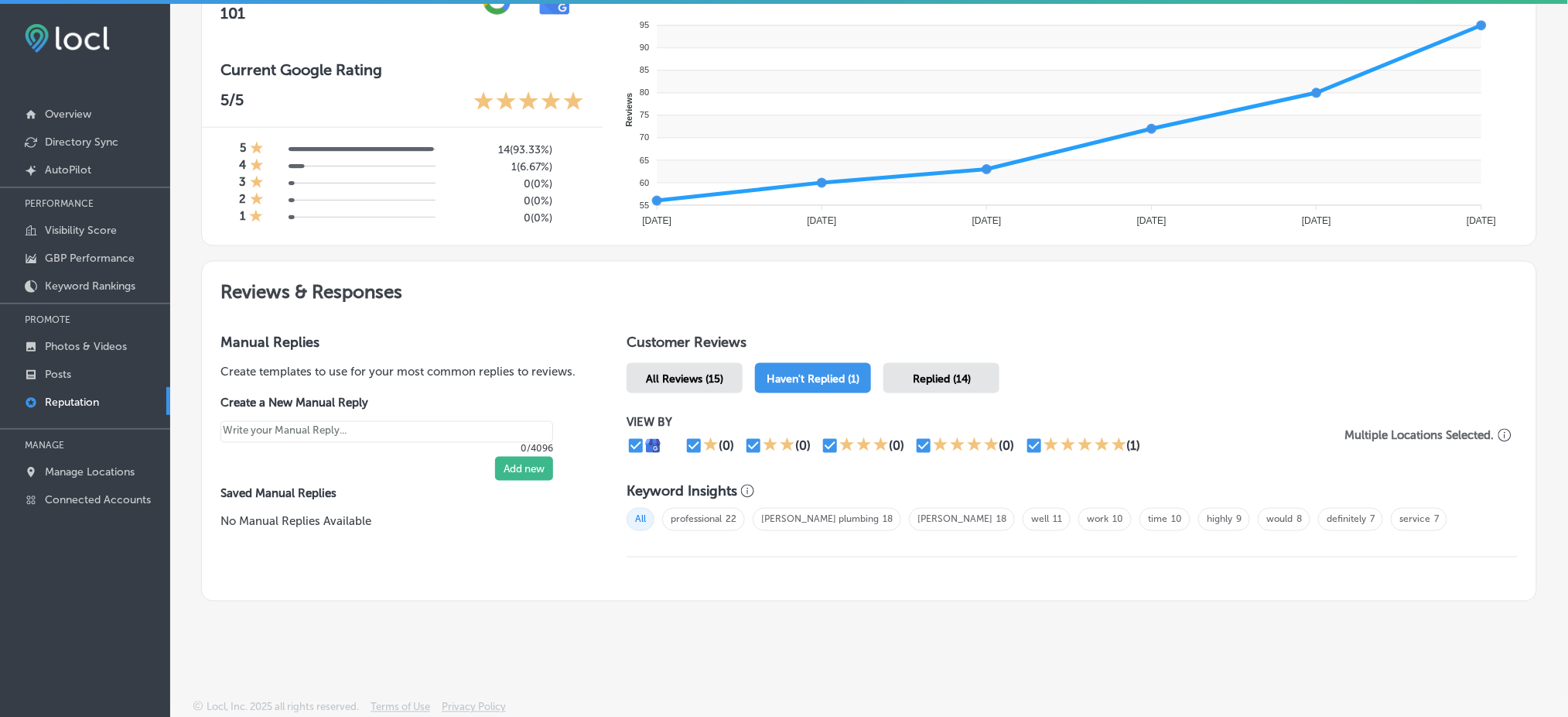
scroll to position [597, 0]
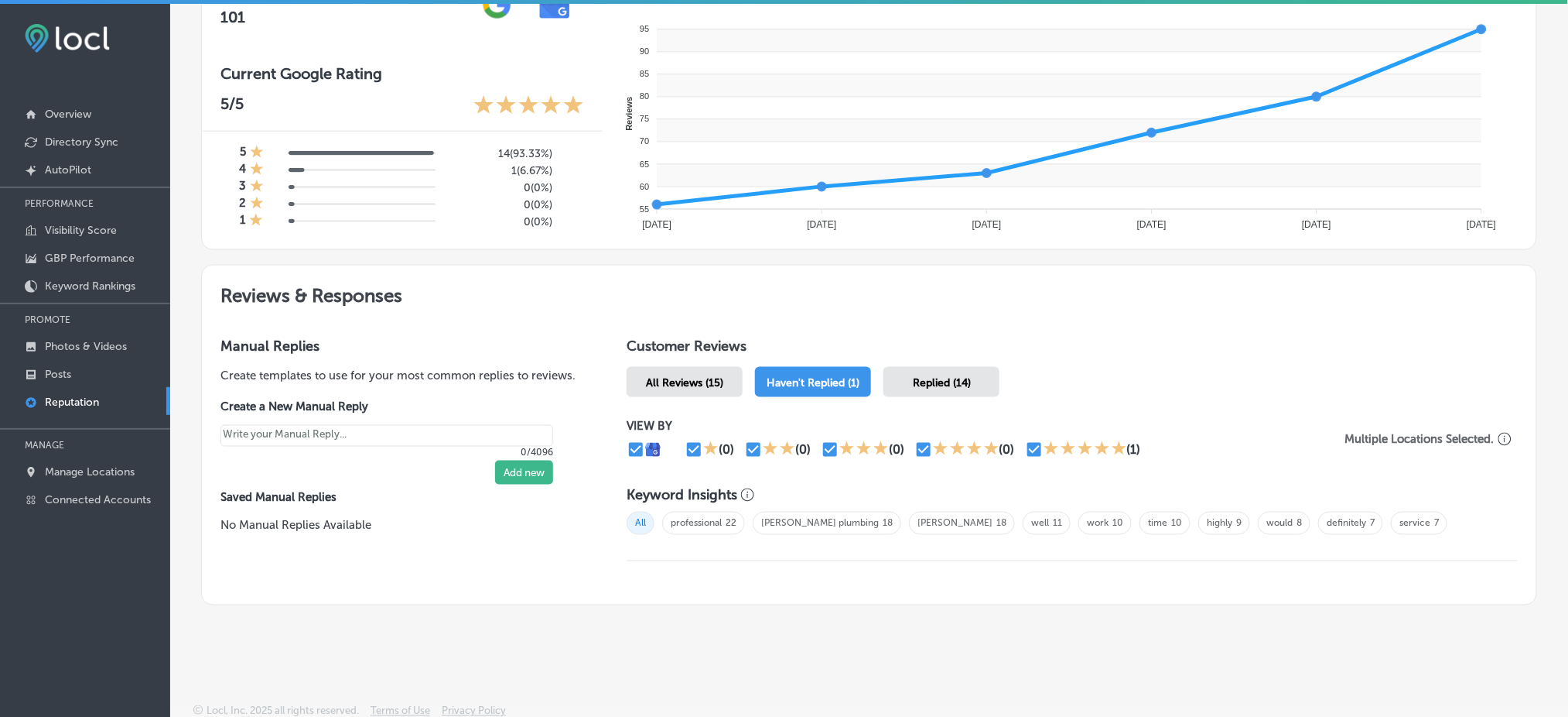
click at [900, 368] on div "Replied (14)" at bounding box center [942, 382] width 116 height 30
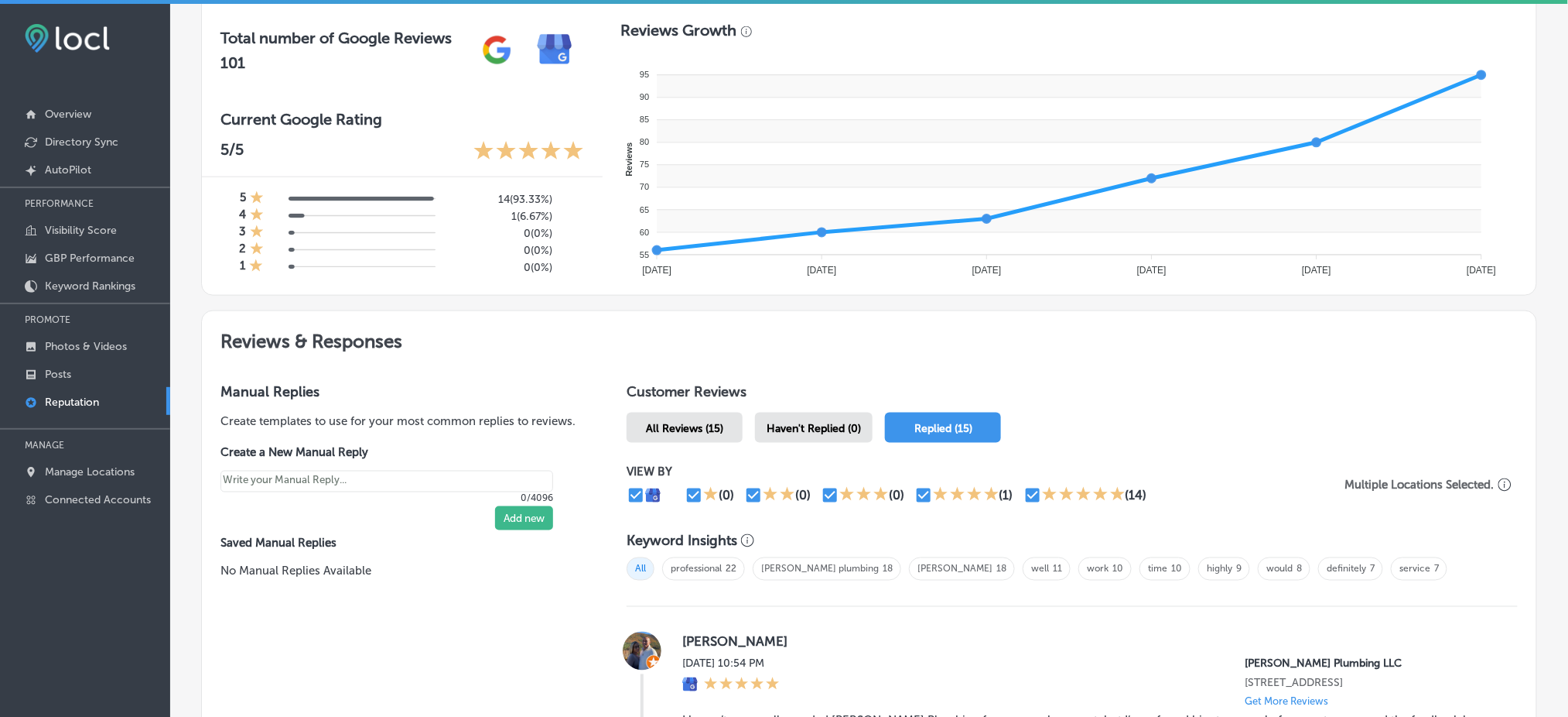
scroll to position [620, 0]
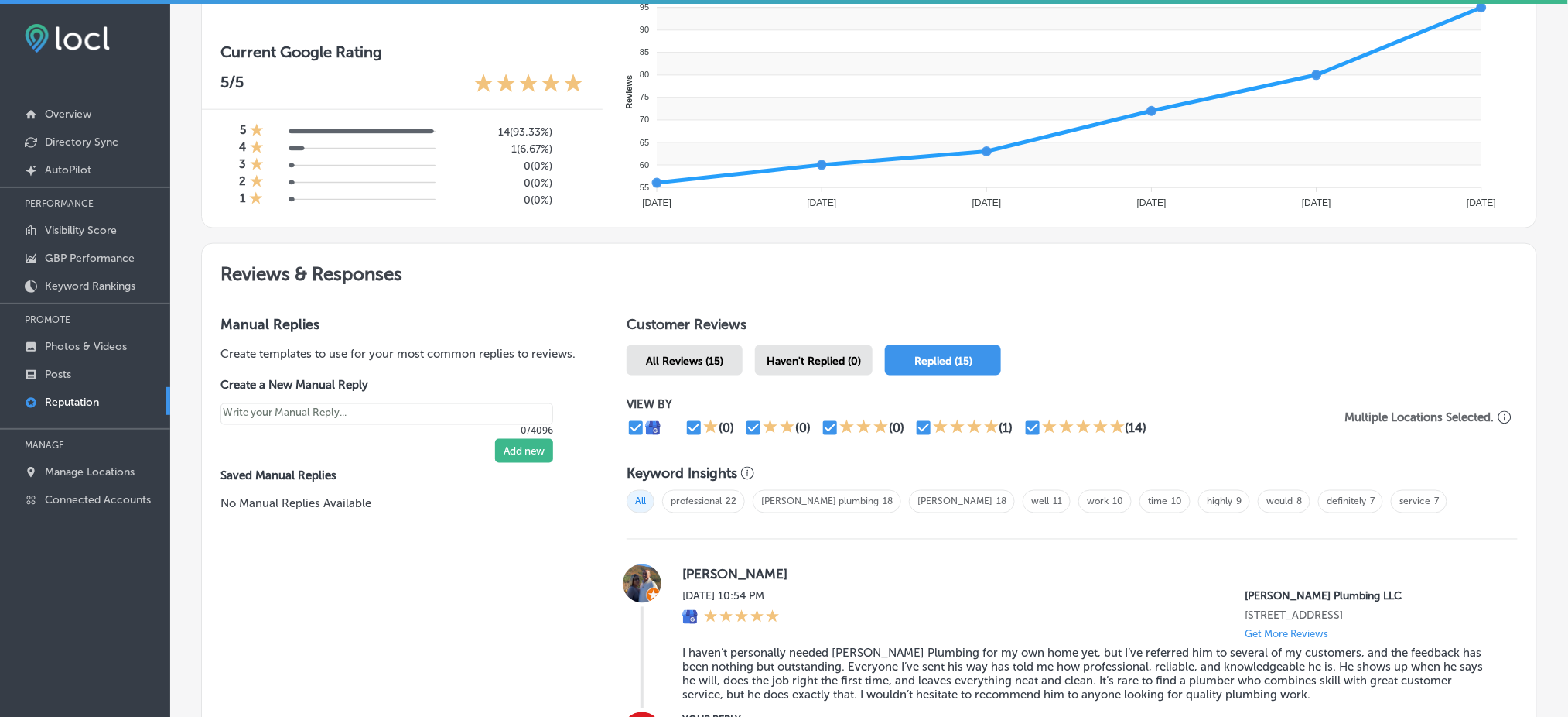
click at [849, 354] on span "Haven't Replied (0)" at bounding box center [814, 360] width 95 height 13
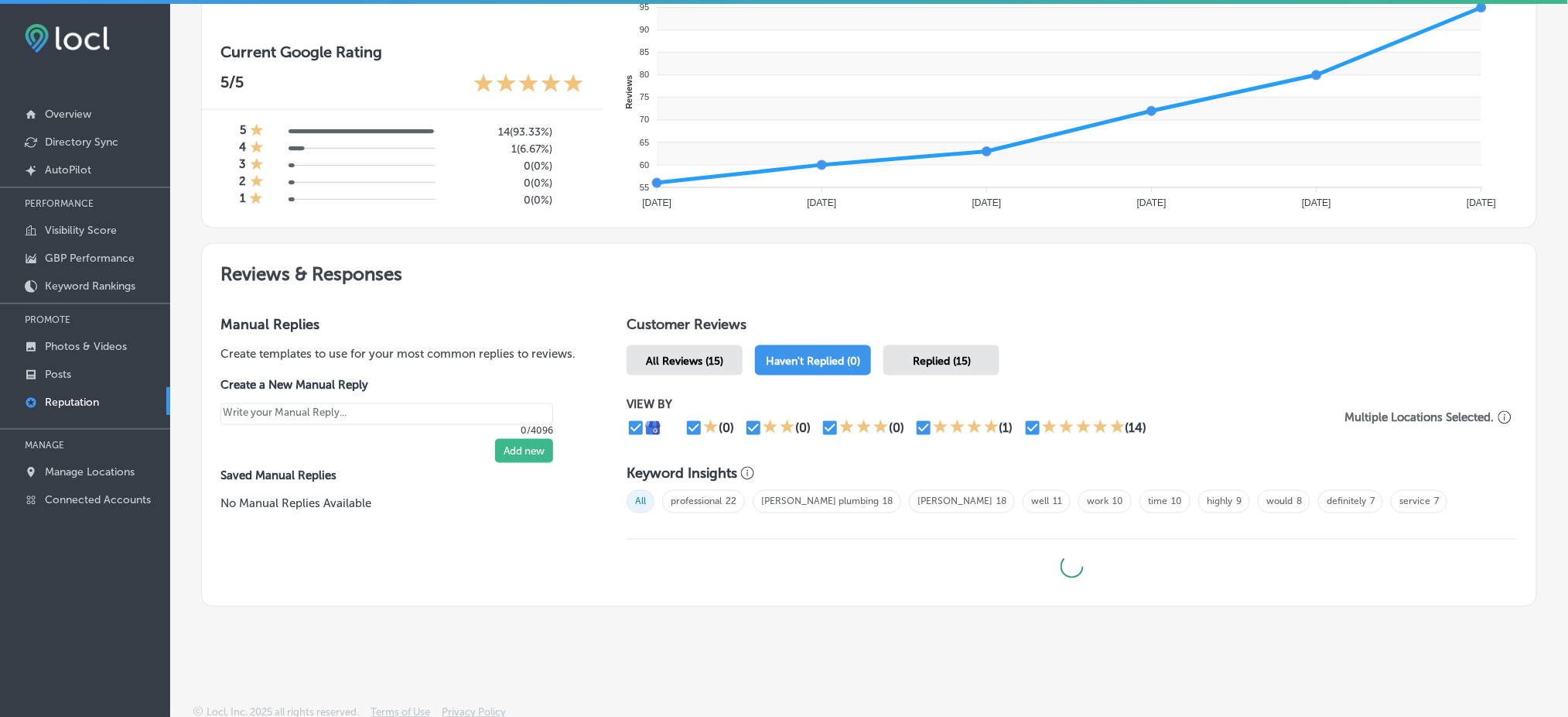
scroll to position [614, 0]
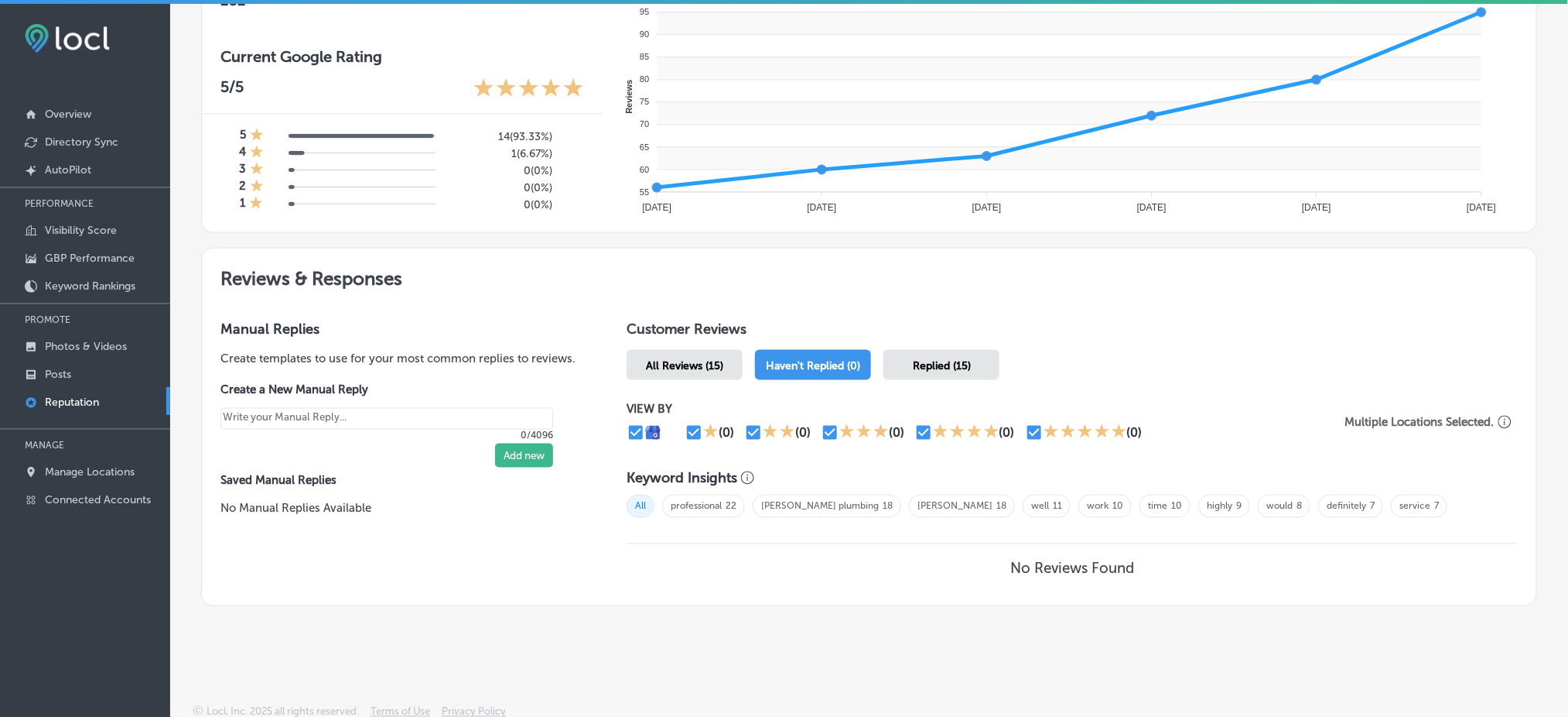
click at [895, 359] on div "Replied (15)" at bounding box center [942, 365] width 116 height 30
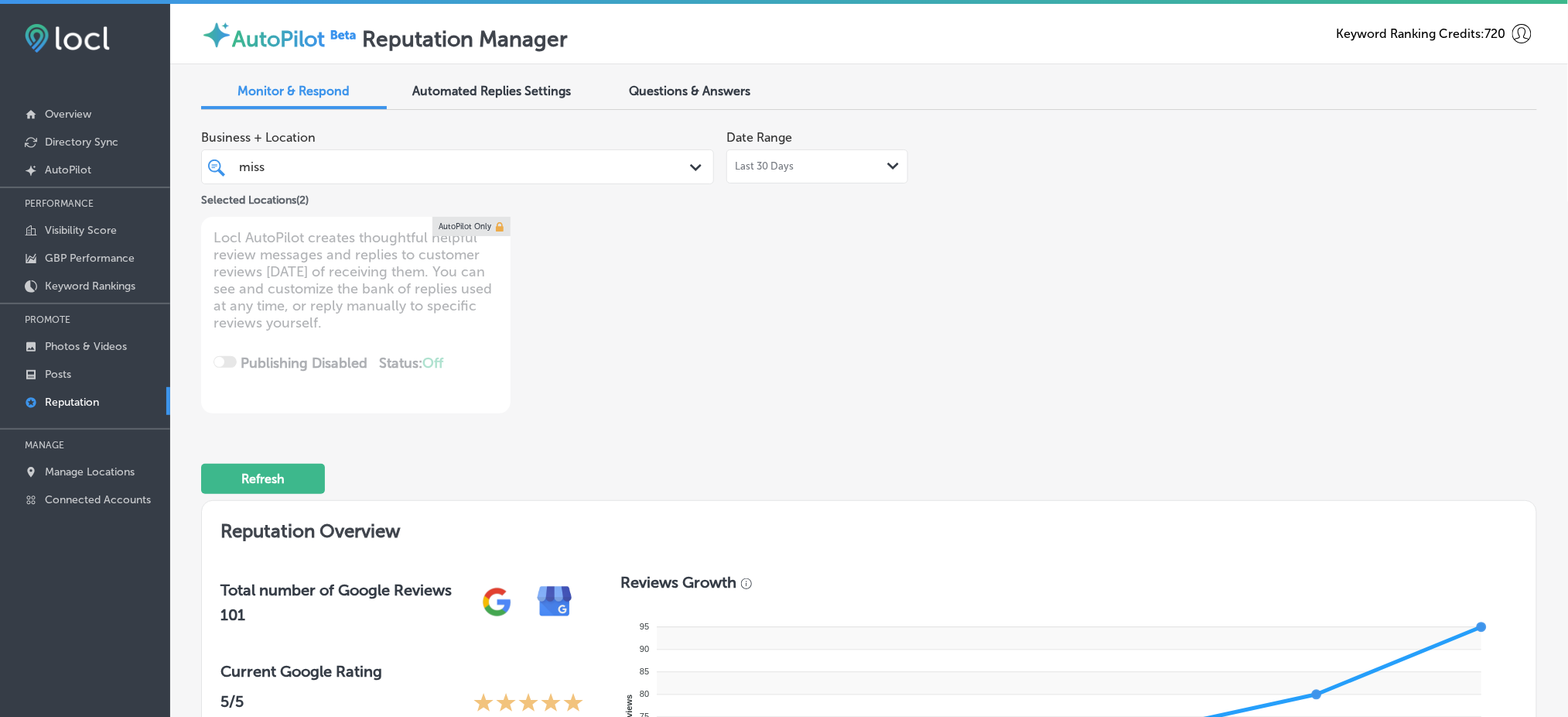
click at [481, 170] on div "miss miss" at bounding box center [435, 166] width 396 height 21
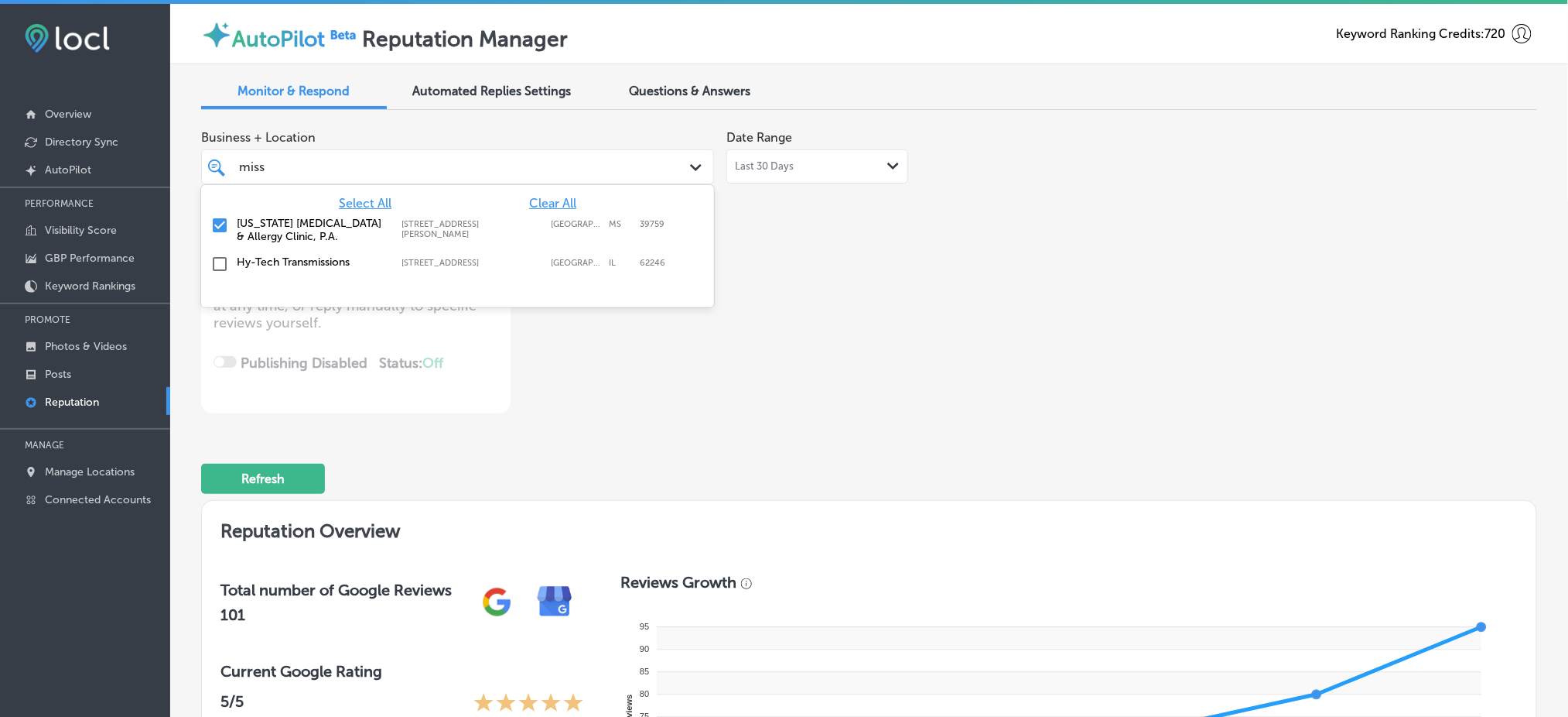
click at [530, 201] on span "Clear All" at bounding box center [552, 203] width 47 height 14
click at [373, 222] on label "[US_STATE] [MEDICAL_DATA] & Allergy Clinic, P.A." at bounding box center [311, 229] width 149 height 26
click at [947, 263] on div "Business + Location option [STREET_ADDRESS][PERSON_NAME]. option [STREET_ADDRES…" at bounding box center [601, 267] width 801 height 291
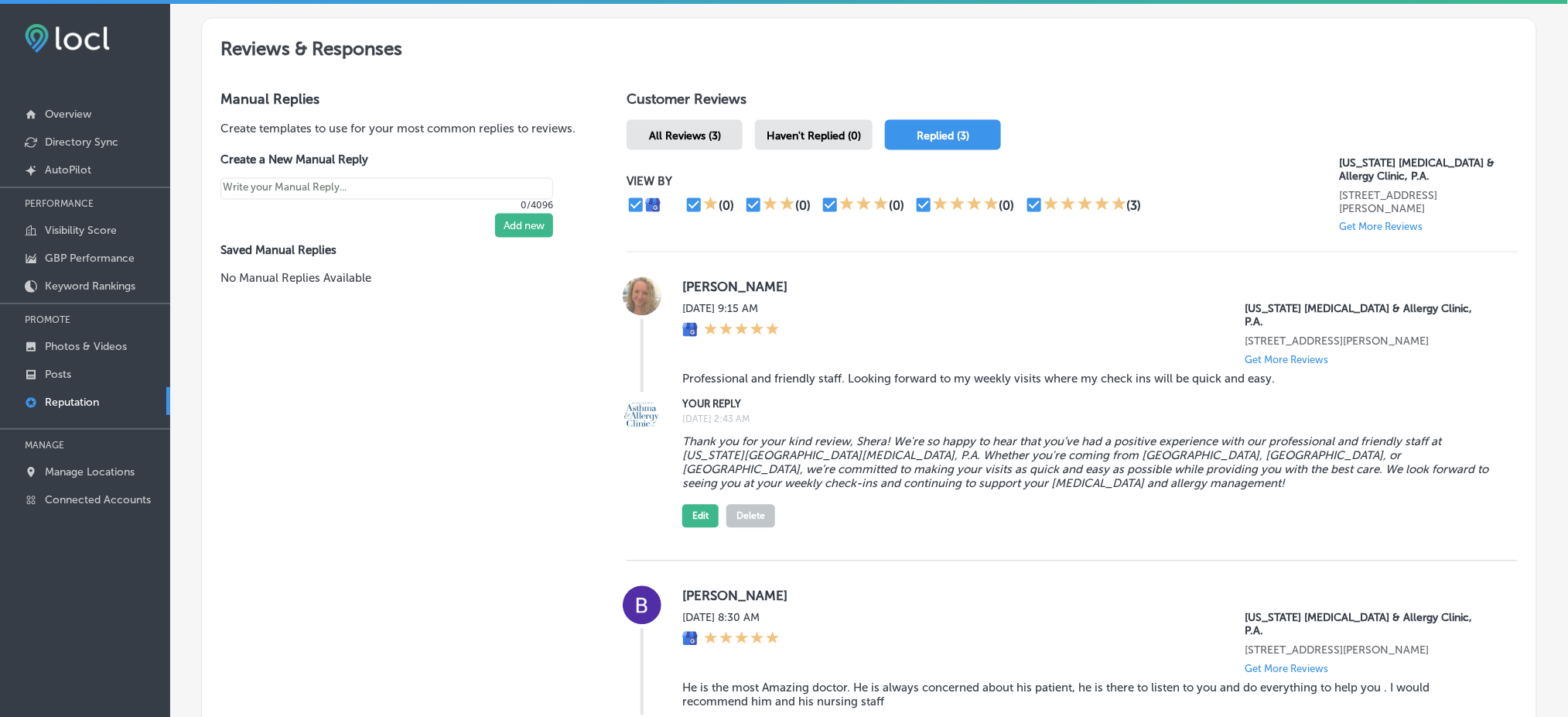
scroll to position [864, 0]
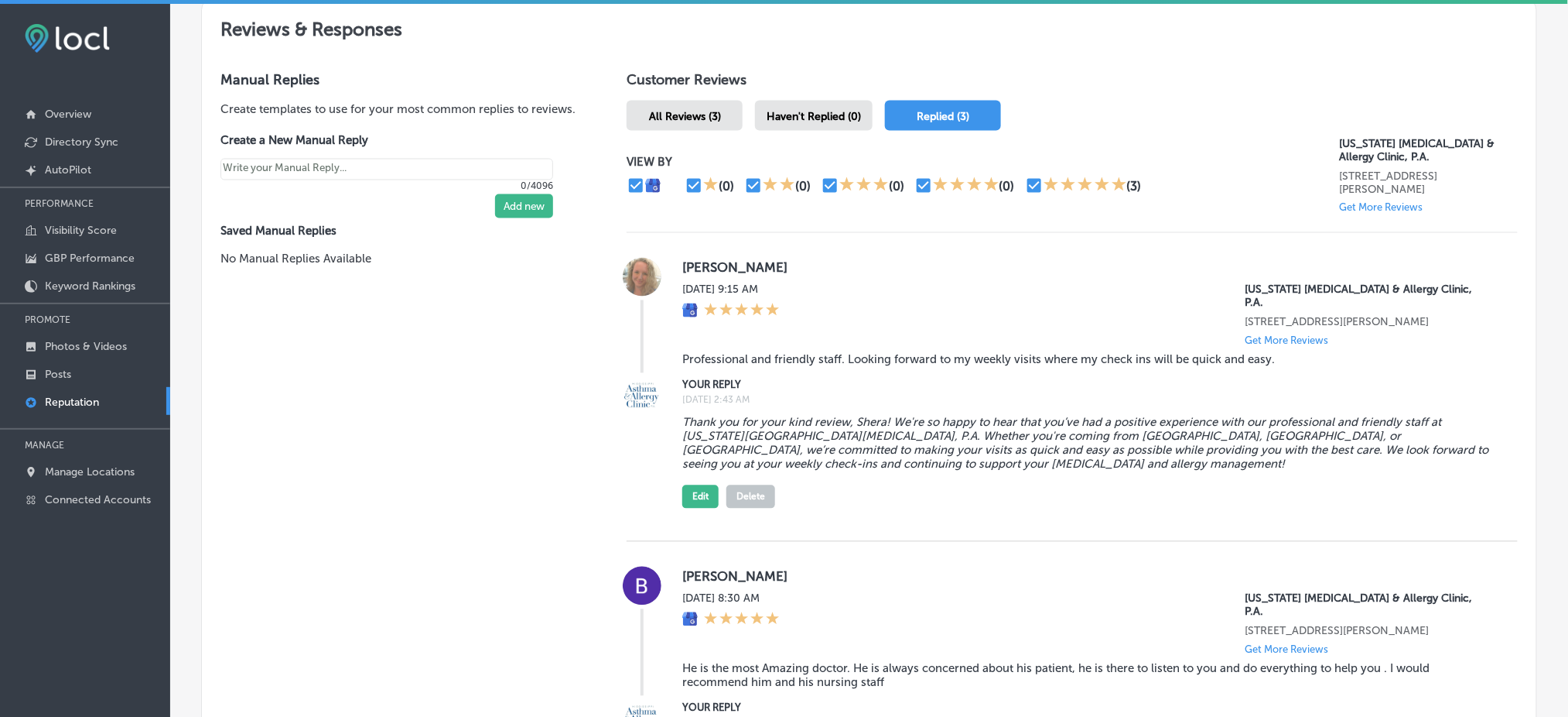
click at [807, 115] on span "Haven't Replied (0)" at bounding box center [814, 116] width 95 height 13
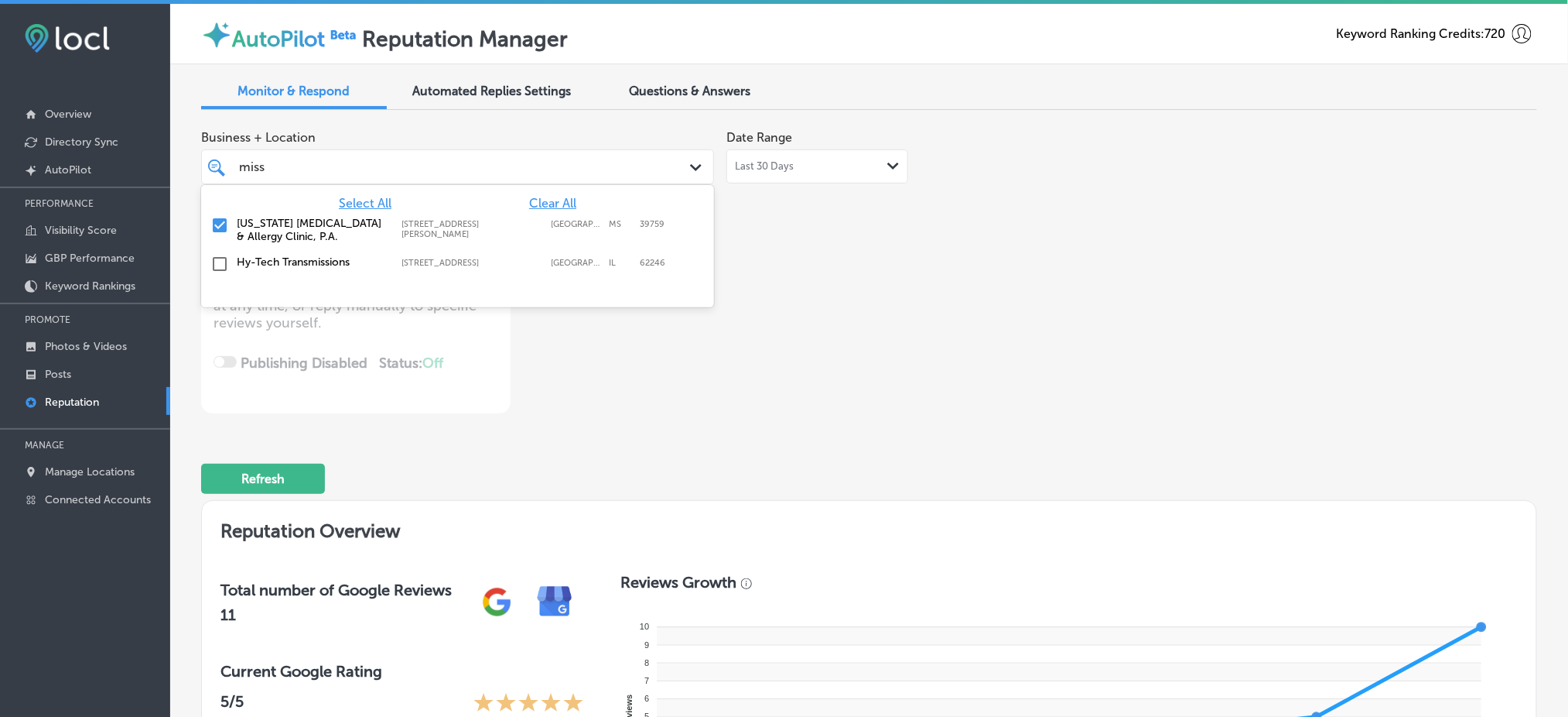
click at [339, 173] on div "miss miss" at bounding box center [435, 166] width 396 height 21
click at [541, 196] on span "Clear All" at bounding box center [552, 203] width 47 height 14
type textarea "x"
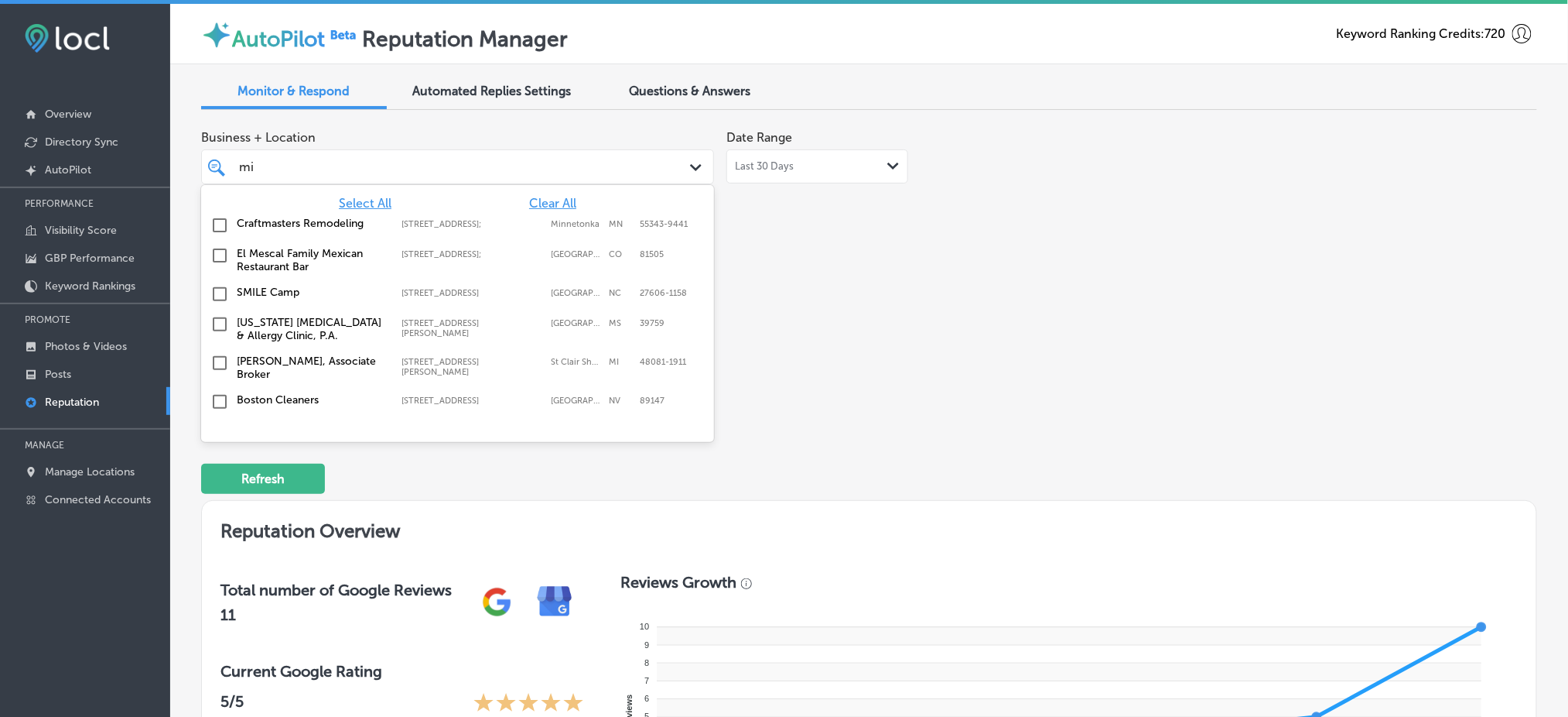
type input "m"
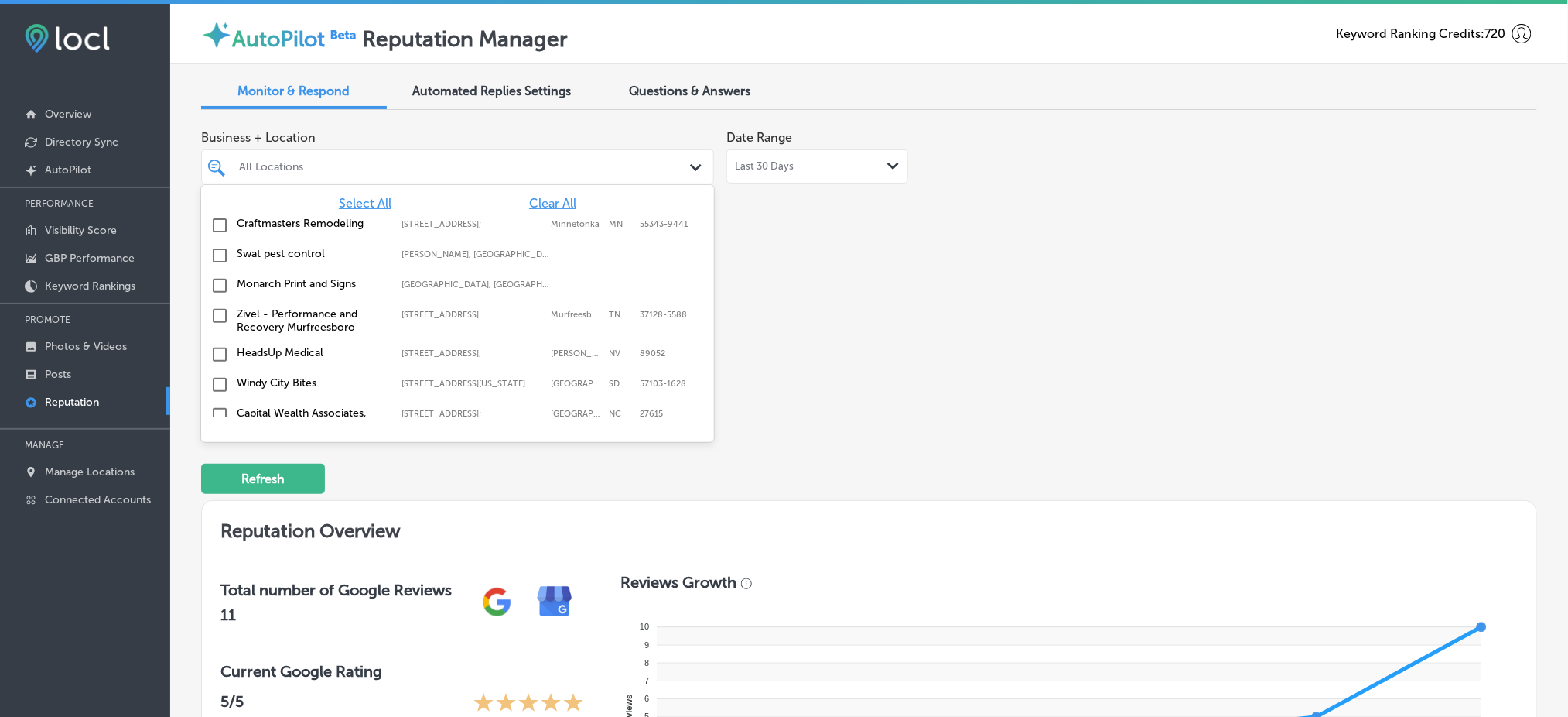
click at [354, 198] on span "Select All" at bounding box center [365, 203] width 53 height 14
type textarea "x"
click at [1214, 321] on div "Business + Location option [STREET_ADDRESS][PERSON_NAME]. option focused, 1 of …" at bounding box center [868, 267] width 1336 height 291
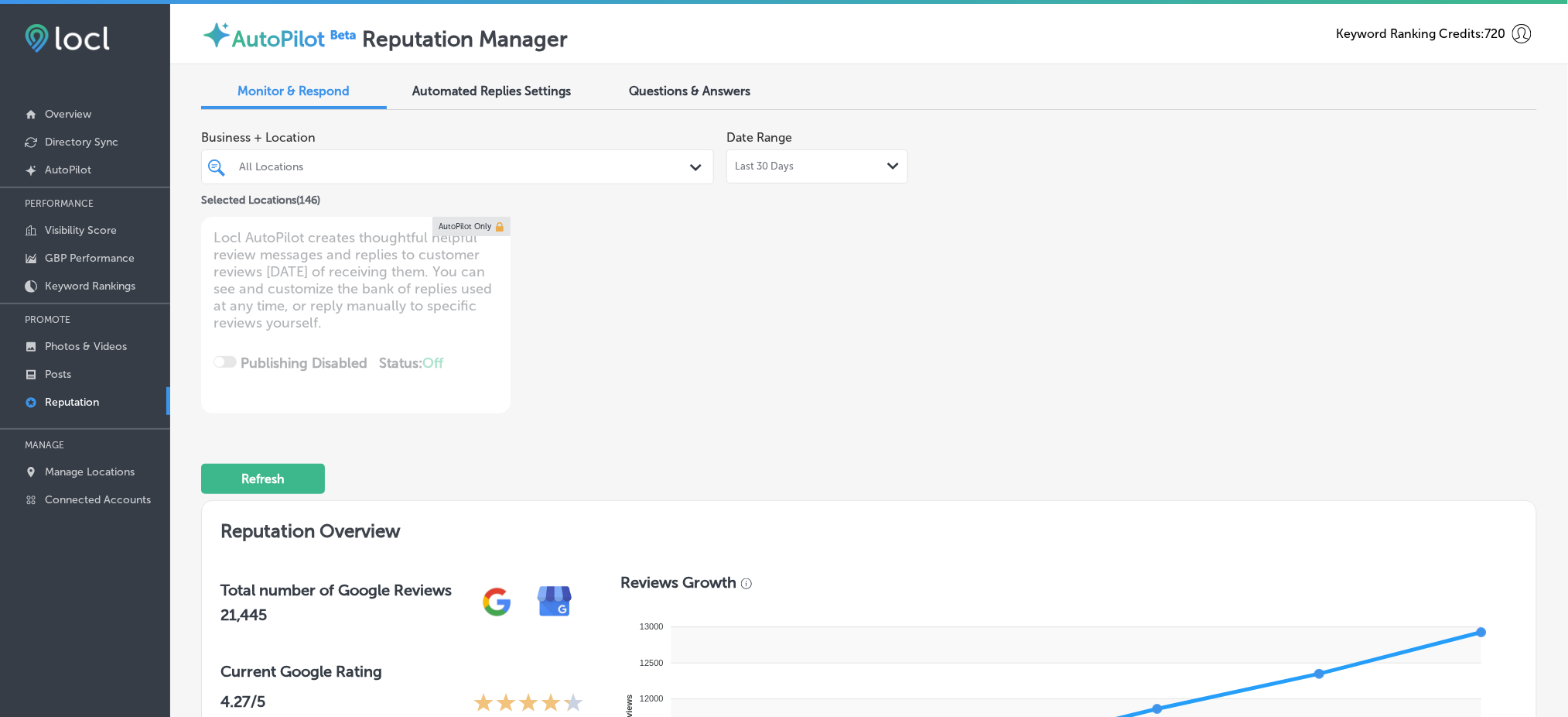
click at [429, 156] on div at bounding box center [435, 166] width 396 height 21
click at [512, 169] on div "All Locations" at bounding box center [465, 166] width 452 height 13
click at [531, 161] on div "All Locations" at bounding box center [465, 166] width 452 height 13
click at [531, 164] on div "All Locations" at bounding box center [465, 166] width 452 height 13
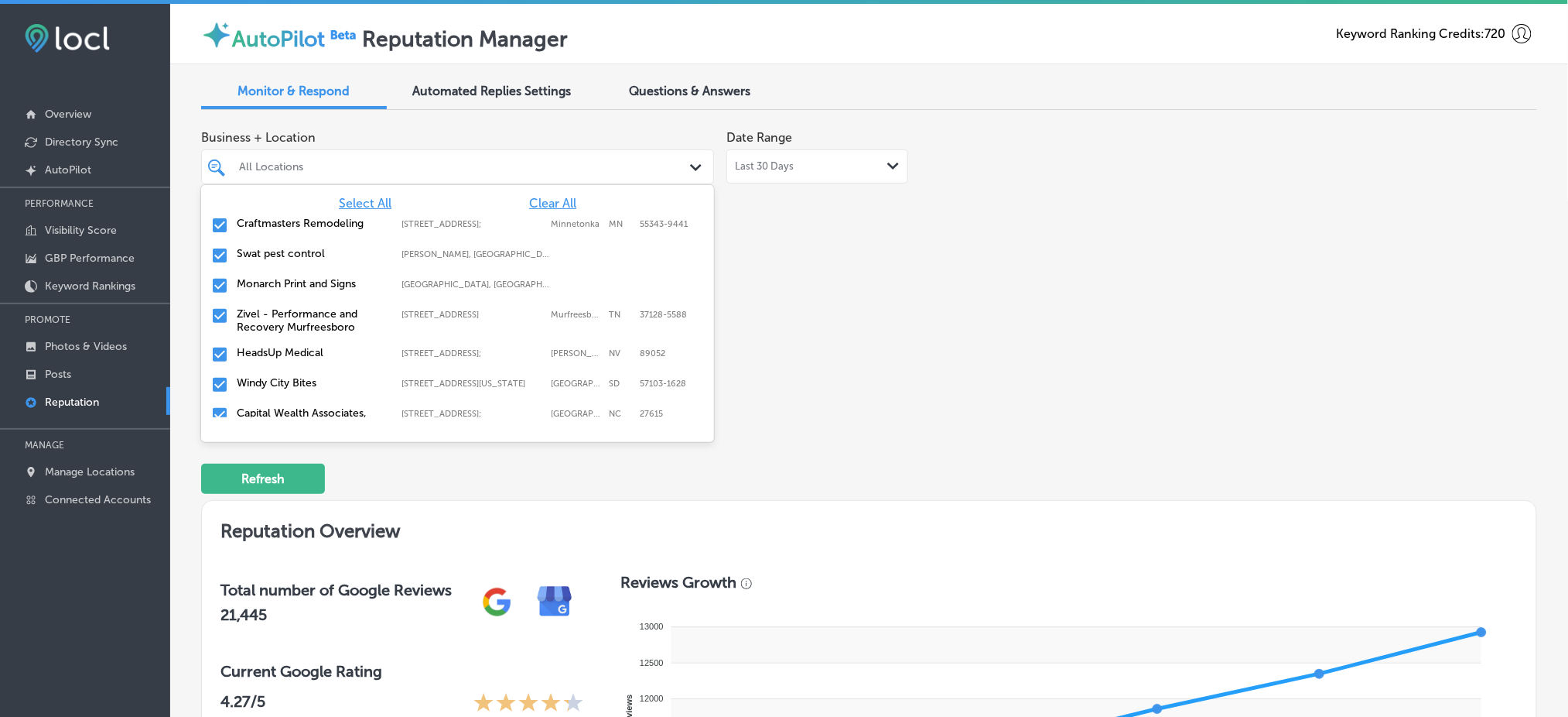
click at [537, 203] on span "Clear All" at bounding box center [552, 203] width 47 height 14
type textarea "x"
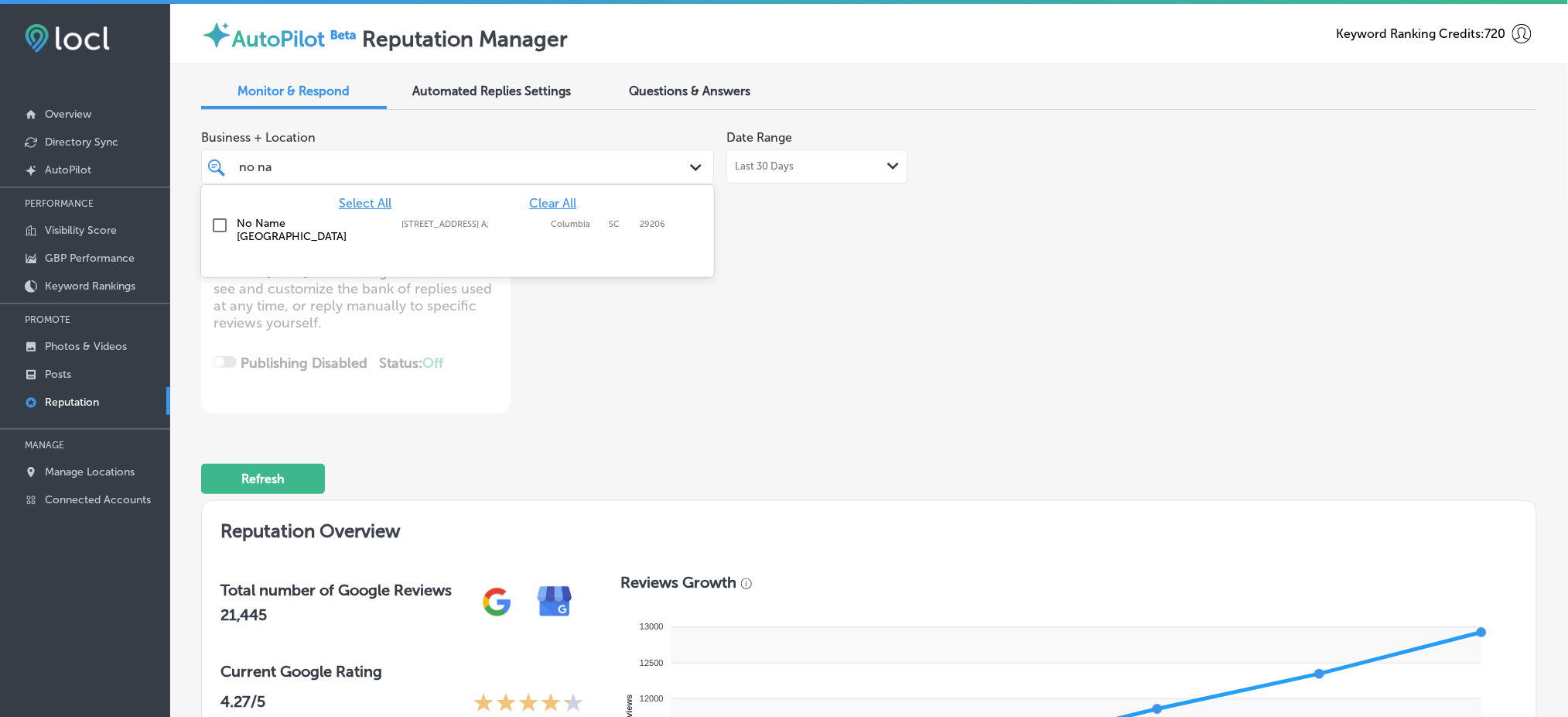
type input "no nam"
click at [523, 219] on label "[STREET_ADDRESS] A;" at bounding box center [472, 224] width 141 height 10
type textarea "x"
type input "no nam"
click at [942, 357] on div "Business + Location option [STREET_ADDRESS] A; , selected. option [STREET_ADDRE…" at bounding box center [601, 267] width 801 height 291
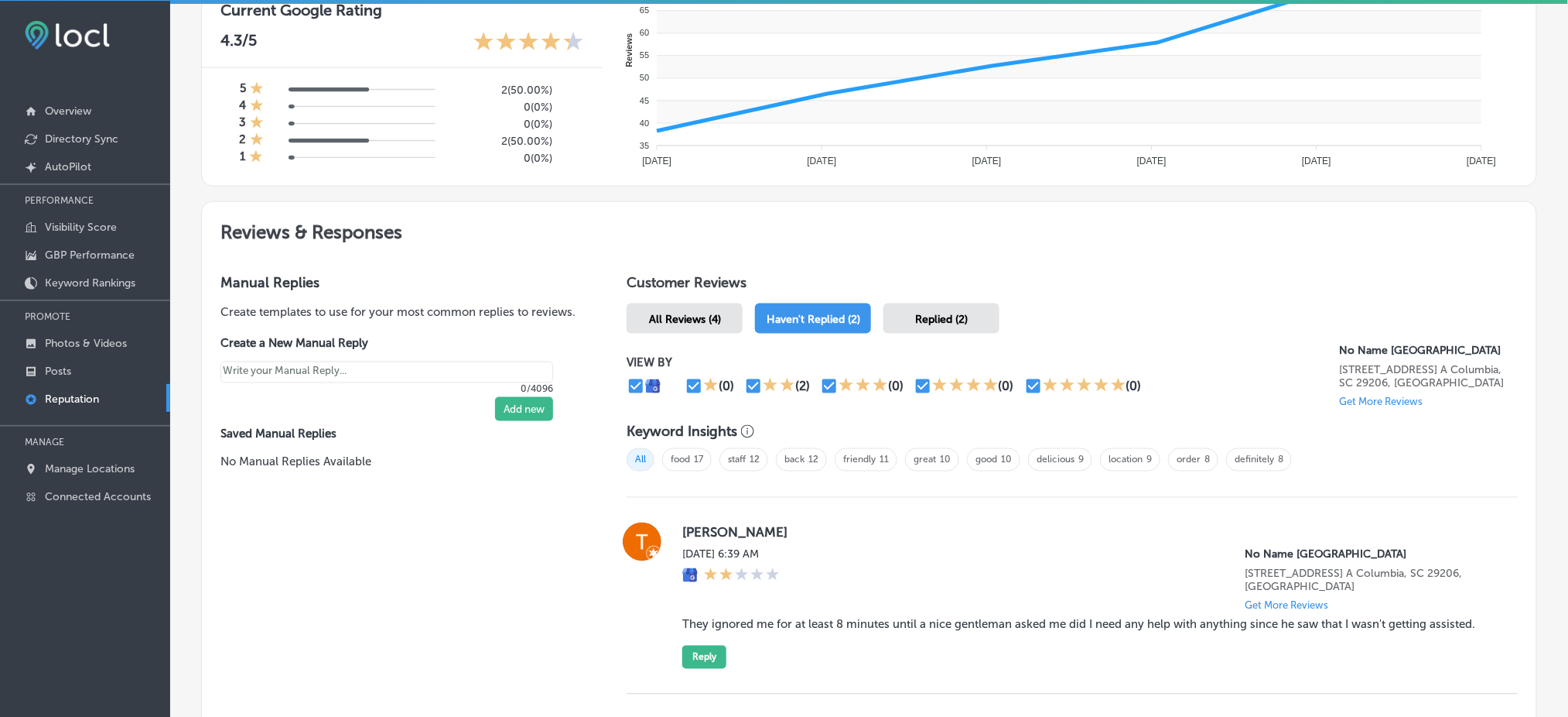
scroll to position [864, 0]
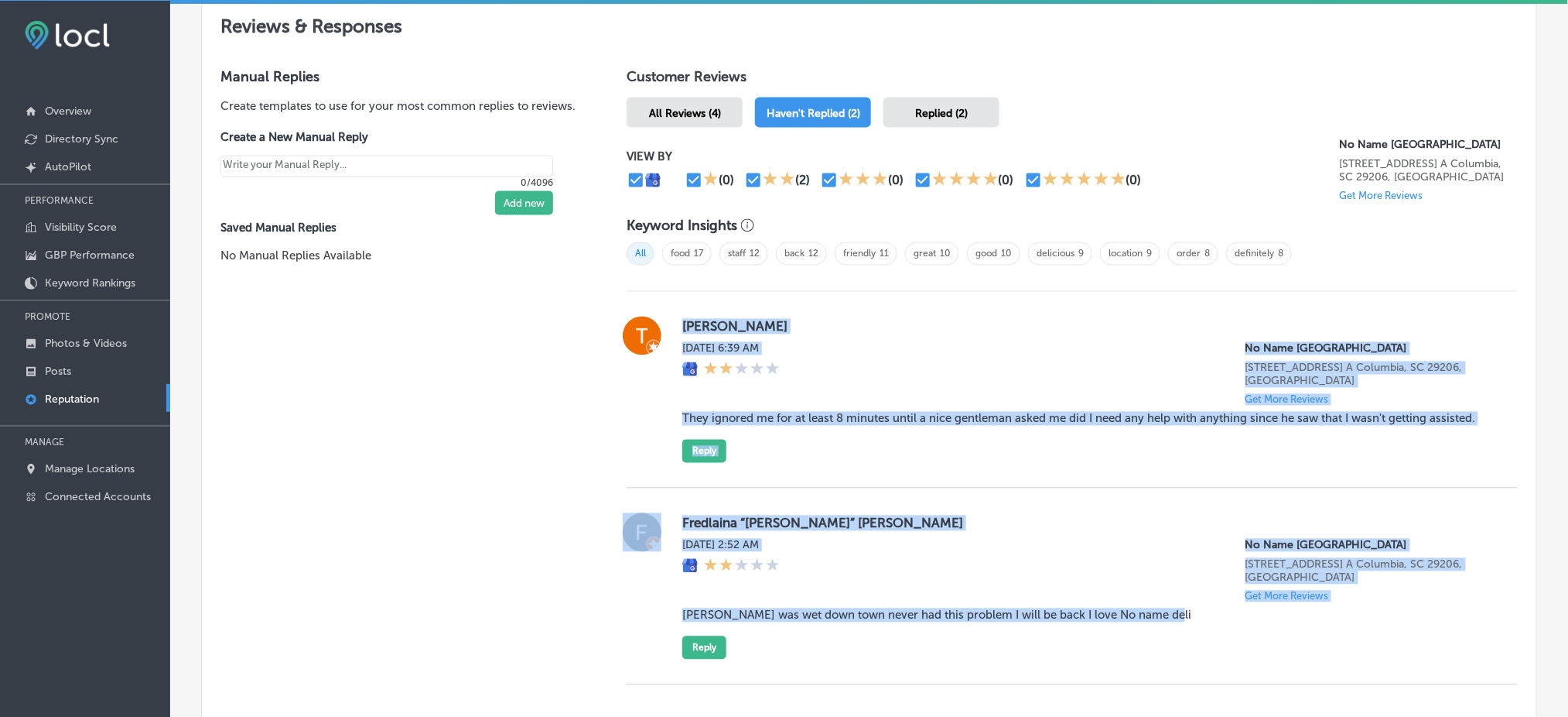
drag, startPoint x: 681, startPoint y: 322, endPoint x: 1183, endPoint y: 579, distance: 564.0
click at [1183, 579] on div "[PERSON_NAME] [DATE] 6:39 AM No Name [GEOGRAPHIC_DATA] [STREET_ADDRESS] A Colum…" at bounding box center [1071, 488] width 891 height 393
copy div "[PERSON_NAME] [DATE] 6:39 AM No Name [GEOGRAPHIC_DATA] [STREET_ADDRESS] A Colum…"
click at [990, 332] on div "[PERSON_NAME] [DATE] 6:39 AM No Name [GEOGRAPHIC_DATA] [STREET_ADDRESS] A Colum…" at bounding box center [1086, 390] width 810 height 147
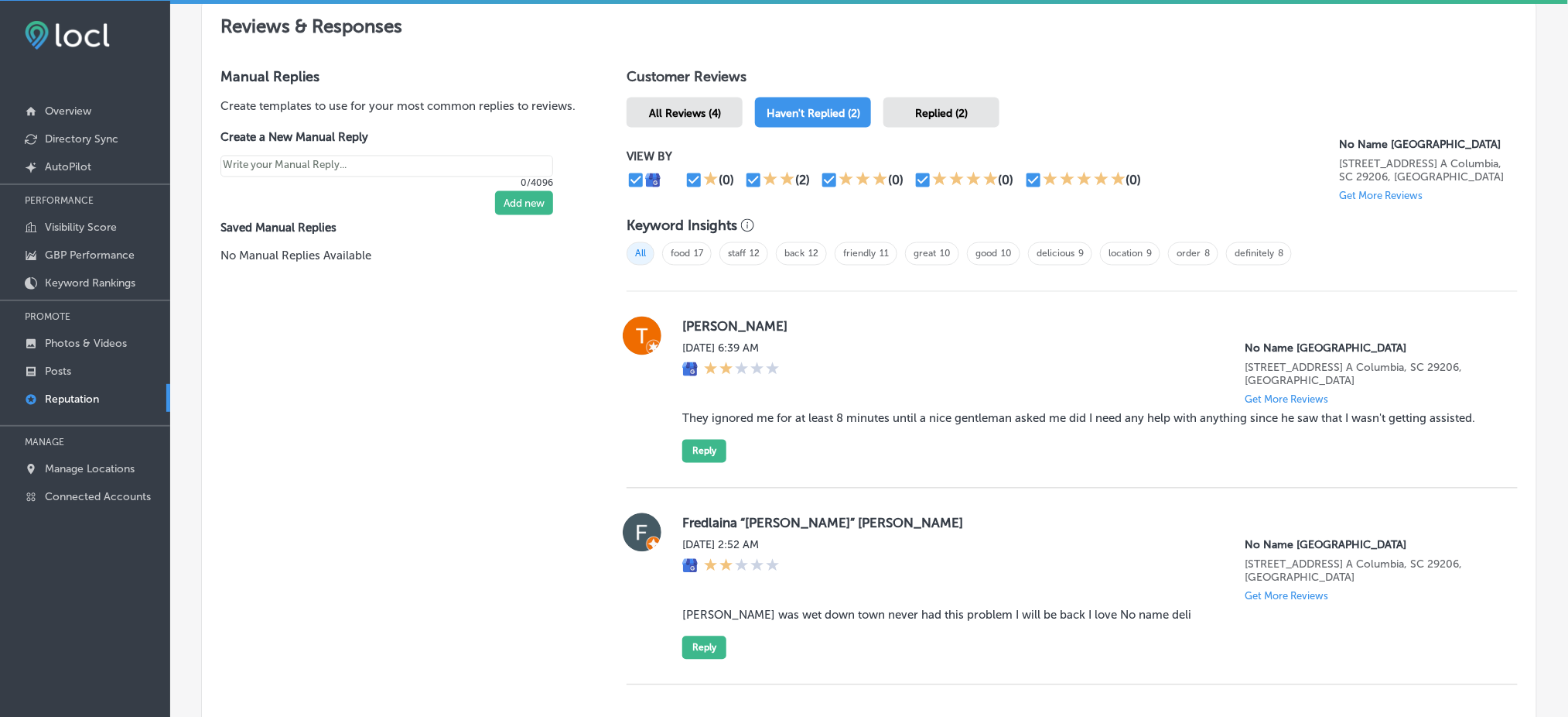
type textarea "x"
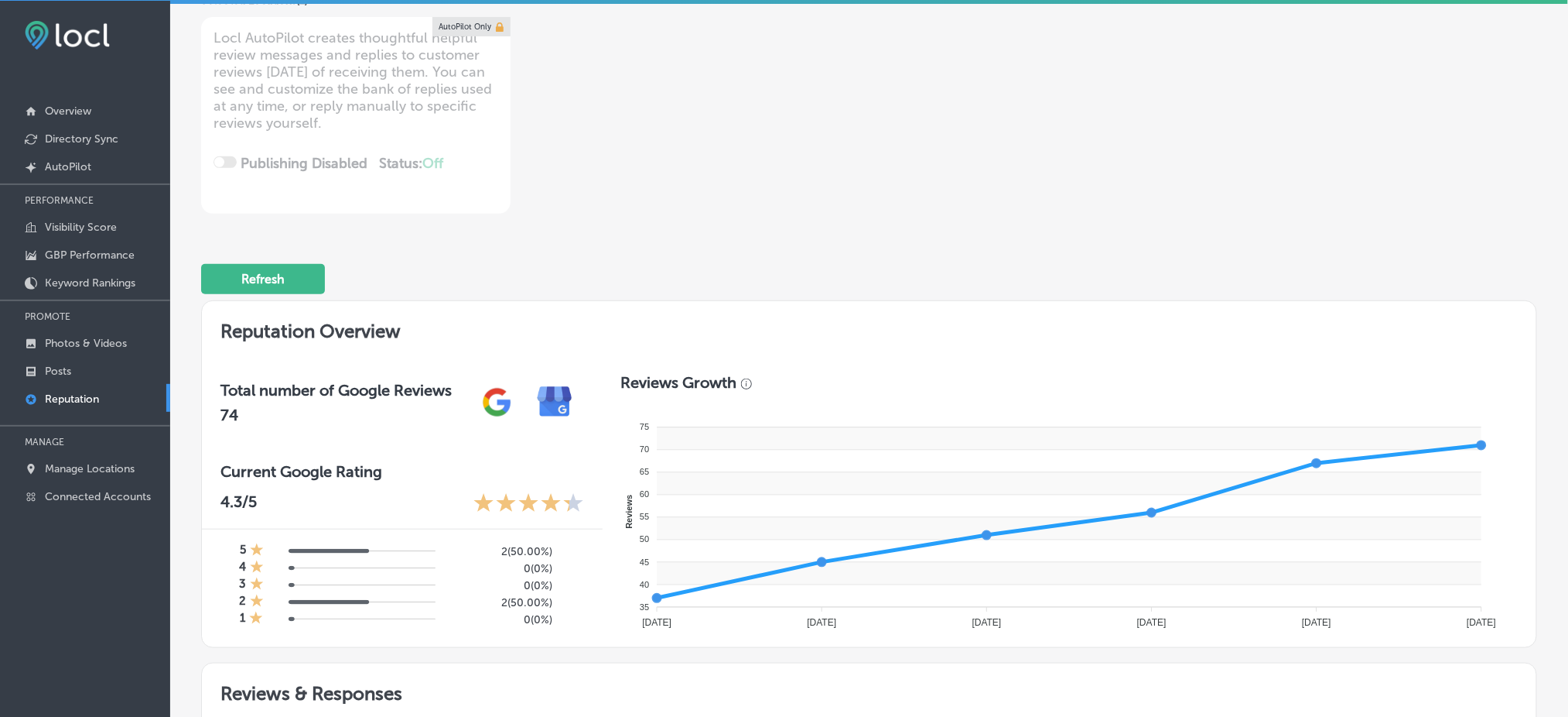
scroll to position [0, 0]
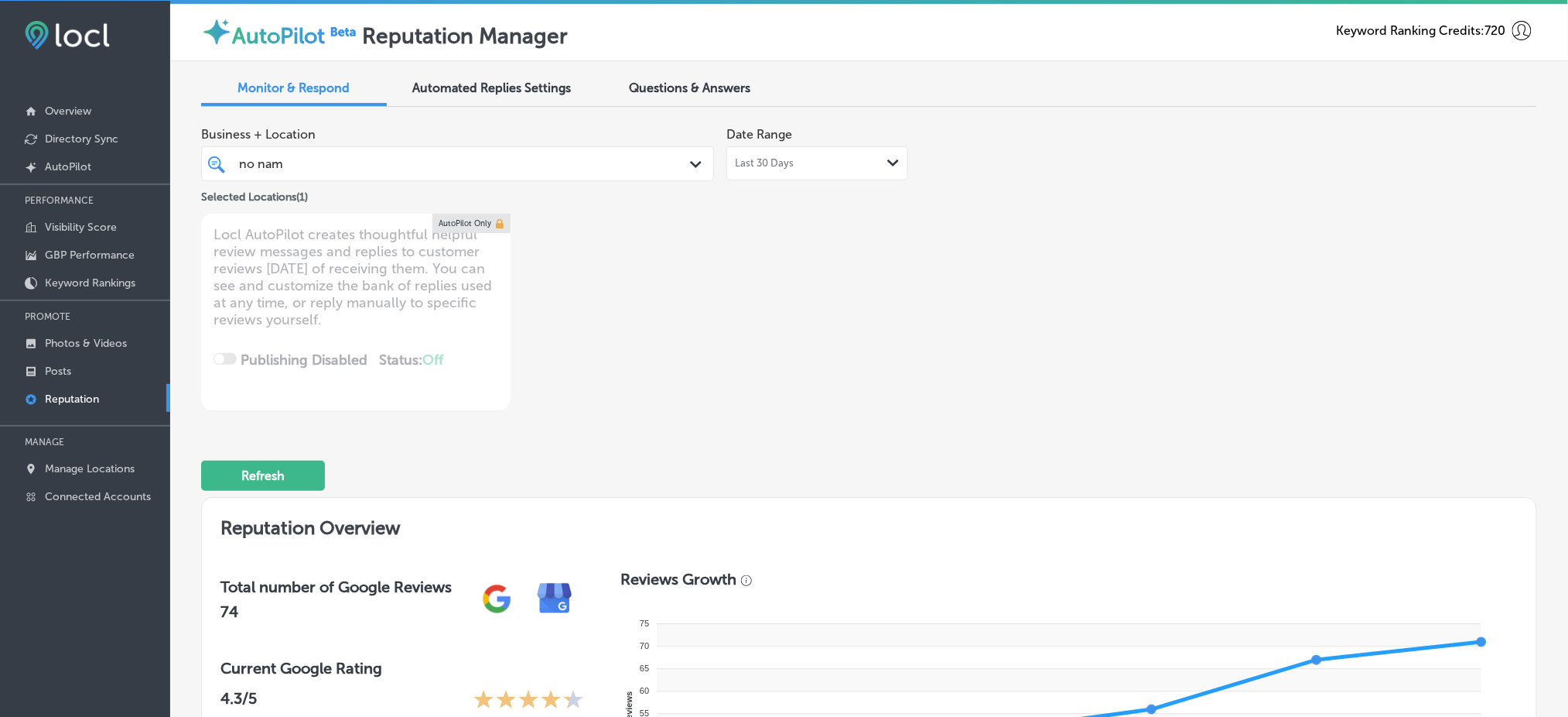
click at [531, 175] on div "no nam no nam Path Created with Sketch." at bounding box center [457, 164] width 513 height 35
click at [529, 164] on div "no nam no nam" at bounding box center [435, 163] width 396 height 21
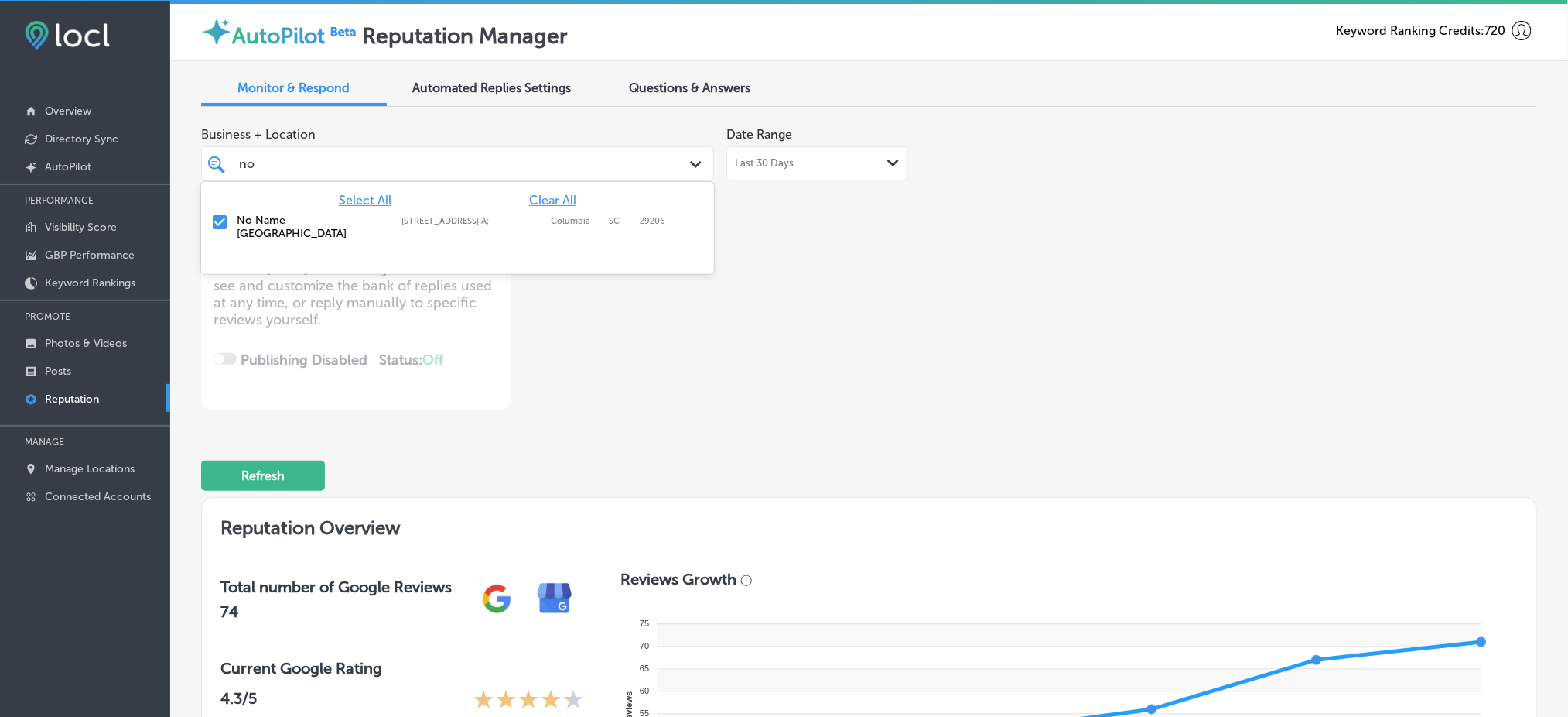
type input "n"
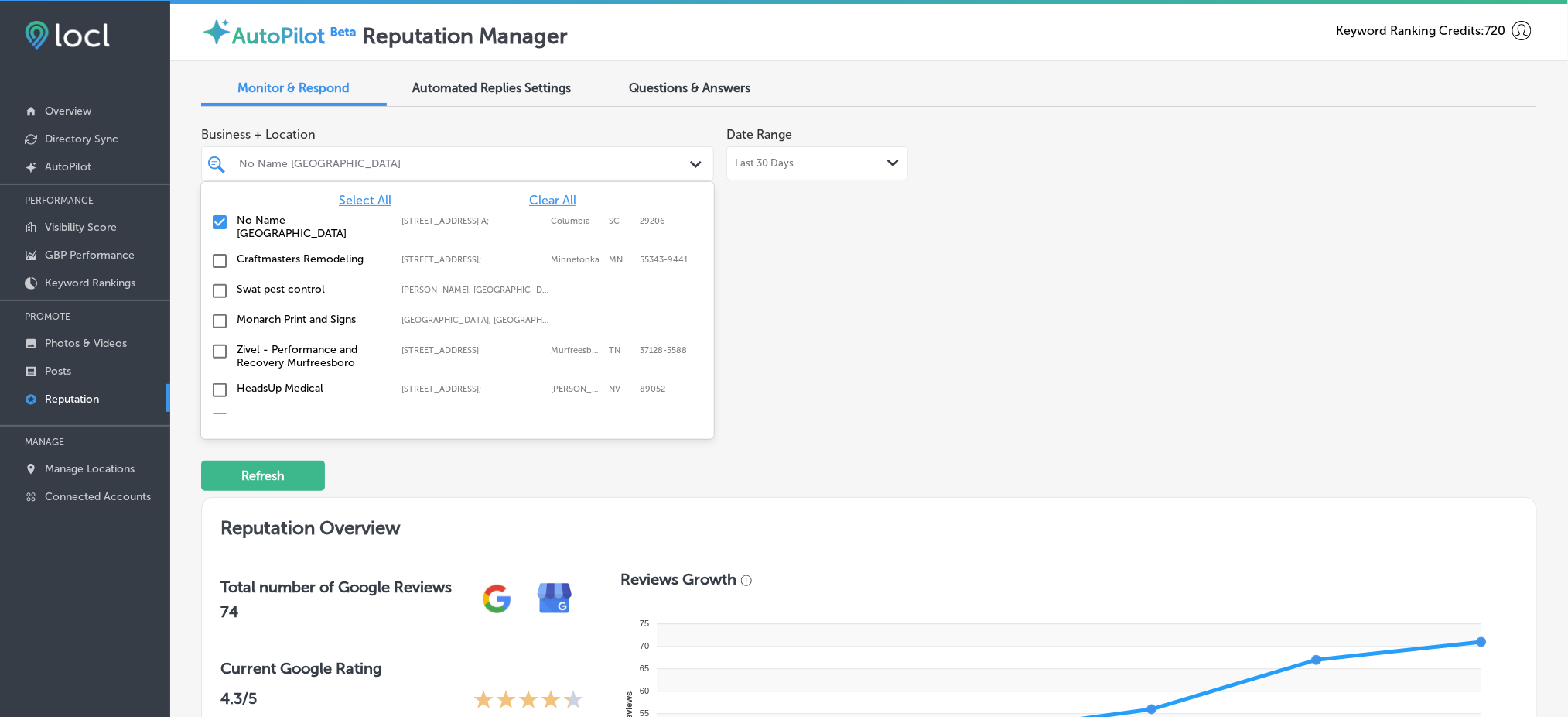
click at [363, 198] on span "Select All" at bounding box center [365, 200] width 53 height 14
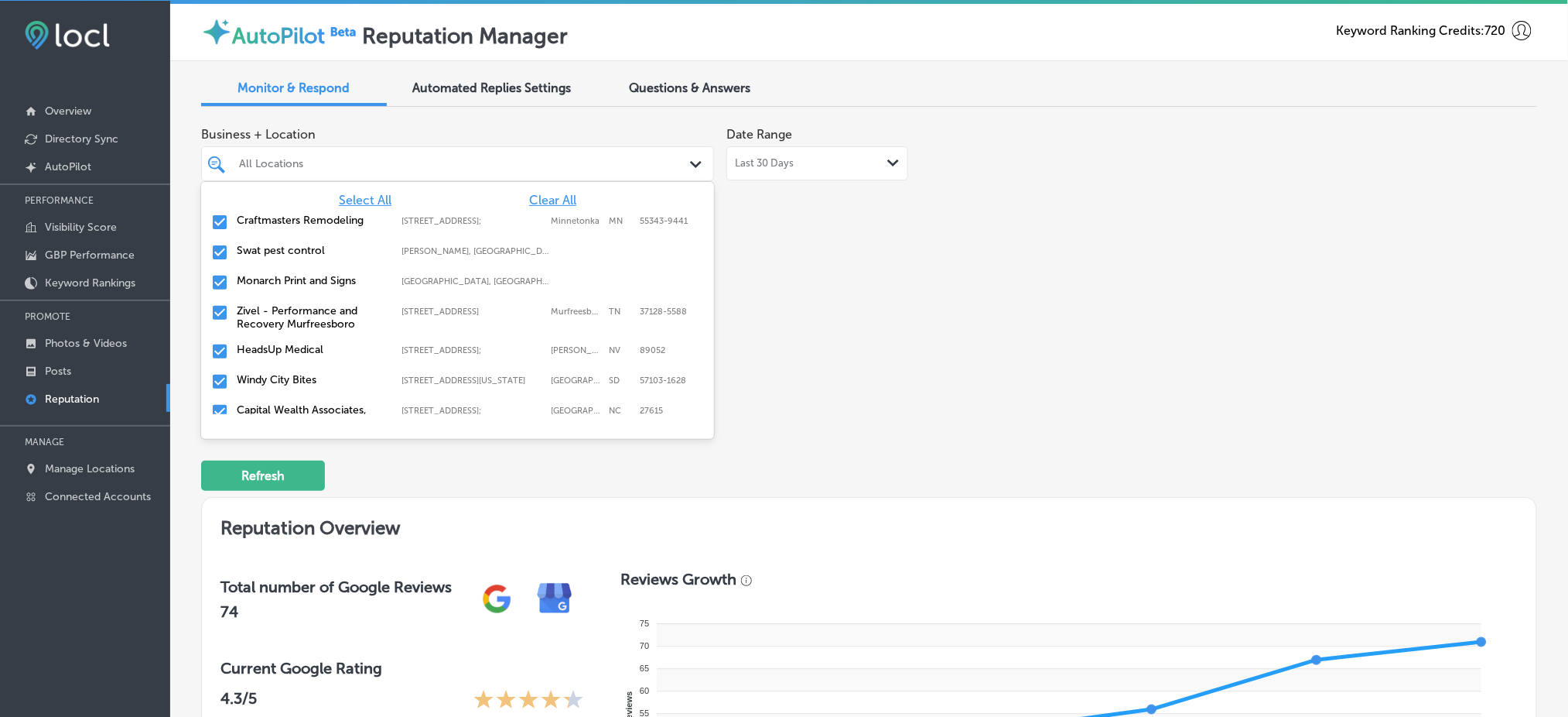
type textarea "x"
click at [840, 286] on div "Business + Location option [STREET_ADDRESS] A; , selected. option focused, 1 of…" at bounding box center [601, 264] width 801 height 291
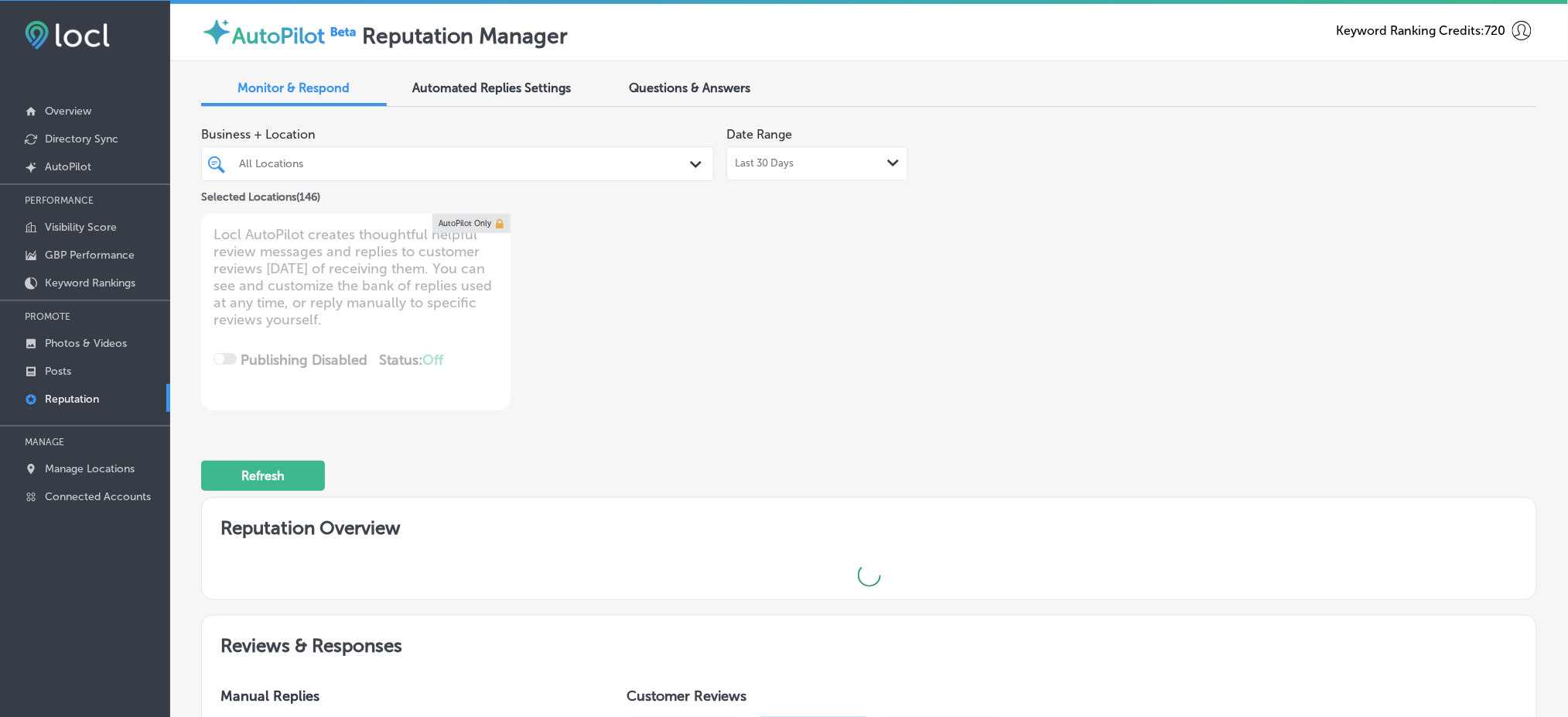
scroll to position [349, 0]
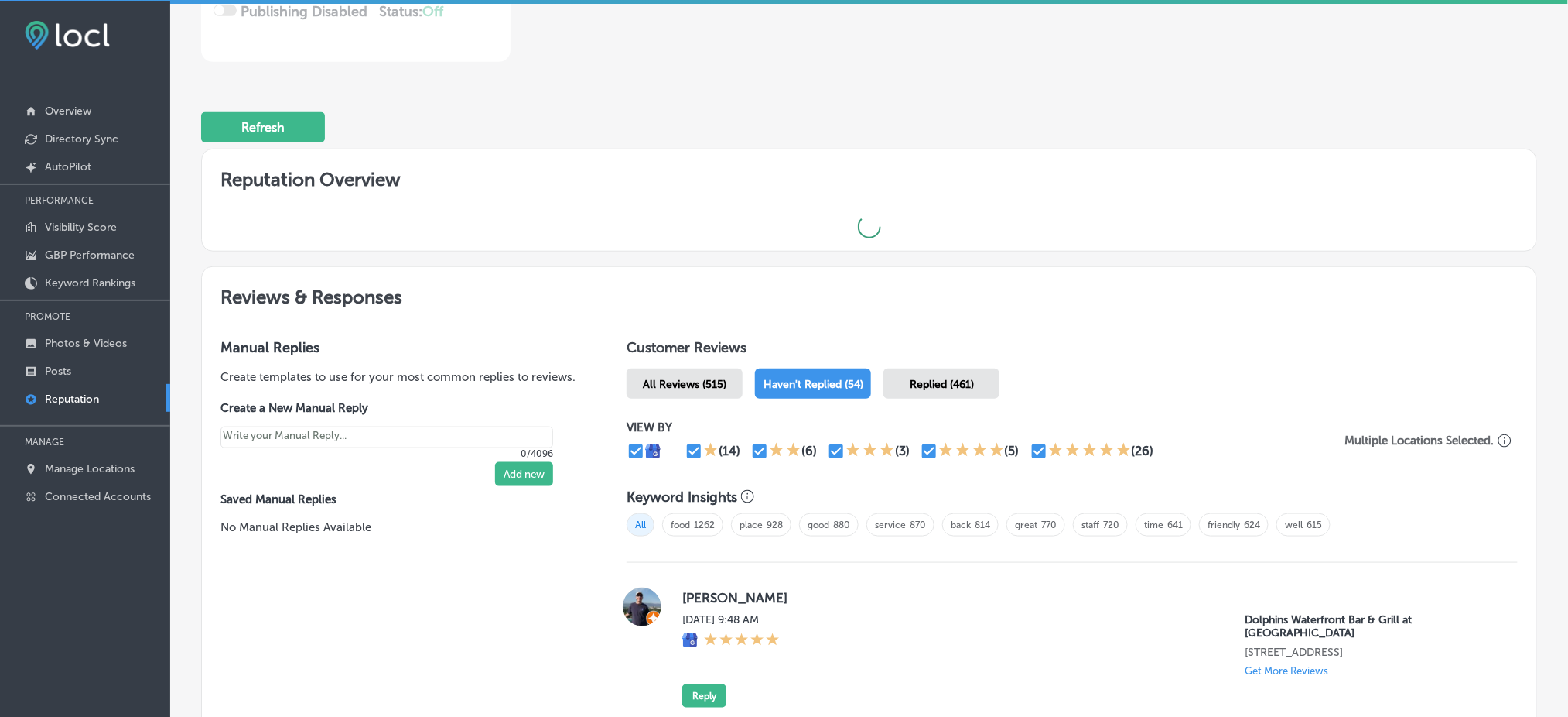
type textarea "x"
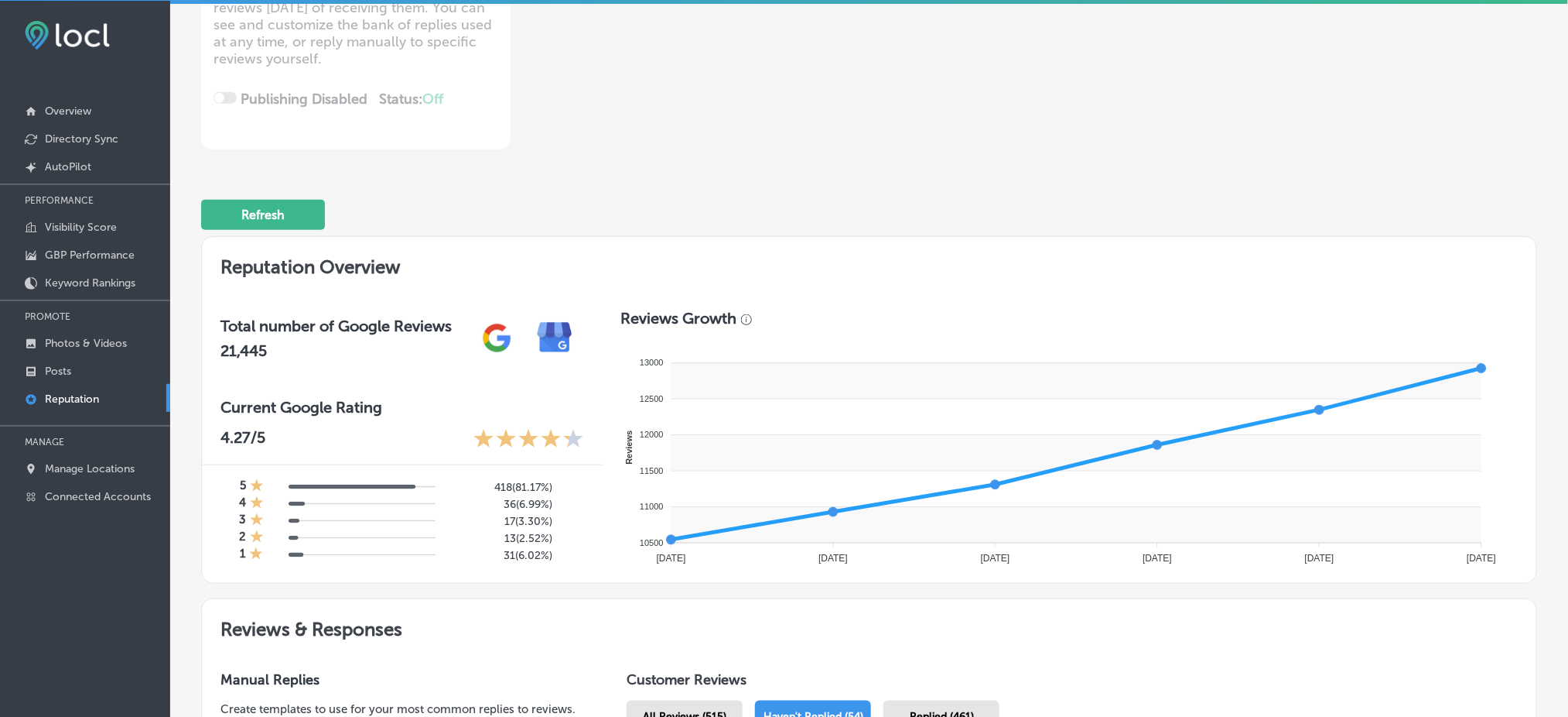
scroll to position [0, 0]
